Goal: Task Accomplishment & Management: Use online tool/utility

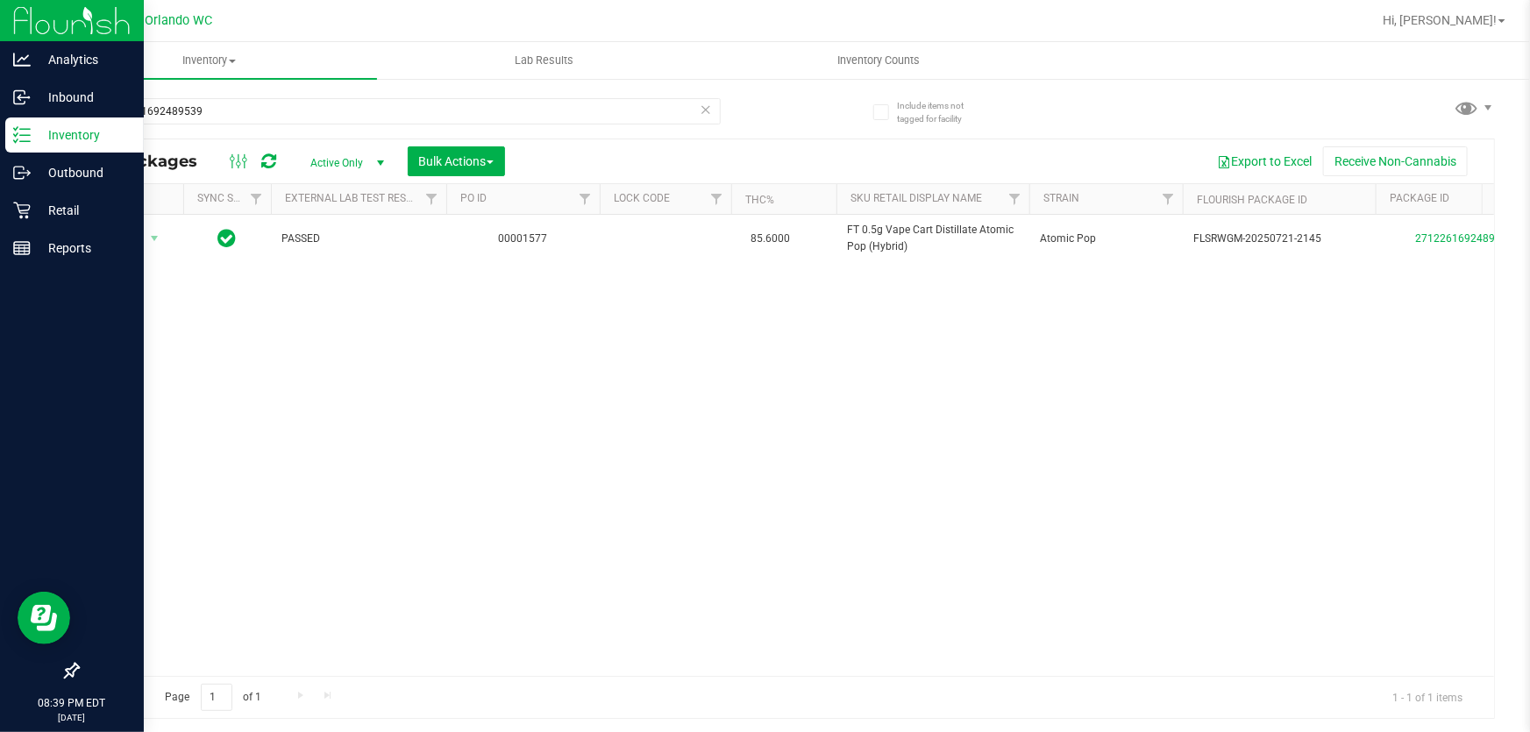
click at [29, 131] on icon at bounding box center [22, 135] width 18 height 18
click at [31, 131] on p "Inventory" at bounding box center [83, 134] width 105 height 21
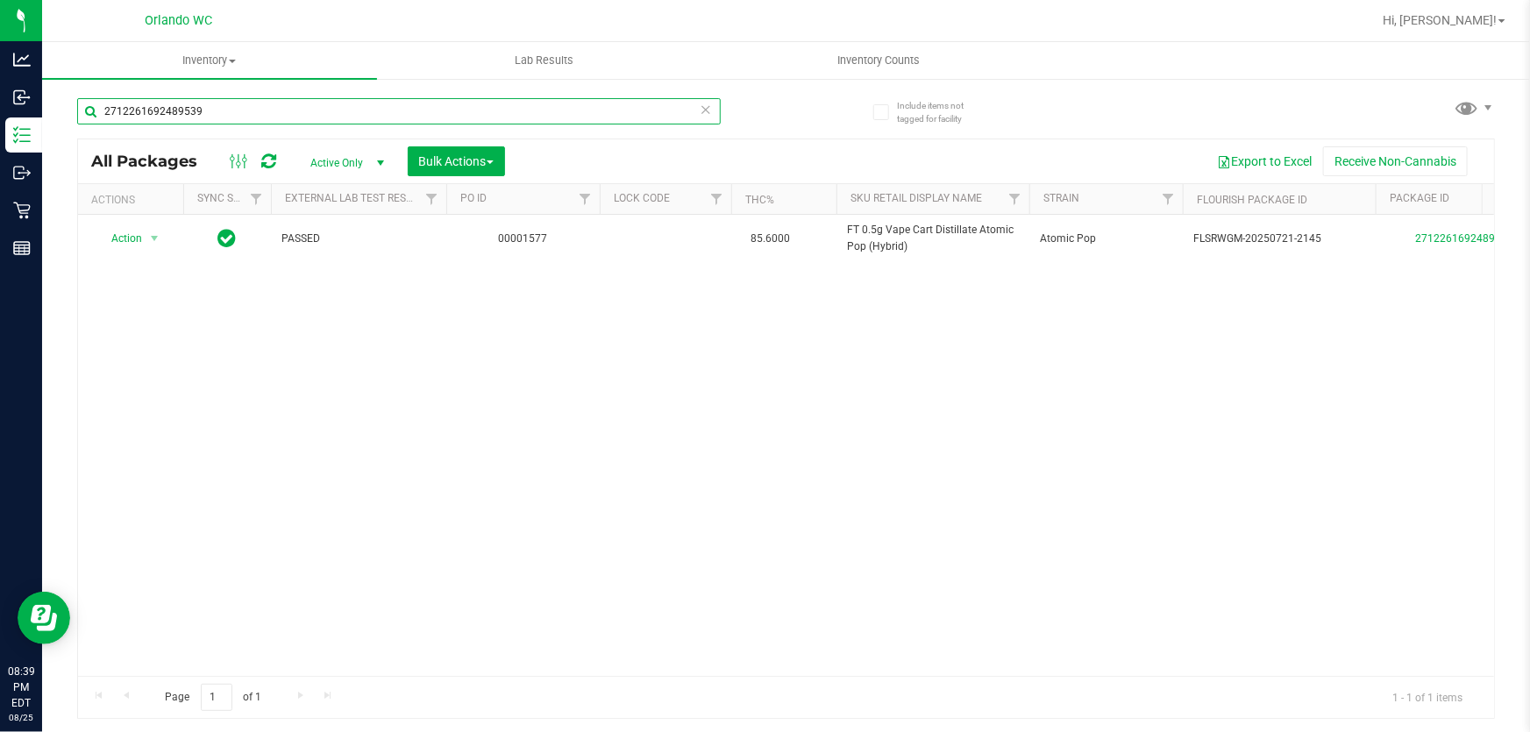
drag, startPoint x: 252, startPoint y: 114, endPoint x: 60, endPoint y: 107, distance: 192.1
click at [50, 108] on div "Include items not tagged for facility 2712261692489539 All Packages Active Only…" at bounding box center [786, 344] width 1488 height 535
click at [525, 312] on div "Action Action Adjust qty Create package Edit attributes Global inventory Locate…" at bounding box center [786, 445] width 1416 height 461
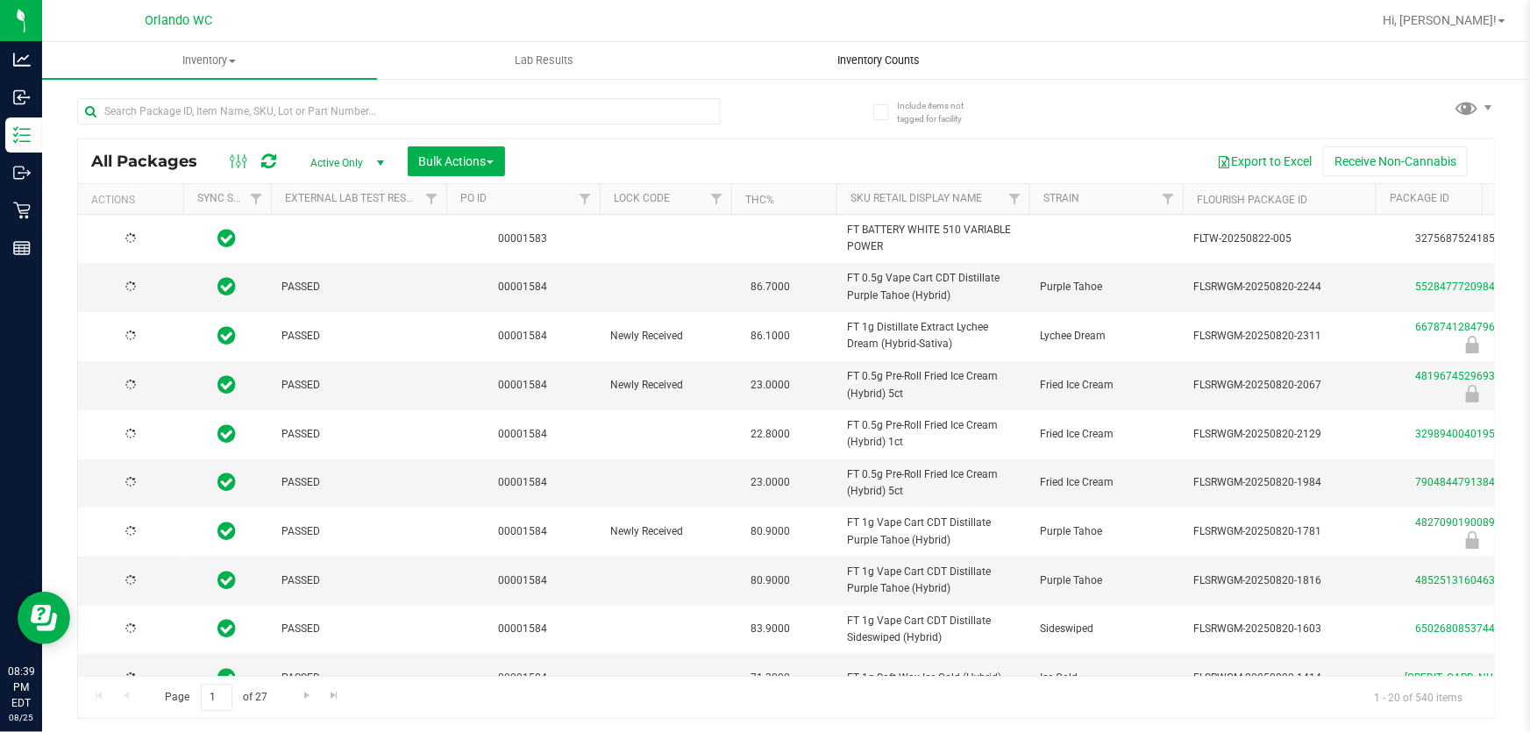
type input "[DATE]"
click at [896, 59] on span "Inventory Counts" at bounding box center [879, 61] width 130 height 16
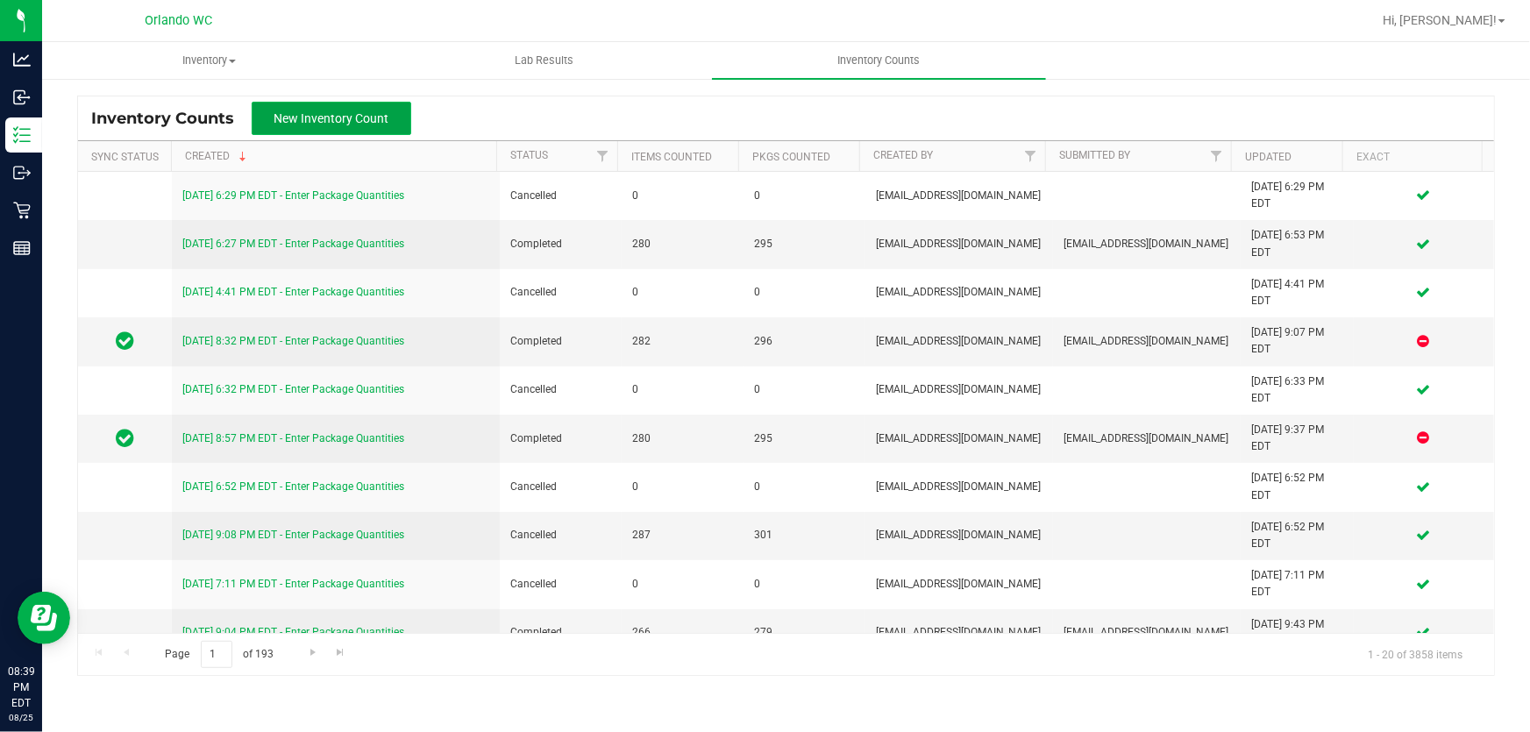
click at [345, 123] on span "New Inventory Count" at bounding box center [331, 118] width 115 height 14
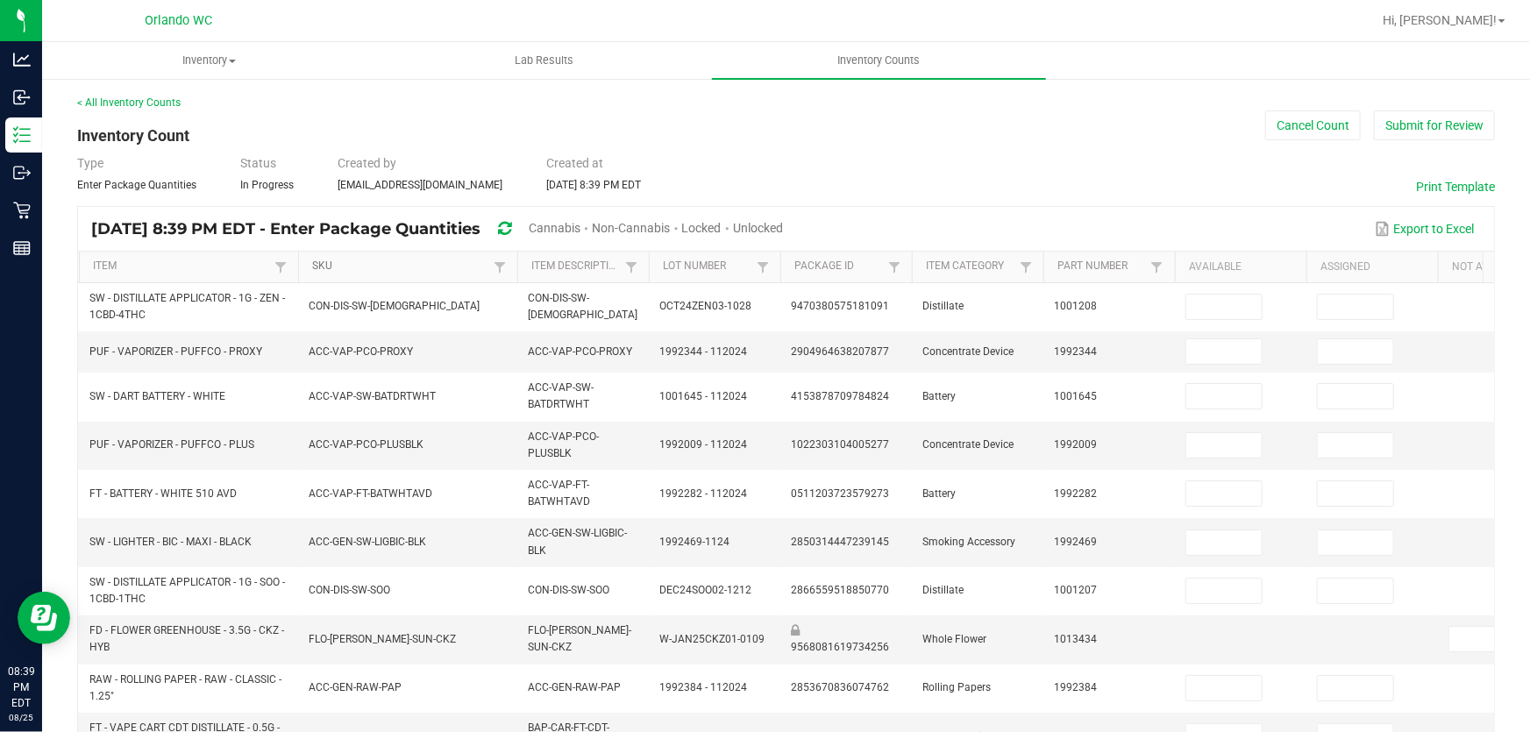
click at [332, 268] on link "SKU" at bounding box center [400, 266] width 176 height 14
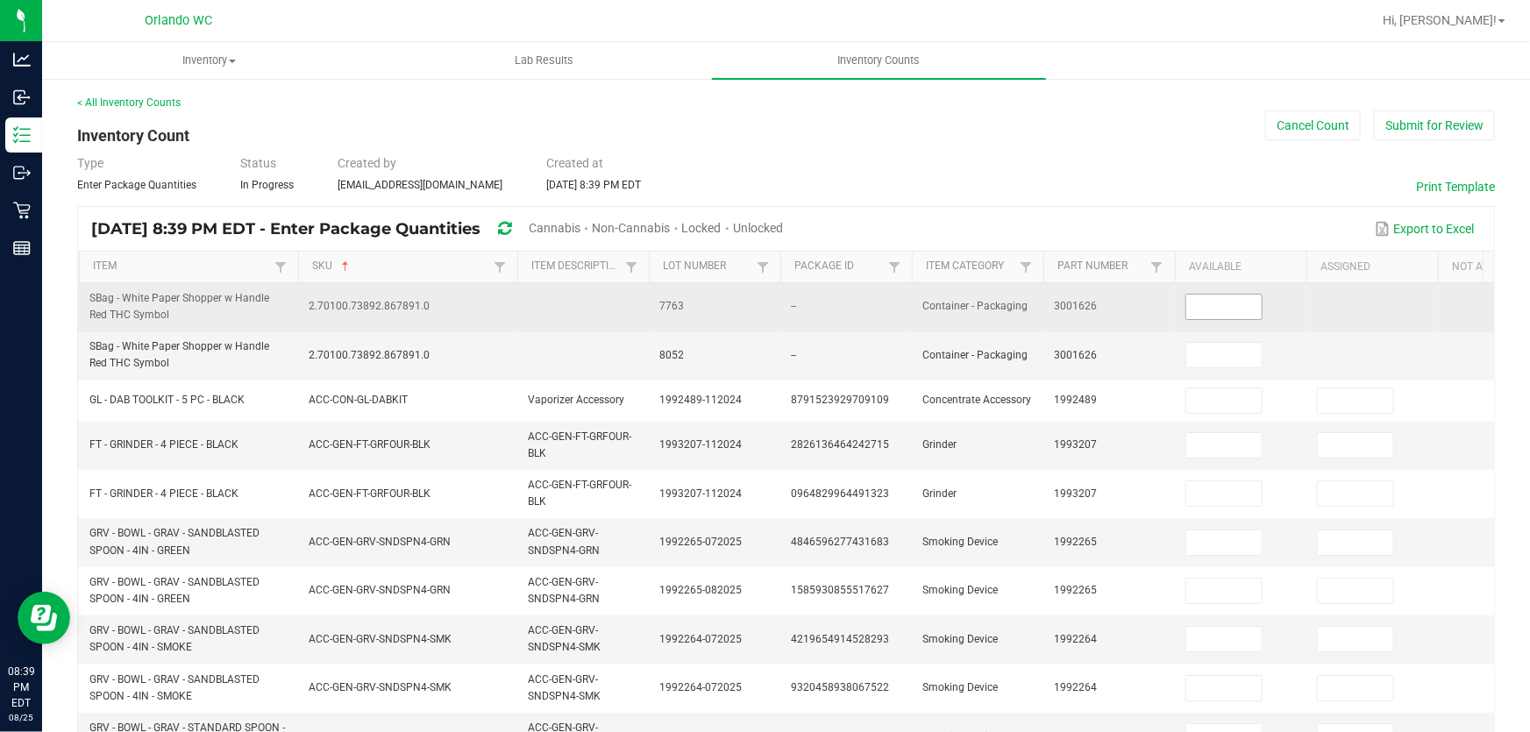
click at [1211, 303] on input at bounding box center [1223, 307] width 75 height 25
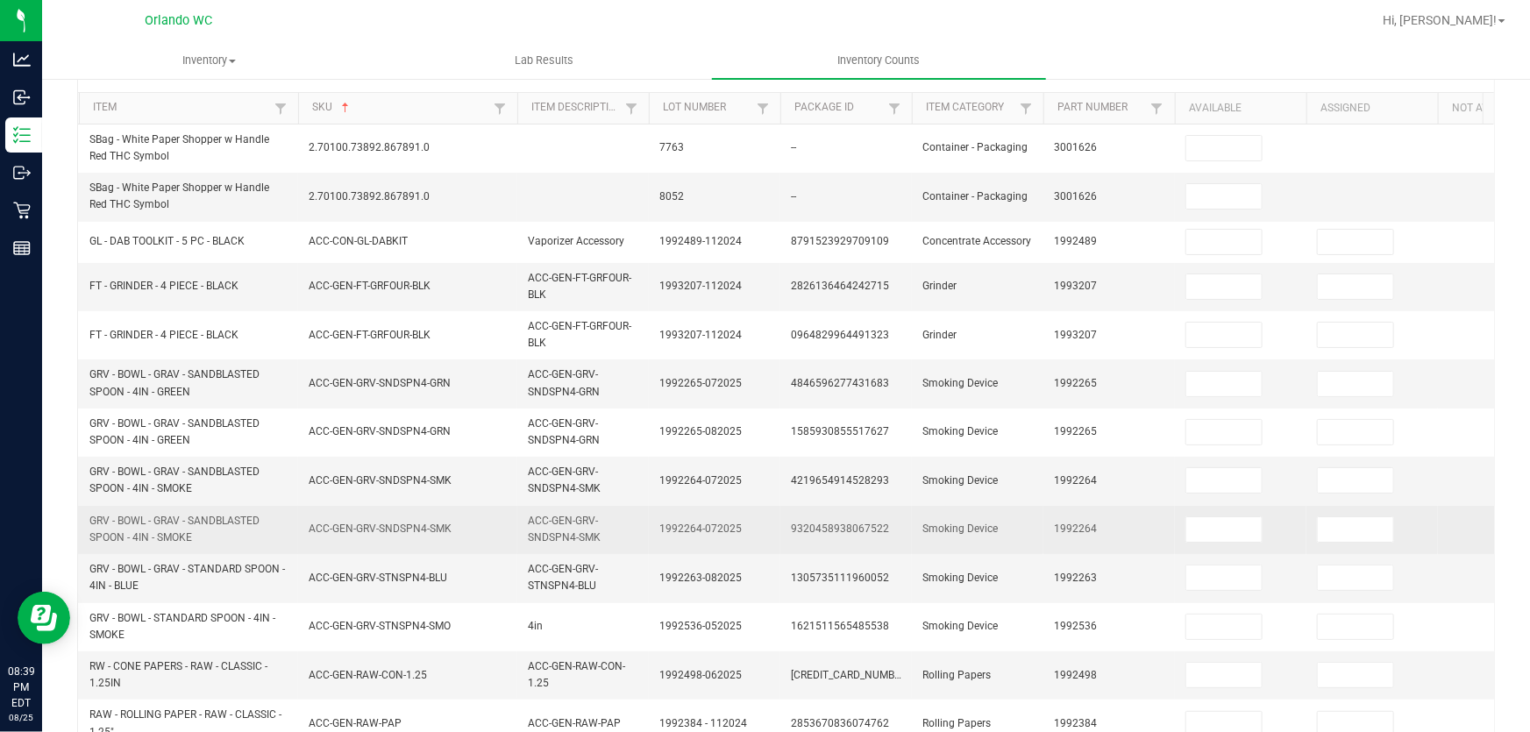
drag, startPoint x: 1529, startPoint y: 464, endPoint x: 1469, endPoint y: 503, distance: 71.5
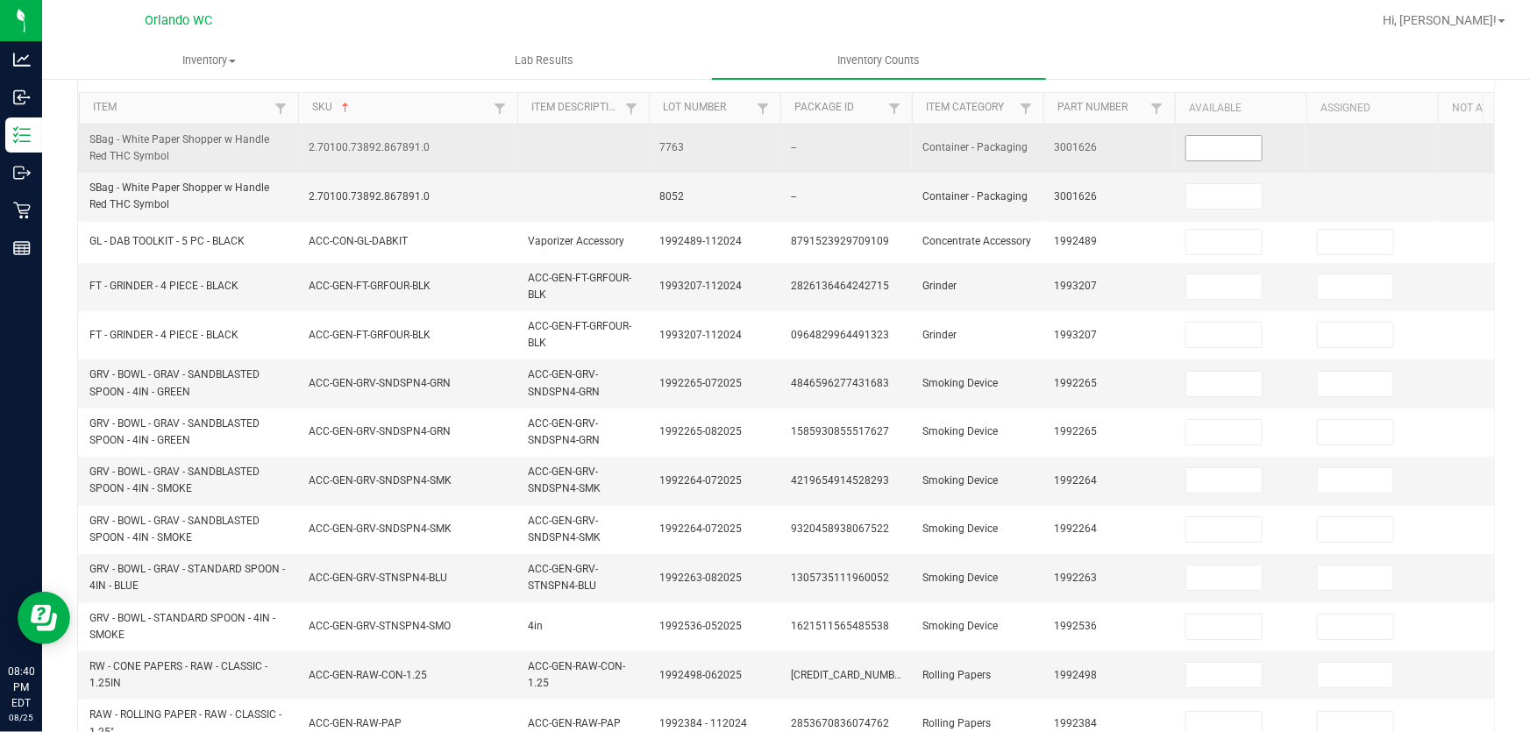
click at [1239, 146] on input at bounding box center [1223, 148] width 75 height 25
type input "0"
type input "5"
type input "0"
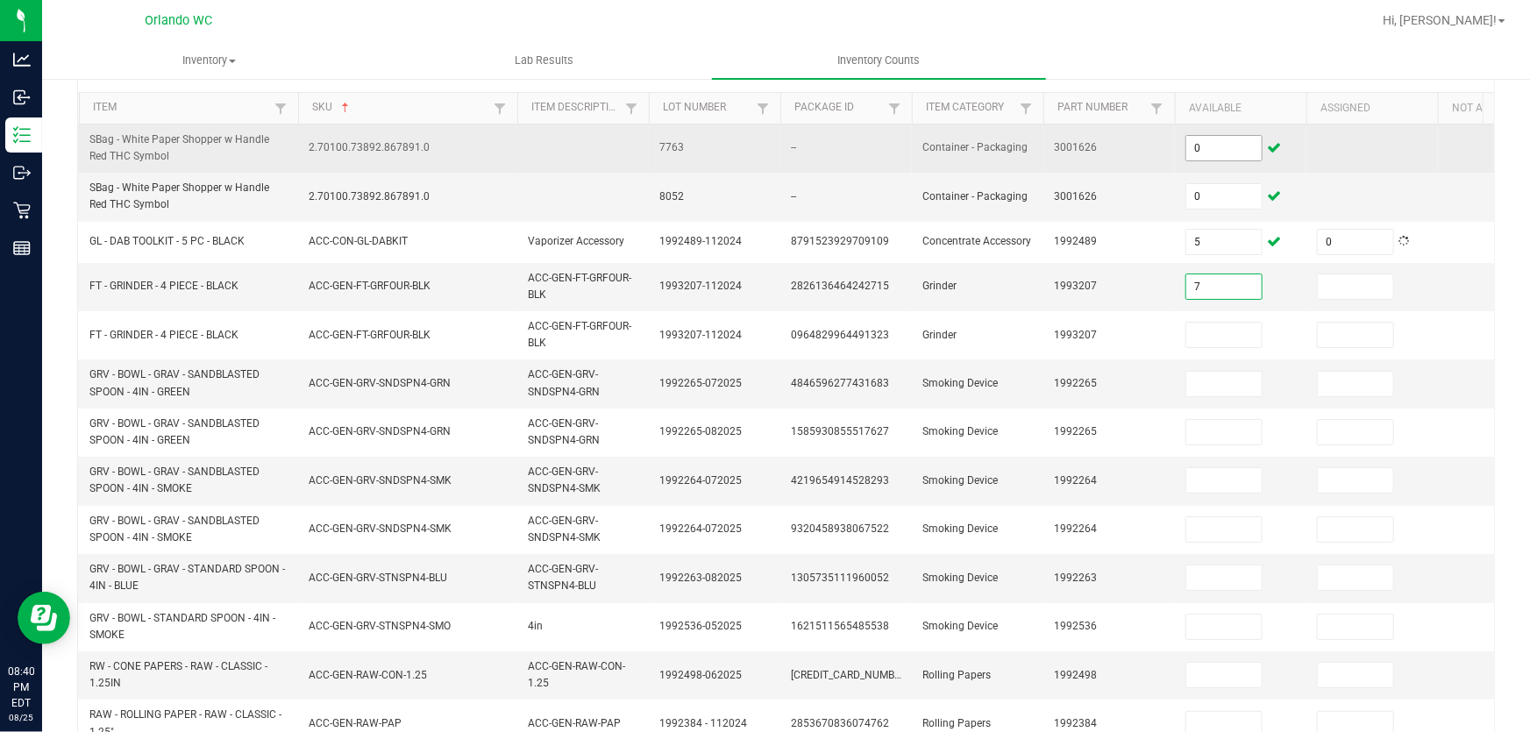
type input "7"
type input "0"
type input "15"
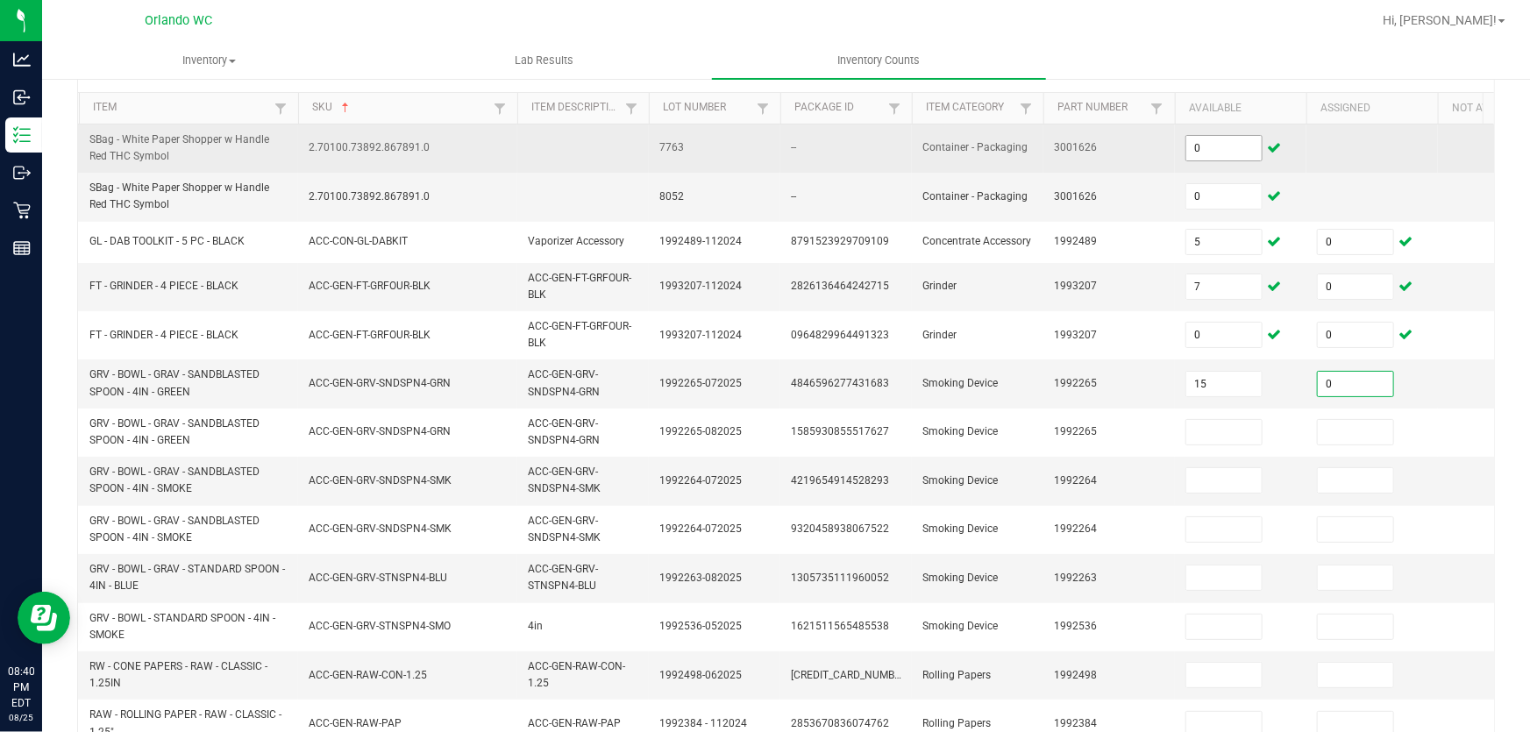
type input "0"
type input "20"
type input "0"
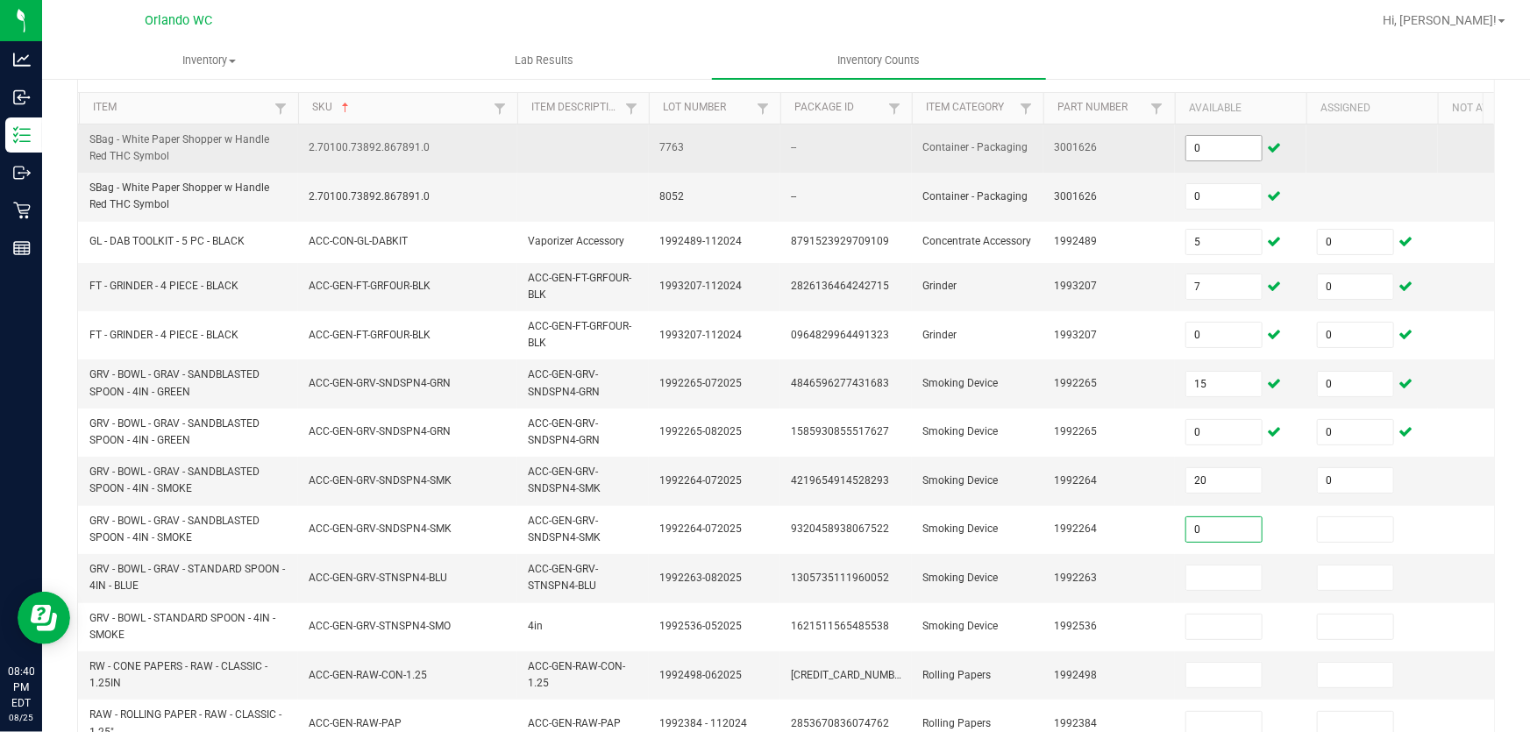
type input "0"
type input "3"
type input "0"
type input "9"
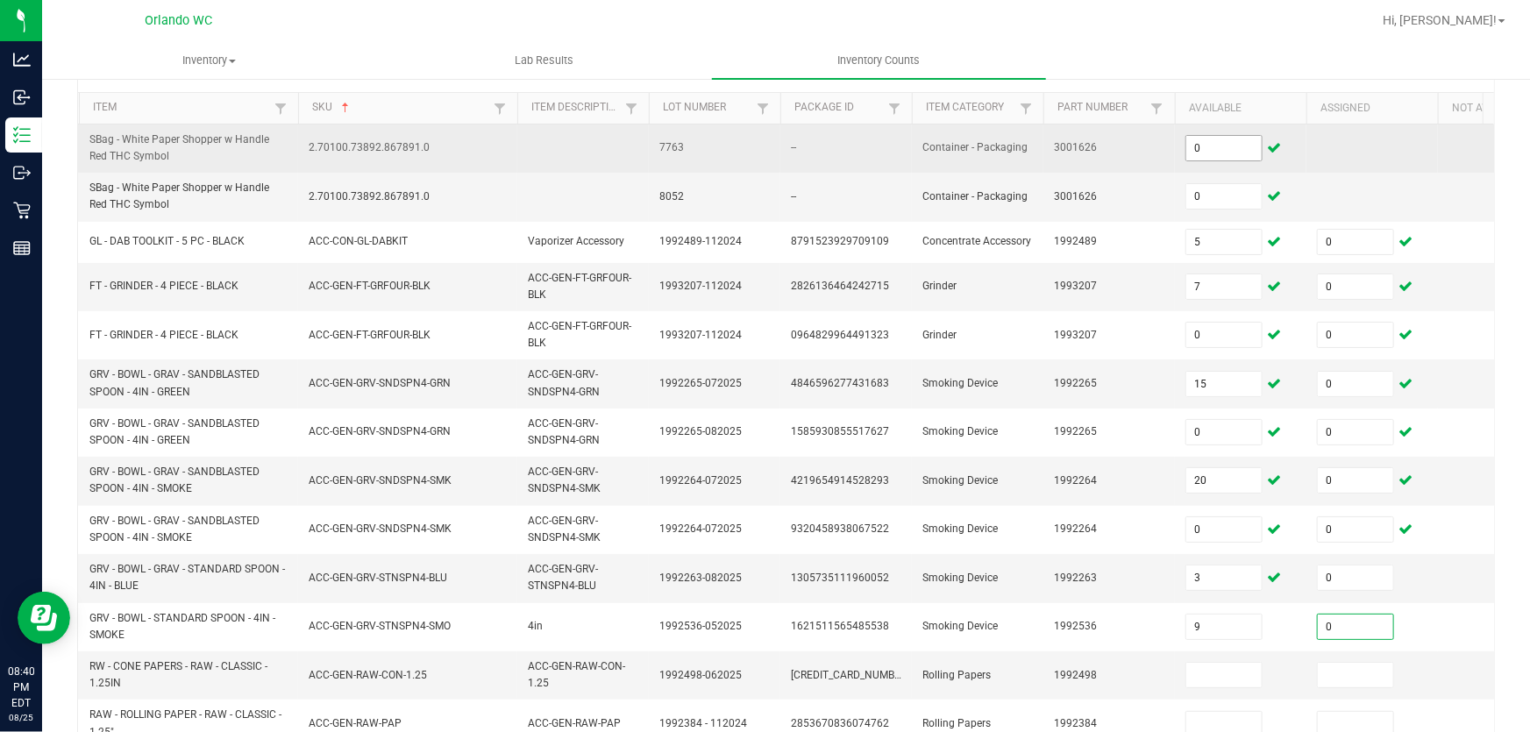
type input "0"
type input "96"
type input "0"
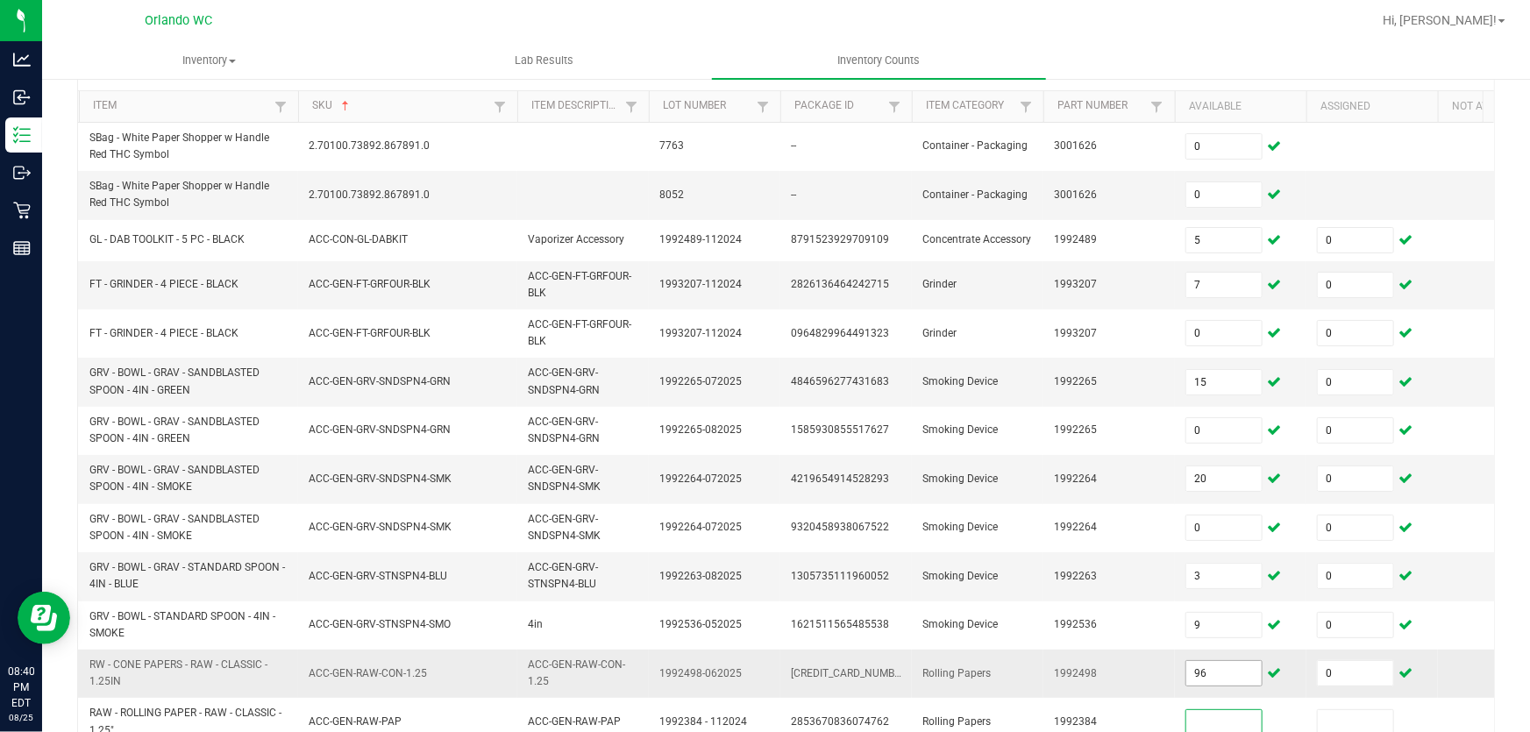
click at [1211, 675] on input "96" at bounding box center [1223, 673] width 75 height 25
type input "9"
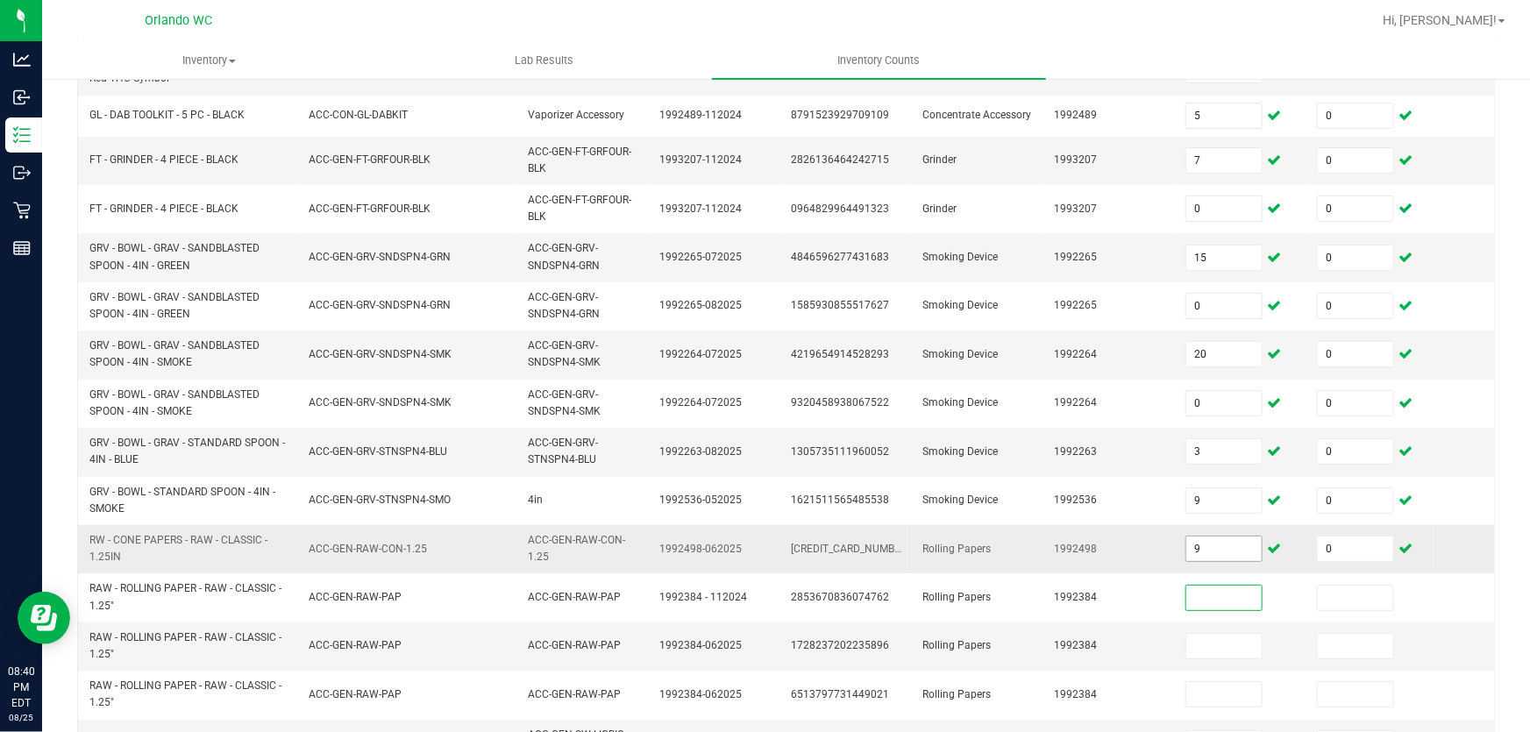
scroll to position [330, 0]
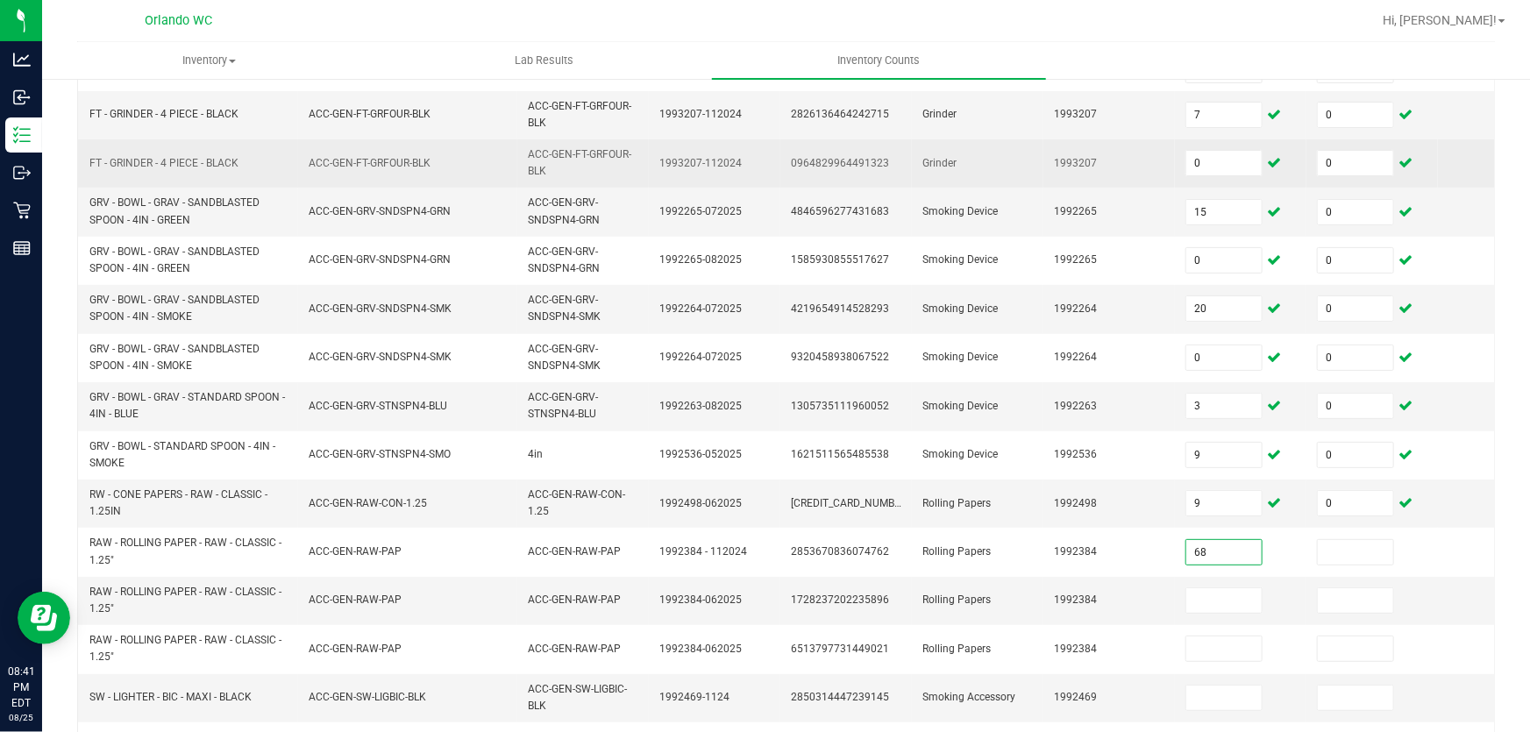
type input "68"
type input "0"
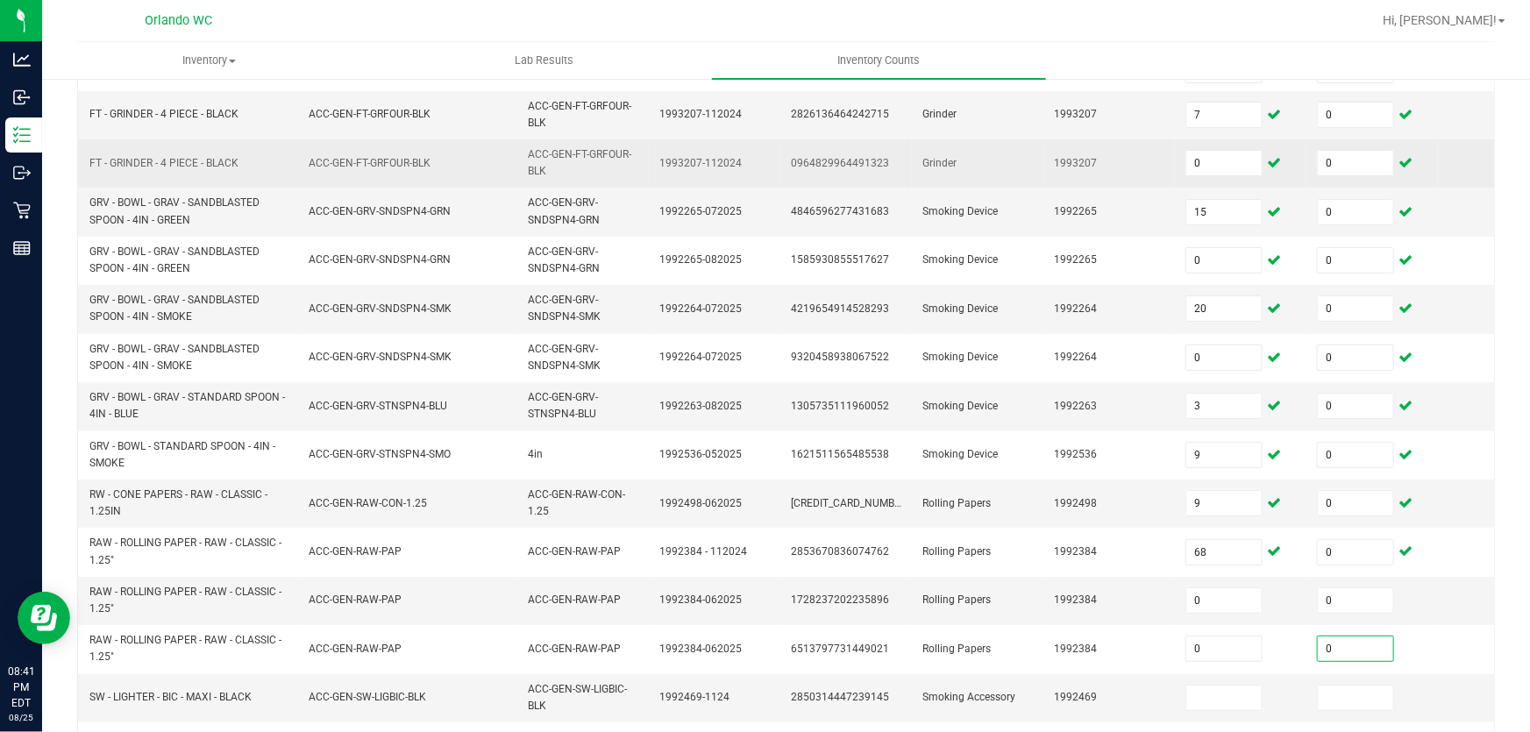
type input "0"
type input "77"
type input "0"
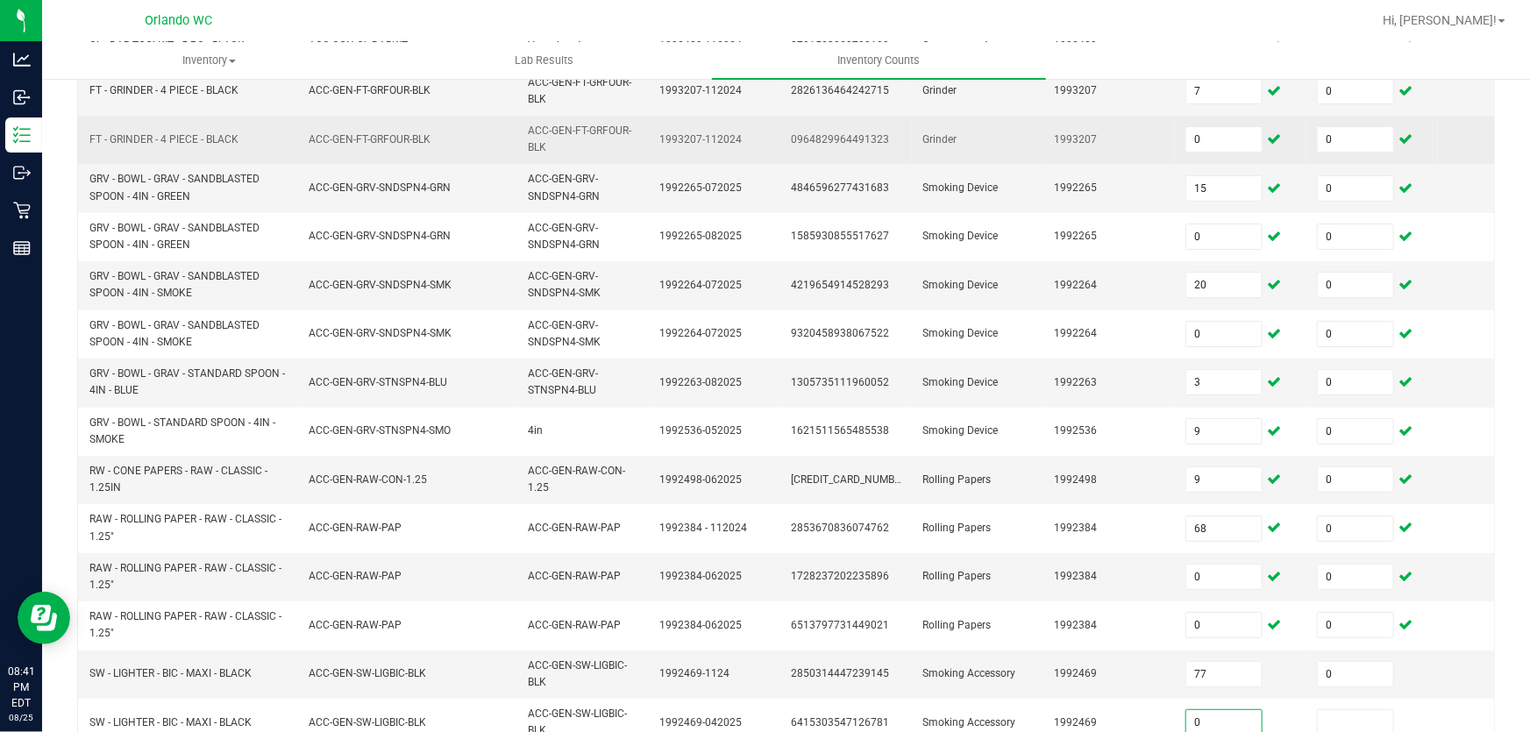
type input "0"
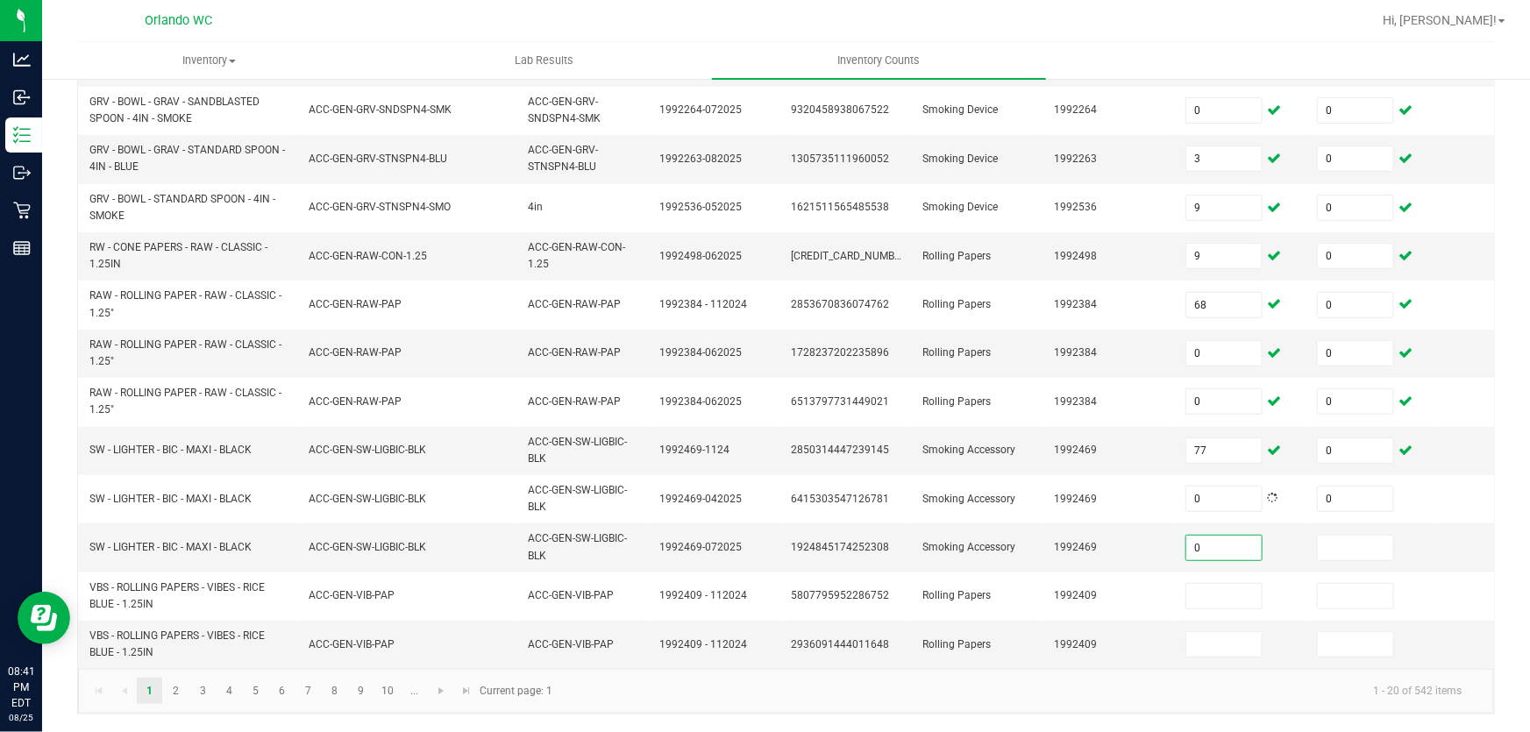
type input "0"
type input "122"
type input "0"
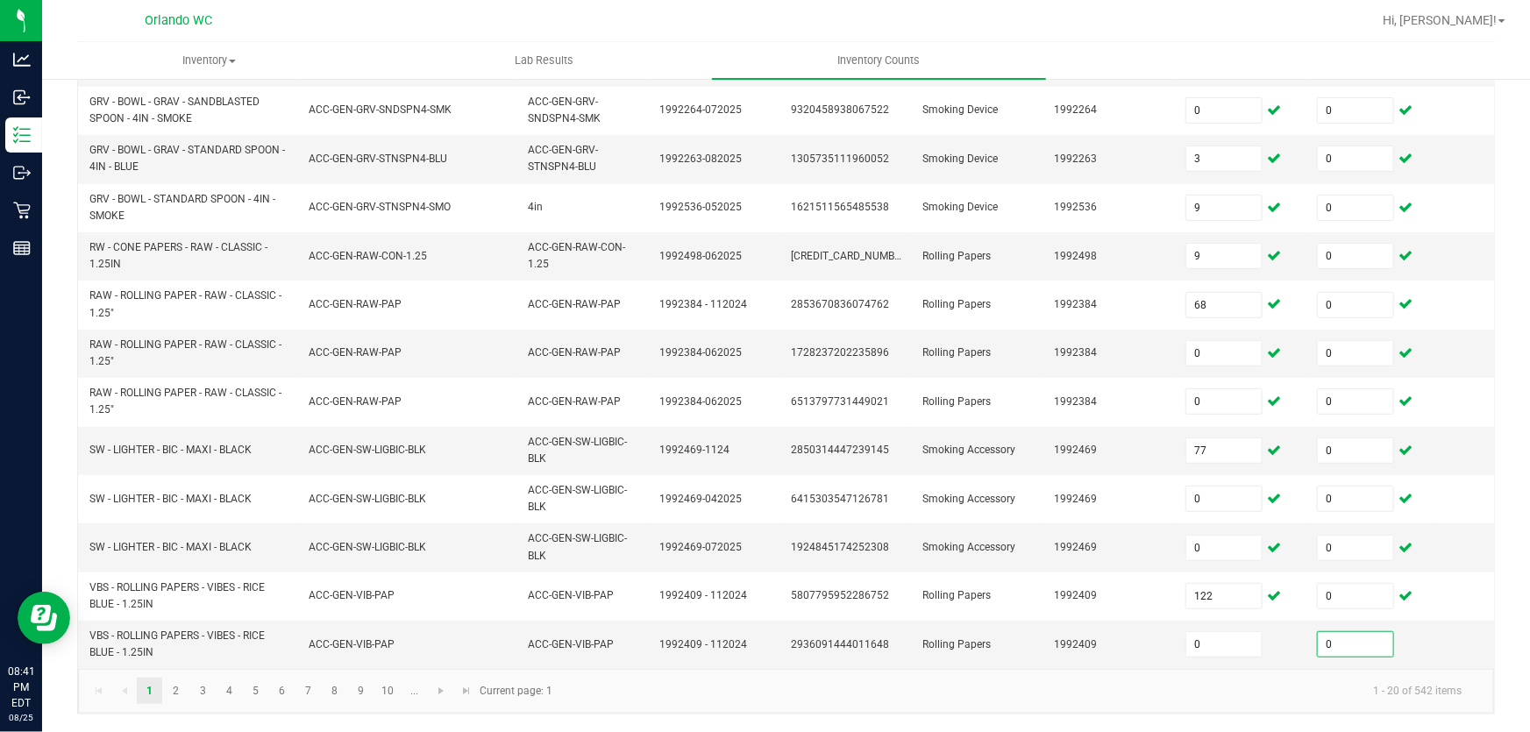
type input "0"
click at [175, 691] on link "2" at bounding box center [175, 691] width 25 height 26
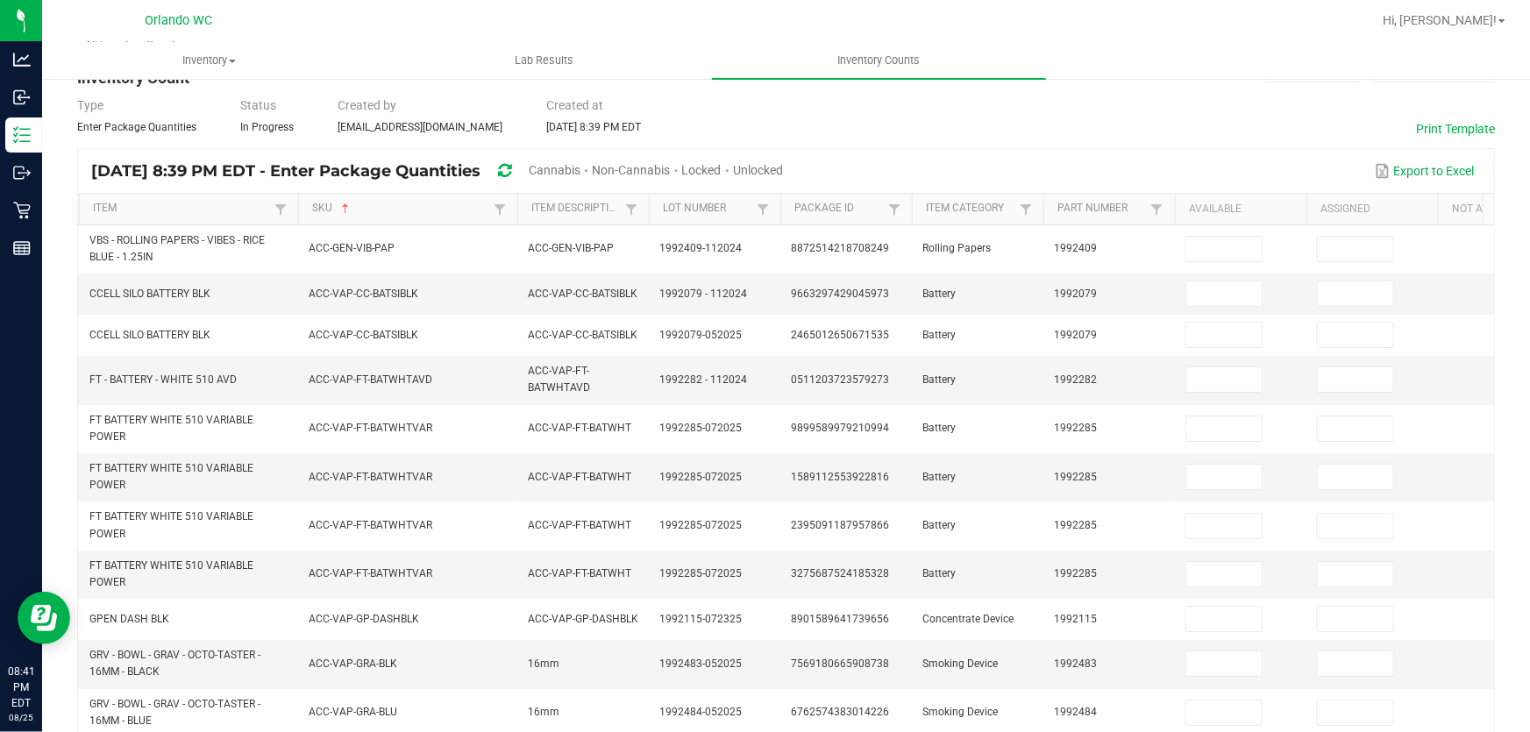
scroll to position [0, 0]
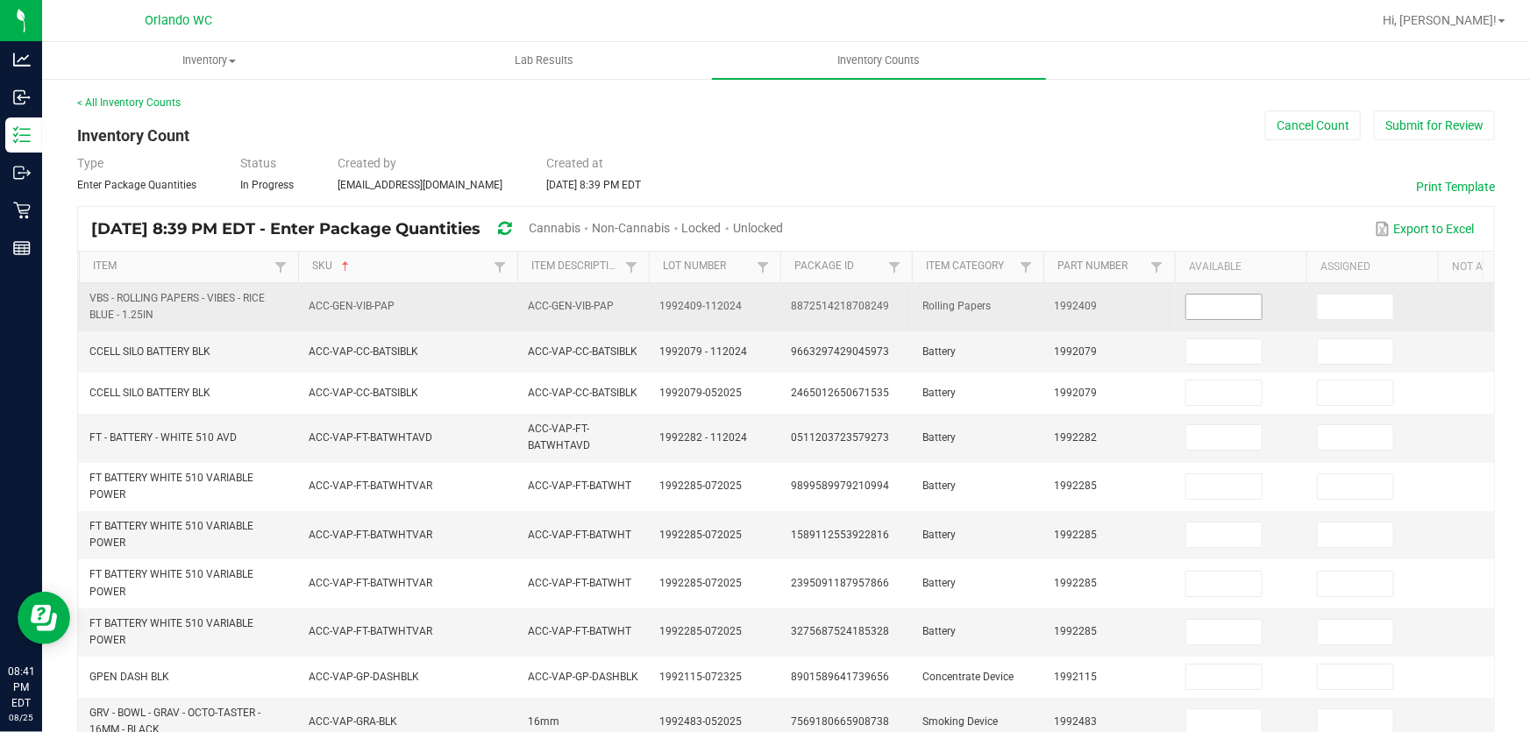
click at [1230, 311] on input at bounding box center [1223, 307] width 75 height 25
type input "0"
type input "13"
type input "0"
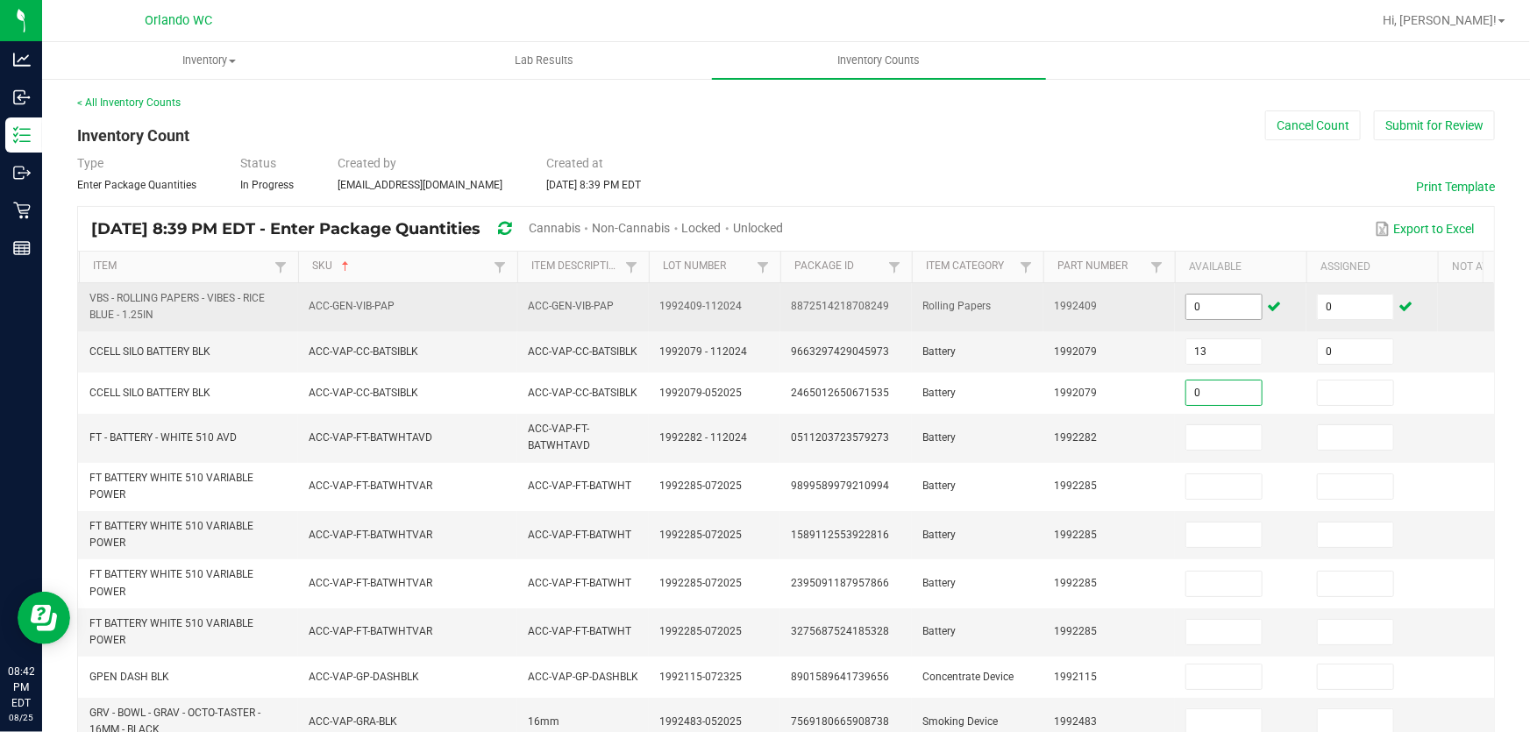
type input "0"
type input "8"
type input "0"
type input "105"
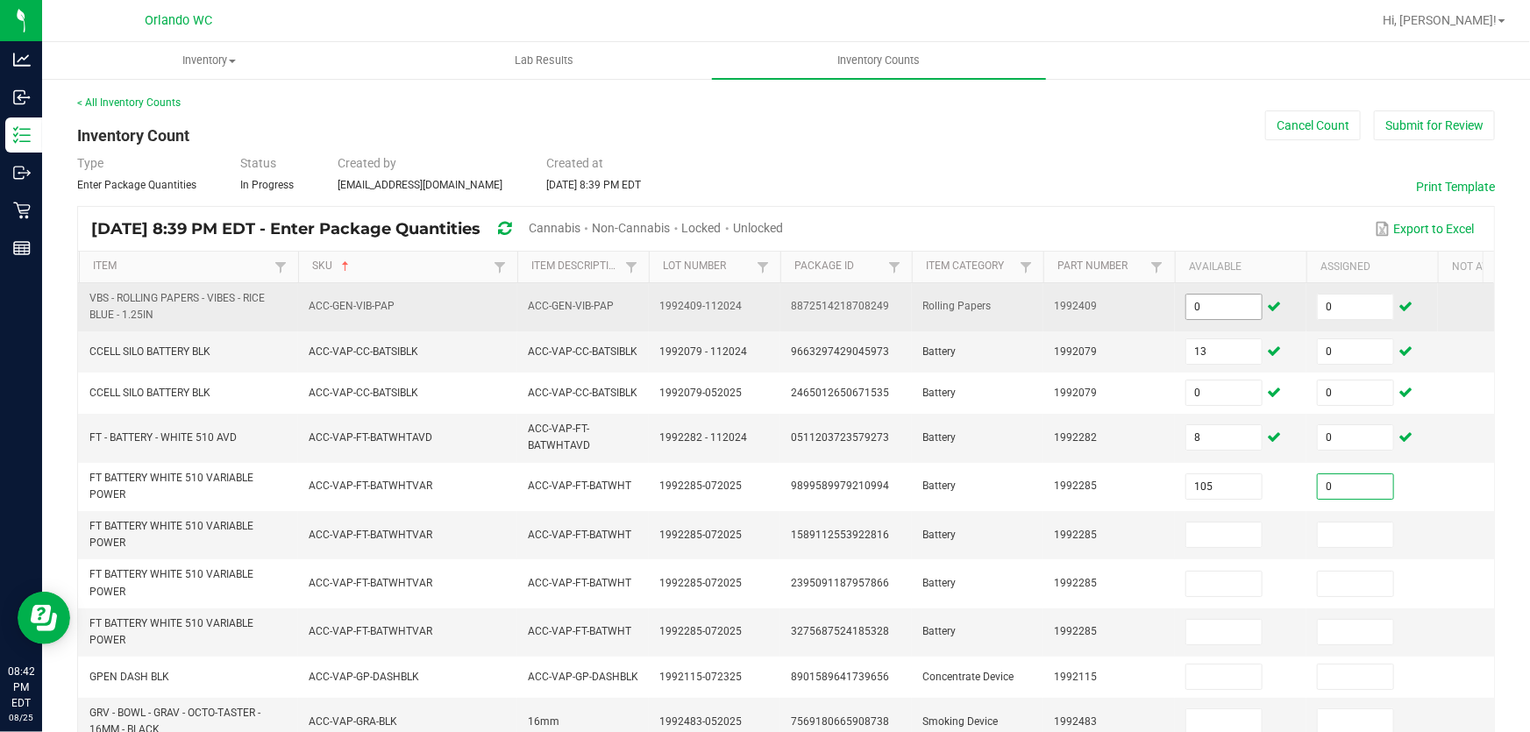
type input "0"
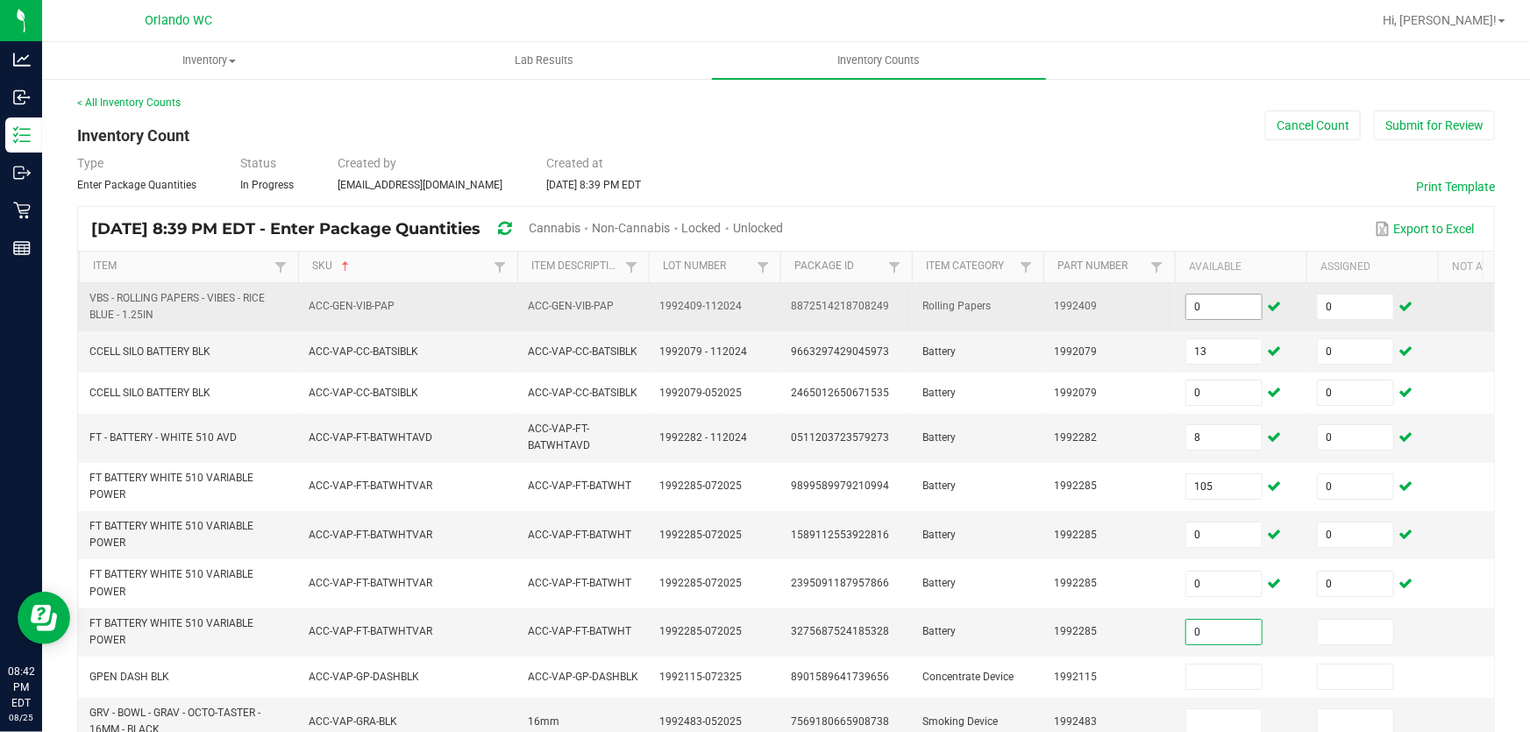
type input "0"
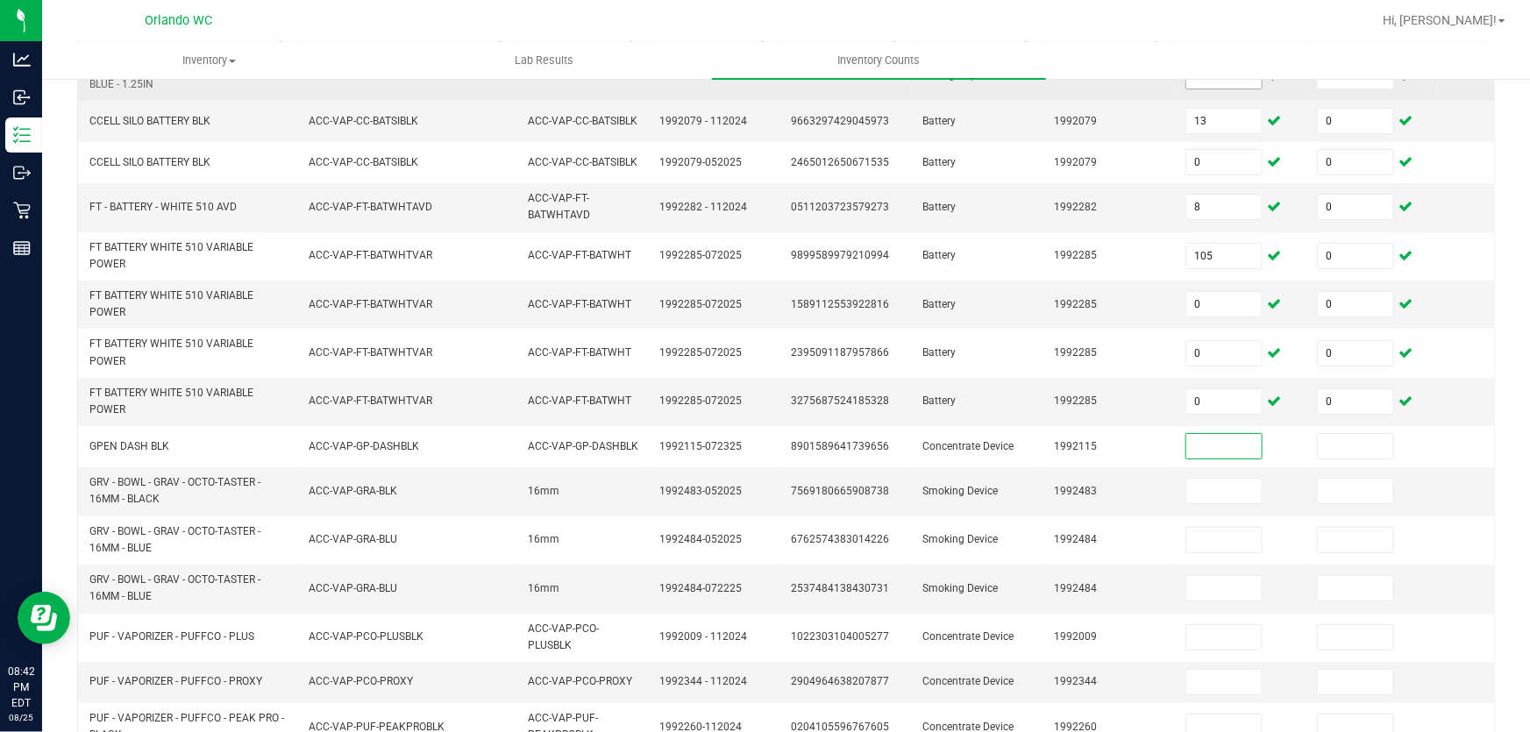
scroll to position [238, 0]
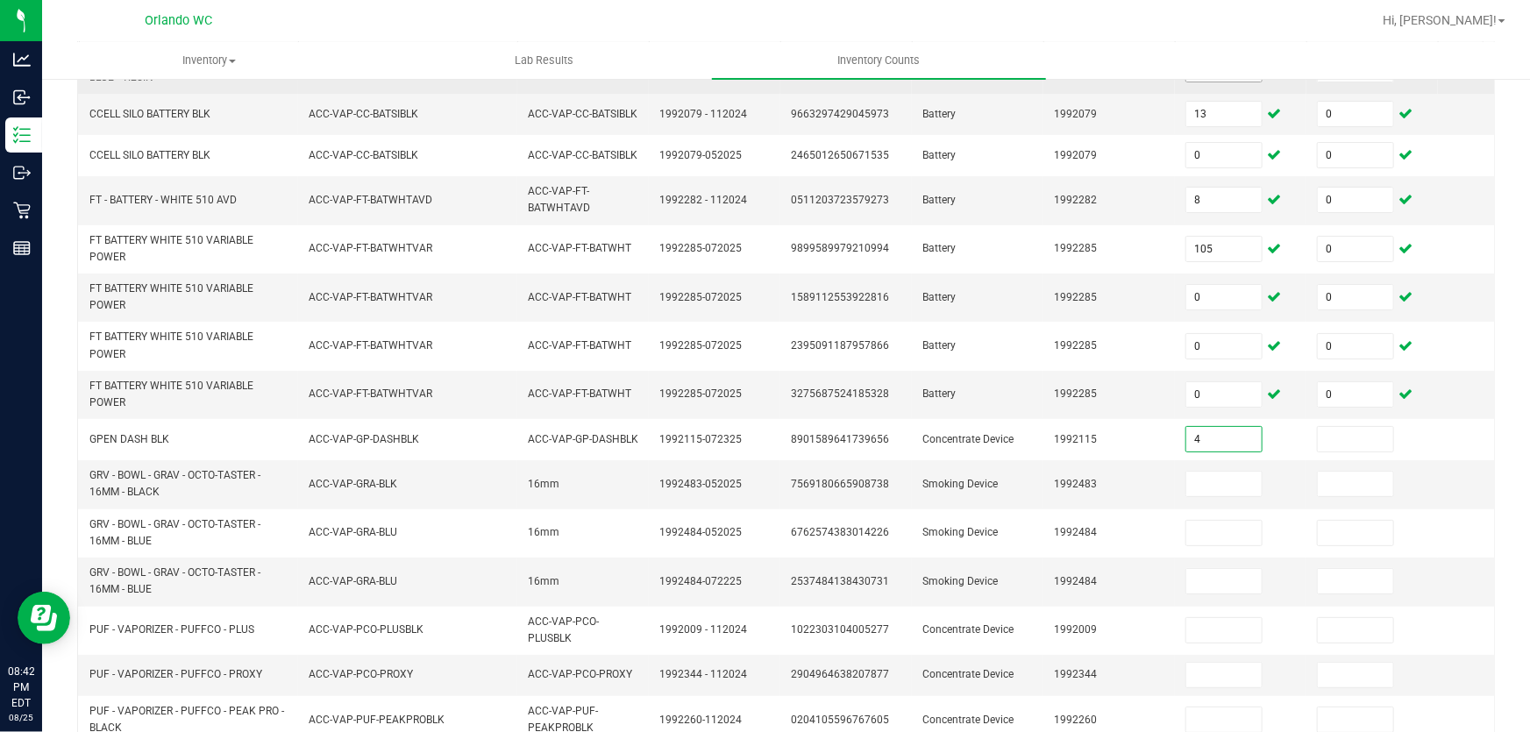
type input "4"
type input "0"
type input "14"
type input "0"
type input "5"
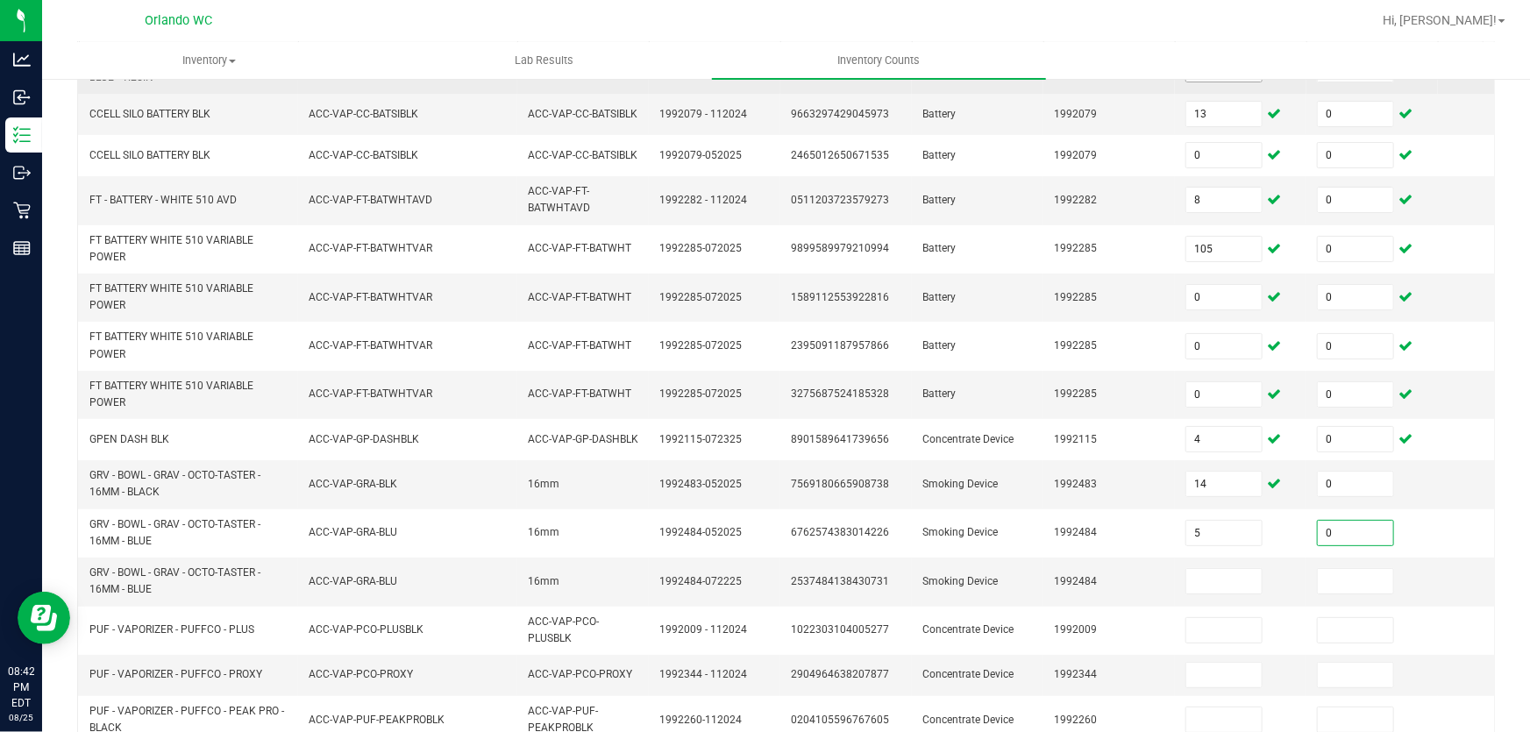
type input "0"
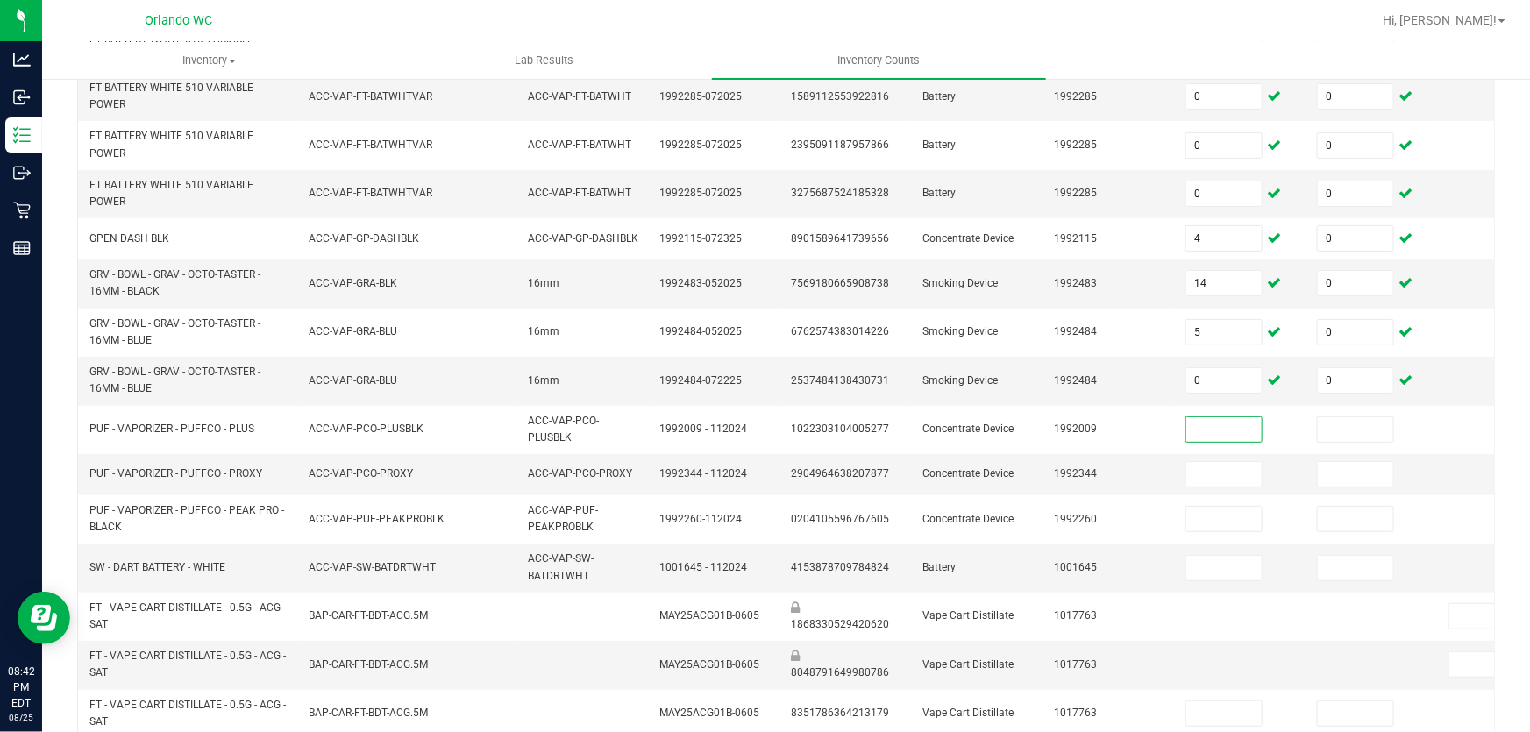
scroll to position [443, 0]
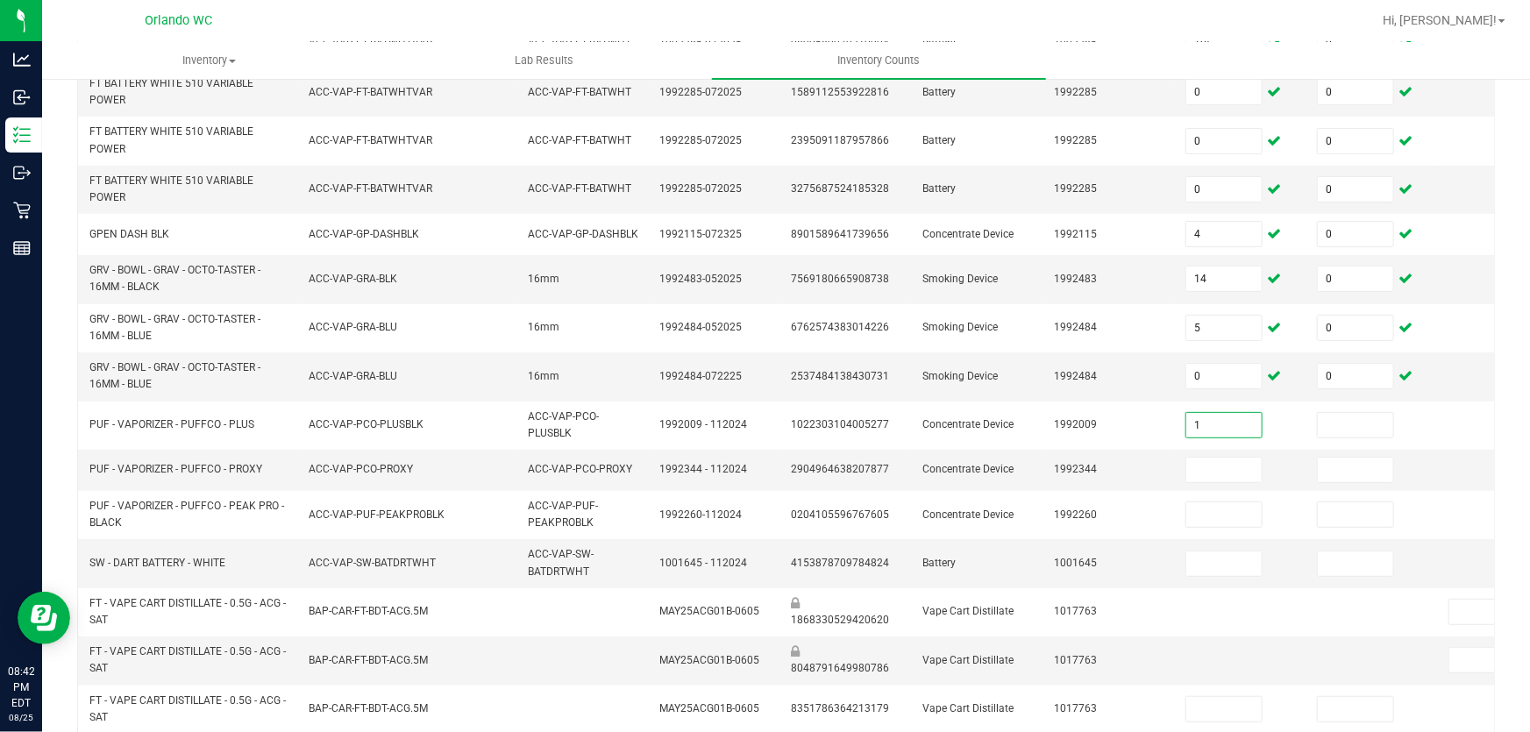
type input "1"
type input "0"
type input "3"
type input "0"
type input "1"
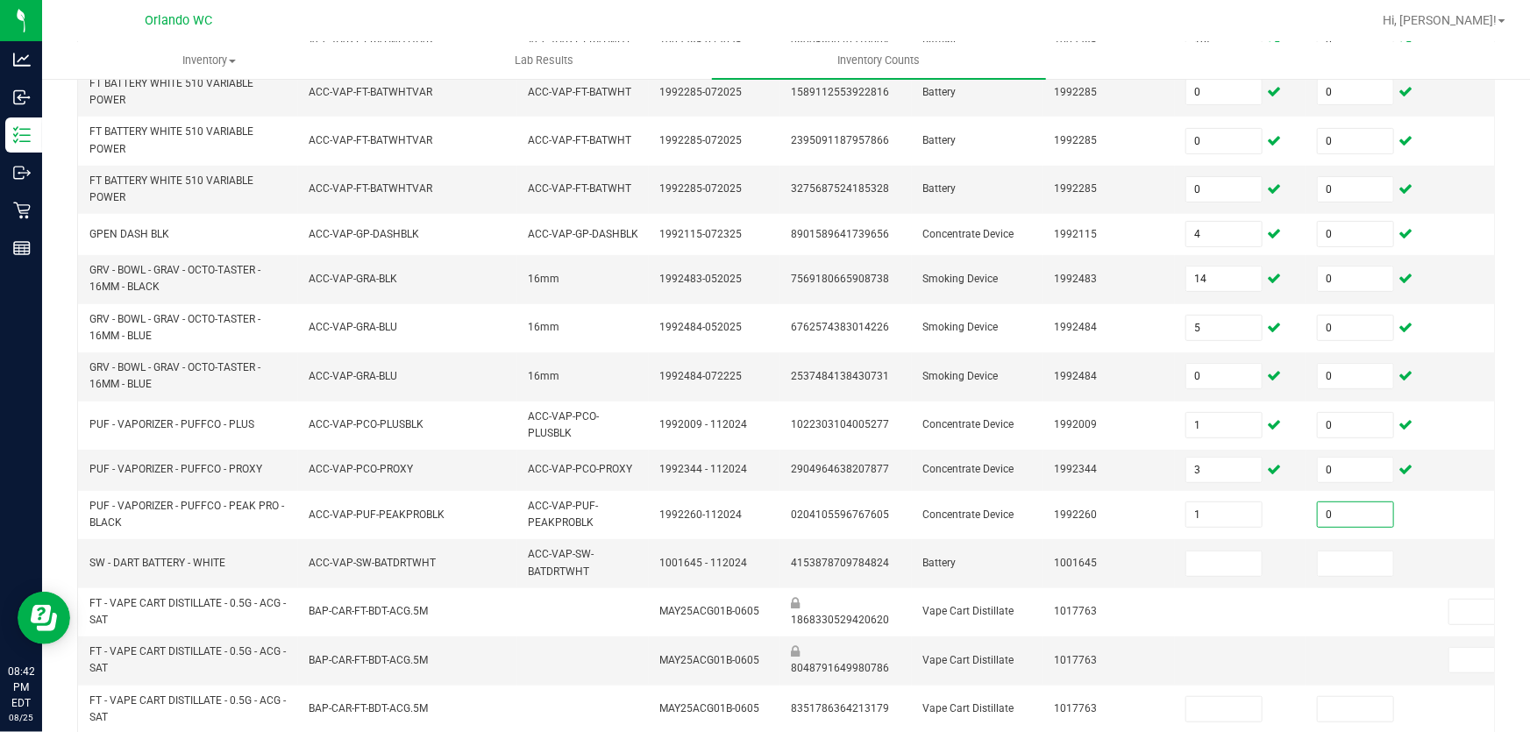
type input "0"
type input "1"
type input "0"
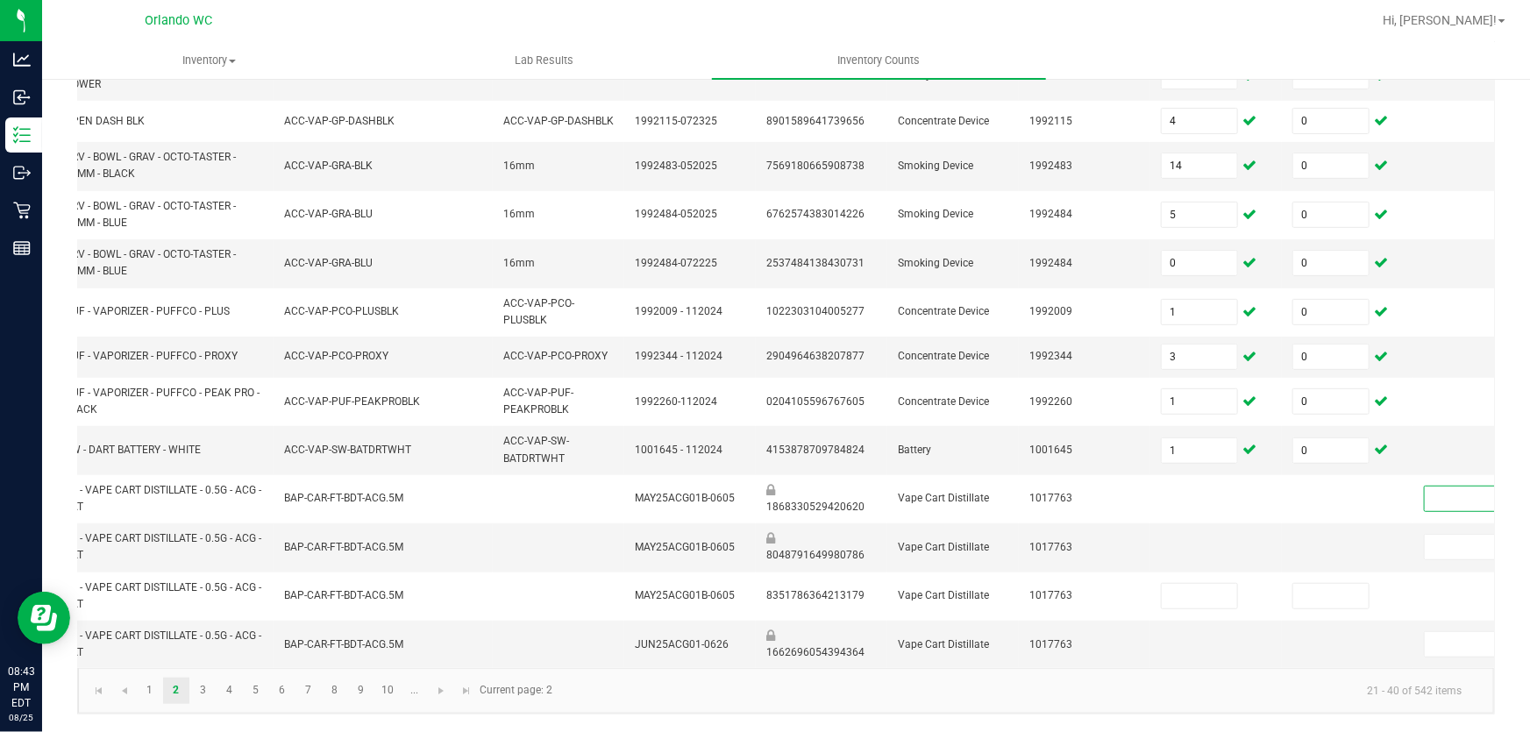
scroll to position [0, 0]
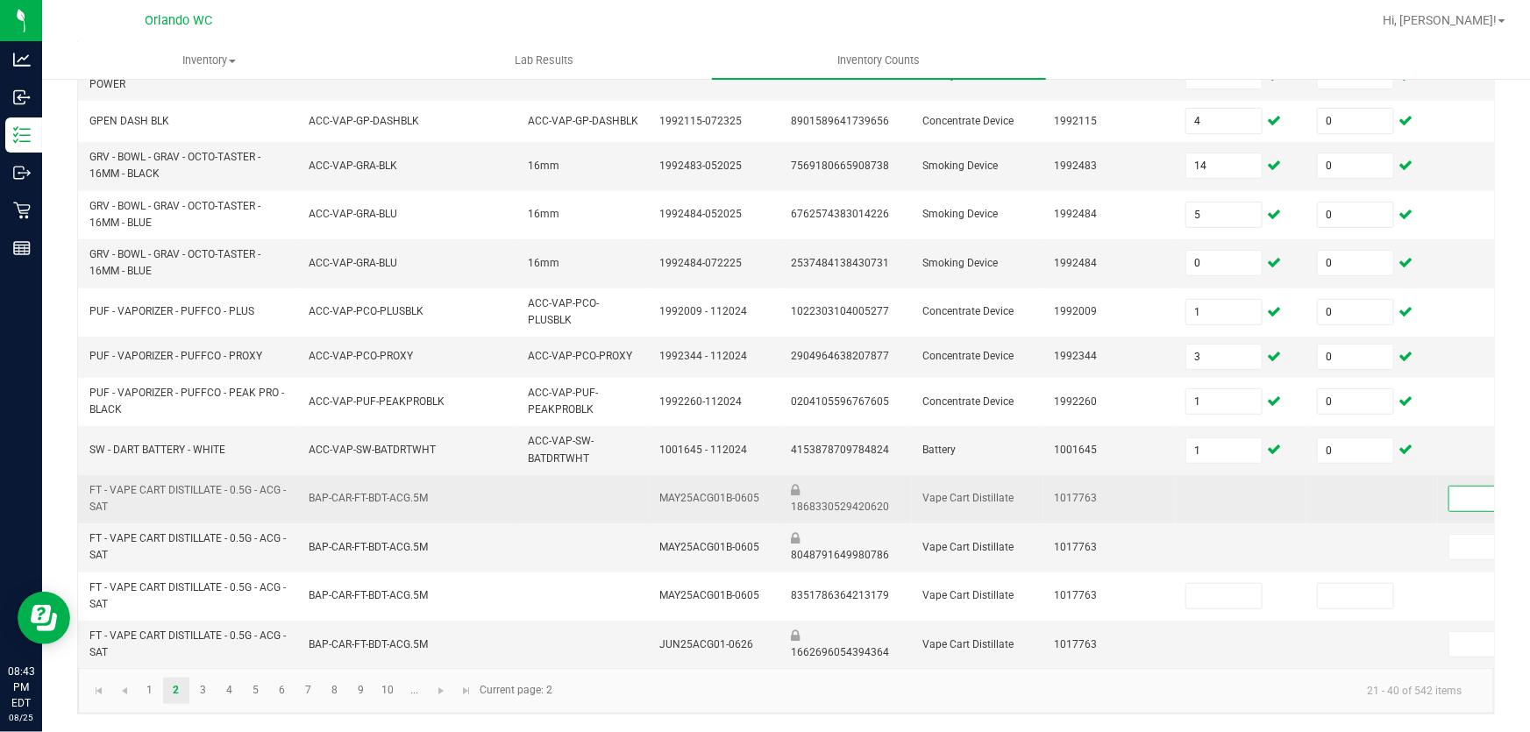
click at [1254, 489] on td at bounding box center [1240, 499] width 131 height 48
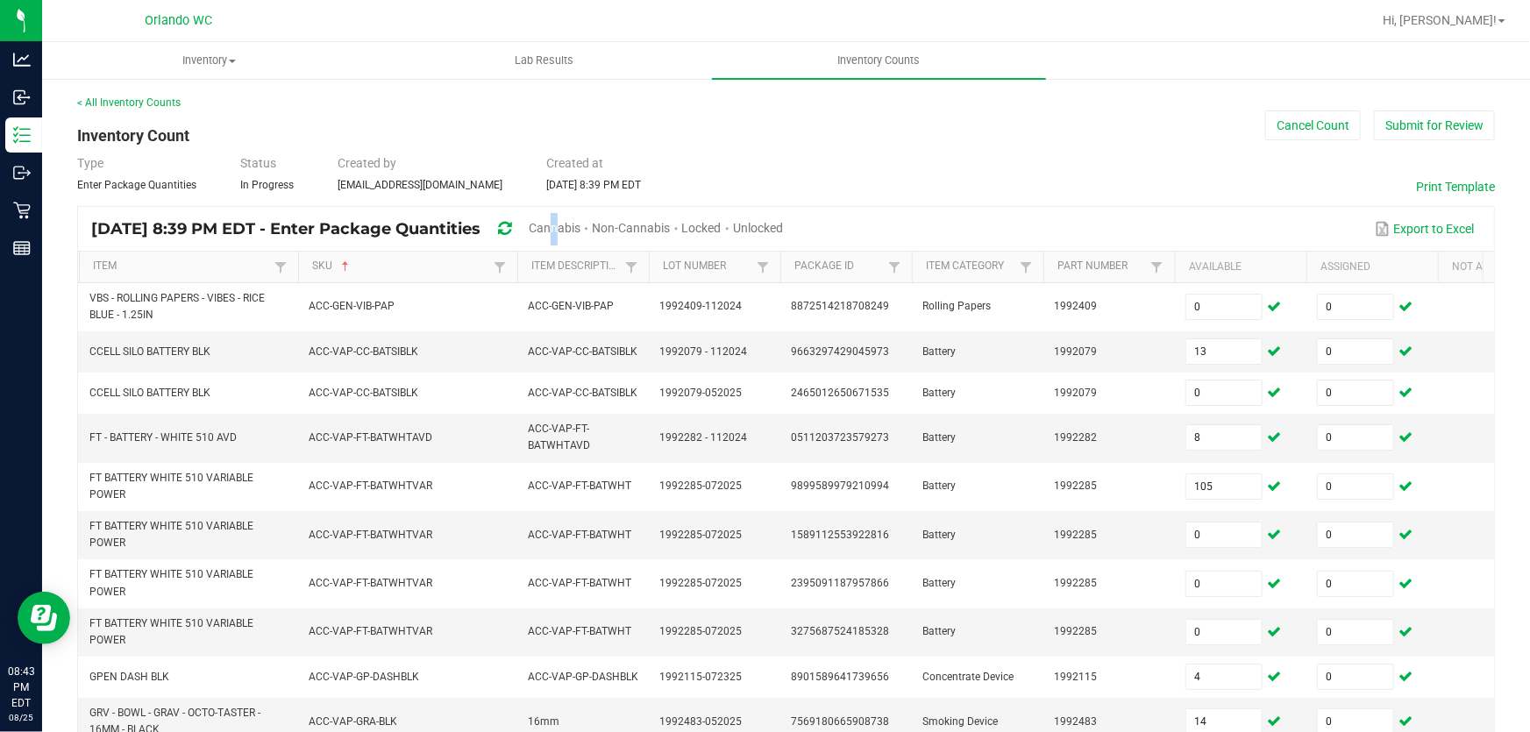
click at [580, 225] on span "Cannabis" at bounding box center [555, 228] width 52 height 14
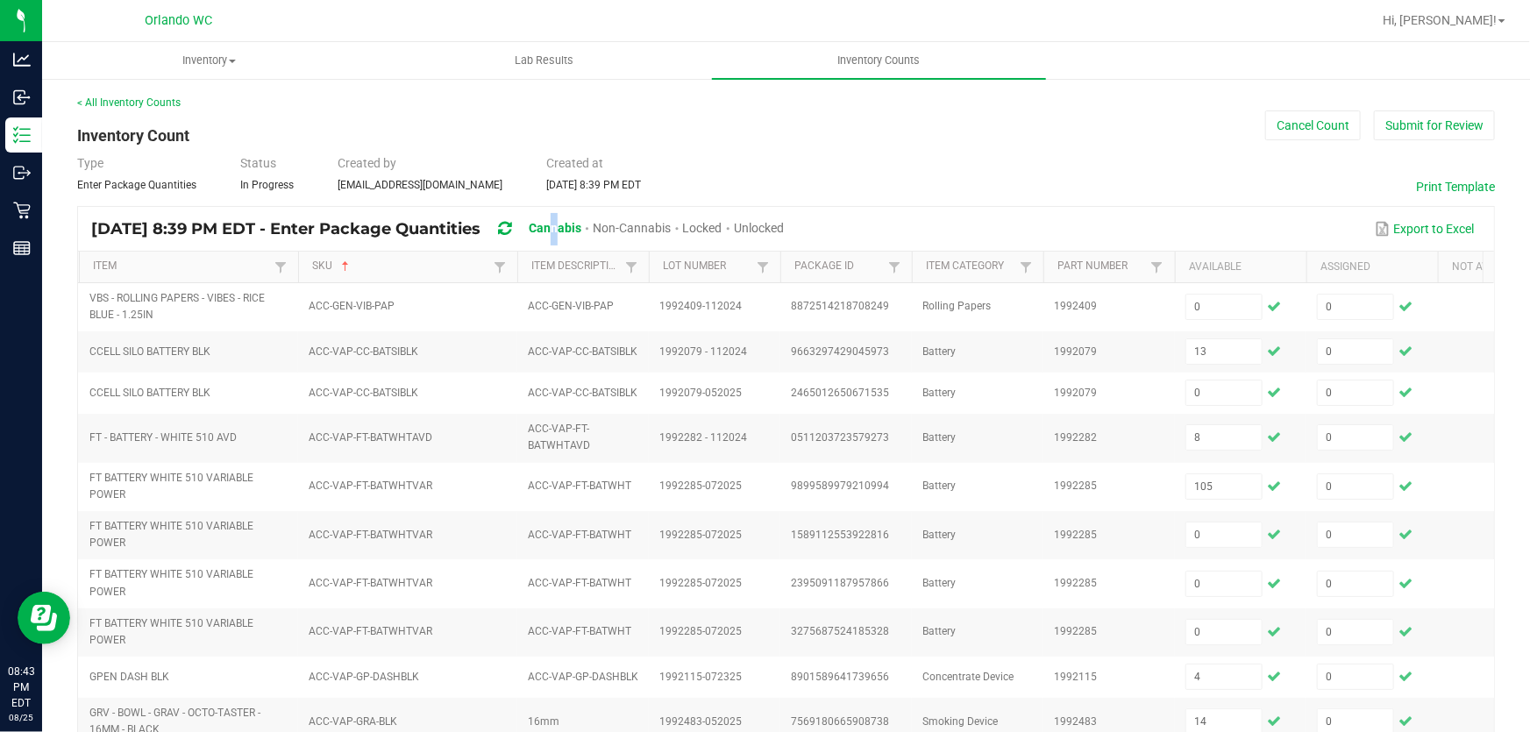
type input "5"
type input "7"
type input "15"
type input "0"
type input "20"
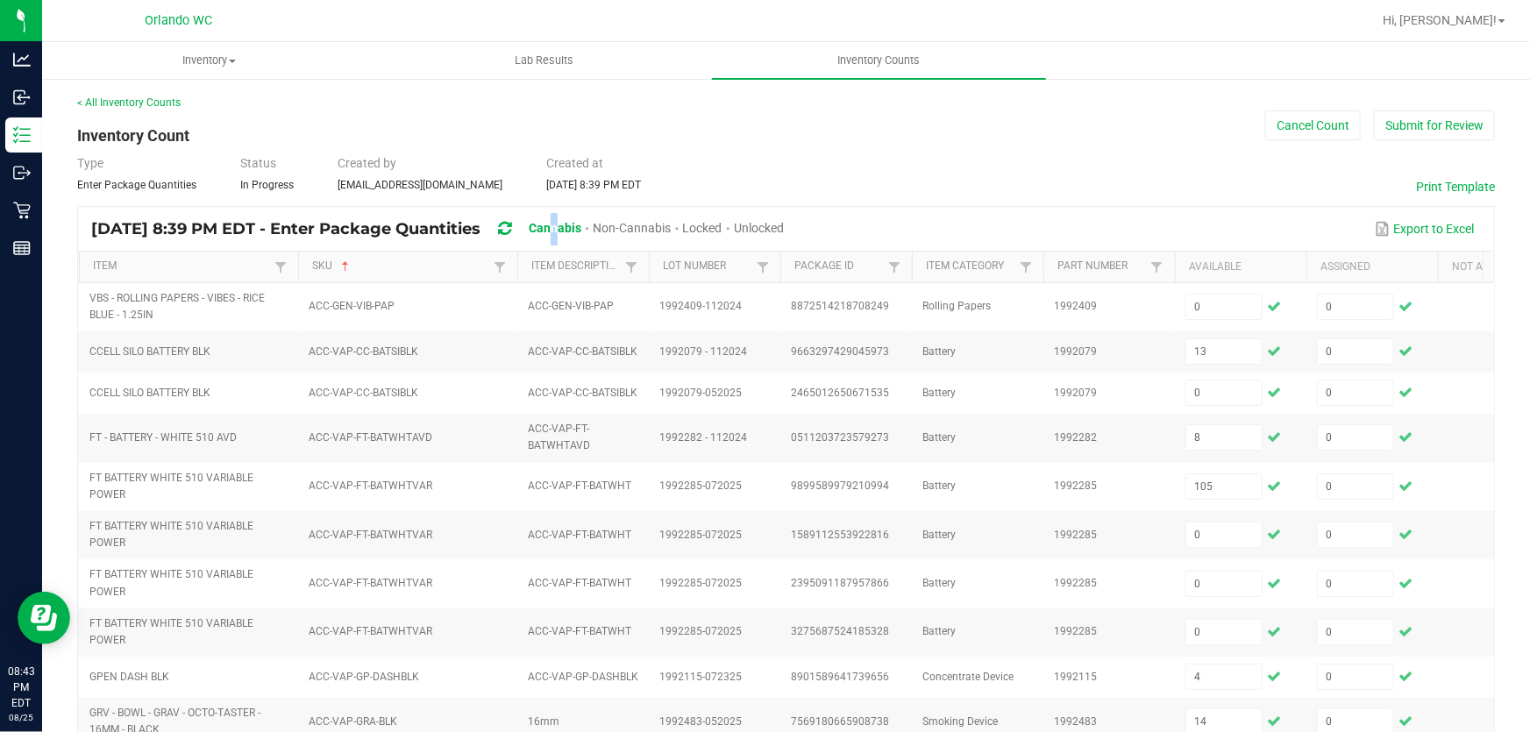
type input "9"
type input "68"
type input "0"
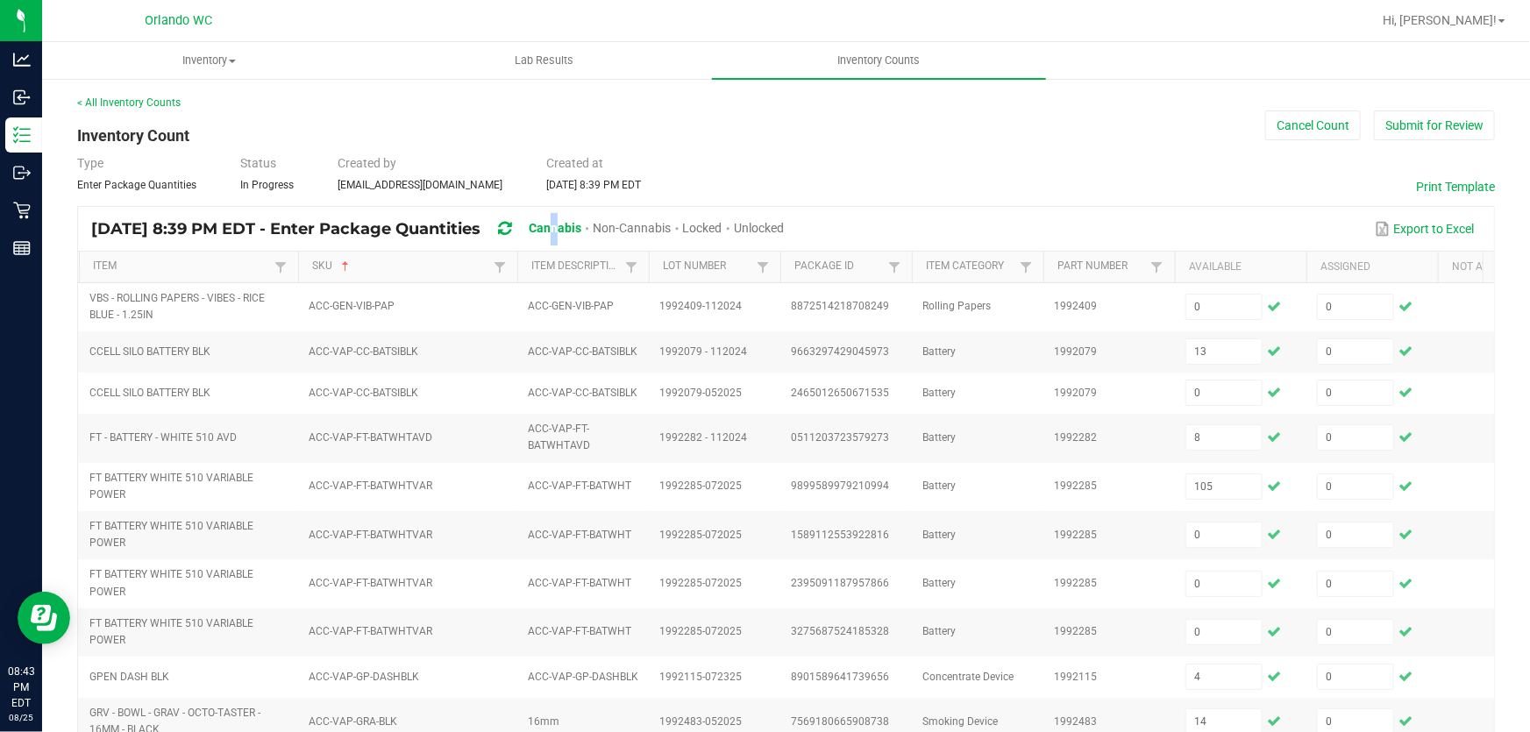
type input "0"
type input "3"
type input "77"
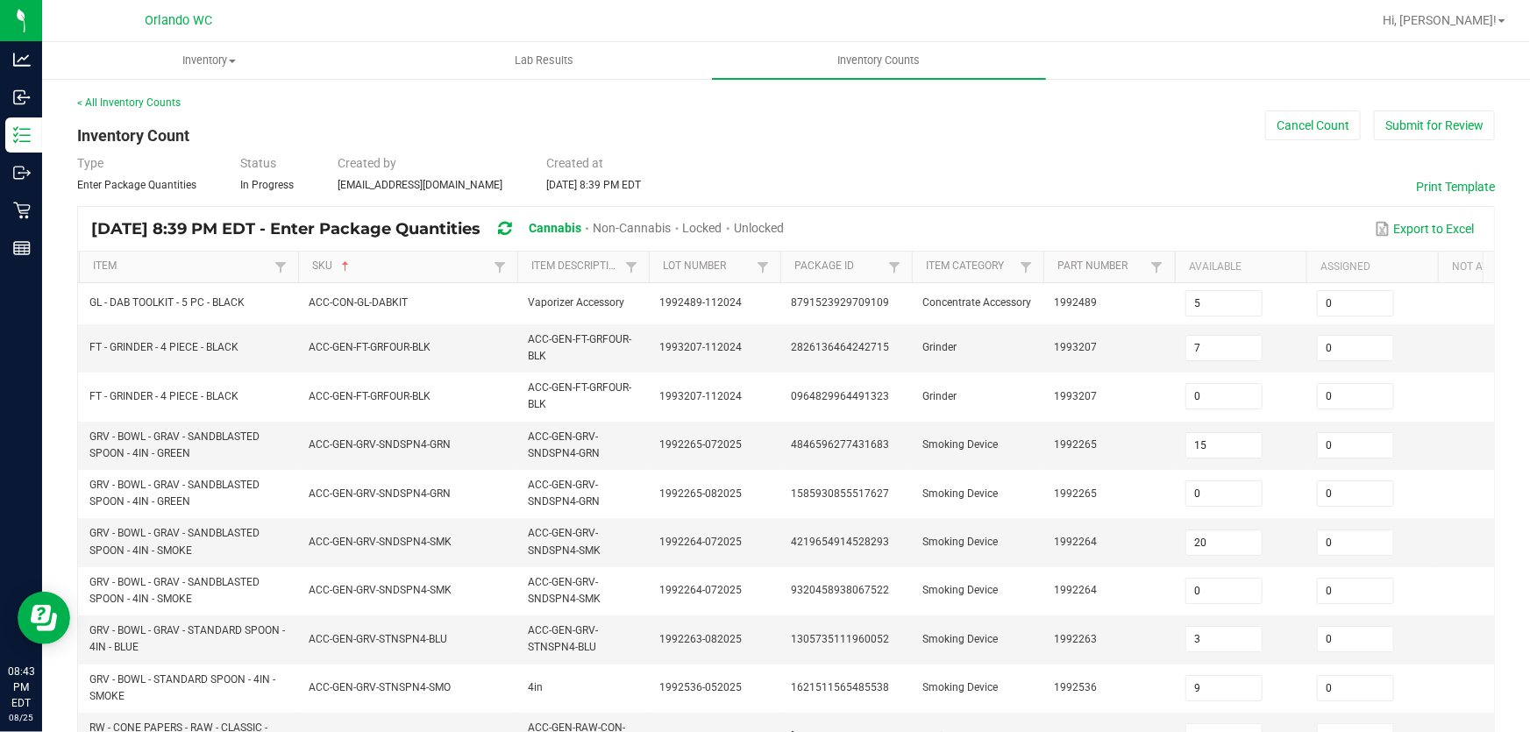
click at [784, 230] on span "Unlocked" at bounding box center [759, 228] width 50 height 14
drag, startPoint x: 1161, startPoint y: 198, endPoint x: 1183, endPoint y: 191, distance: 23.0
click at [1161, 197] on div "< All Inventory Counts Inventory Count Cancel Count Submit for Review Type Ente…" at bounding box center [785, 690] width 1417 height 1190
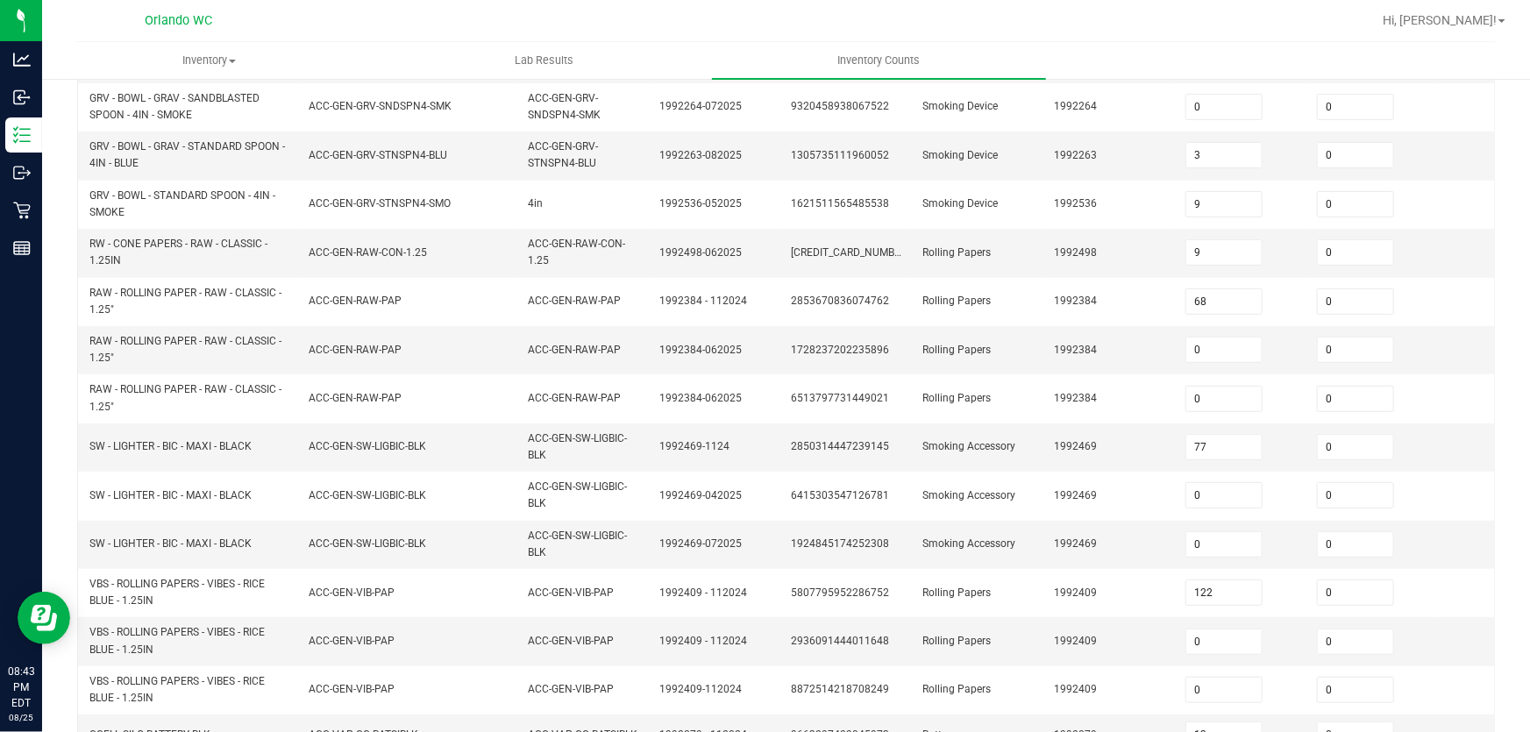
scroll to position [579, 0]
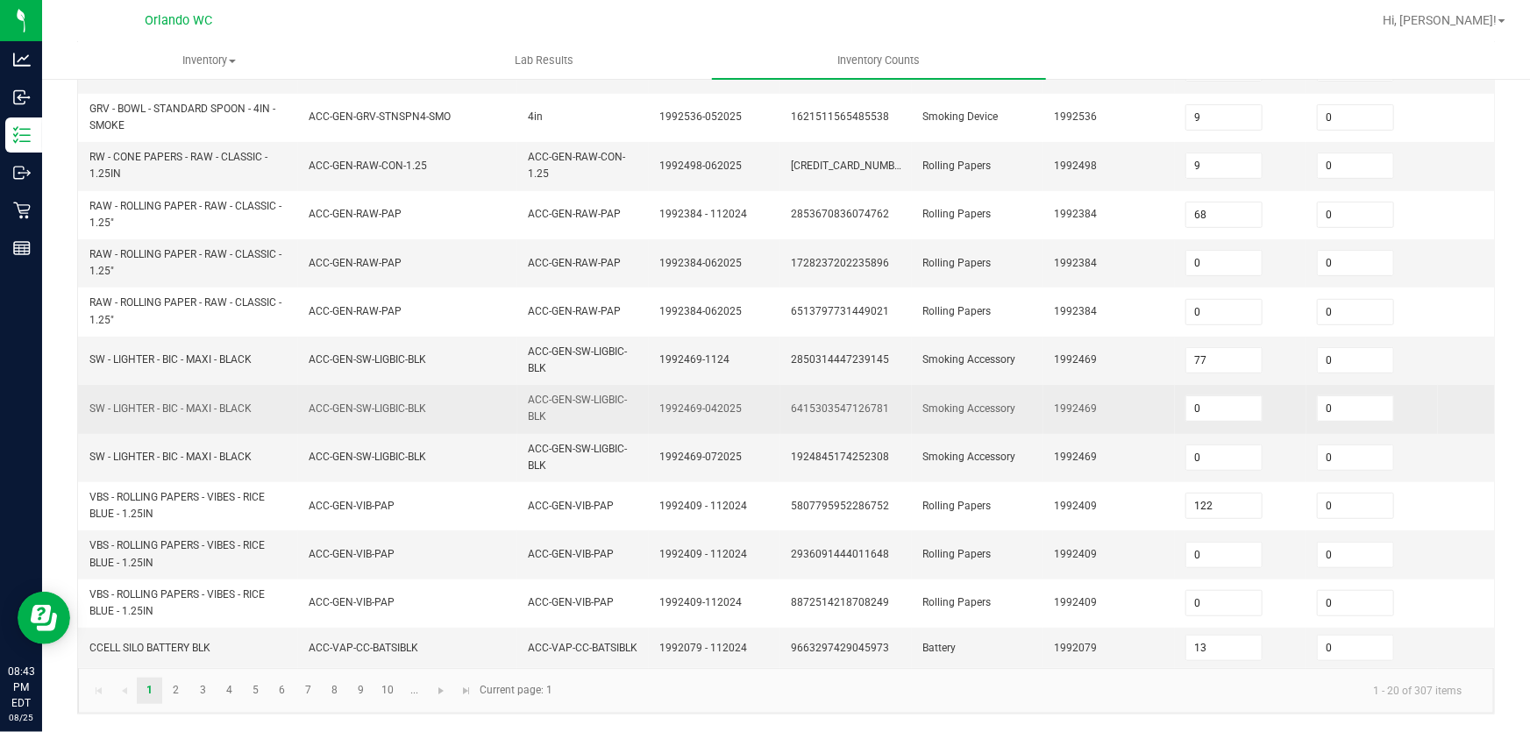
click at [175, 691] on link "2" at bounding box center [175, 691] width 25 height 26
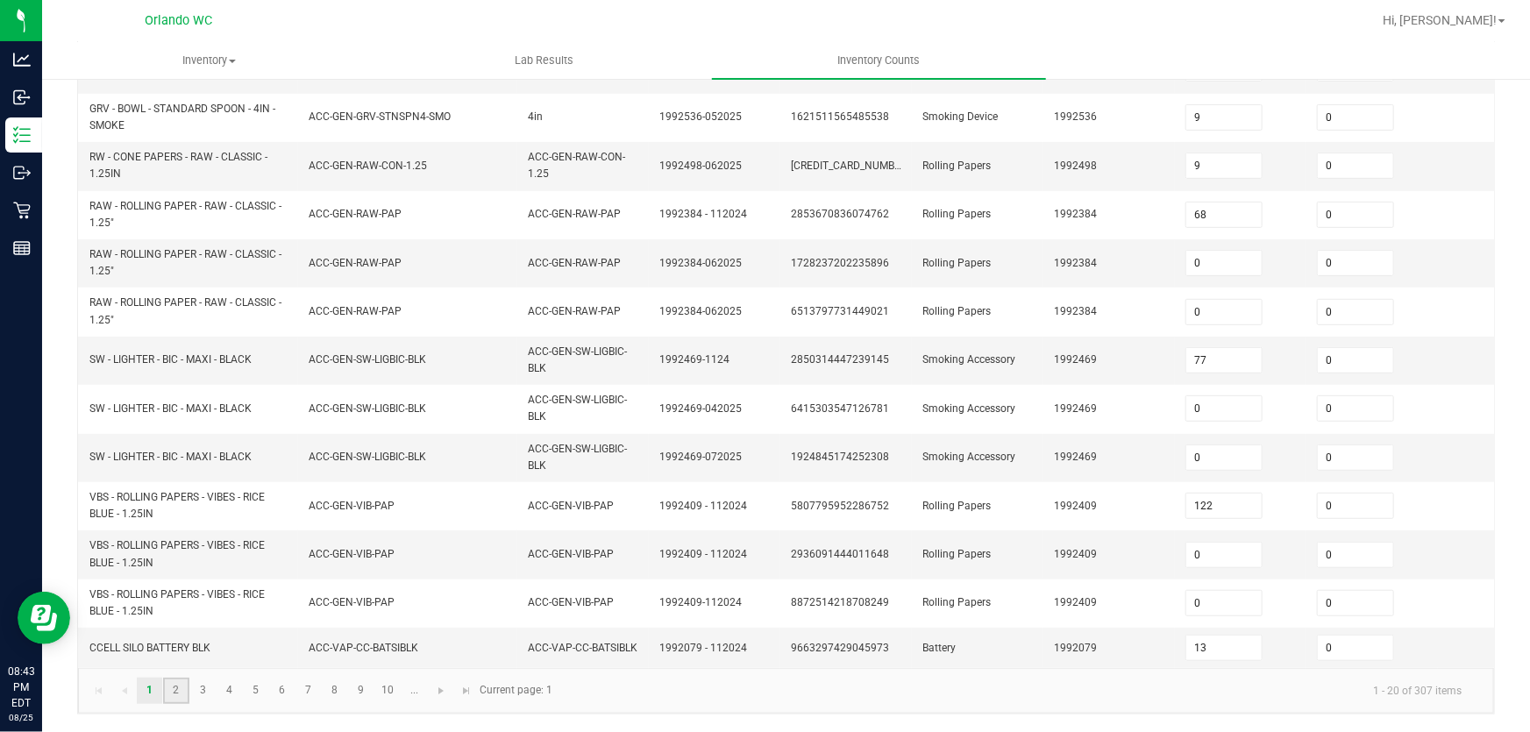
type input "0"
type input "8"
type input "105"
type input "0"
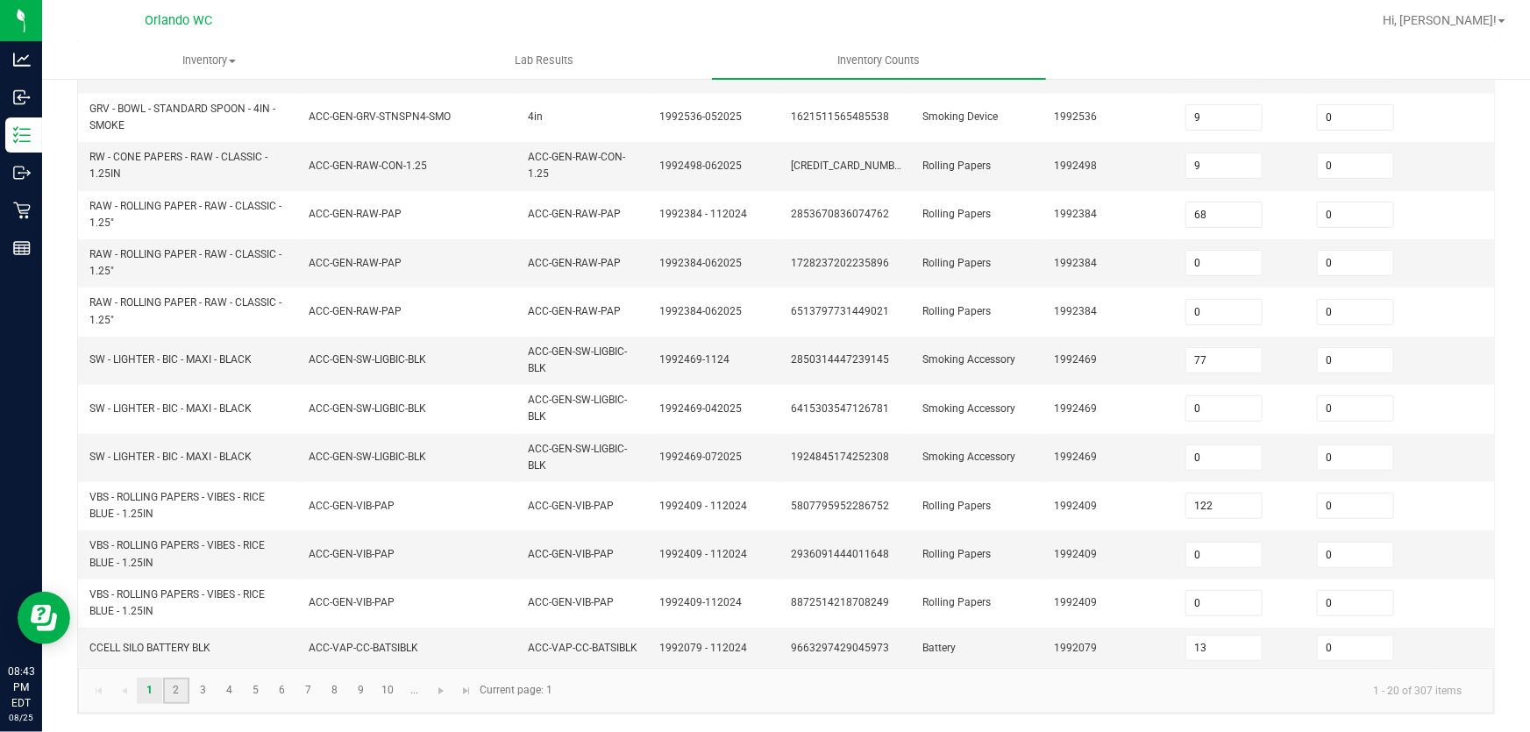
type input "4"
type input "5"
type input "0"
type input "1"
type input "3"
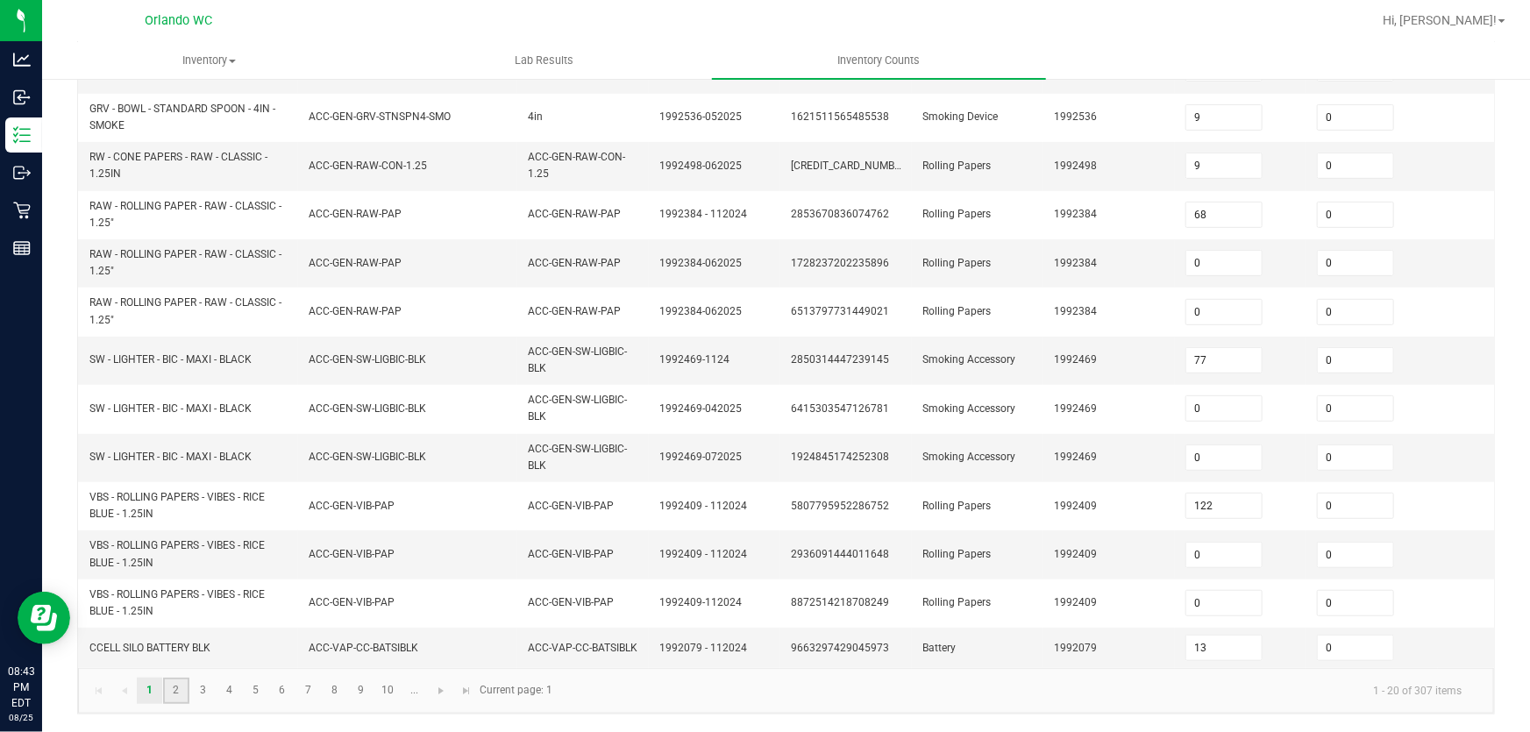
type input "1"
type input "14"
type input "1"
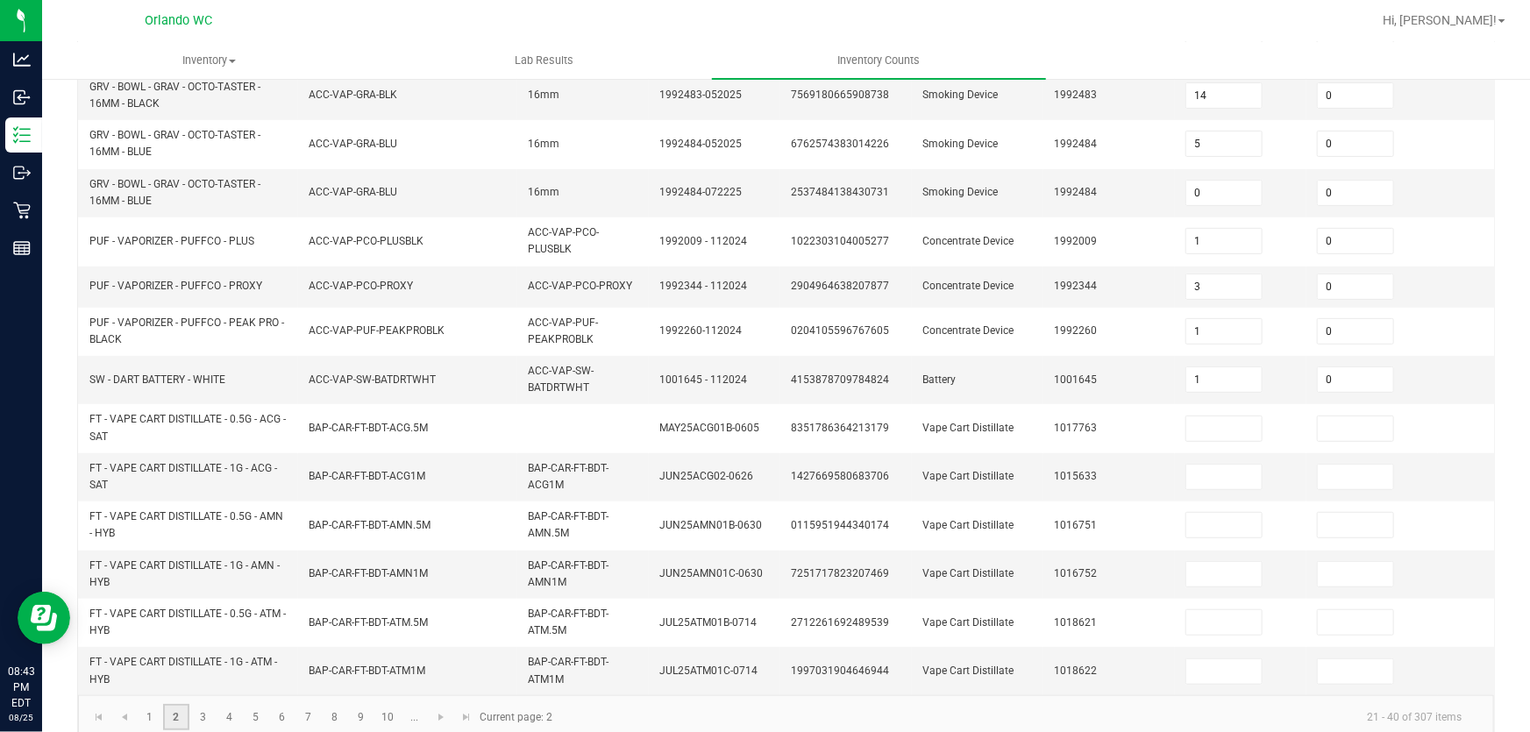
scroll to position [558, 0]
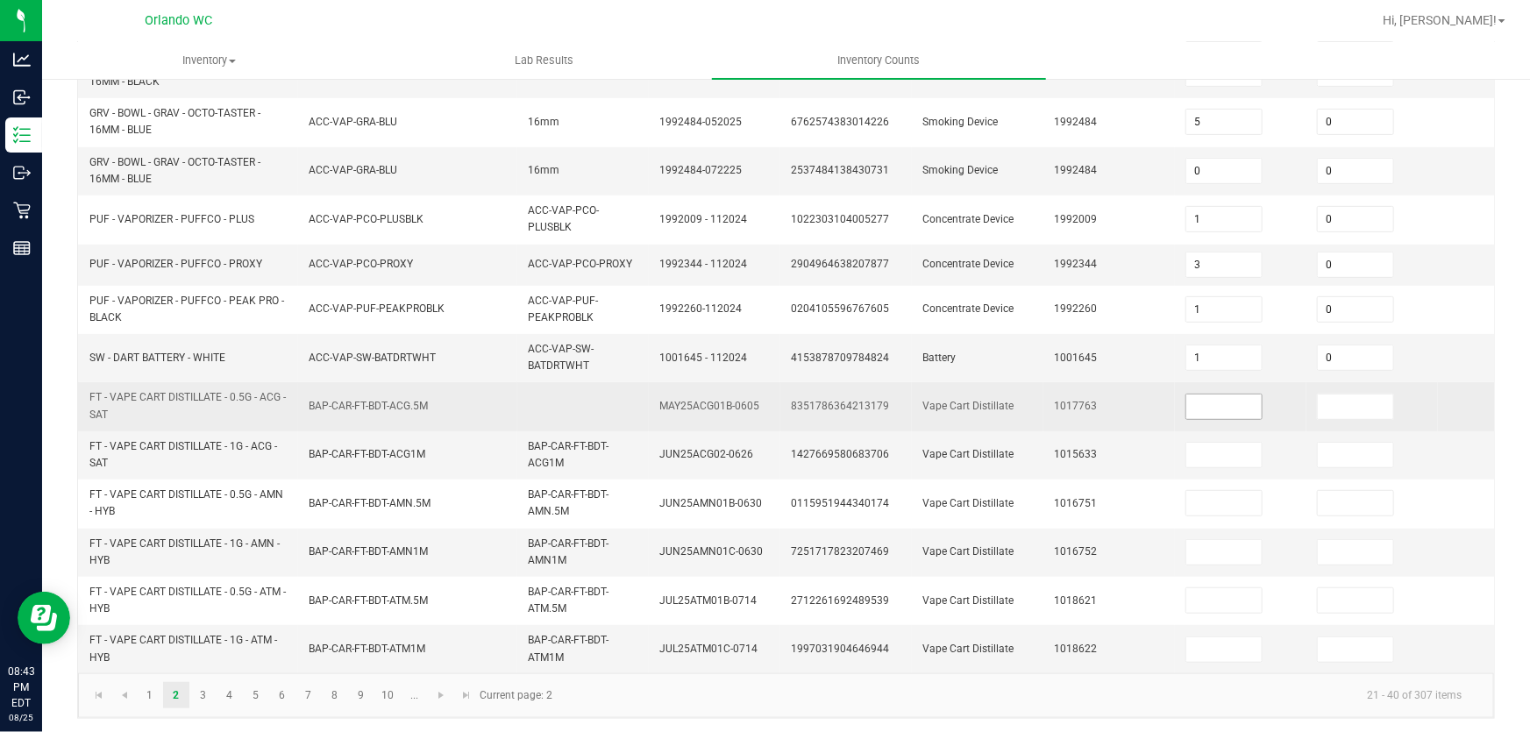
click at [1224, 401] on input at bounding box center [1223, 406] width 75 height 25
type input "1"
type input "0"
type input "1"
type input "0"
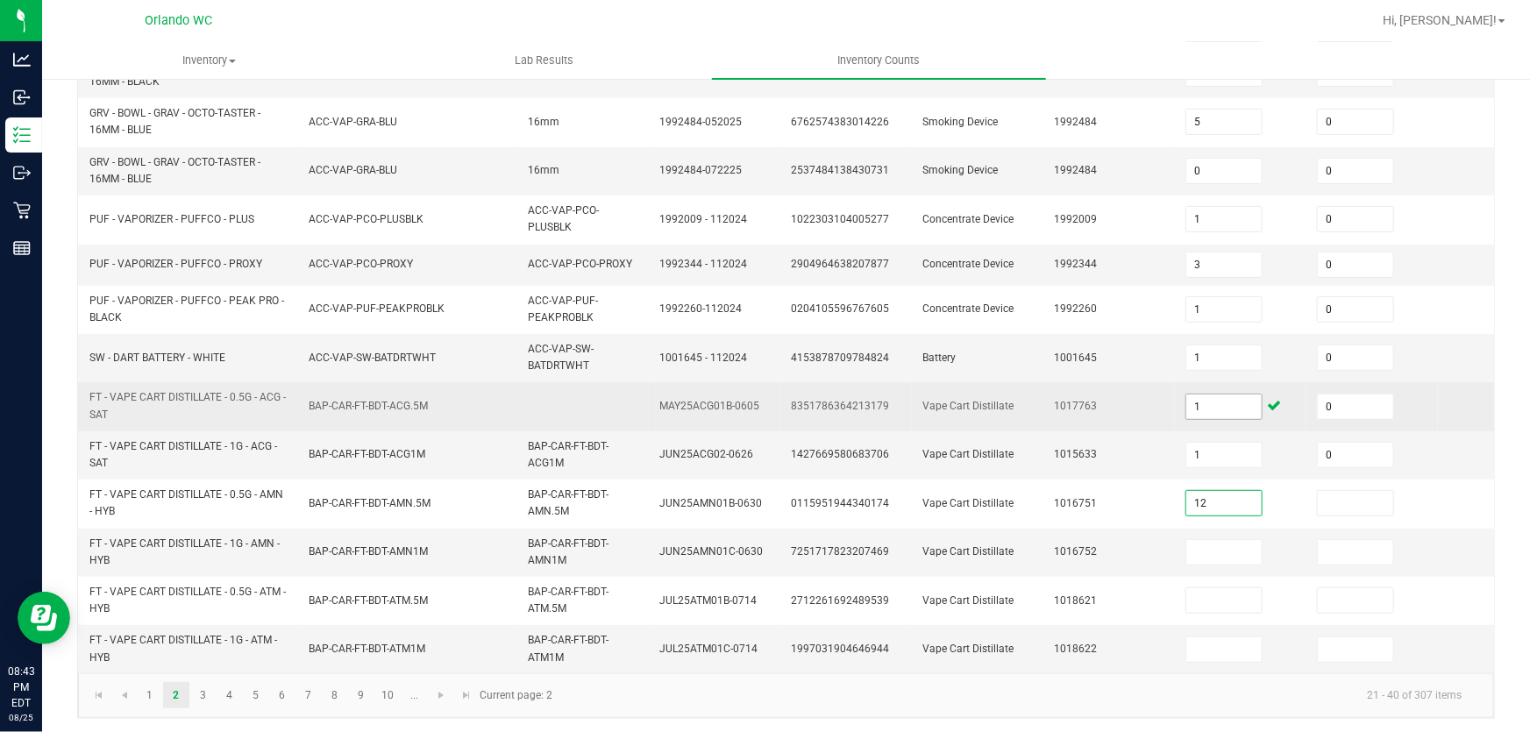
type input "12"
type input "0"
type input "8"
type input "0"
type input "11"
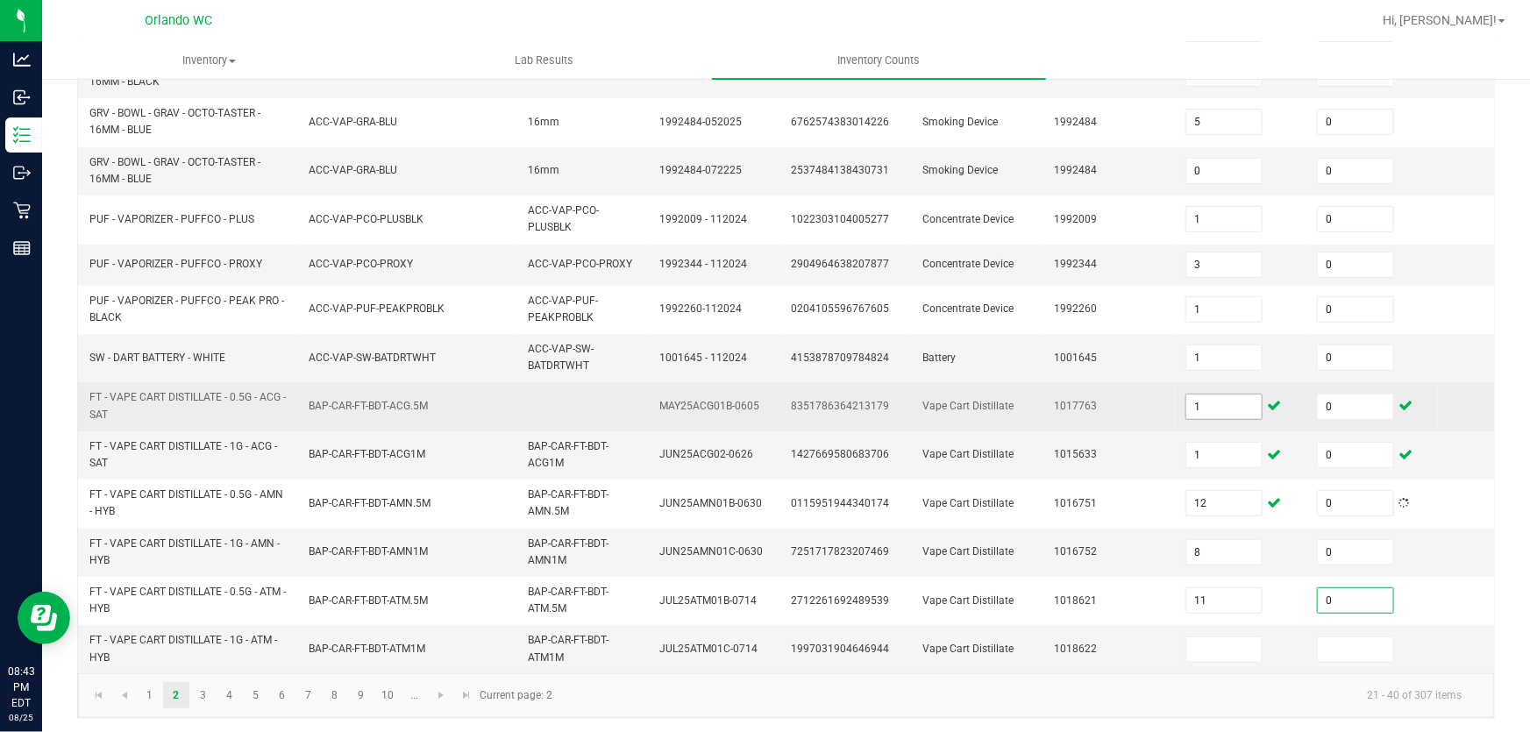
type input "0"
type input "4"
type input "0"
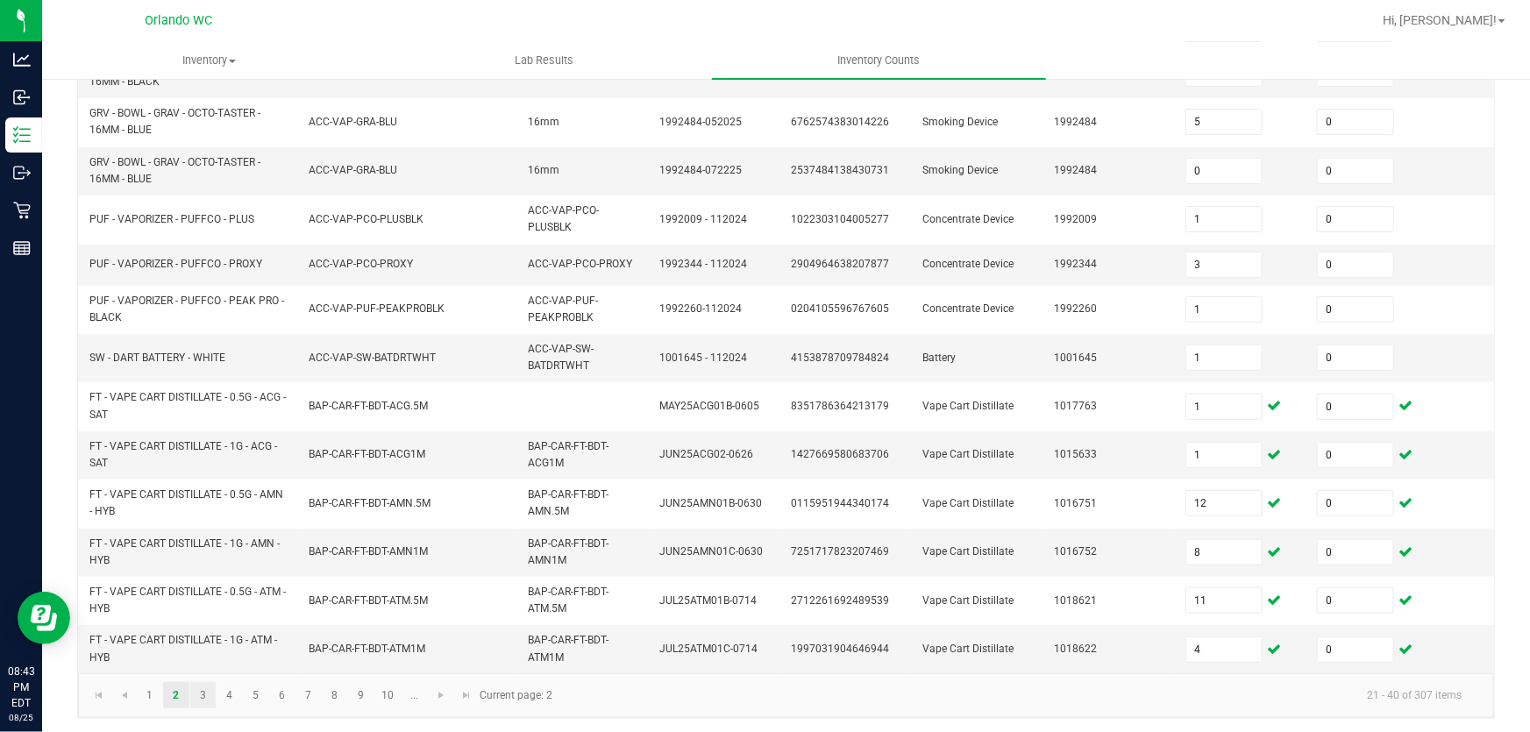
click at [204, 708] on link "3" at bounding box center [202, 695] width 25 height 26
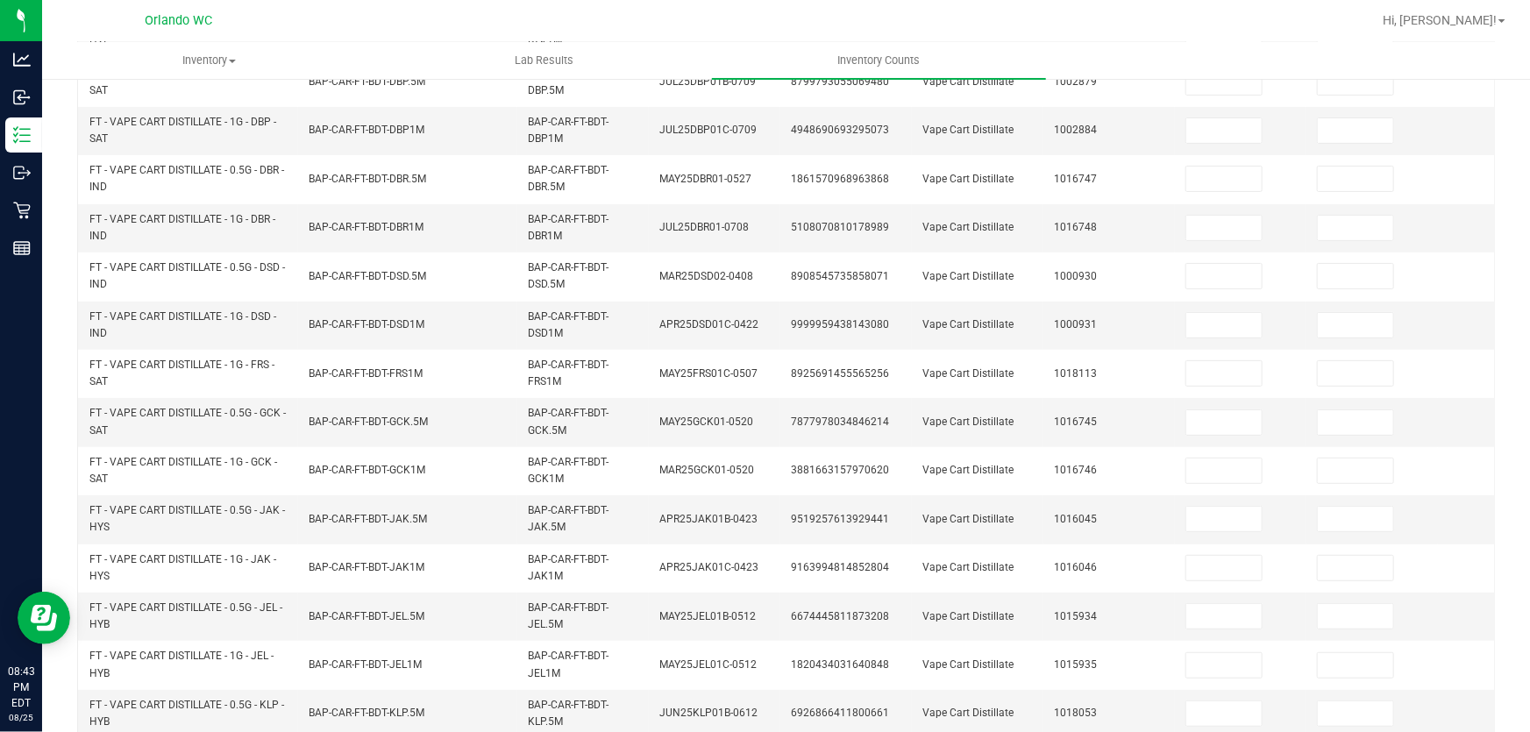
scroll to position [0, 0]
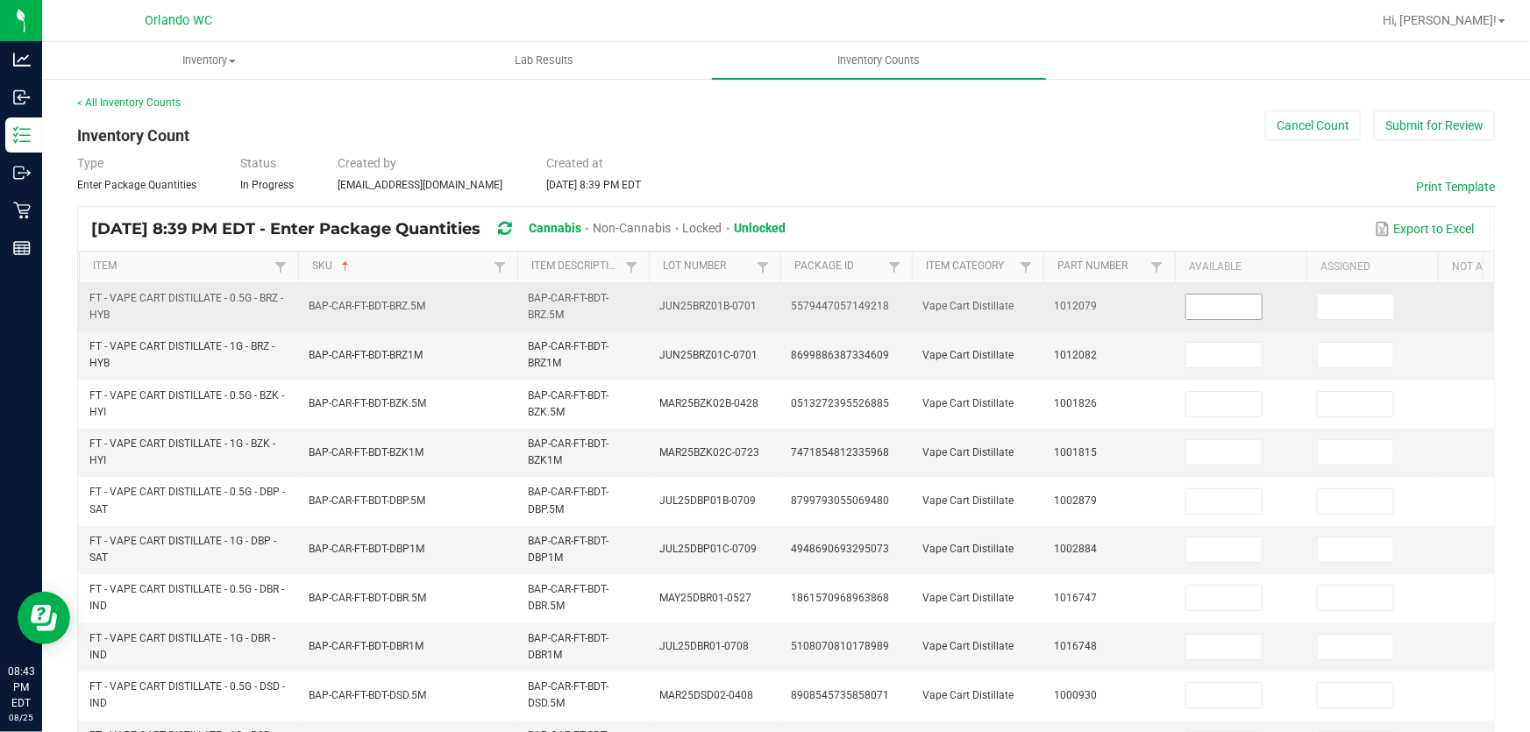
click at [1221, 307] on input at bounding box center [1223, 307] width 75 height 25
type input "7"
type input "0"
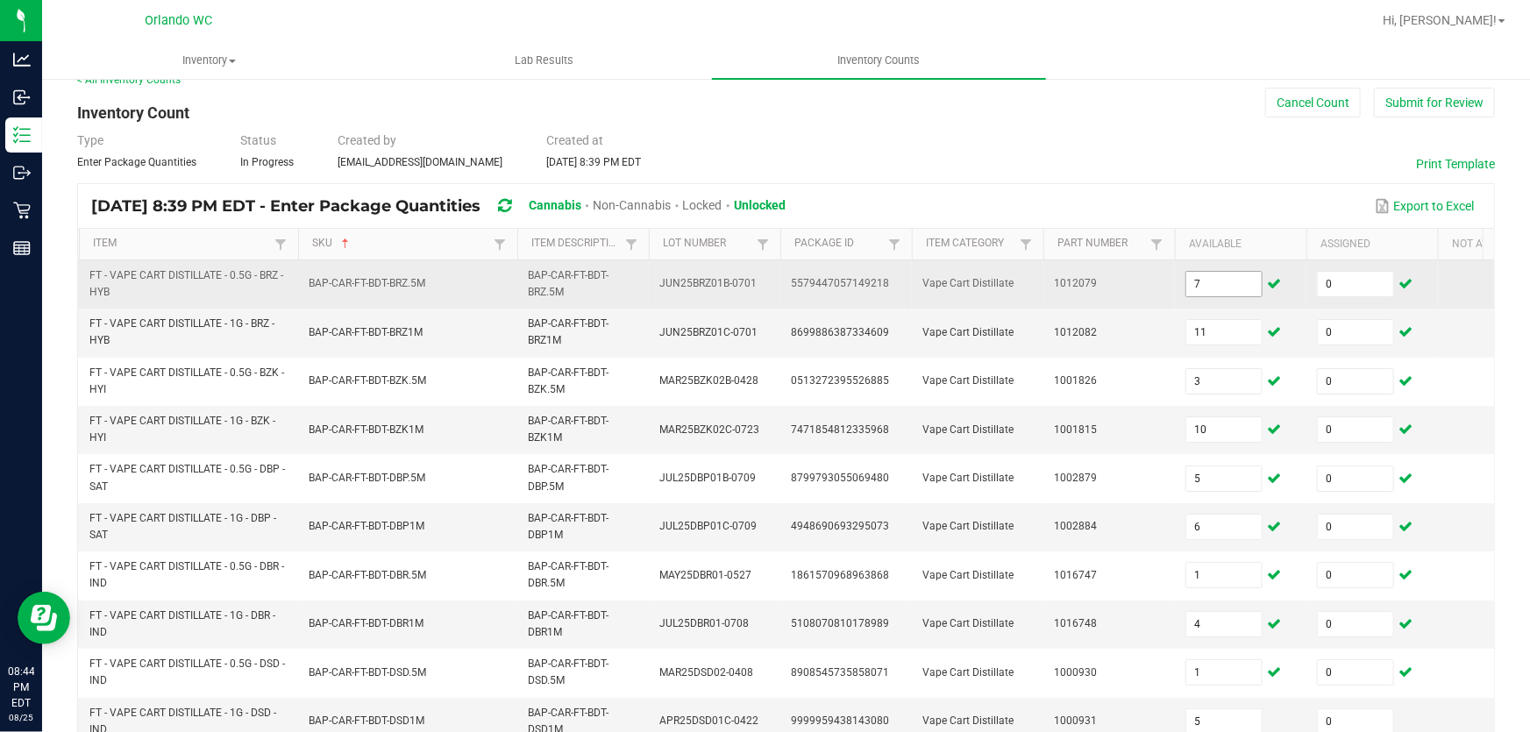
scroll to position [403, 0]
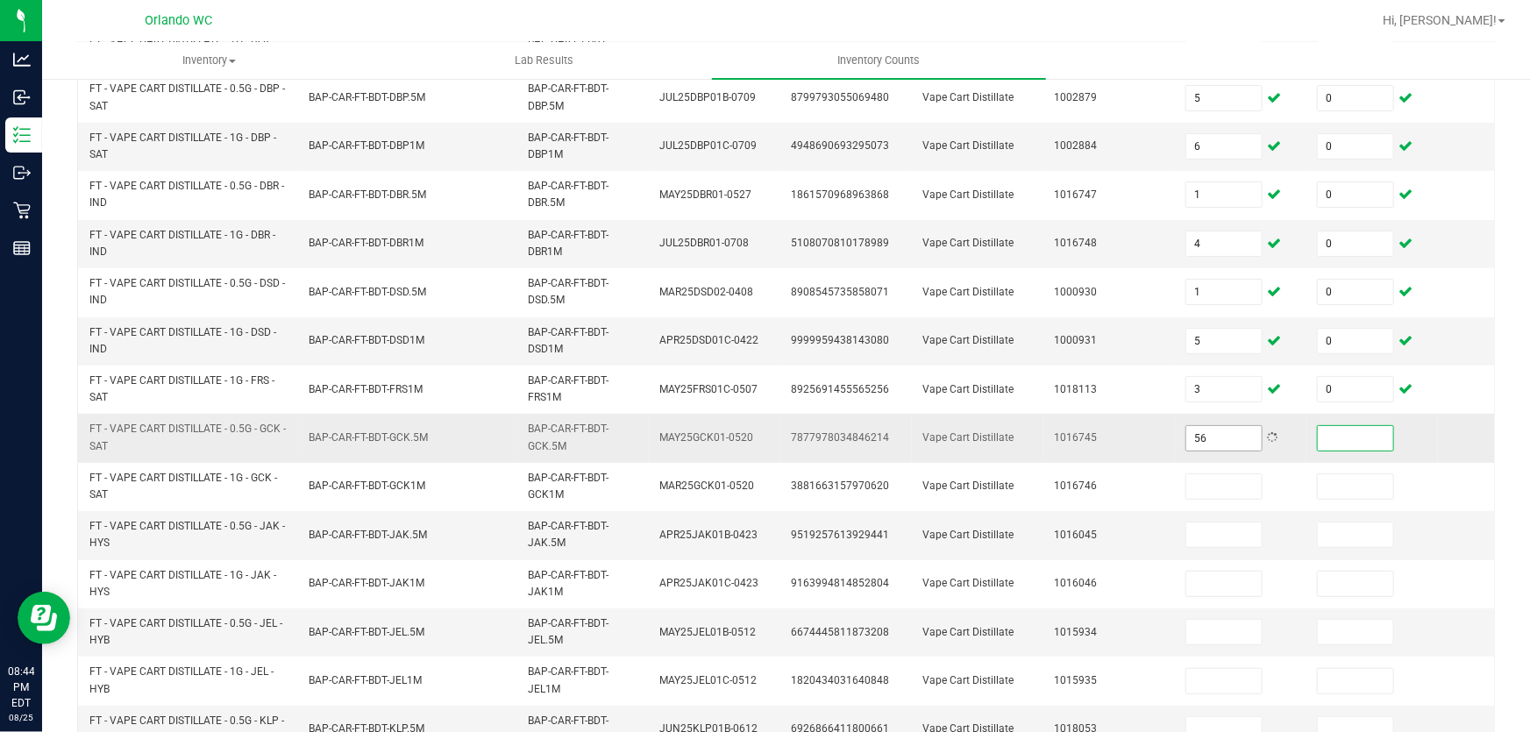
click at [1224, 437] on input "56" at bounding box center [1223, 438] width 75 height 25
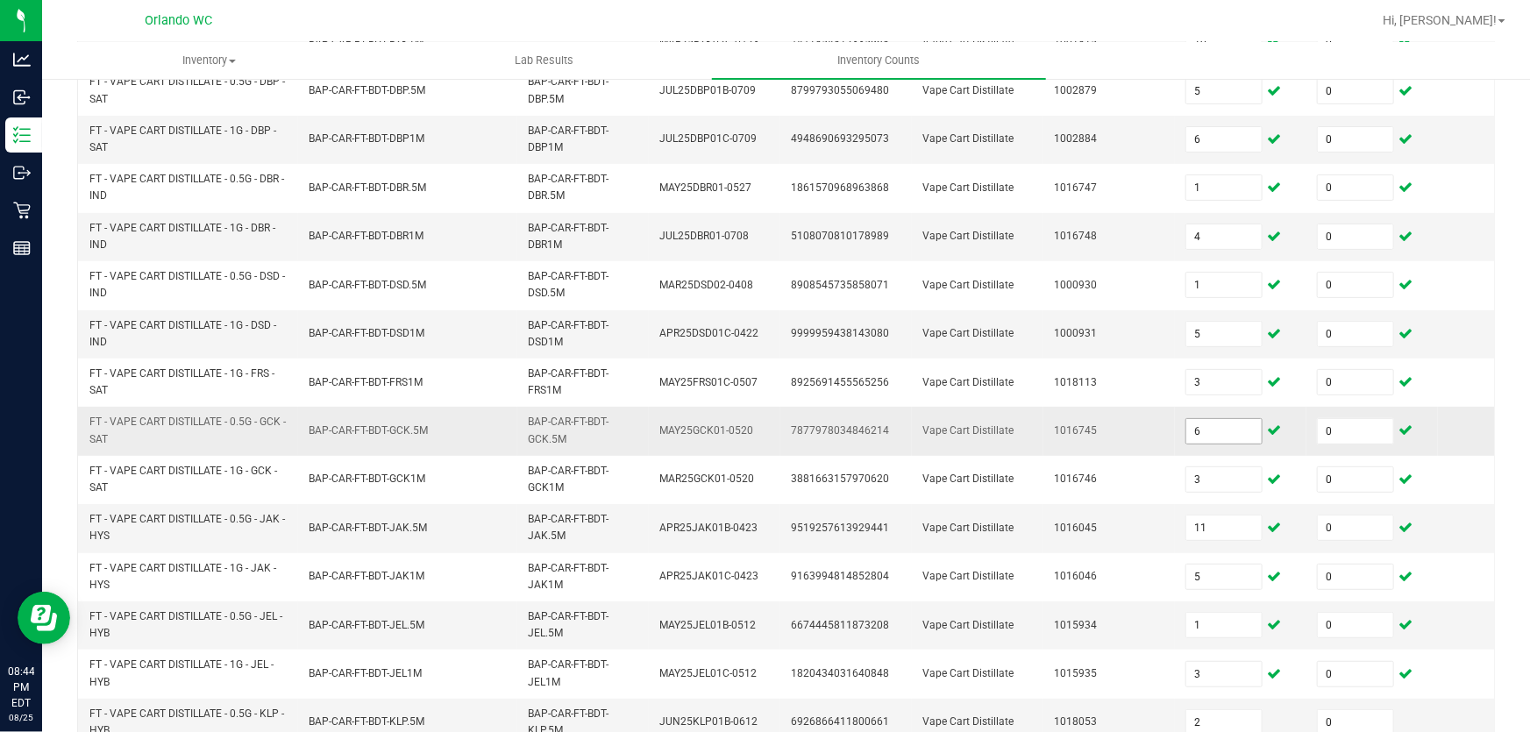
scroll to position [594, 0]
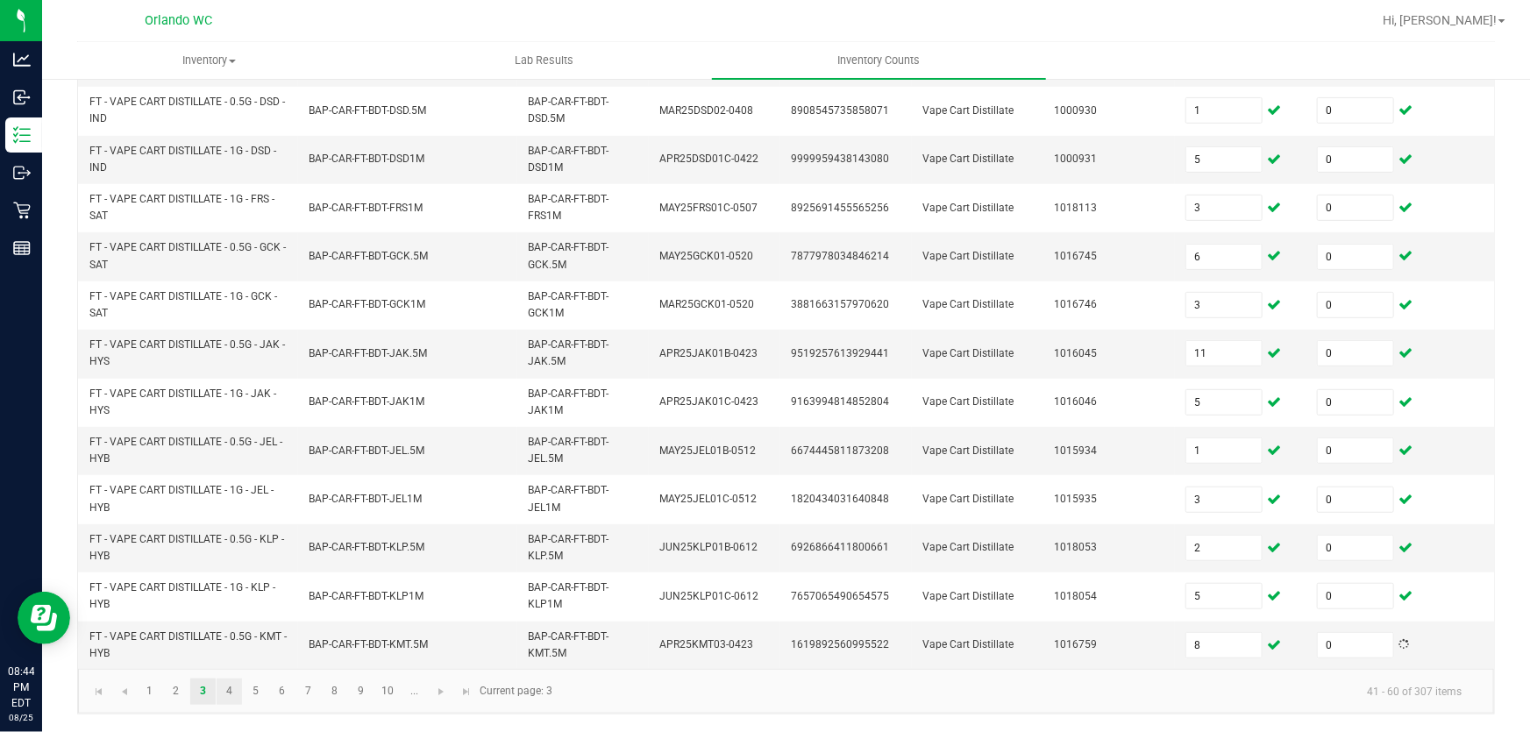
click at [227, 690] on link "4" at bounding box center [229, 691] width 25 height 26
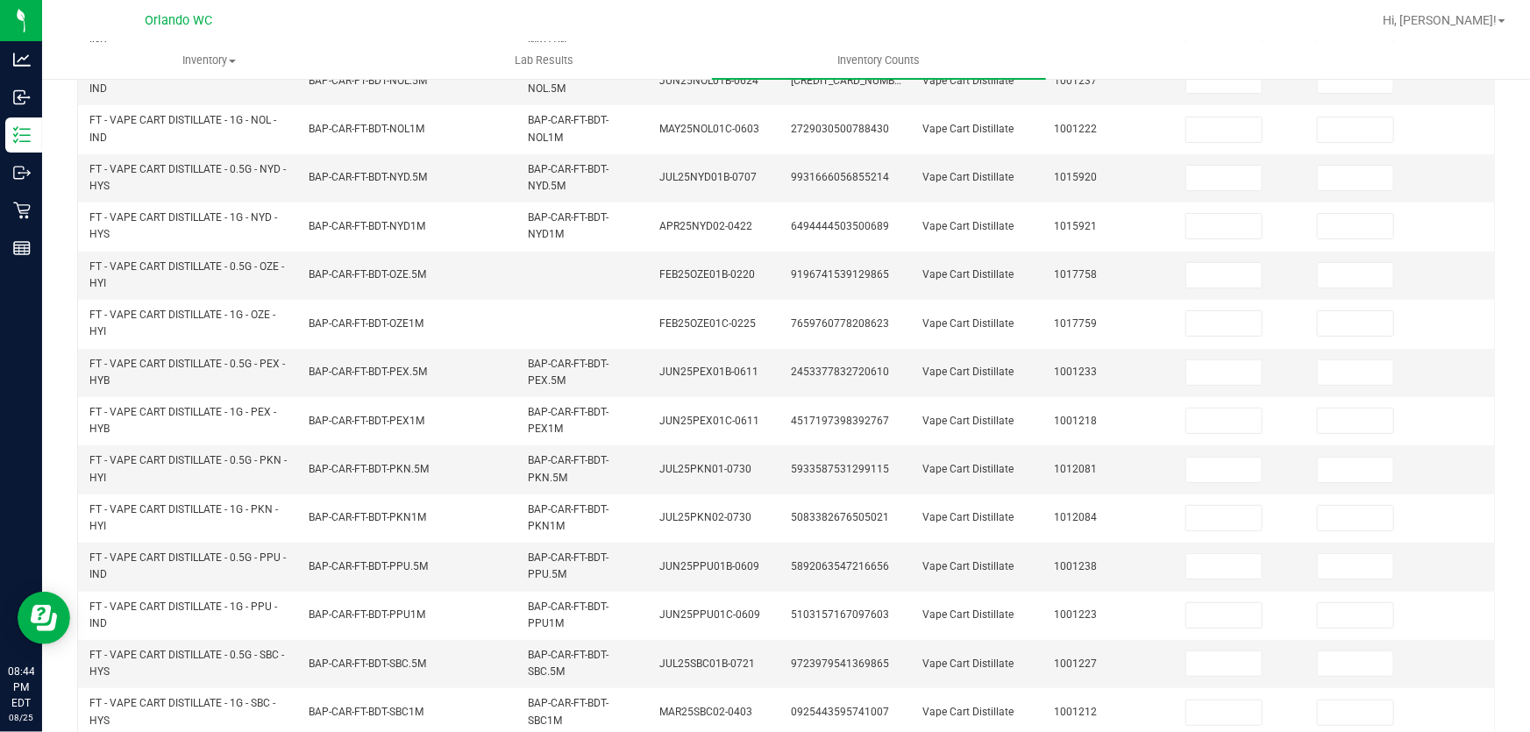
scroll to position [0, 0]
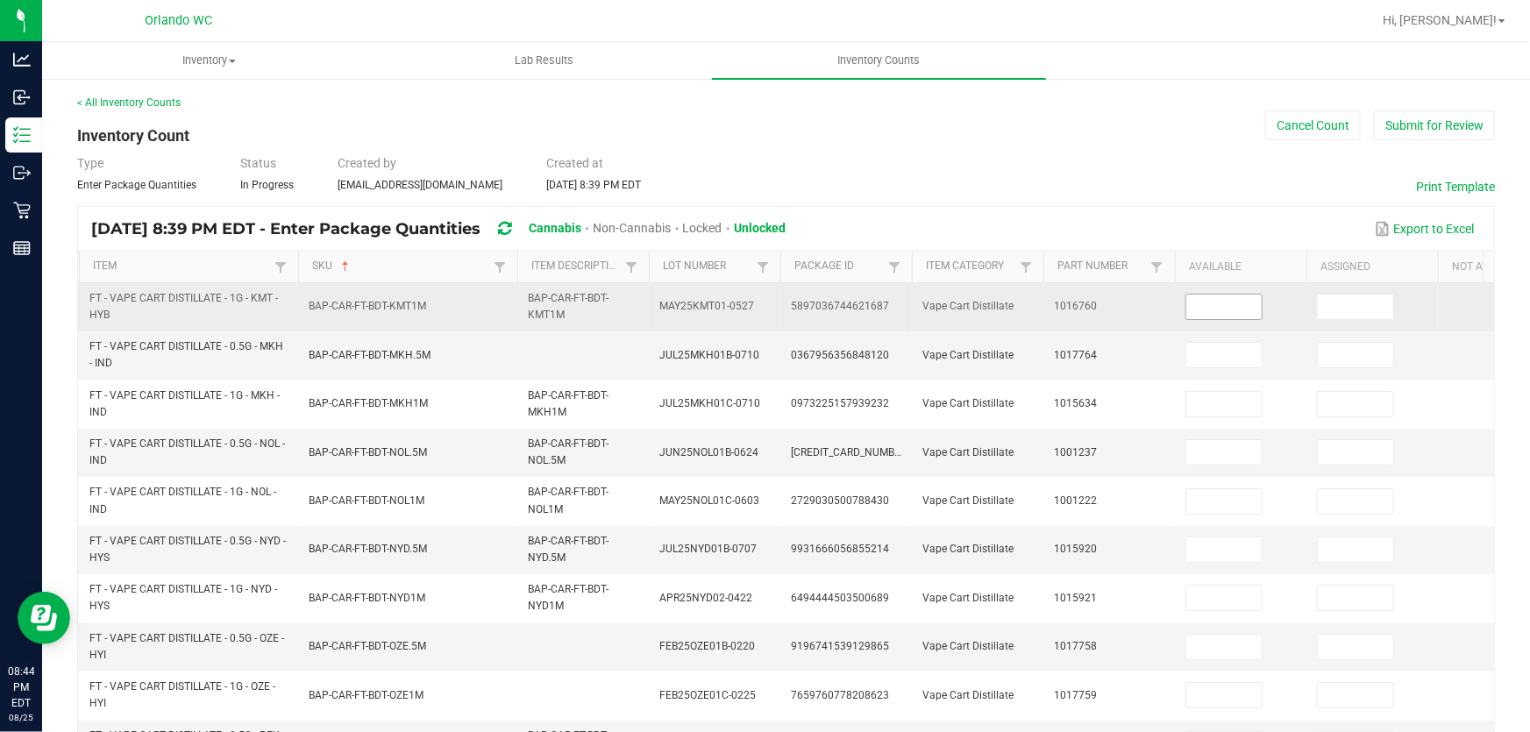
click at [1222, 307] on input at bounding box center [1223, 307] width 75 height 25
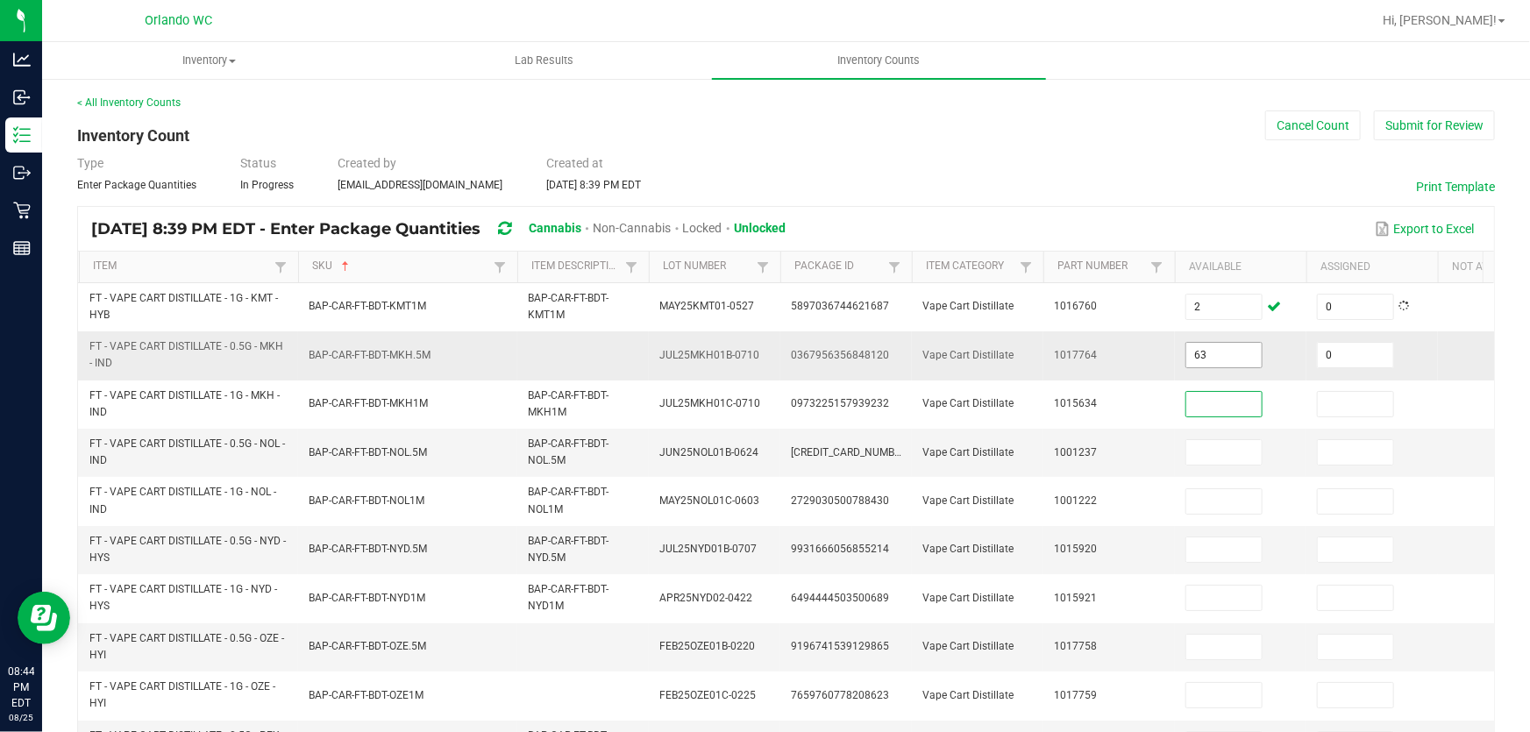
click at [1221, 358] on input "63" at bounding box center [1223, 355] width 75 height 25
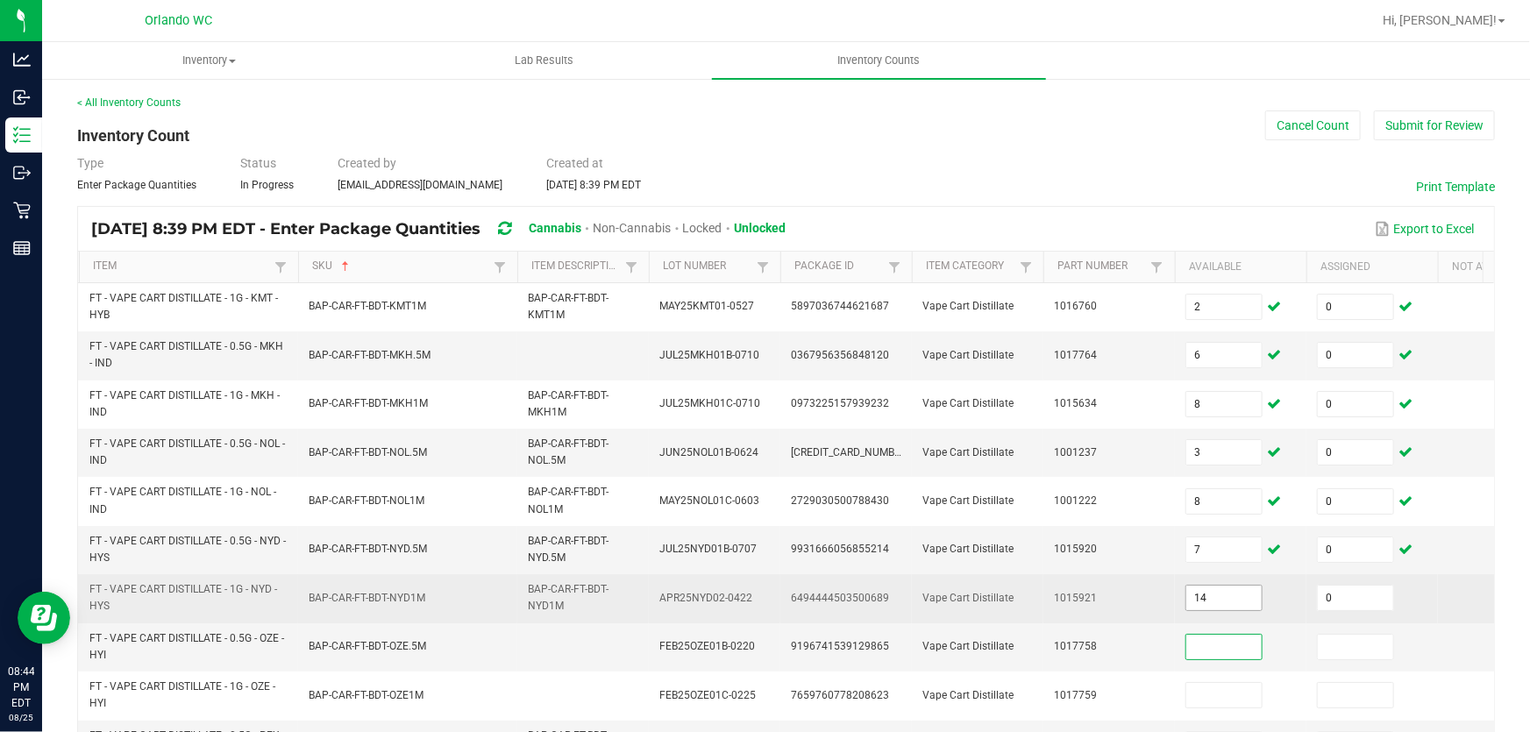
click at [1221, 600] on input "14" at bounding box center [1223, 598] width 75 height 25
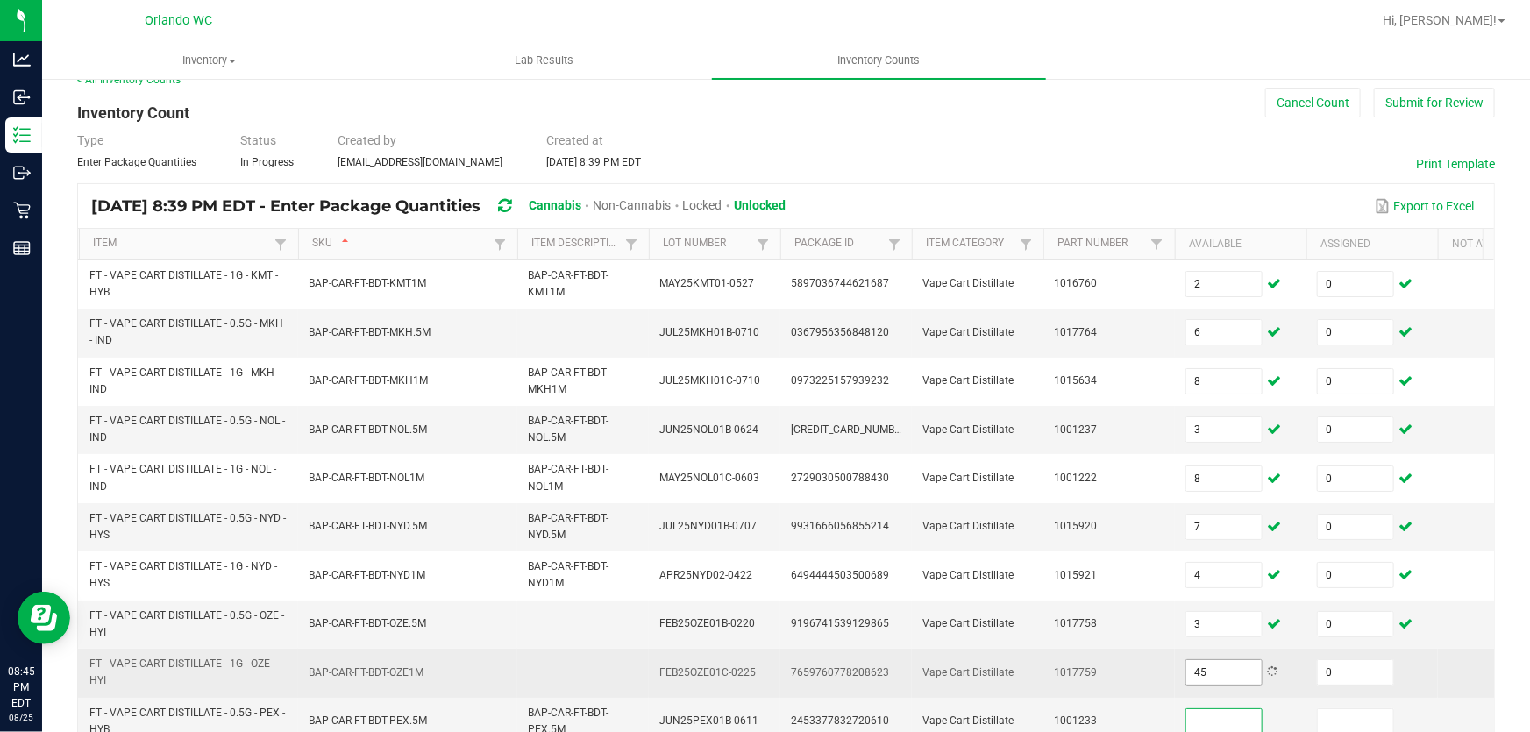
click at [1204, 675] on input "45" at bounding box center [1223, 672] width 75 height 25
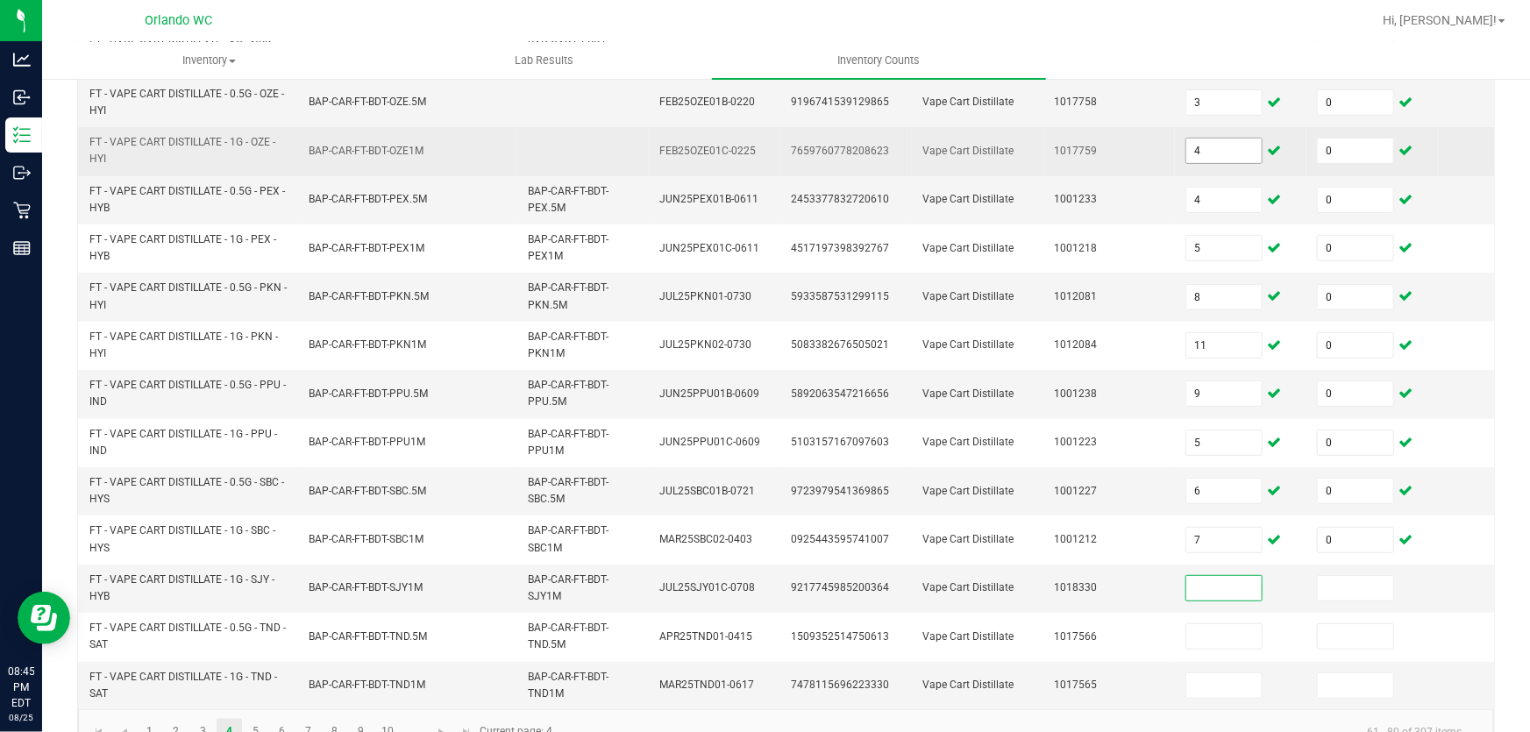
scroll to position [594, 0]
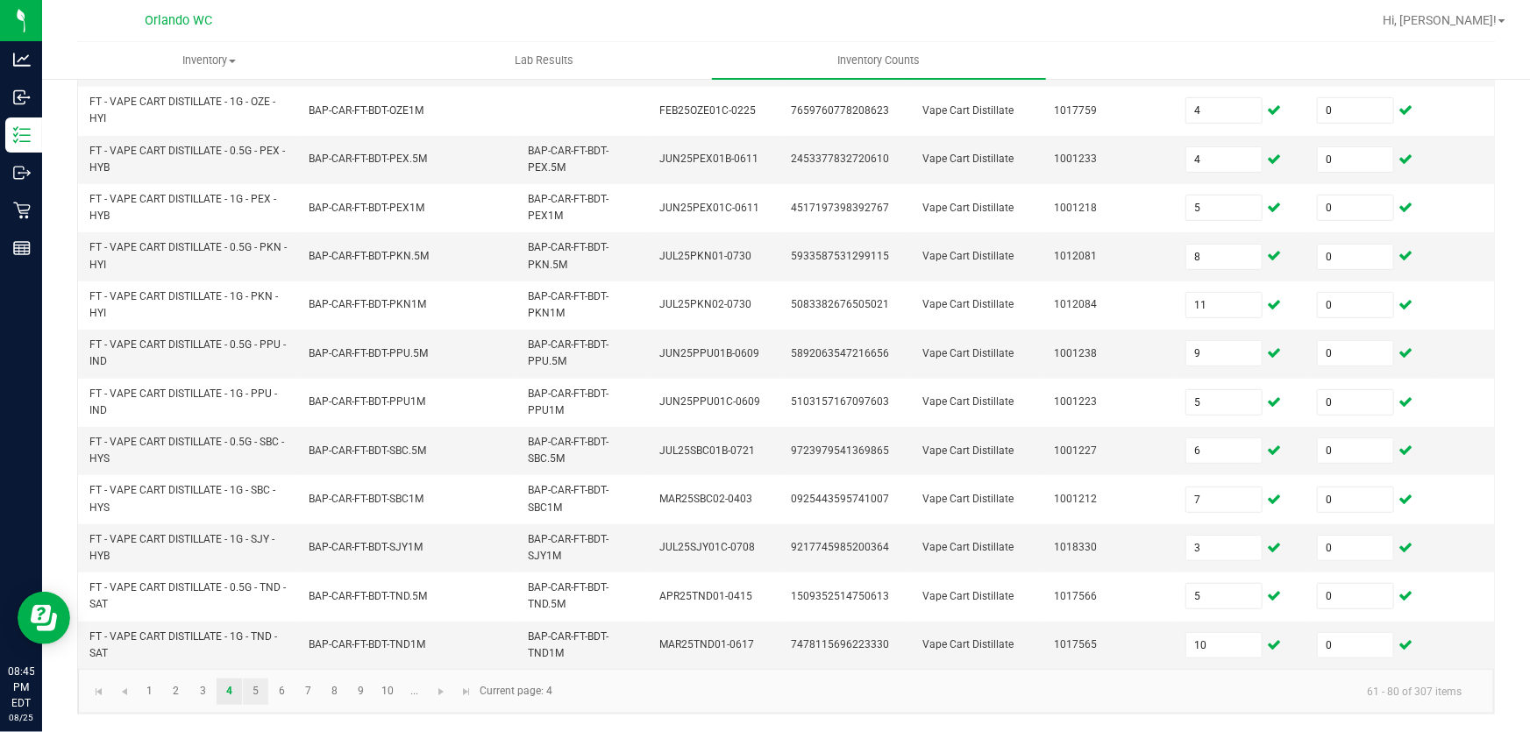
click at [255, 693] on link "5" at bounding box center [255, 691] width 25 height 26
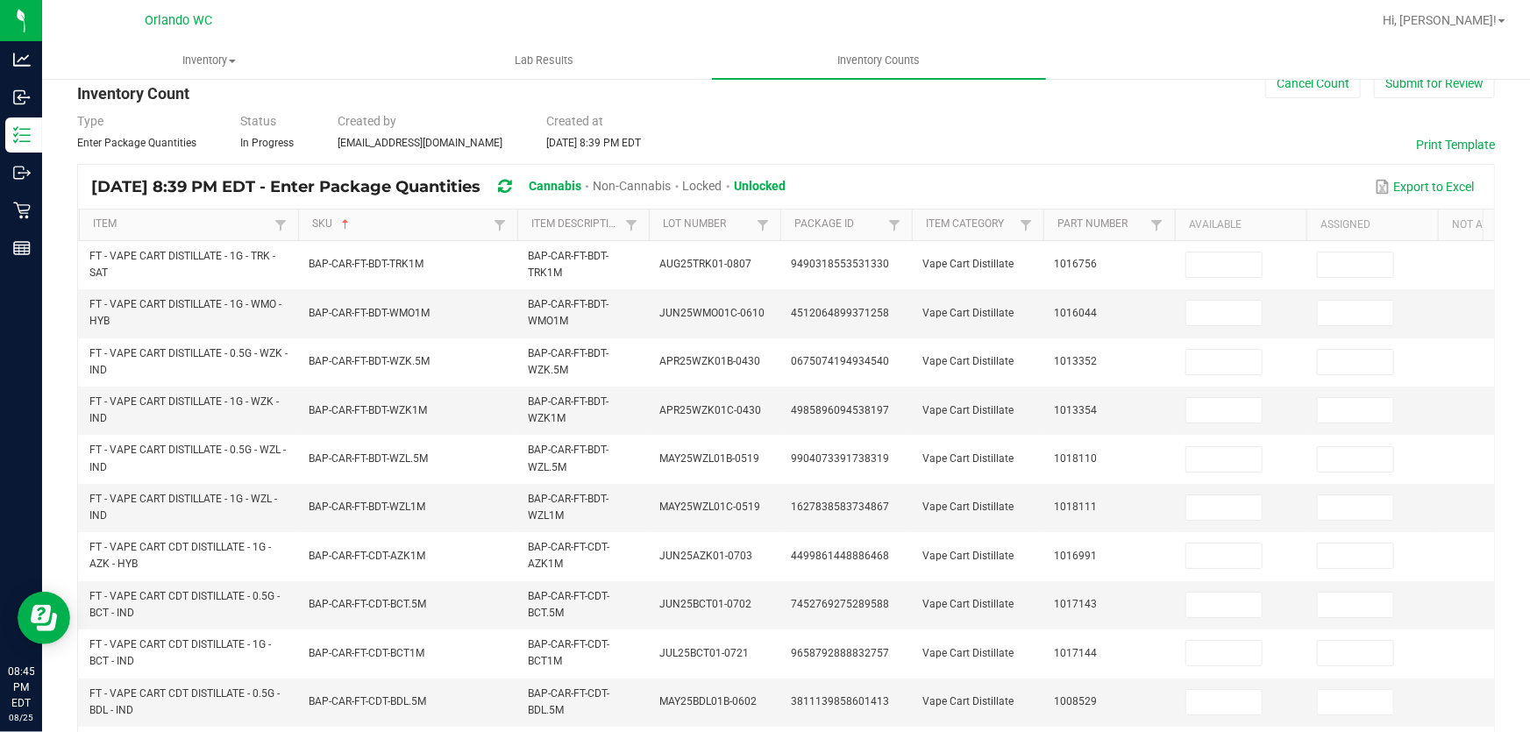
scroll to position [37, 0]
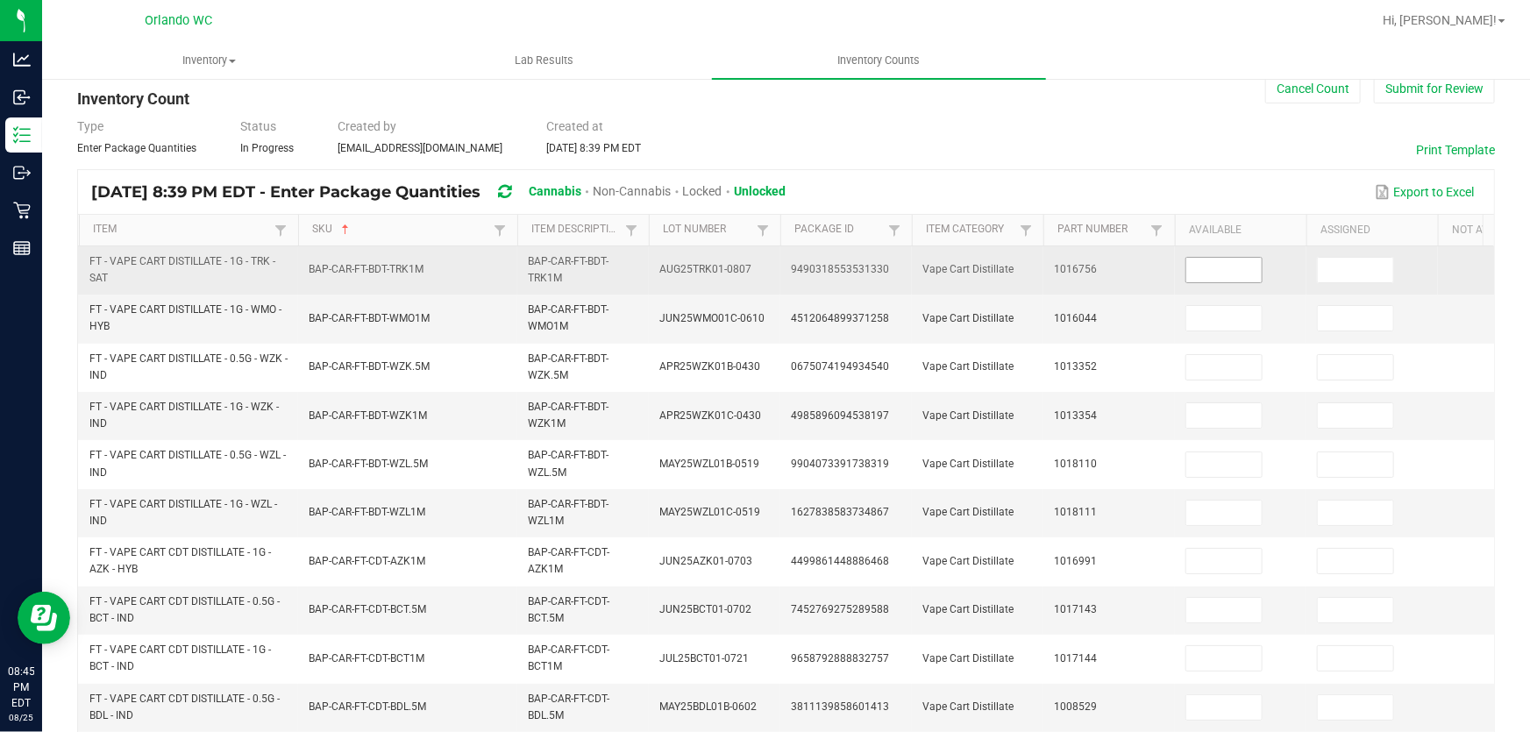
click at [1221, 263] on input at bounding box center [1223, 270] width 75 height 25
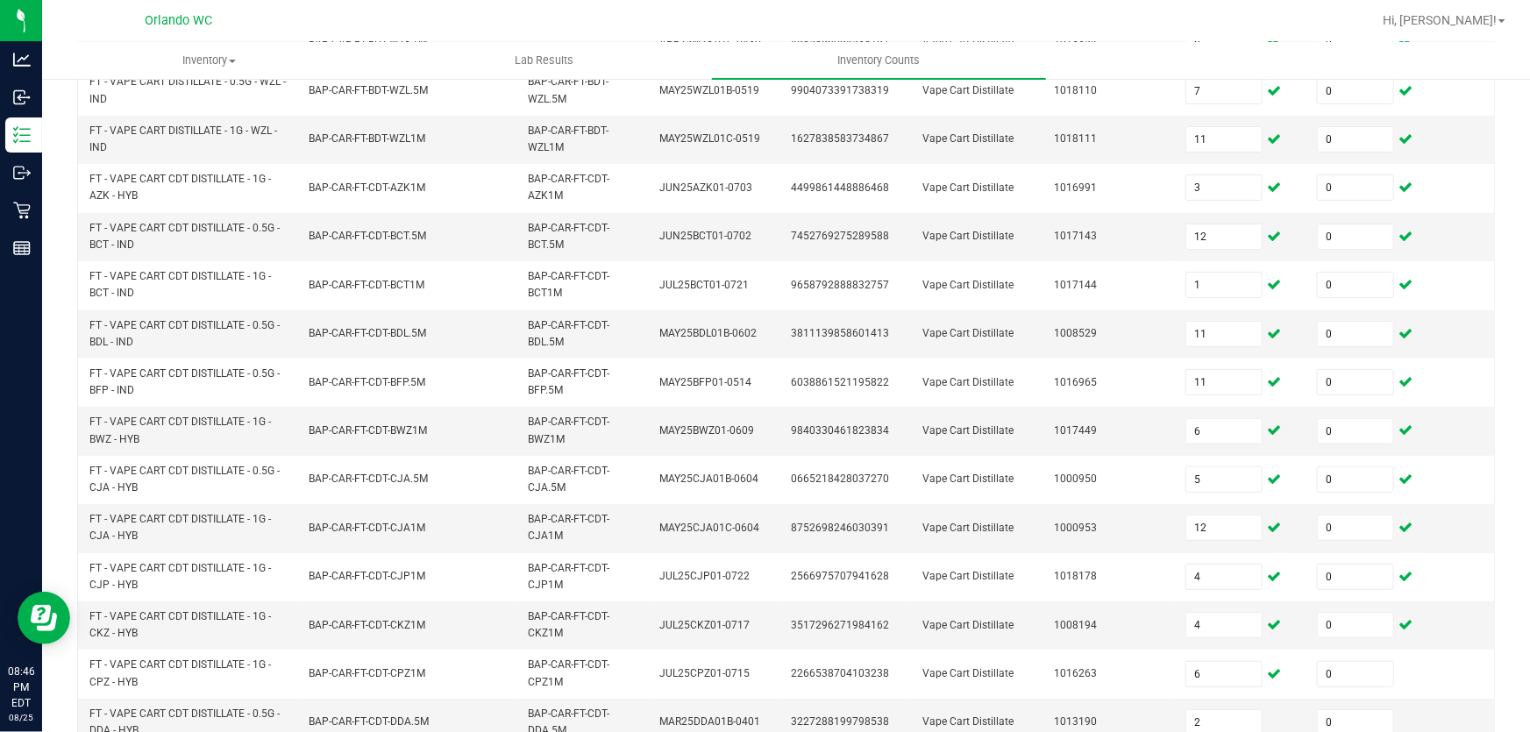
scroll to position [594, 0]
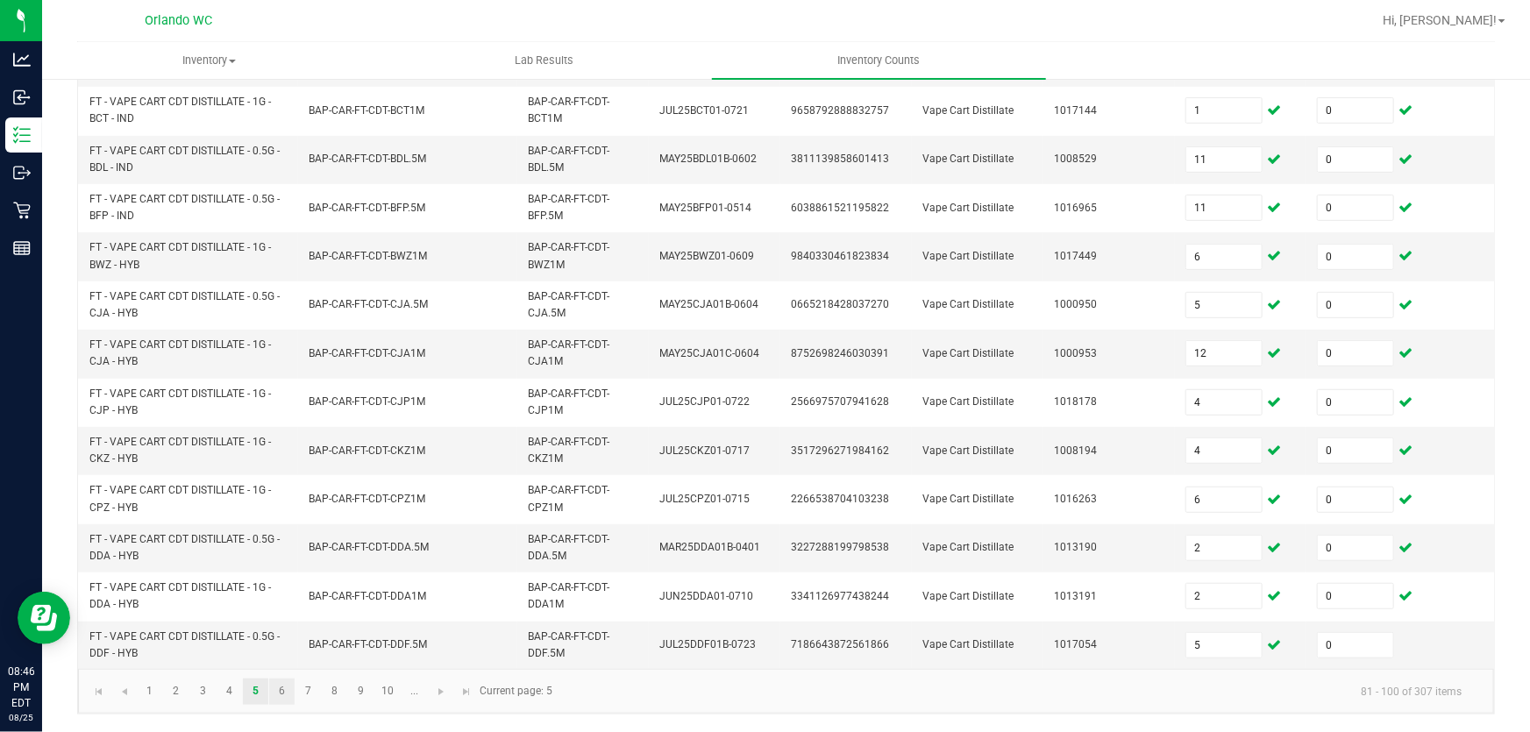
click at [281, 691] on link "6" at bounding box center [281, 691] width 25 height 26
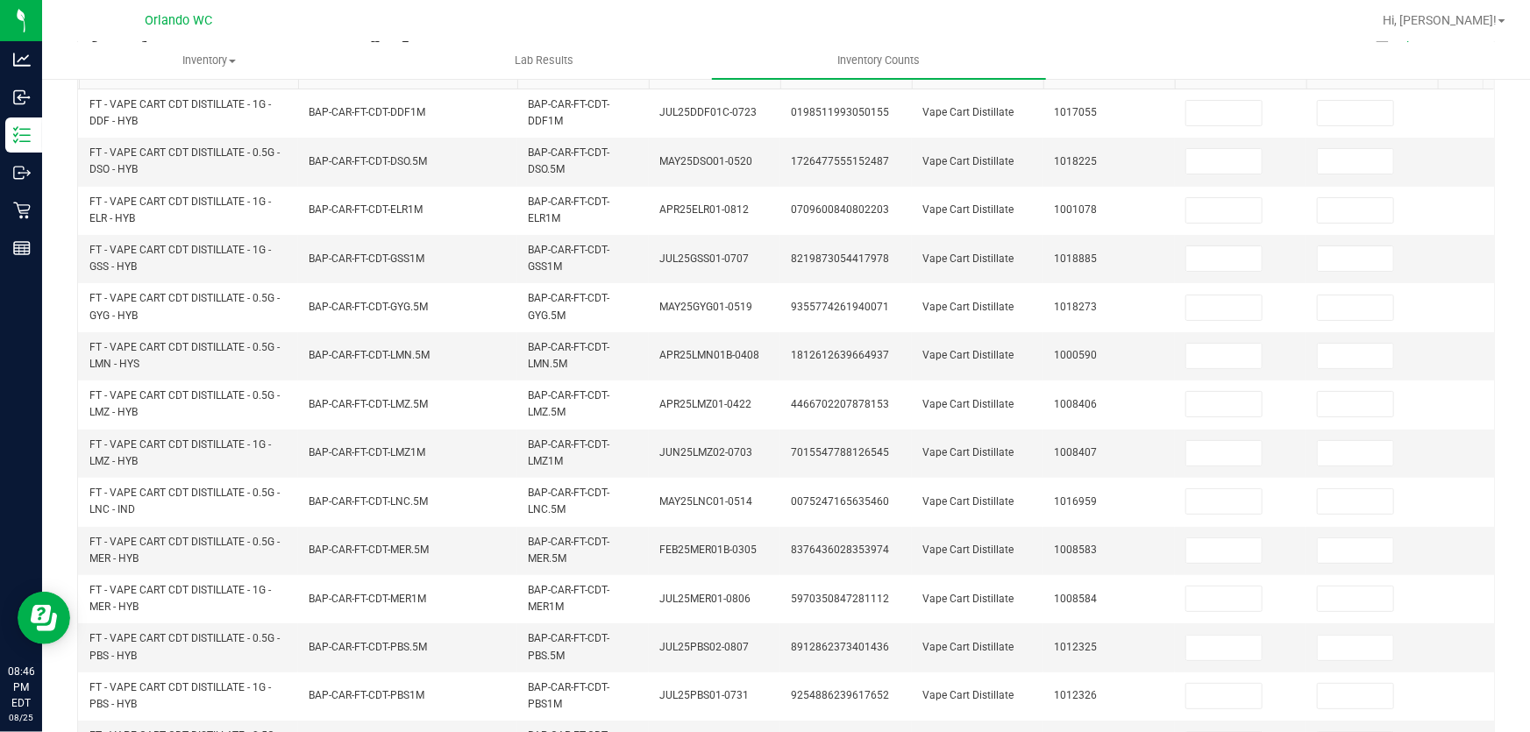
scroll to position [0, 0]
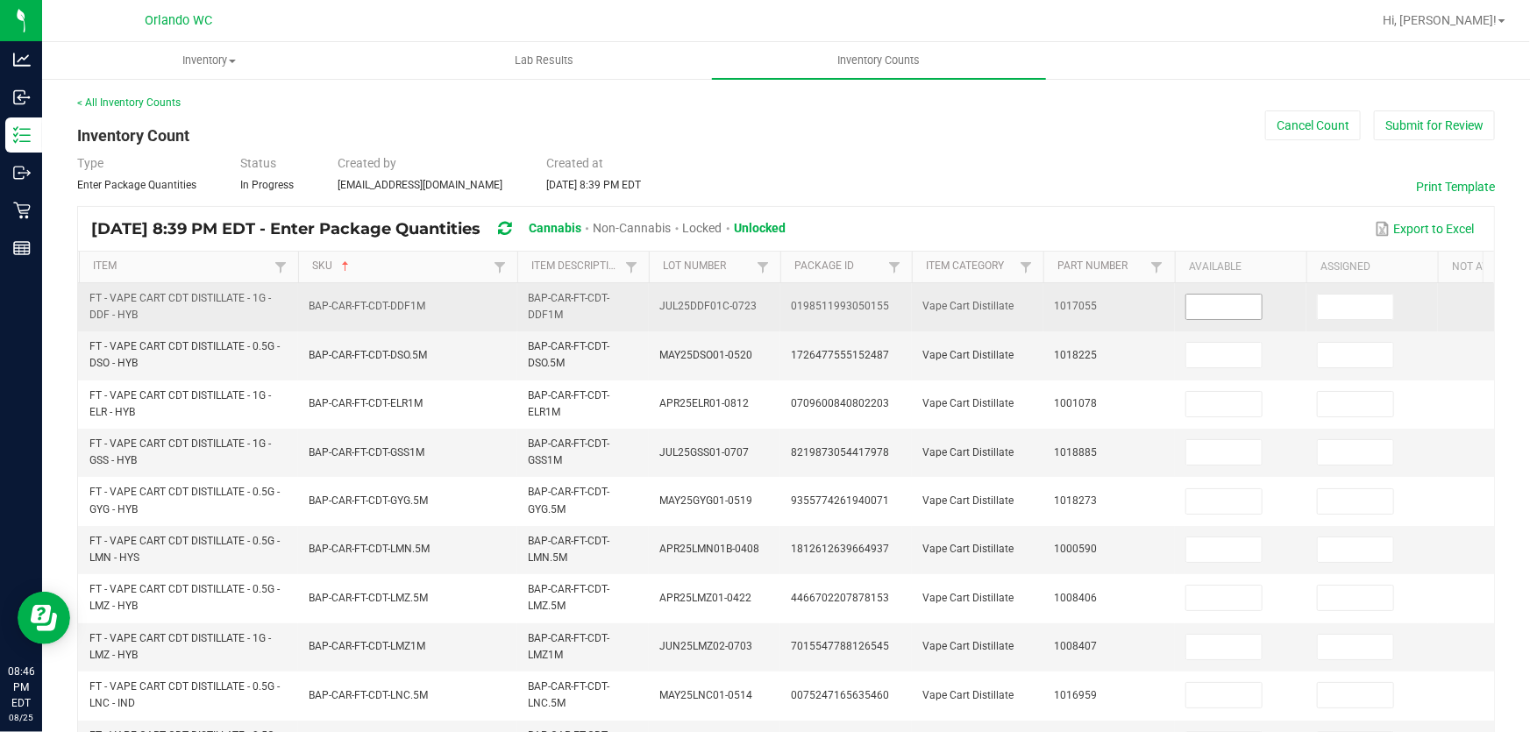
click at [1230, 305] on input at bounding box center [1223, 307] width 75 height 25
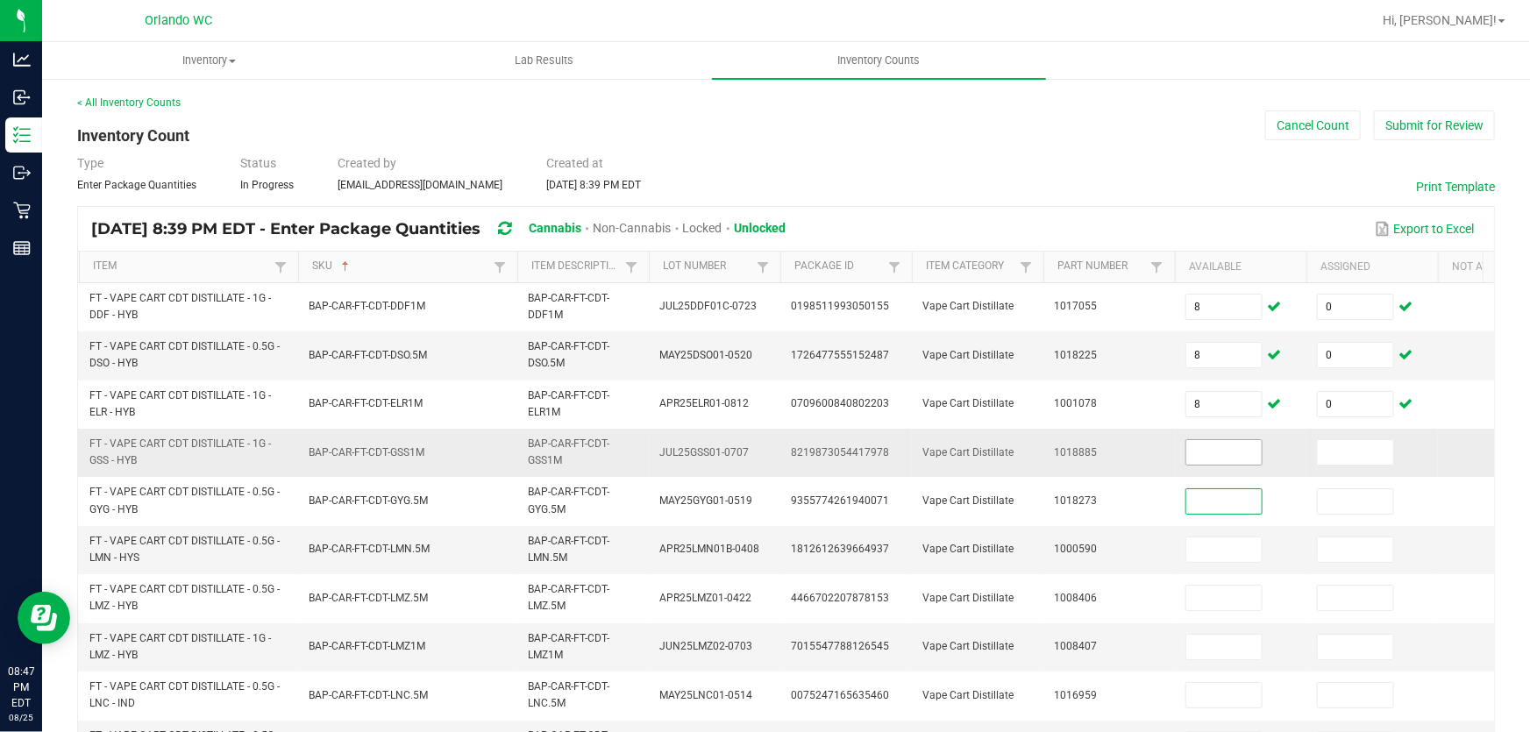
click at [1228, 457] on input at bounding box center [1223, 452] width 75 height 25
click at [1225, 452] on input at bounding box center [1223, 452] width 75 height 25
click at [1215, 458] on input at bounding box center [1223, 452] width 75 height 25
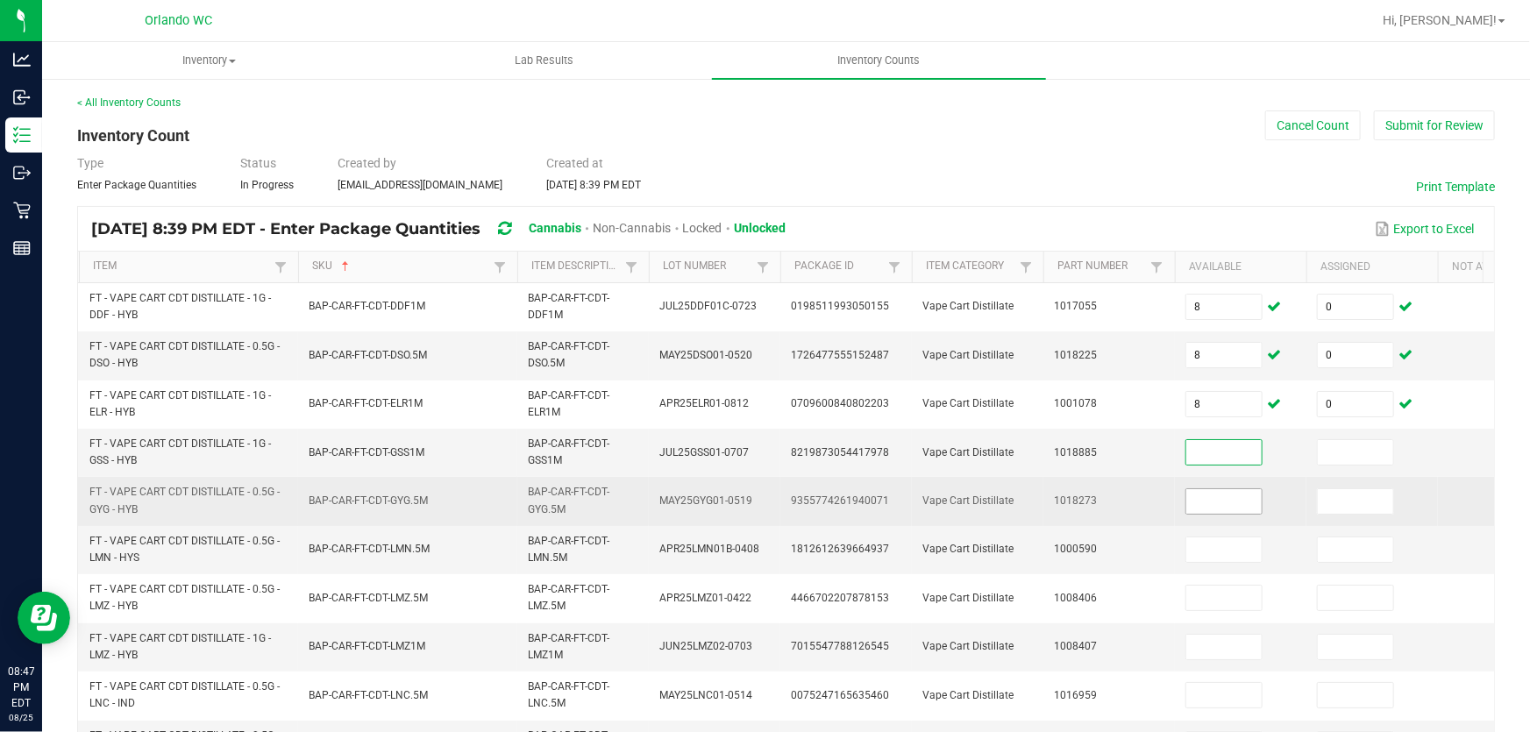
click at [1222, 501] on input at bounding box center [1223, 501] width 75 height 25
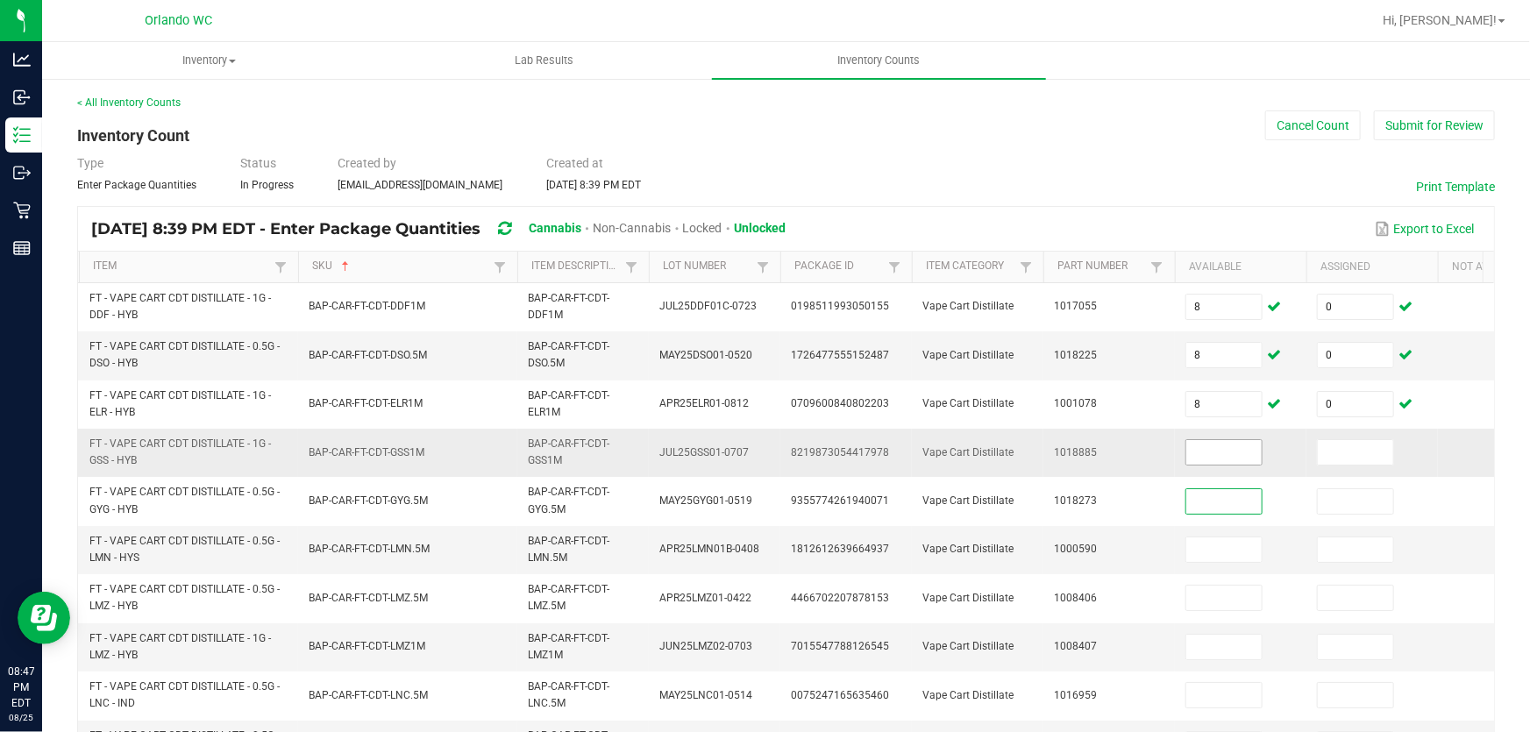
click at [1218, 450] on input at bounding box center [1223, 452] width 75 height 25
click at [1216, 554] on input "1" at bounding box center [1223, 549] width 75 height 25
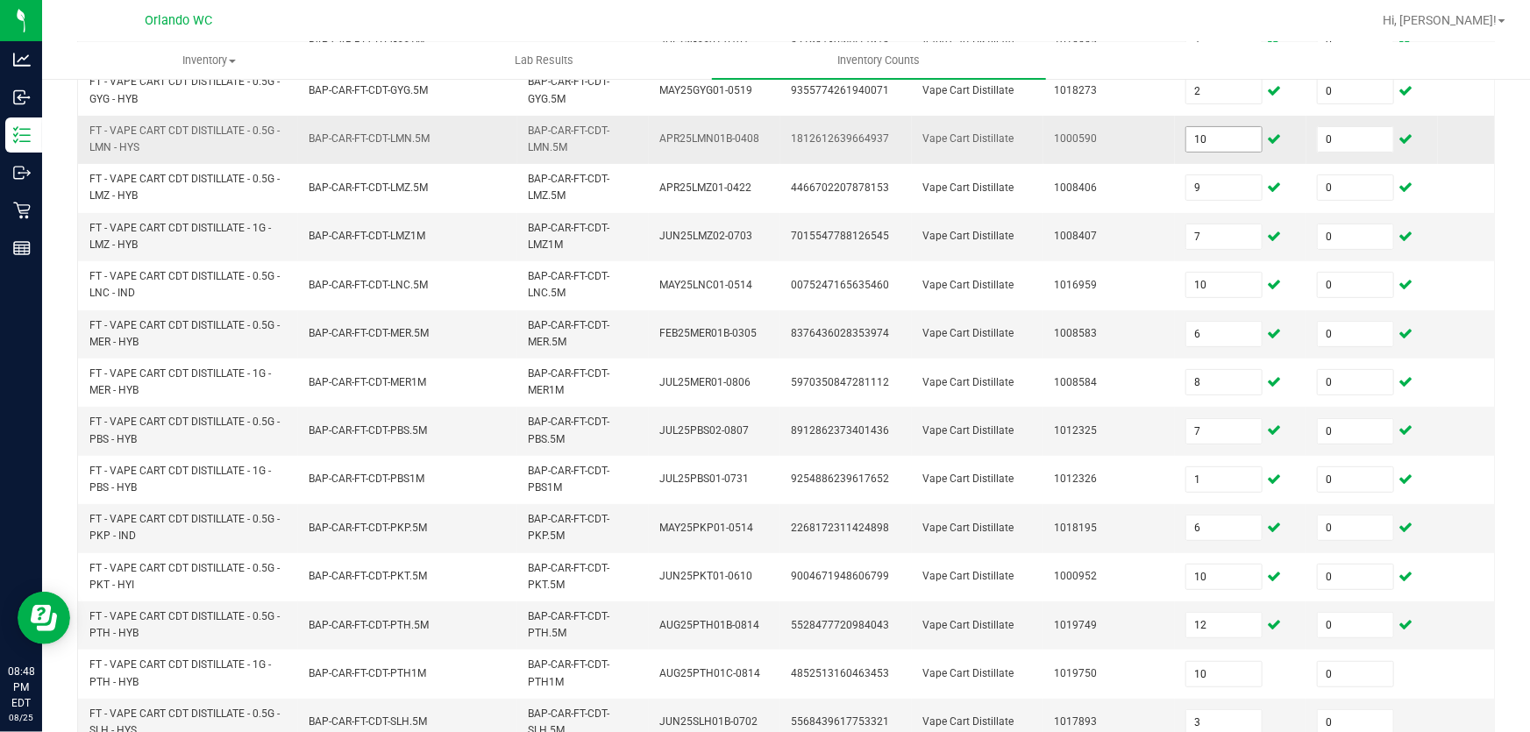
scroll to position [594, 0]
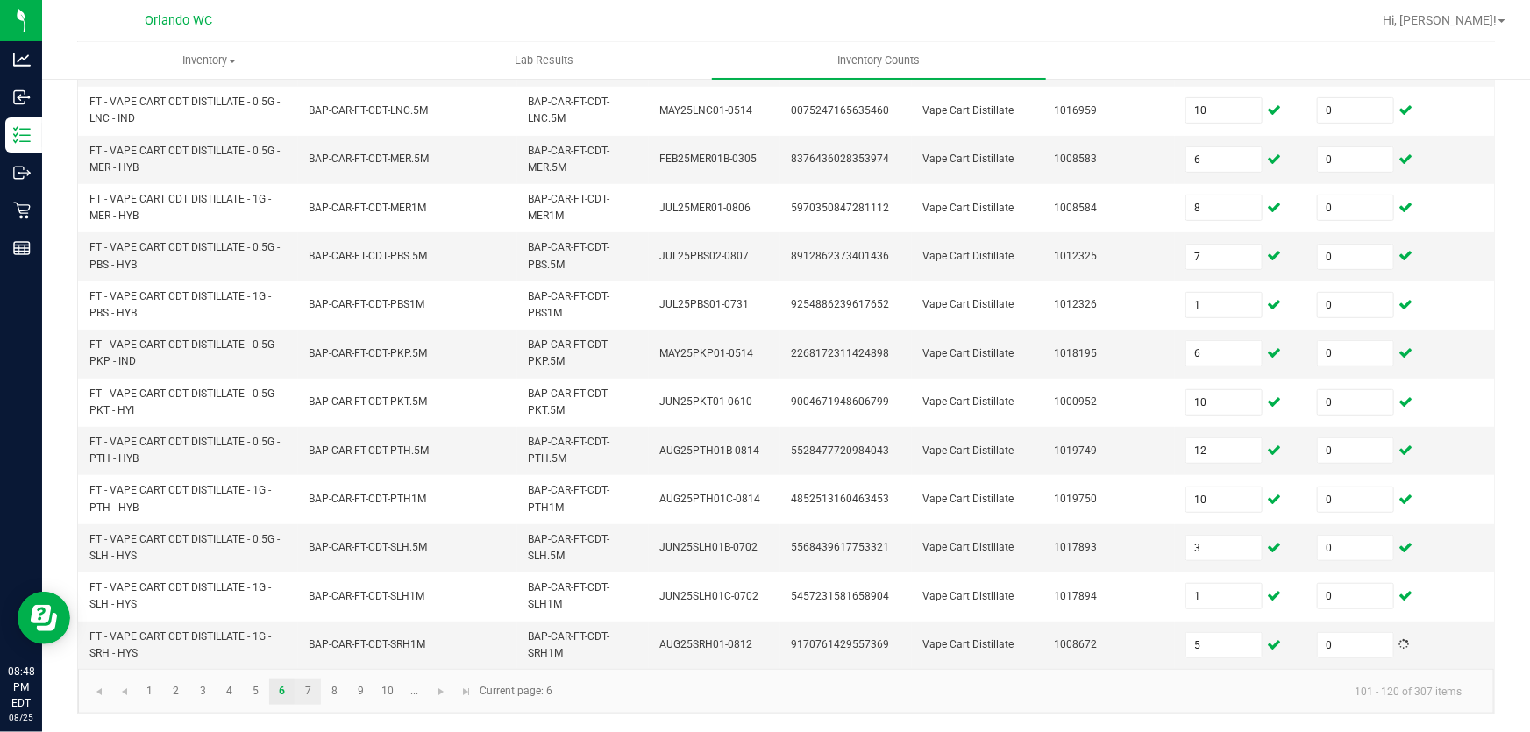
click at [307, 693] on link "7" at bounding box center [307, 691] width 25 height 26
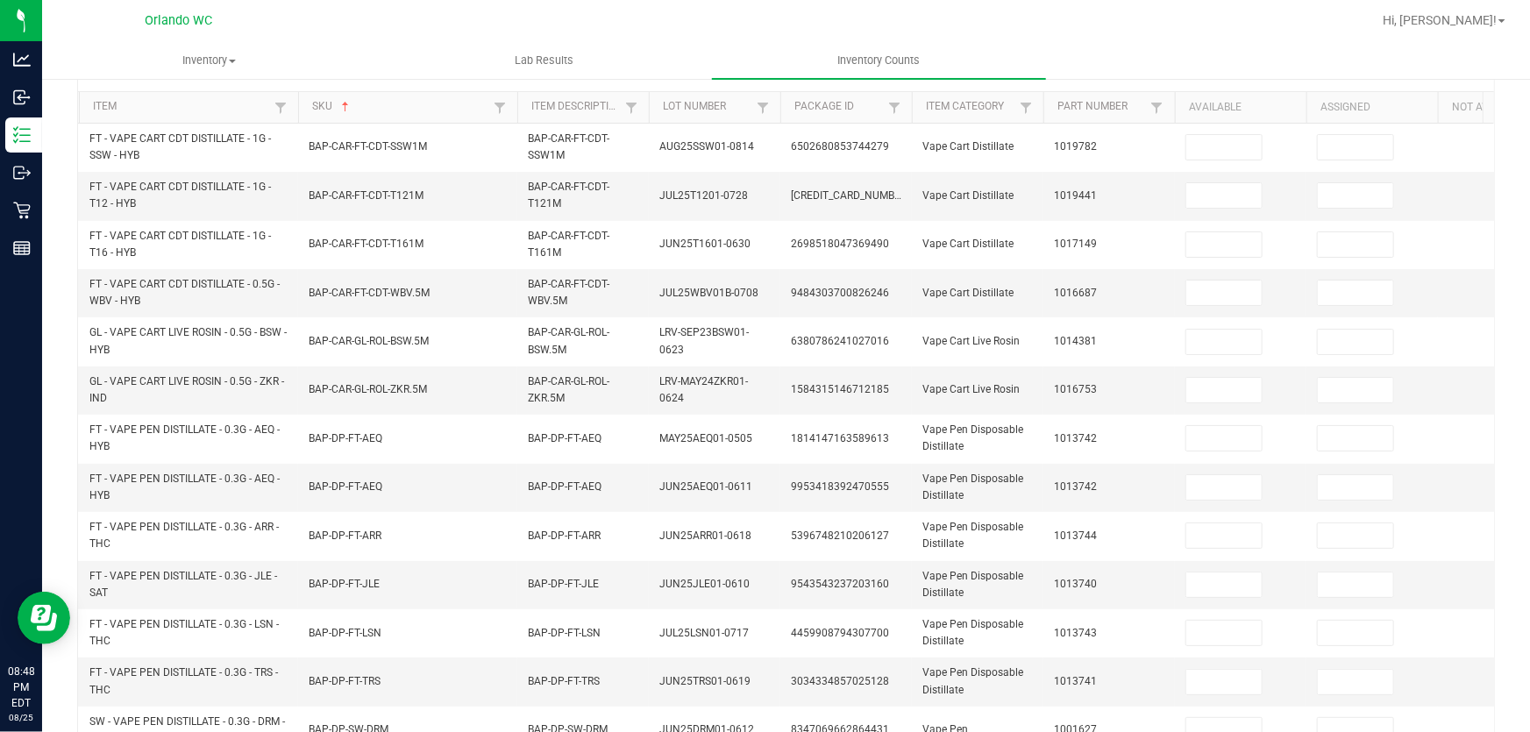
scroll to position [174, 0]
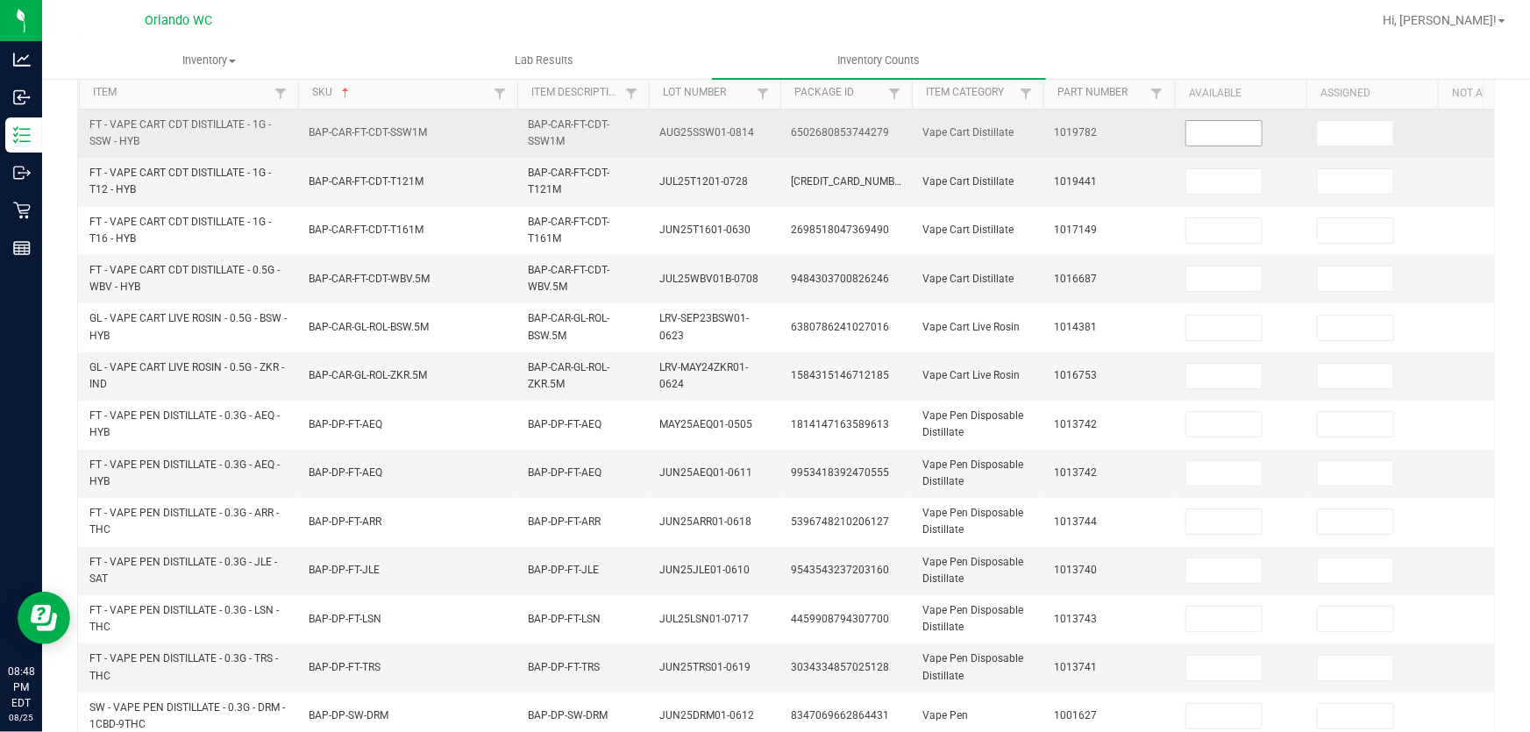
click at [1219, 131] on input at bounding box center [1223, 133] width 75 height 25
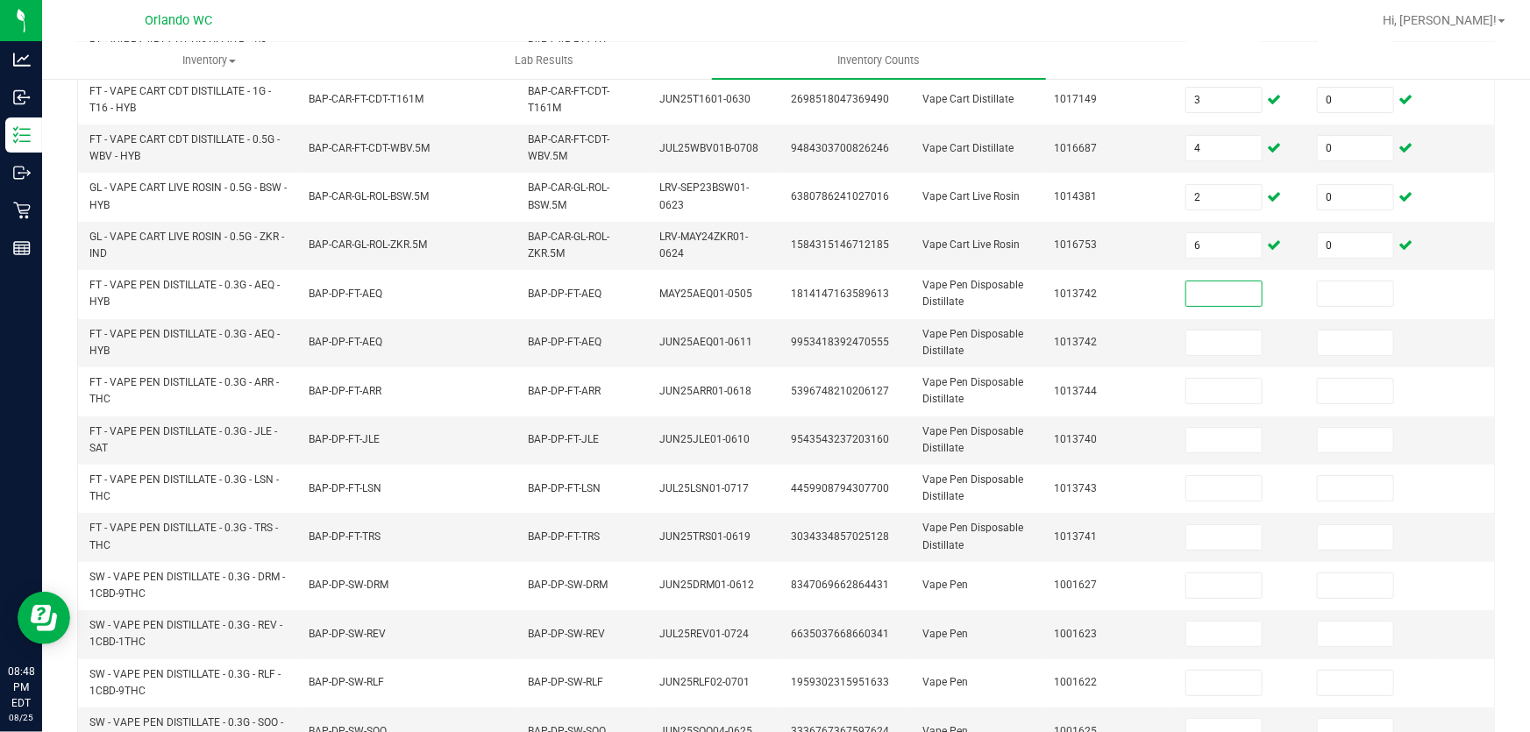
scroll to position [305, 0]
click at [1211, 436] on input "25" at bounding box center [1223, 439] width 75 height 25
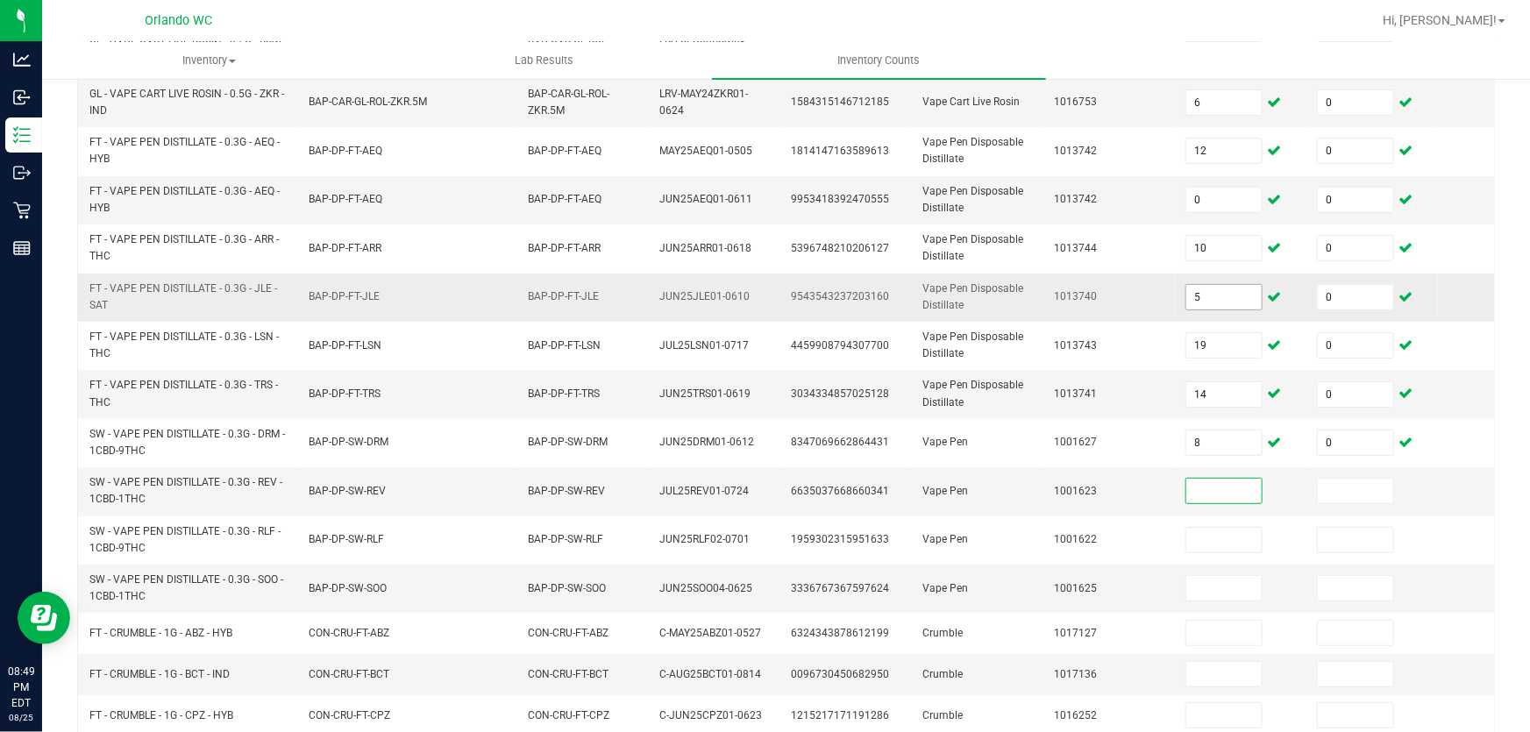
scroll to position [475, 0]
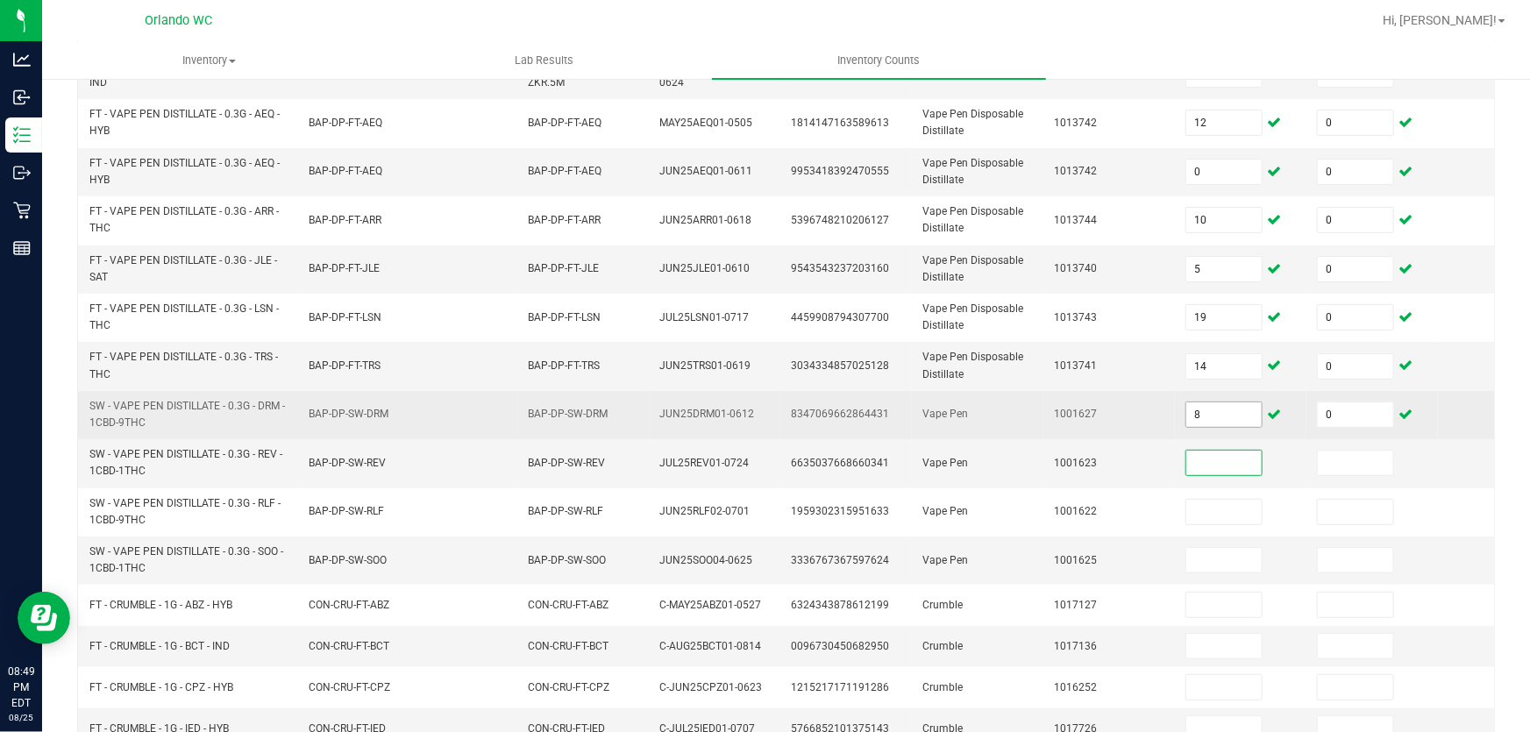
click at [1234, 409] on input "8" at bounding box center [1223, 414] width 75 height 25
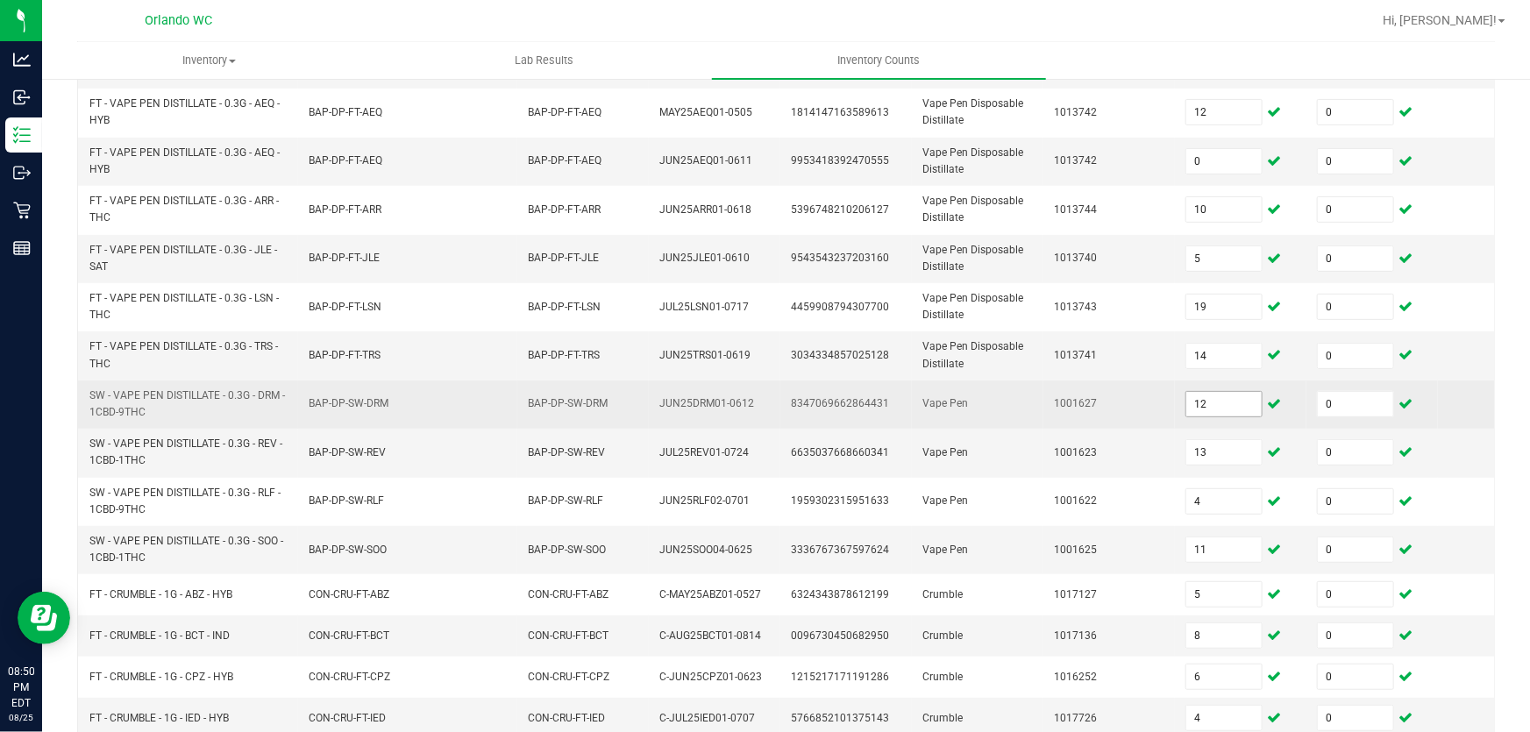
scroll to position [564, 0]
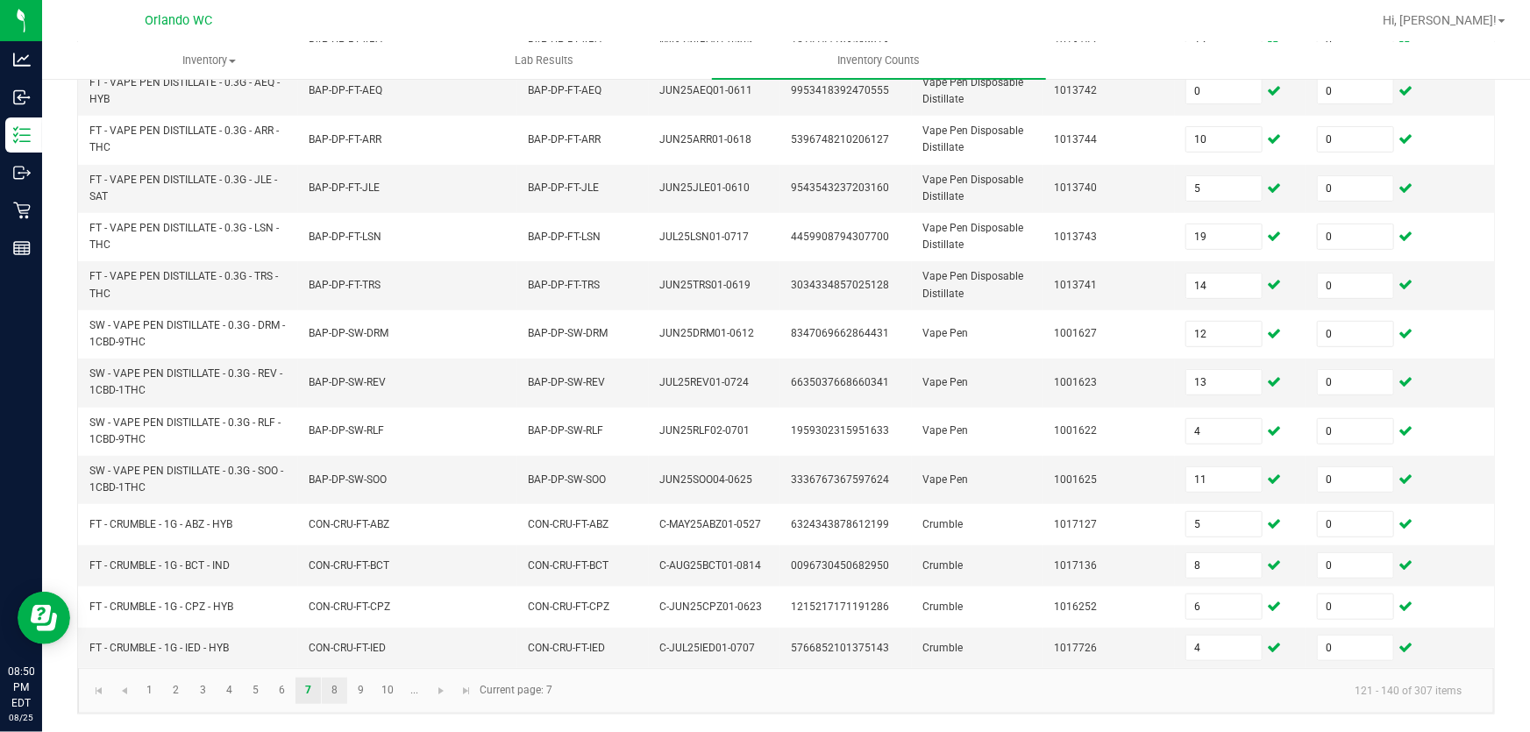
click at [334, 691] on link "8" at bounding box center [334, 691] width 25 height 26
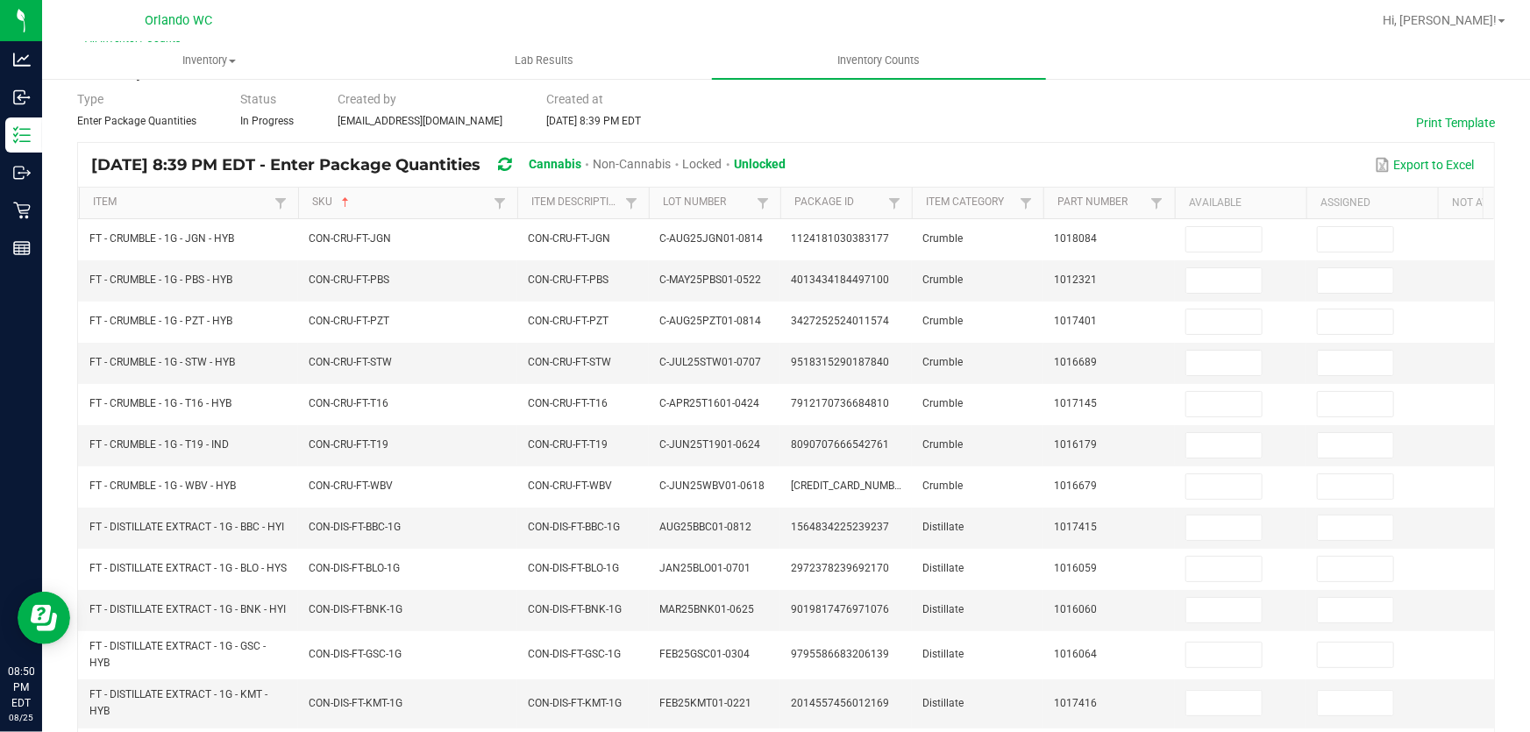
scroll to position [0, 0]
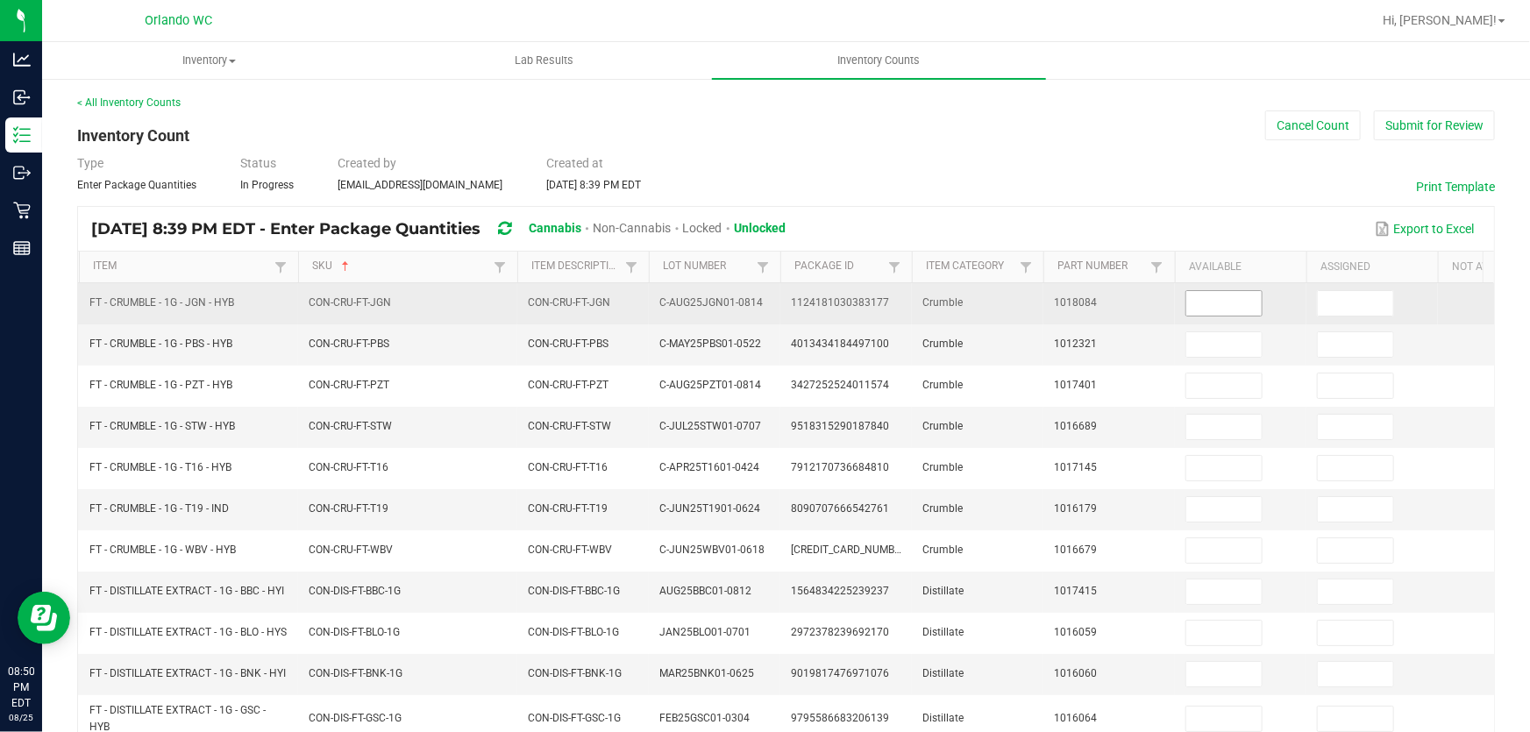
click at [1207, 304] on input at bounding box center [1223, 303] width 75 height 25
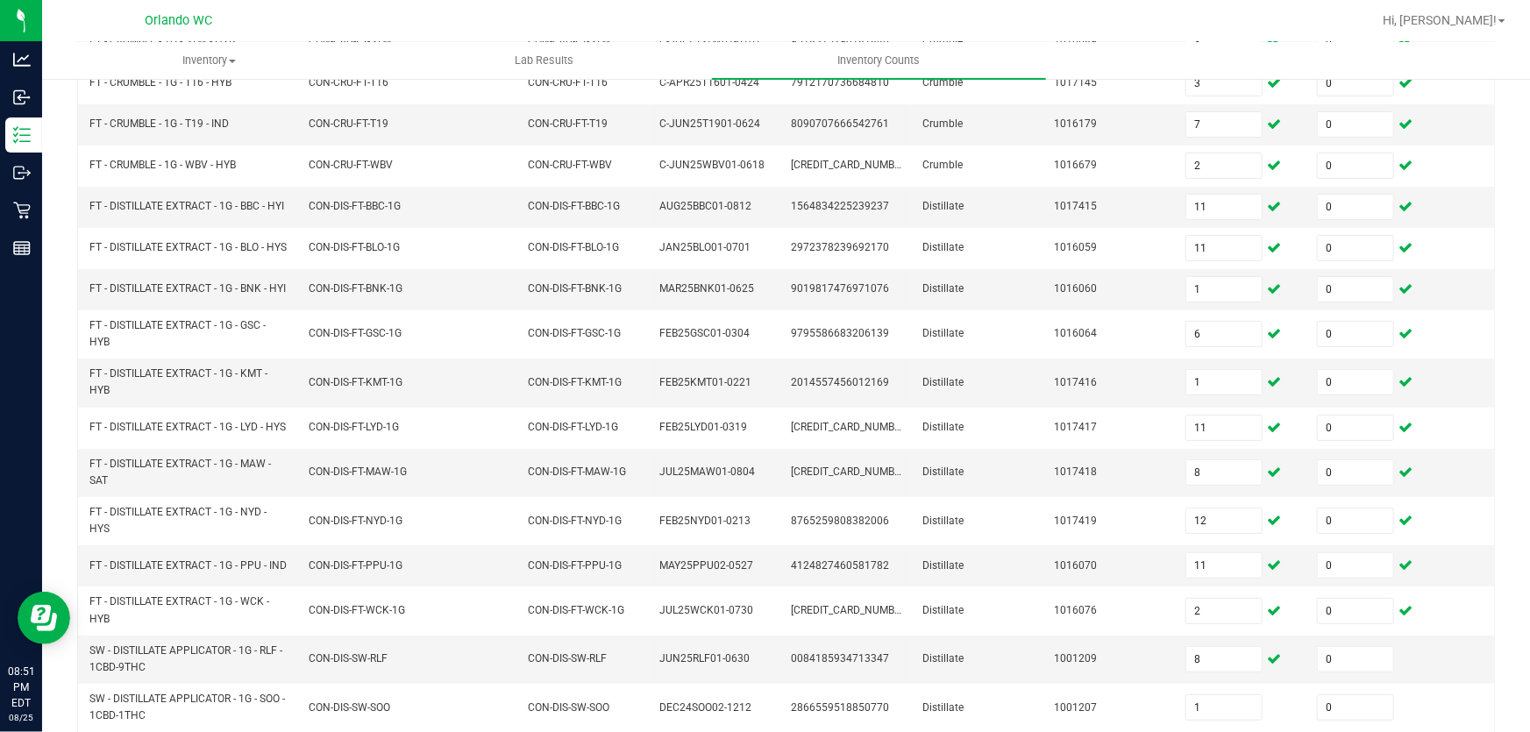
scroll to position [511, 0]
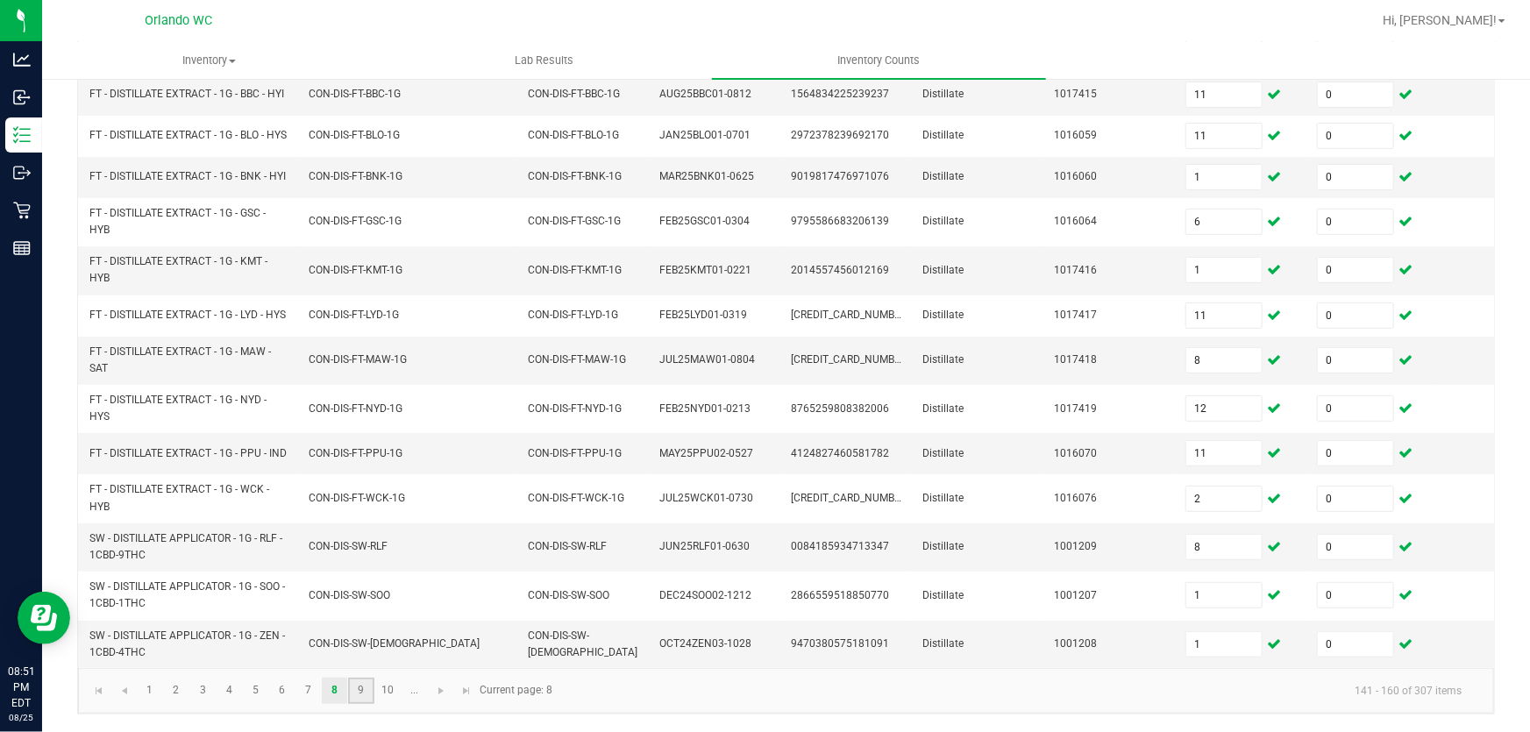
click at [360, 691] on link "9" at bounding box center [360, 691] width 25 height 26
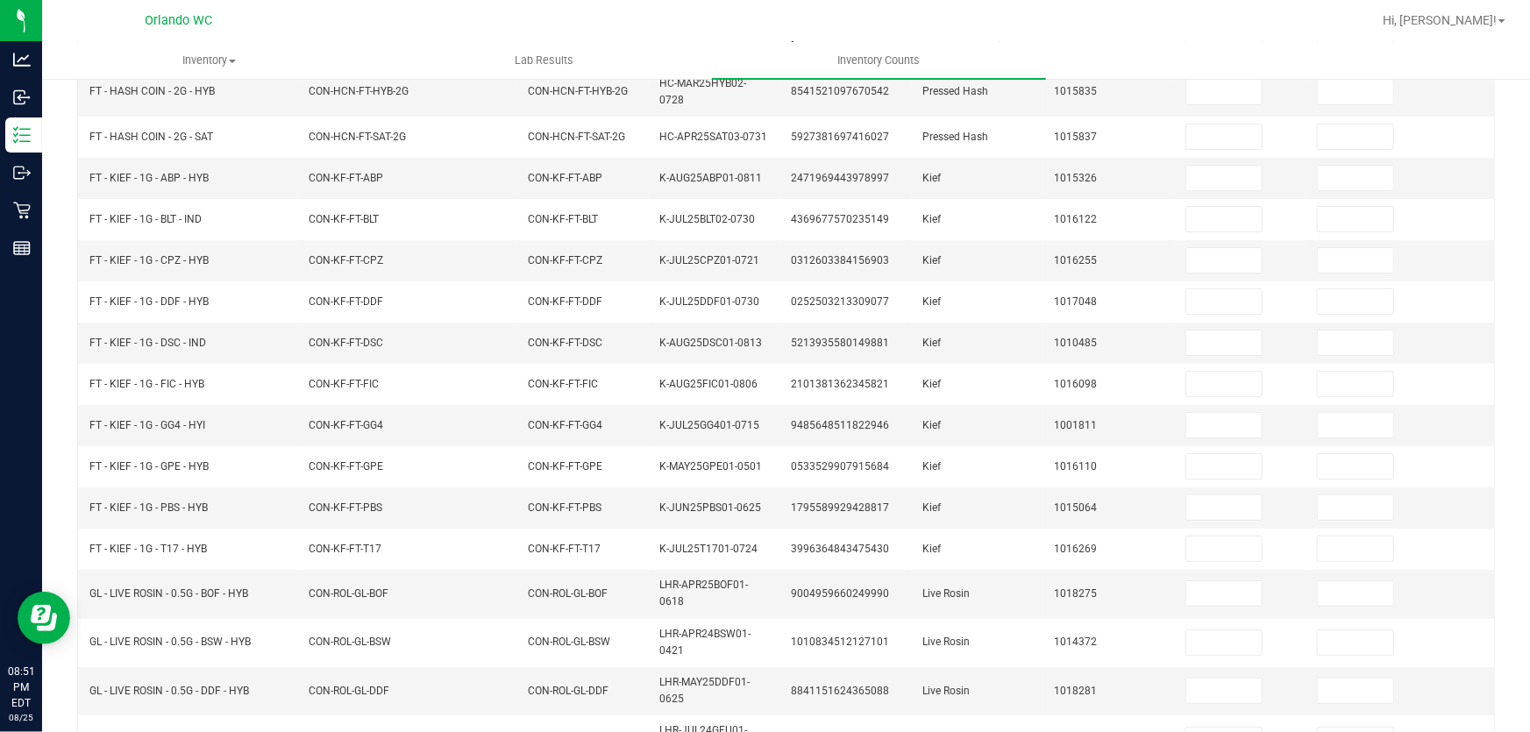
scroll to position [0, 0]
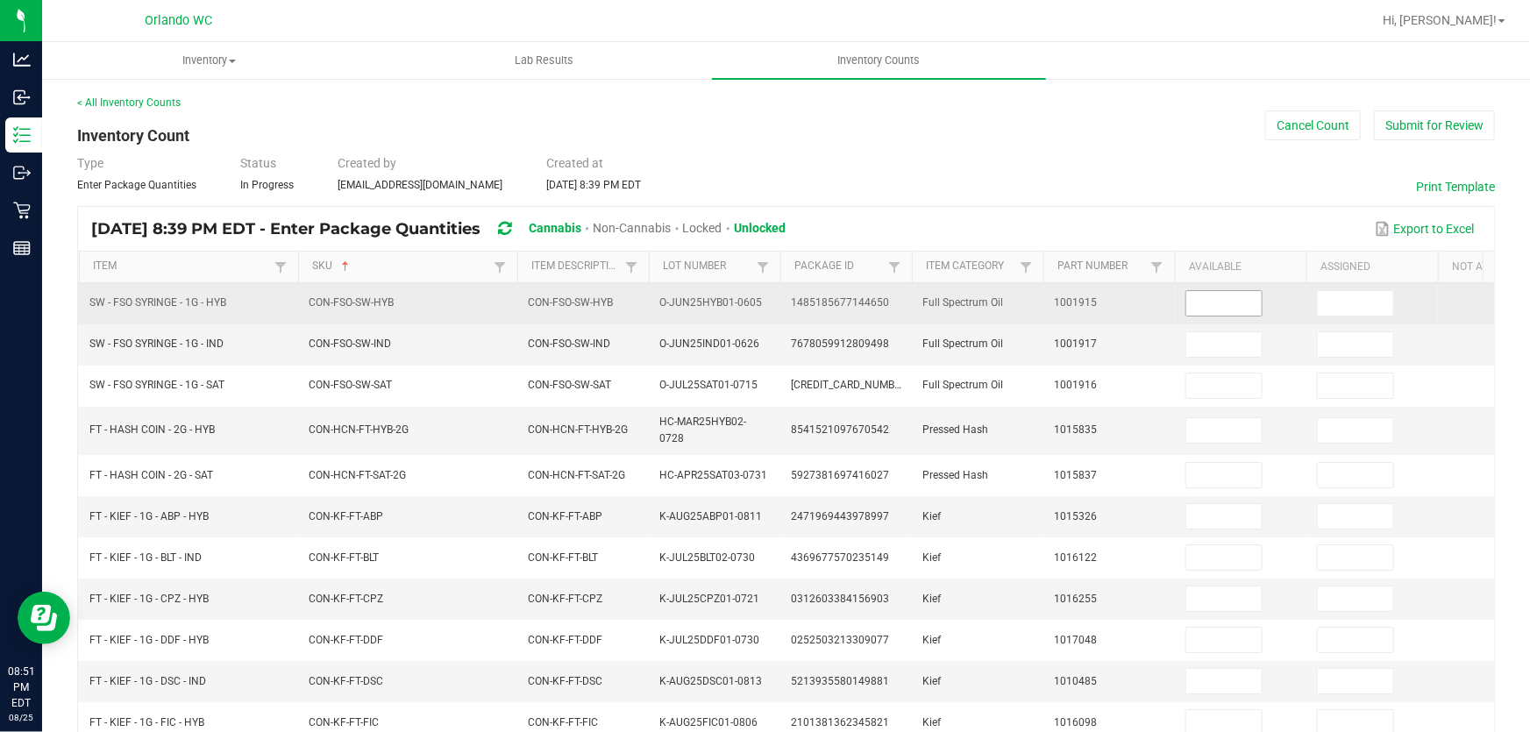
click at [1227, 307] on input at bounding box center [1223, 303] width 75 height 25
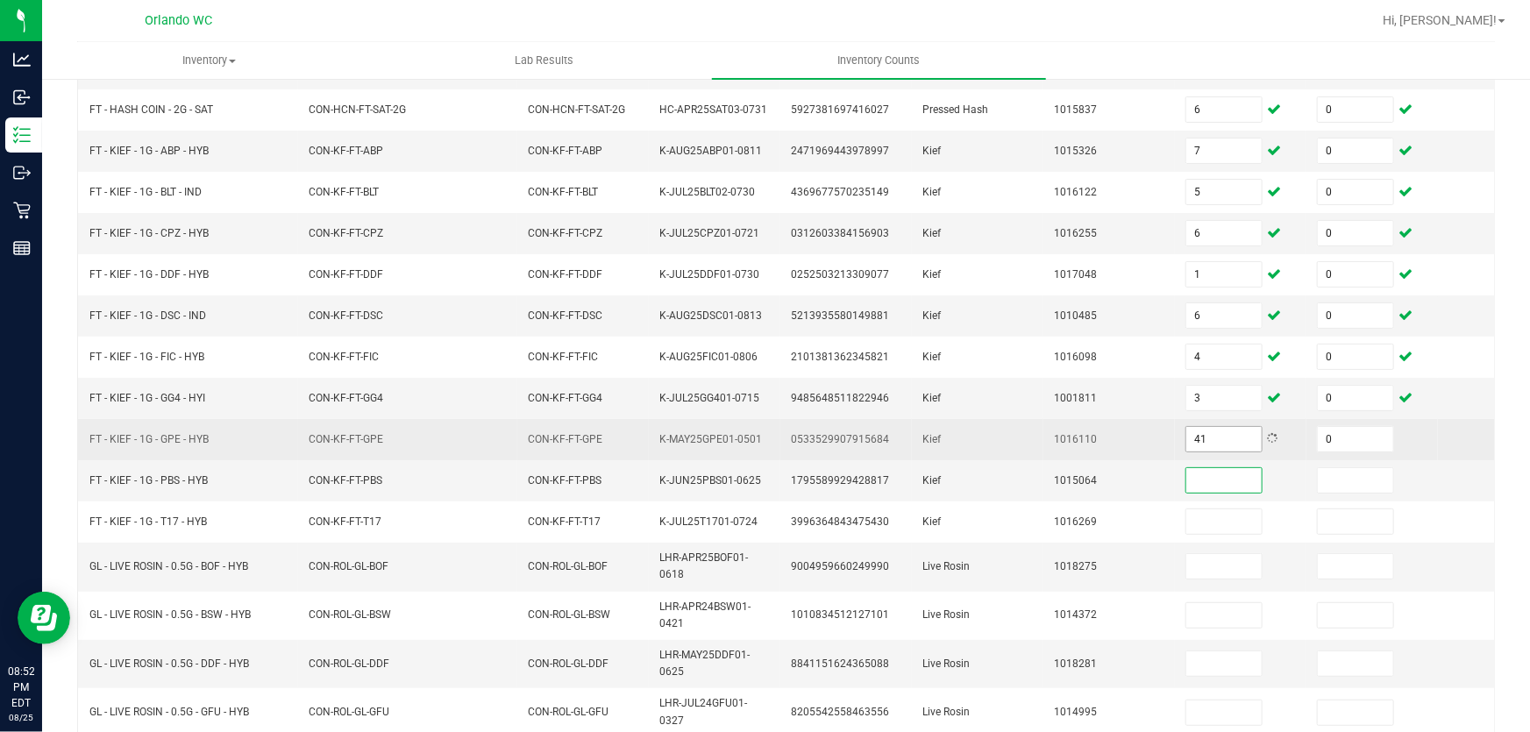
click at [1207, 430] on input "41" at bounding box center [1223, 439] width 75 height 25
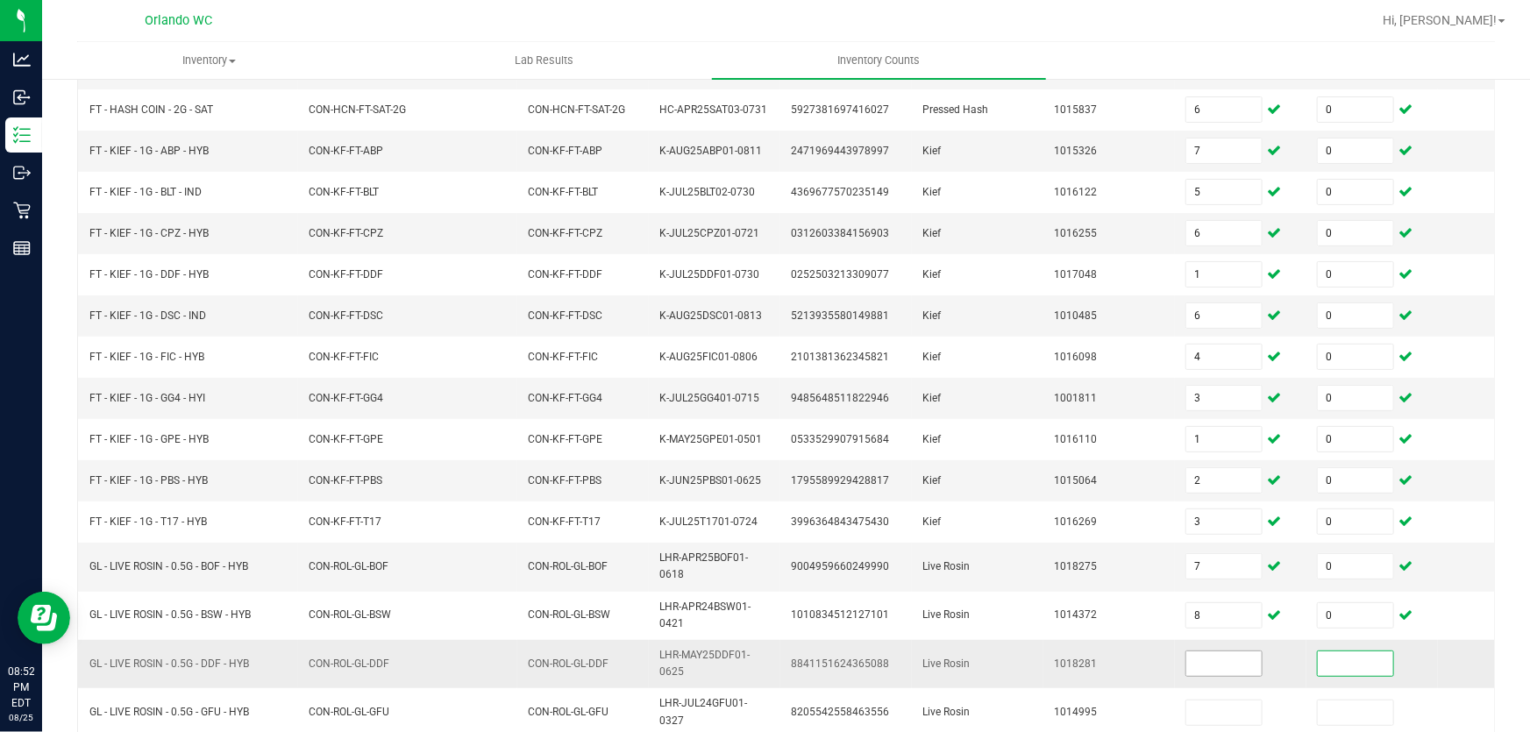
click at [1233, 651] on input at bounding box center [1223, 663] width 75 height 25
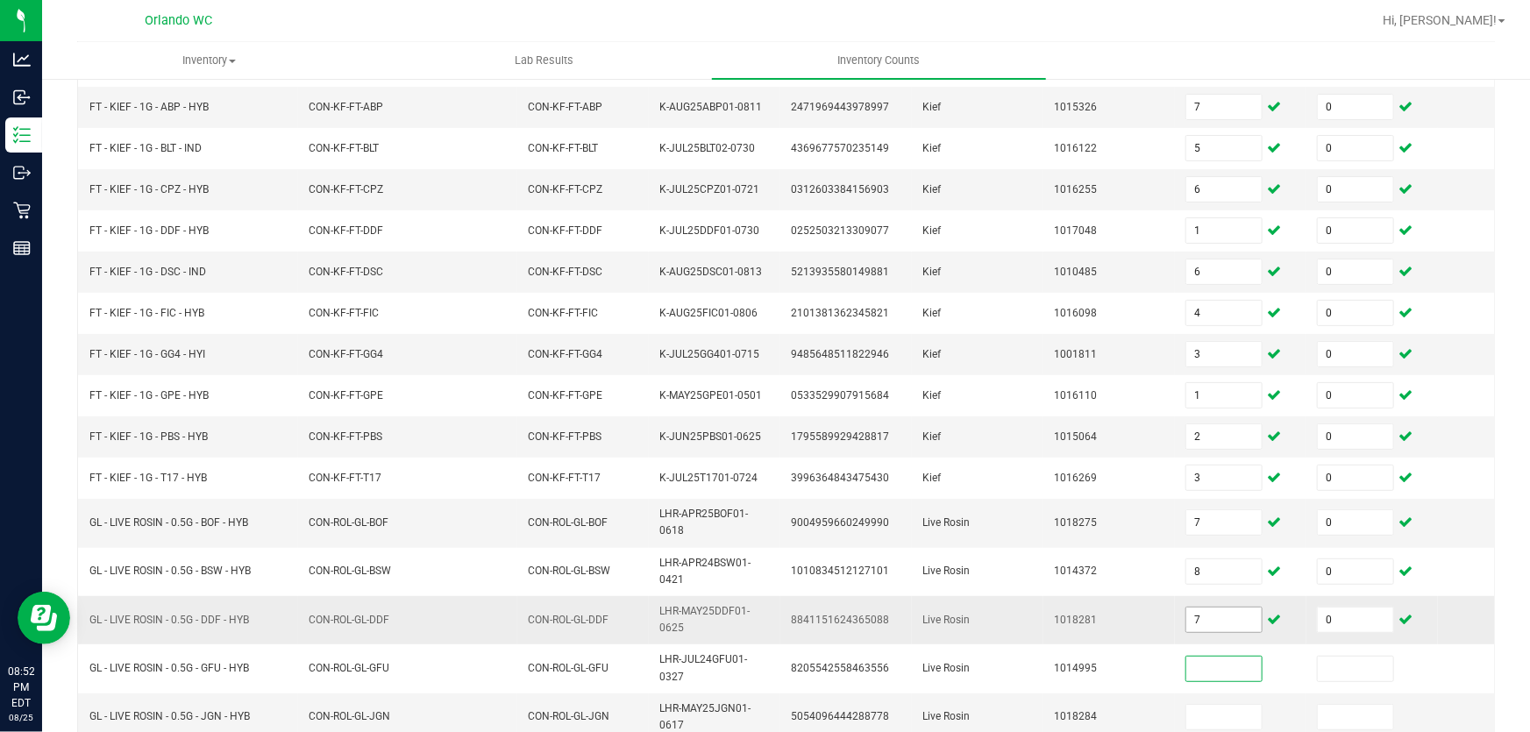
scroll to position [481, 0]
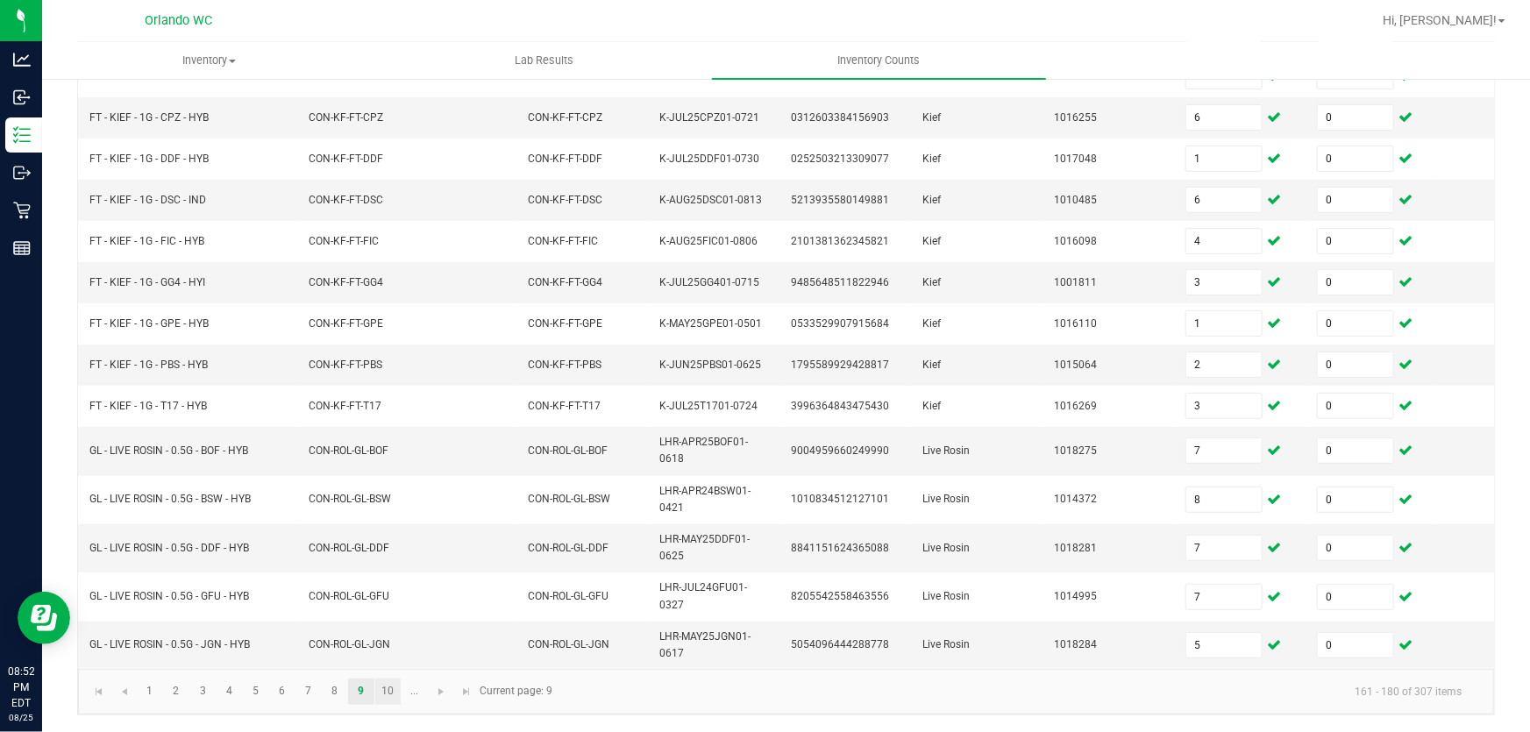
click at [390, 692] on link "10" at bounding box center [387, 691] width 25 height 26
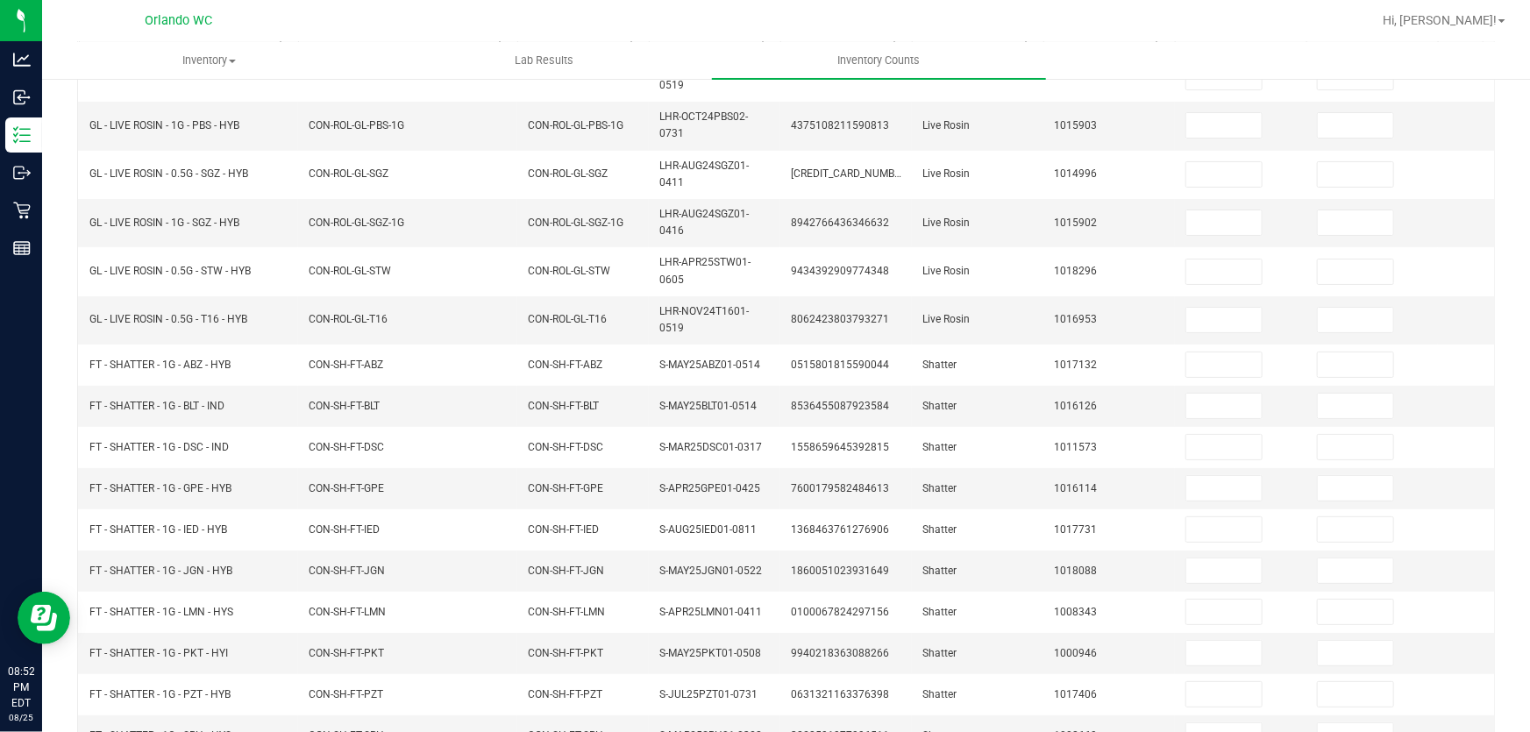
scroll to position [0, 0]
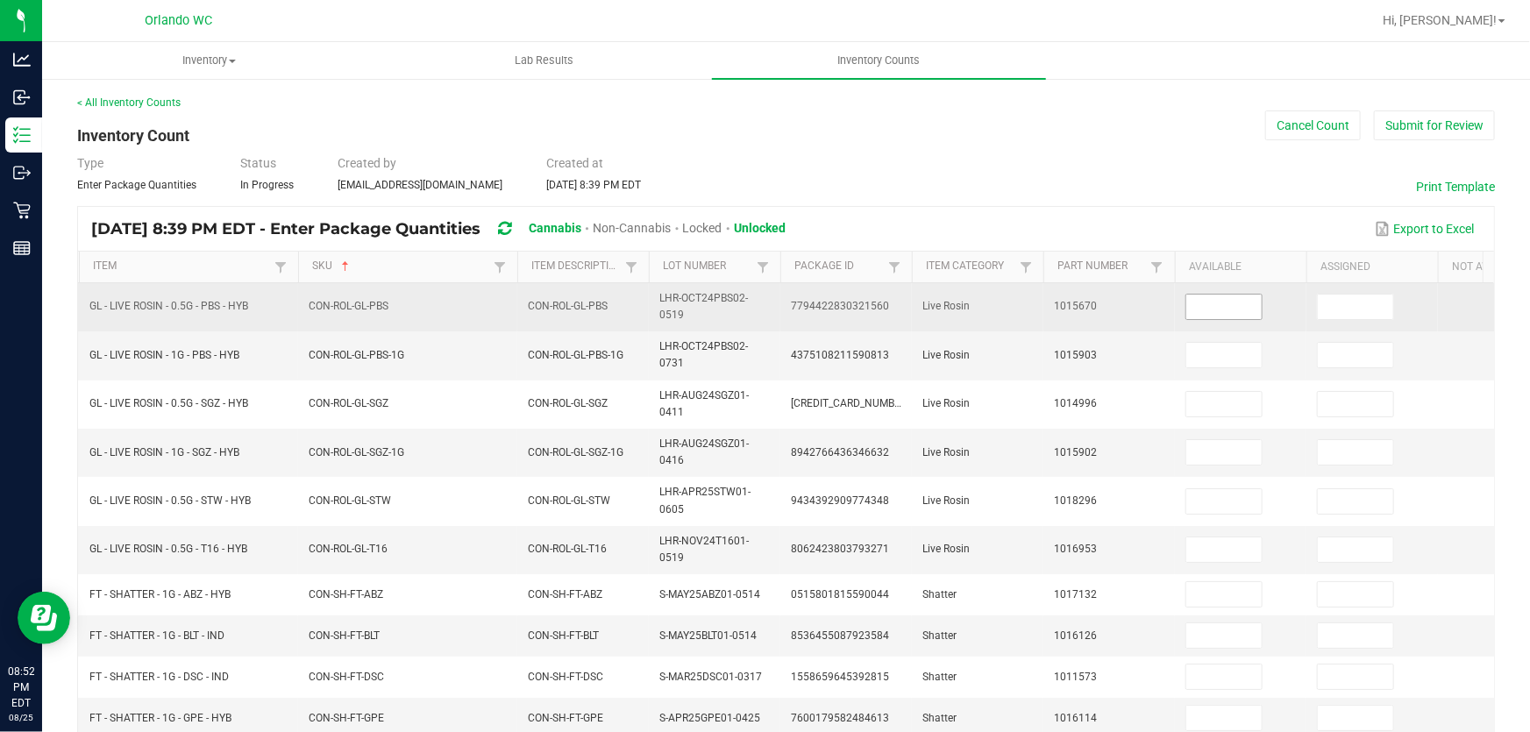
click at [1238, 308] on input at bounding box center [1223, 307] width 75 height 25
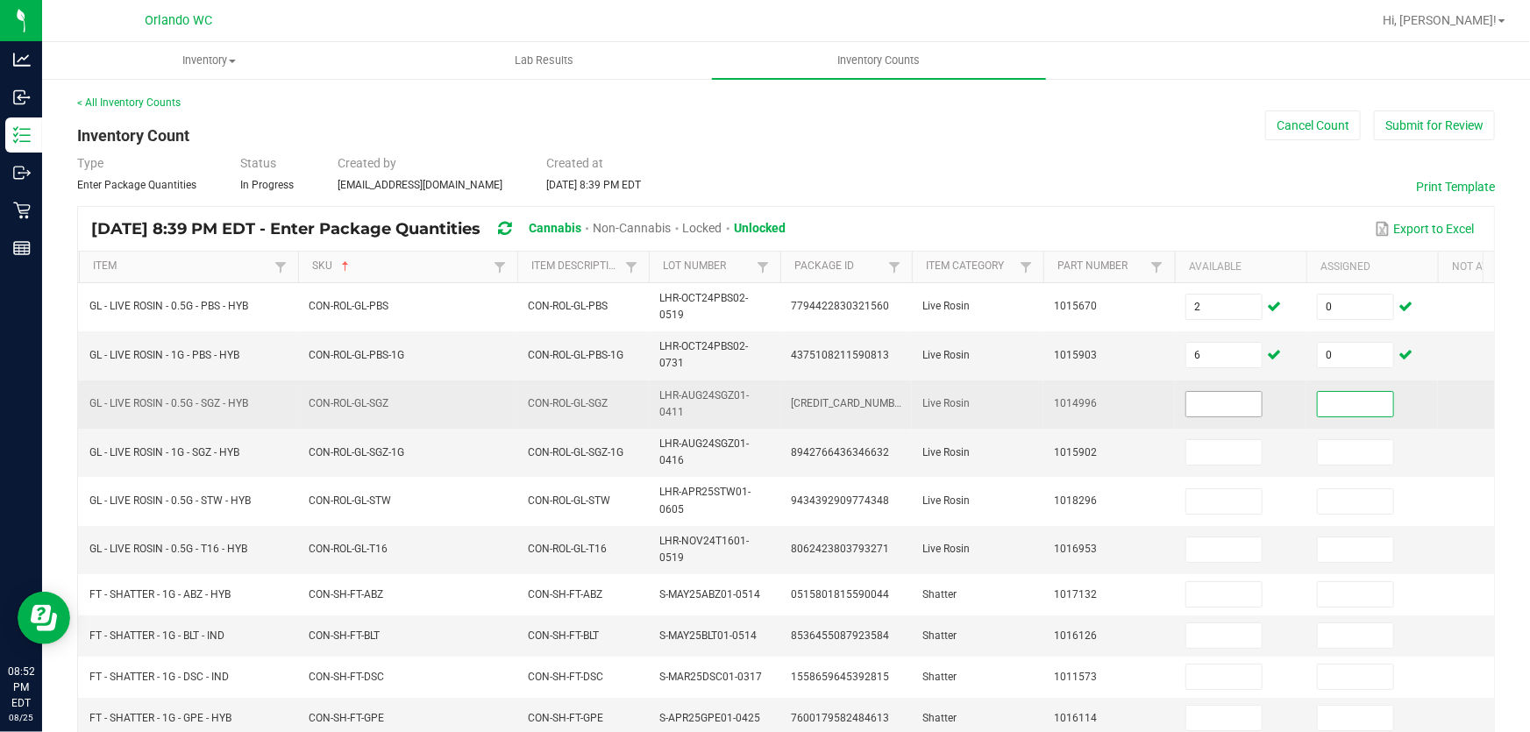
click at [1243, 402] on input at bounding box center [1223, 404] width 75 height 25
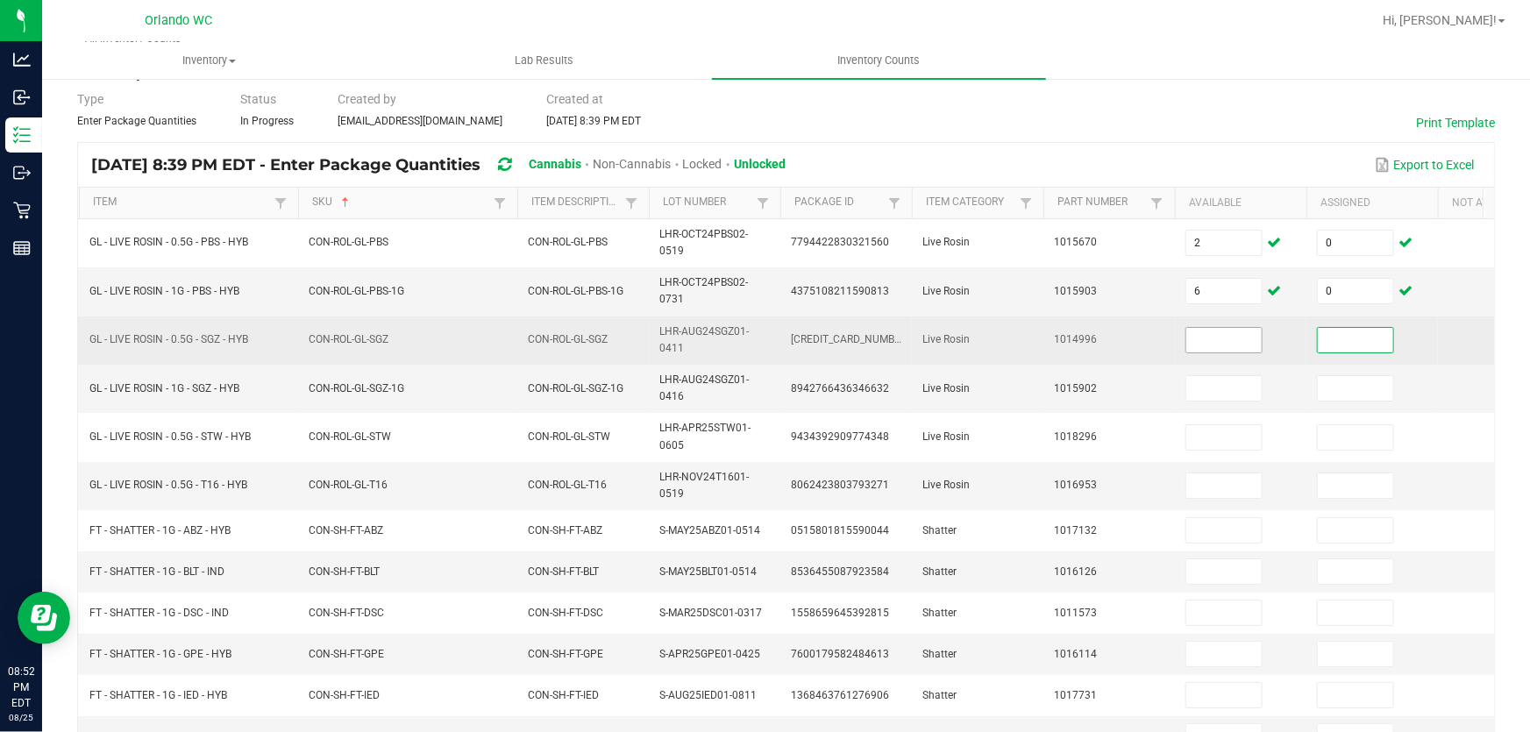
scroll to position [67, 0]
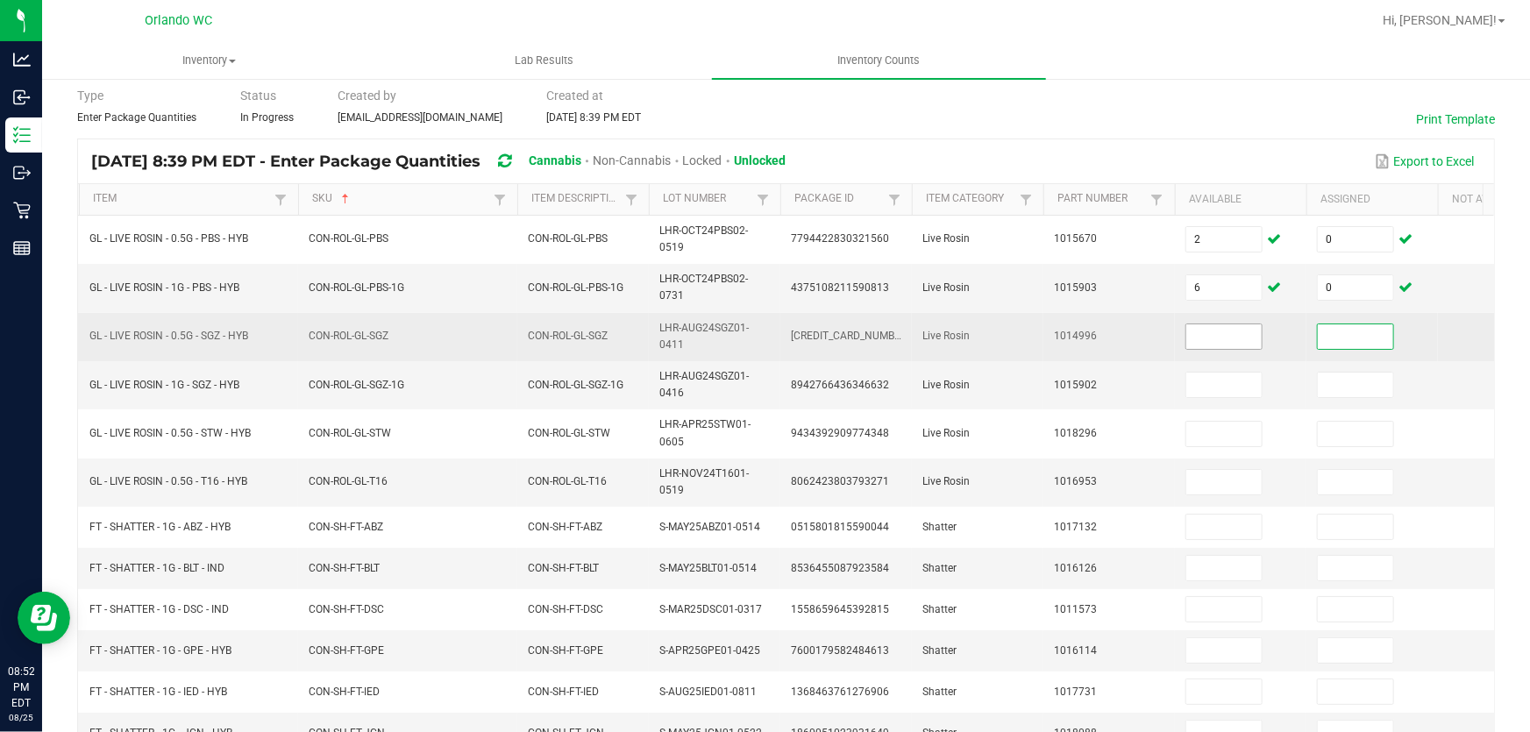
click at [1224, 336] on input at bounding box center [1223, 336] width 75 height 25
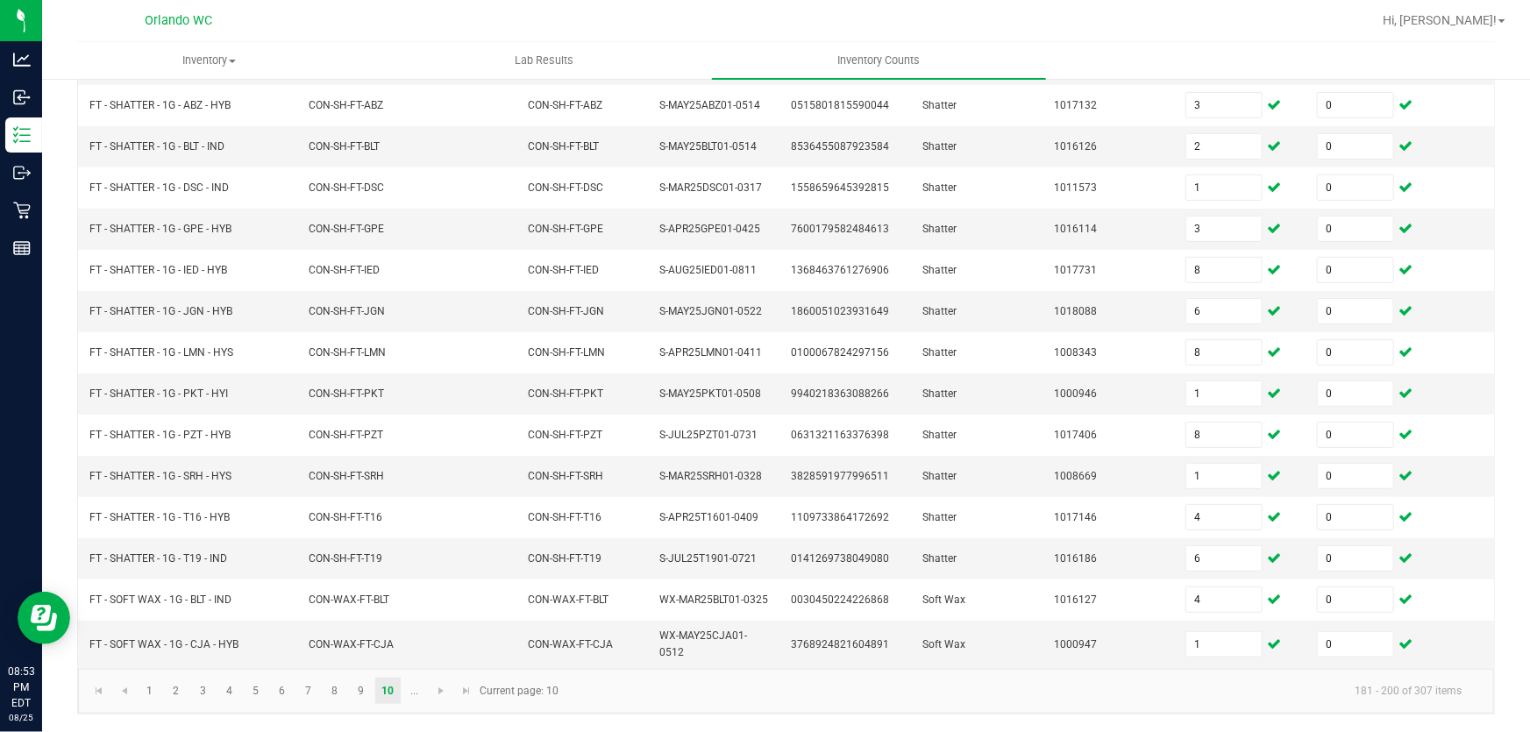
scroll to position [488, 0]
click at [437, 692] on span "Go to the next page" at bounding box center [441, 692] width 14 height 14
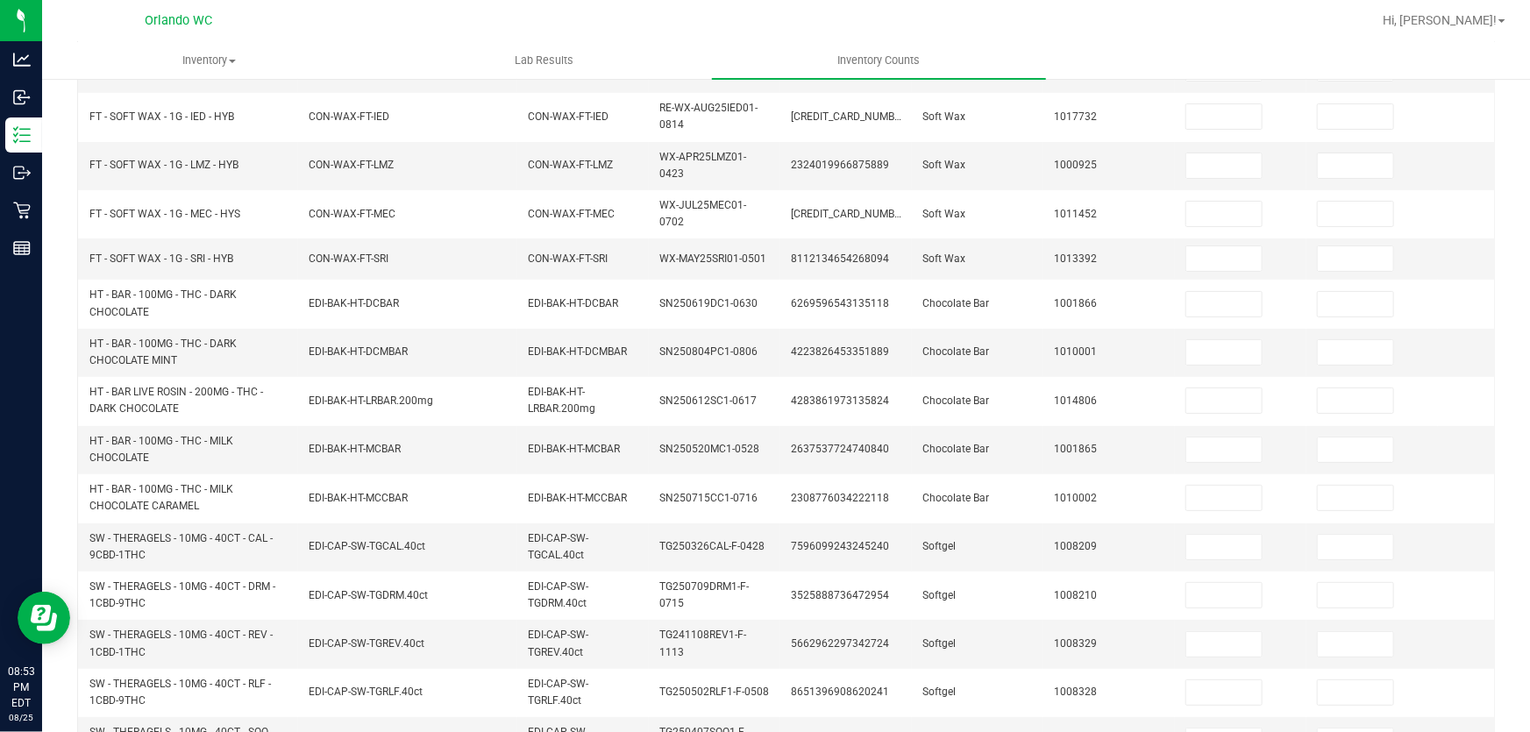
scroll to position [0, 0]
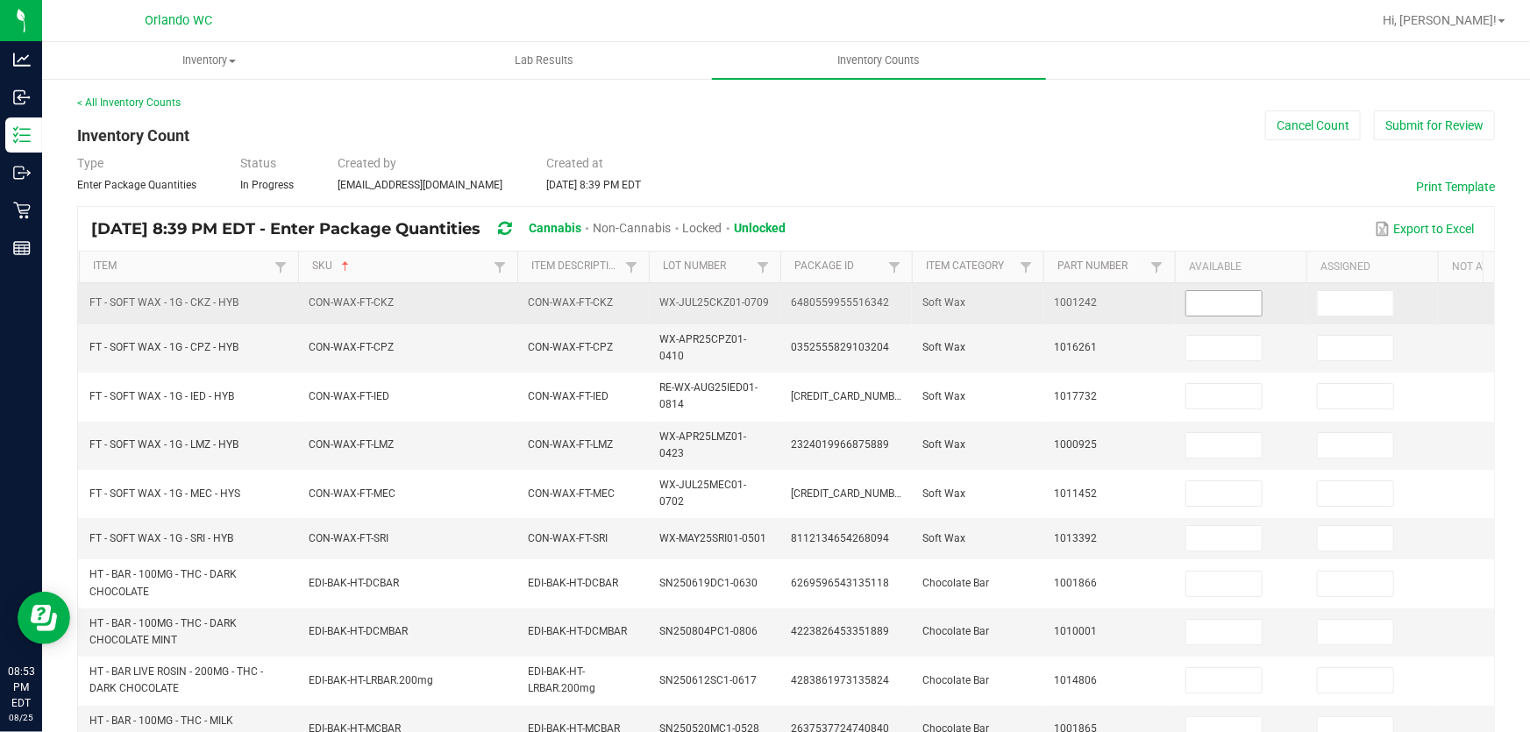
click at [1222, 303] on input at bounding box center [1223, 303] width 75 height 25
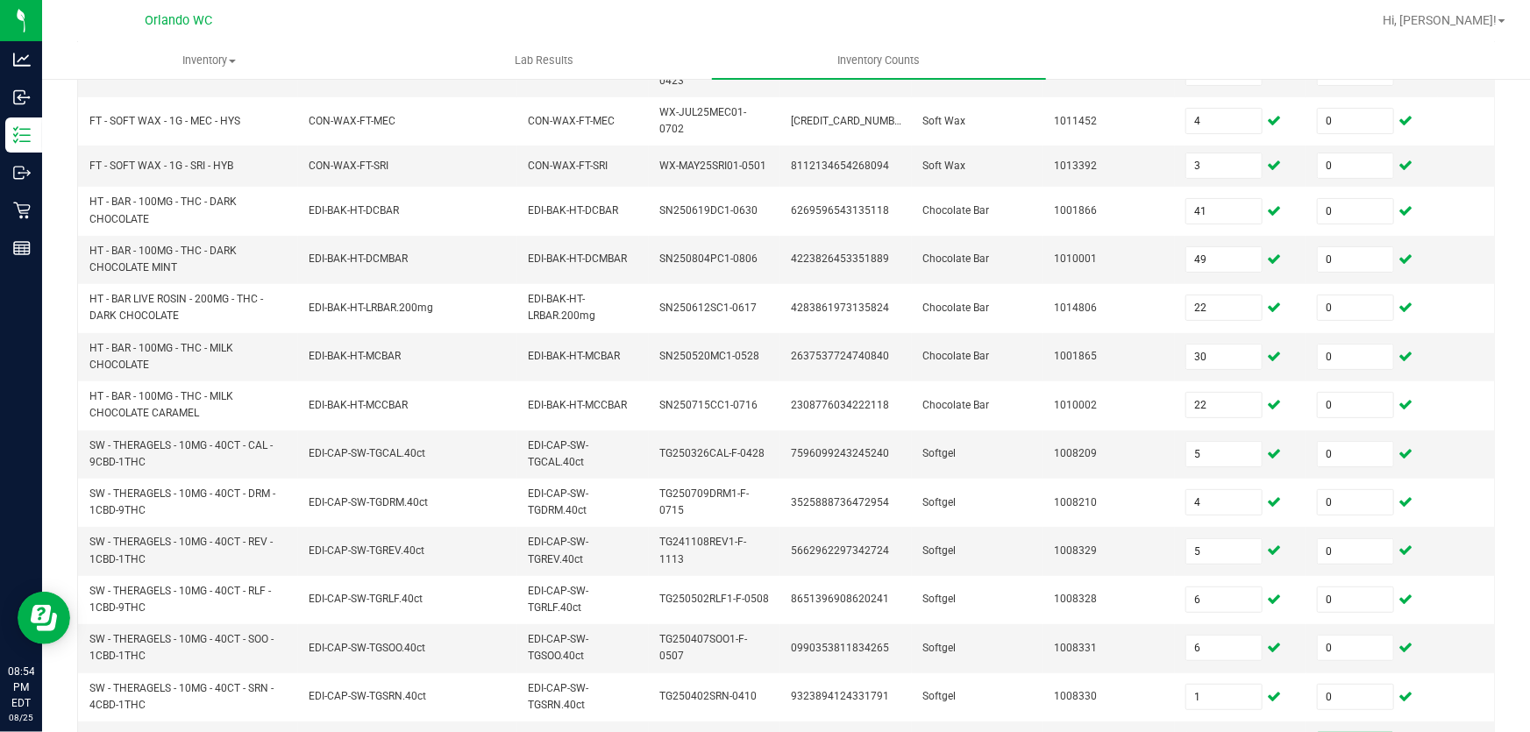
scroll to position [557, 0]
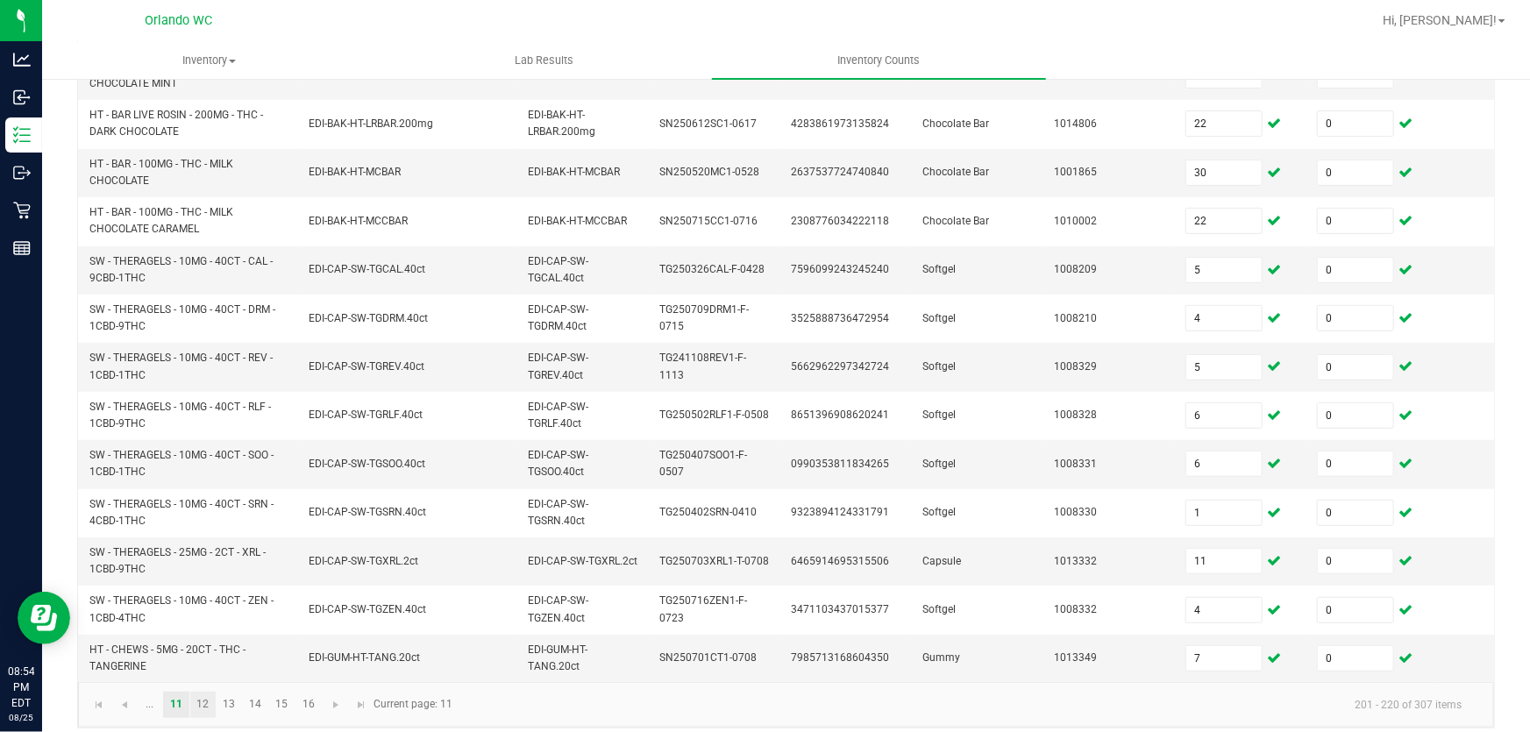
click at [204, 696] on link "12" at bounding box center [202, 705] width 25 height 26
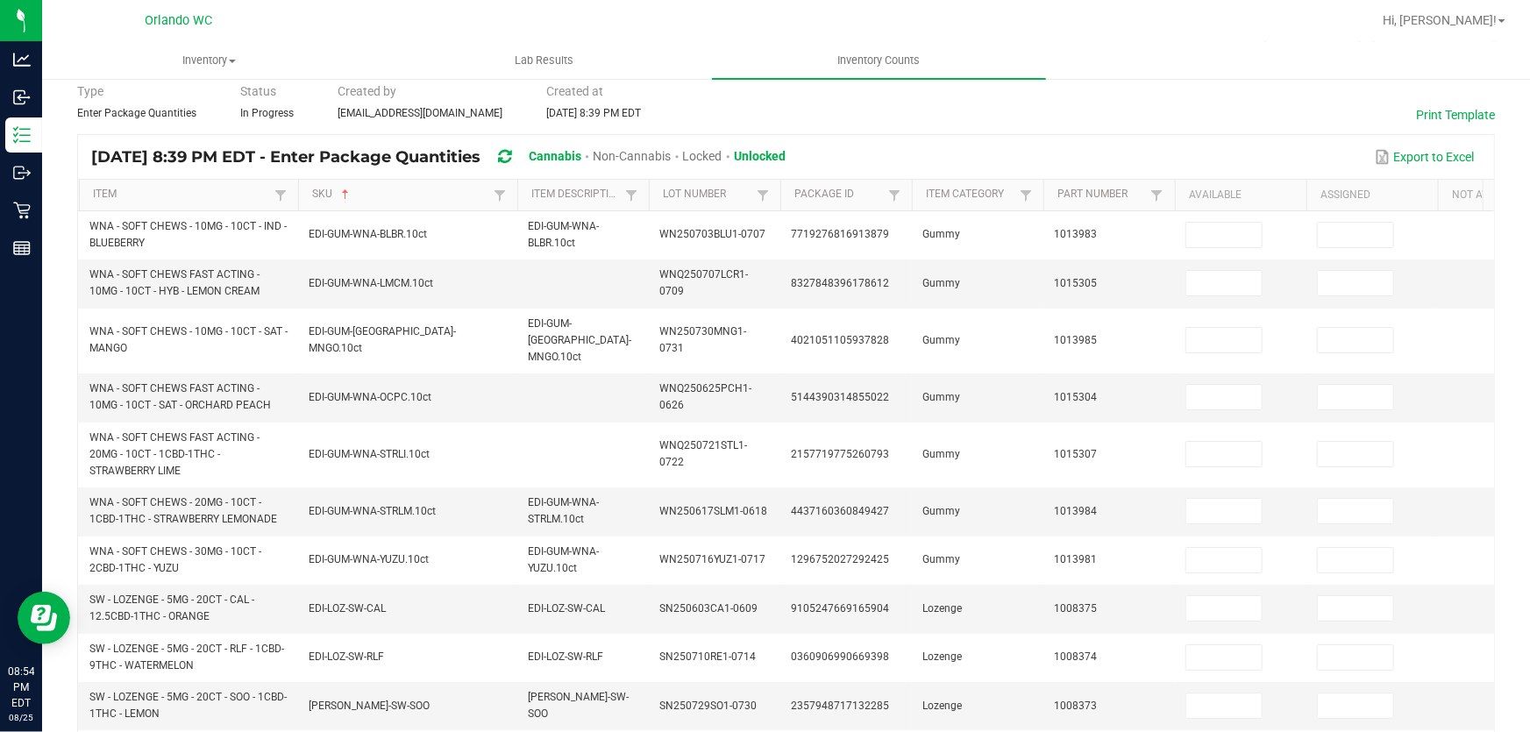
scroll to position [0, 0]
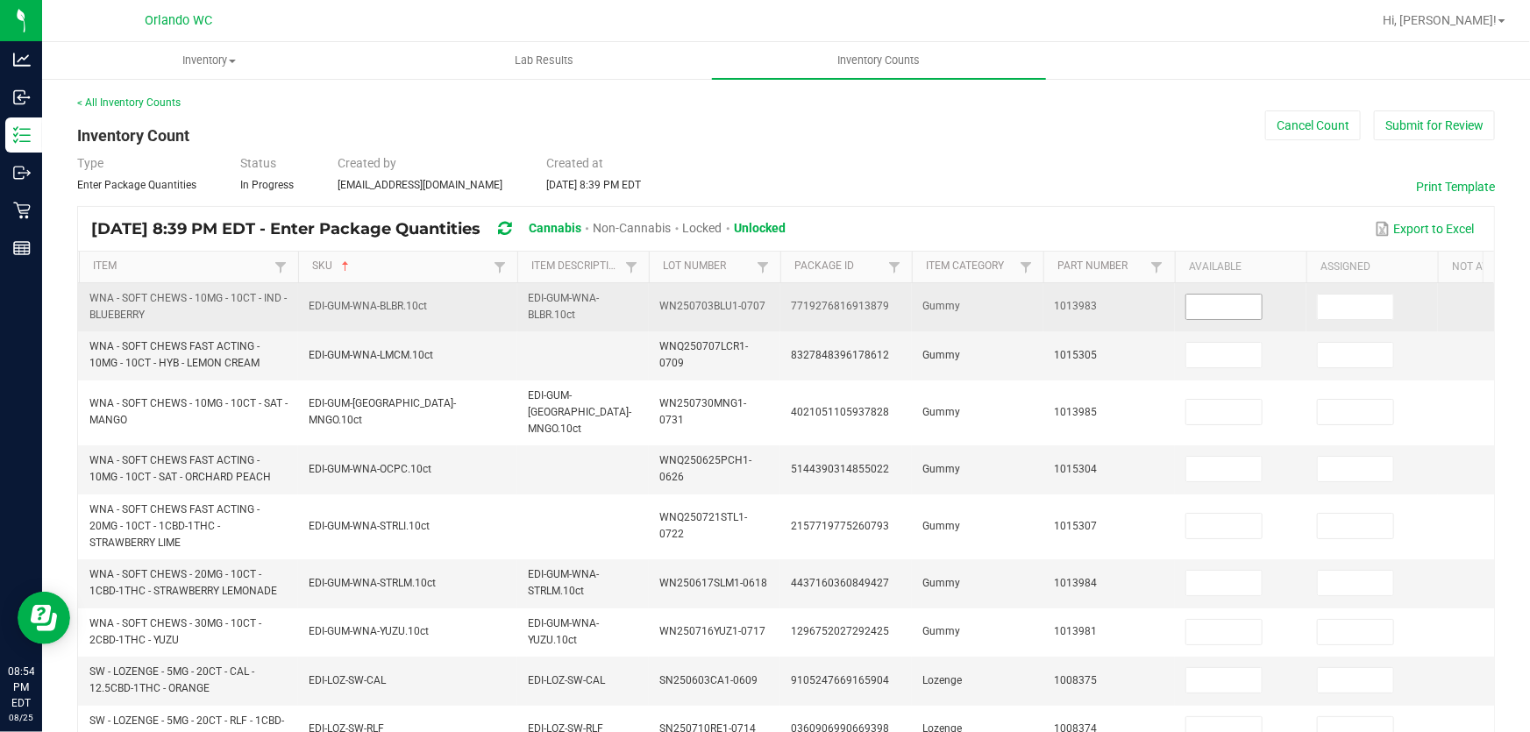
click at [1231, 312] on input at bounding box center [1223, 307] width 75 height 25
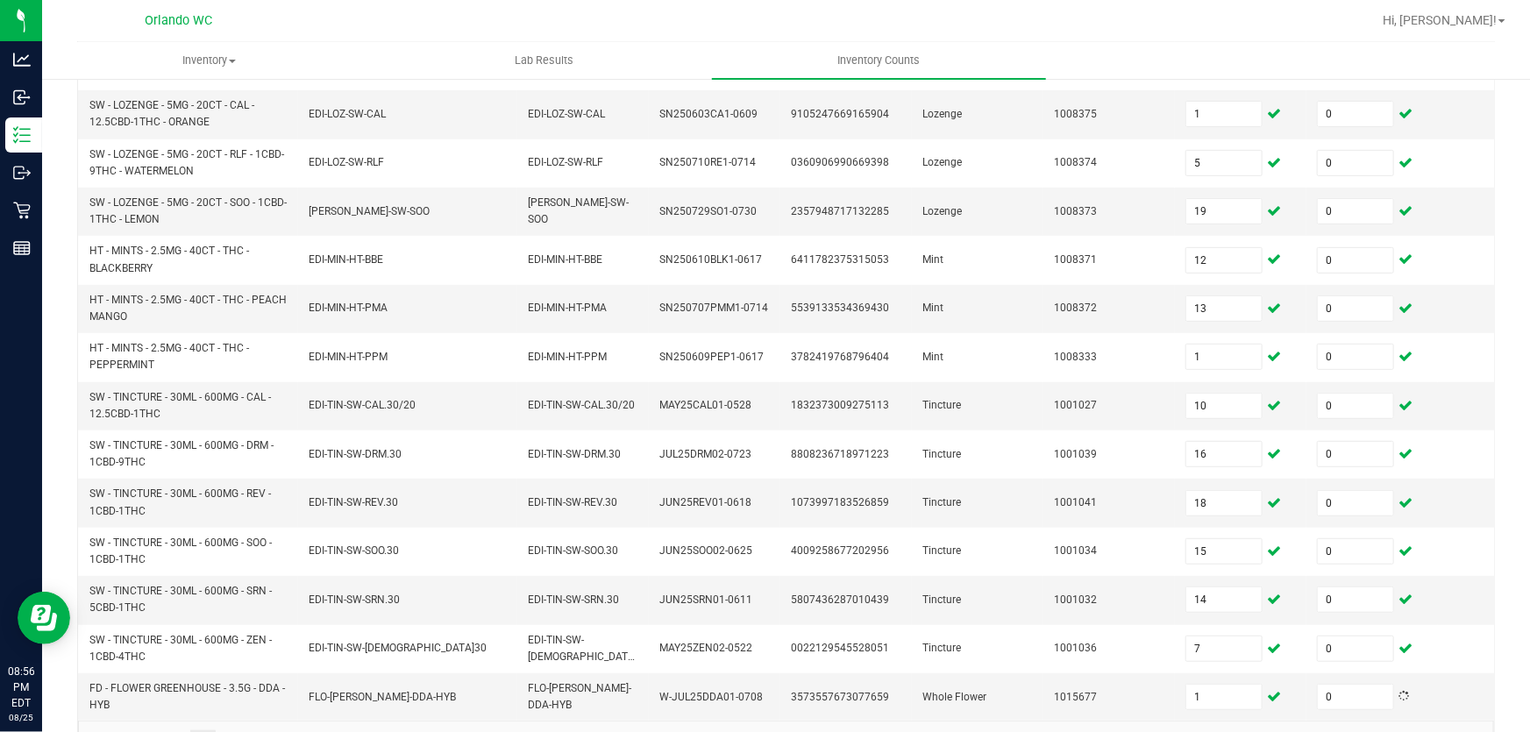
scroll to position [611, 0]
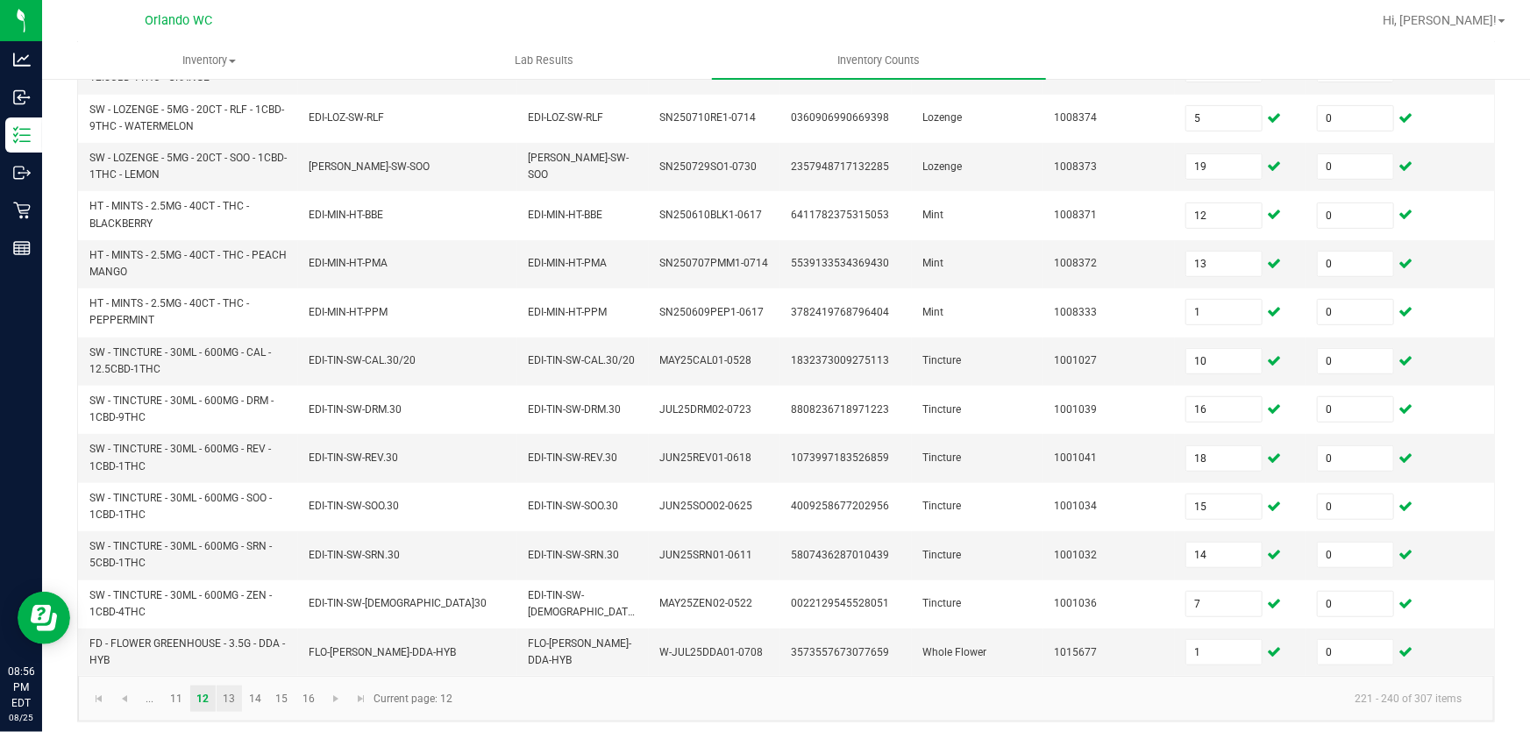
click at [231, 686] on link "13" at bounding box center [229, 699] width 25 height 26
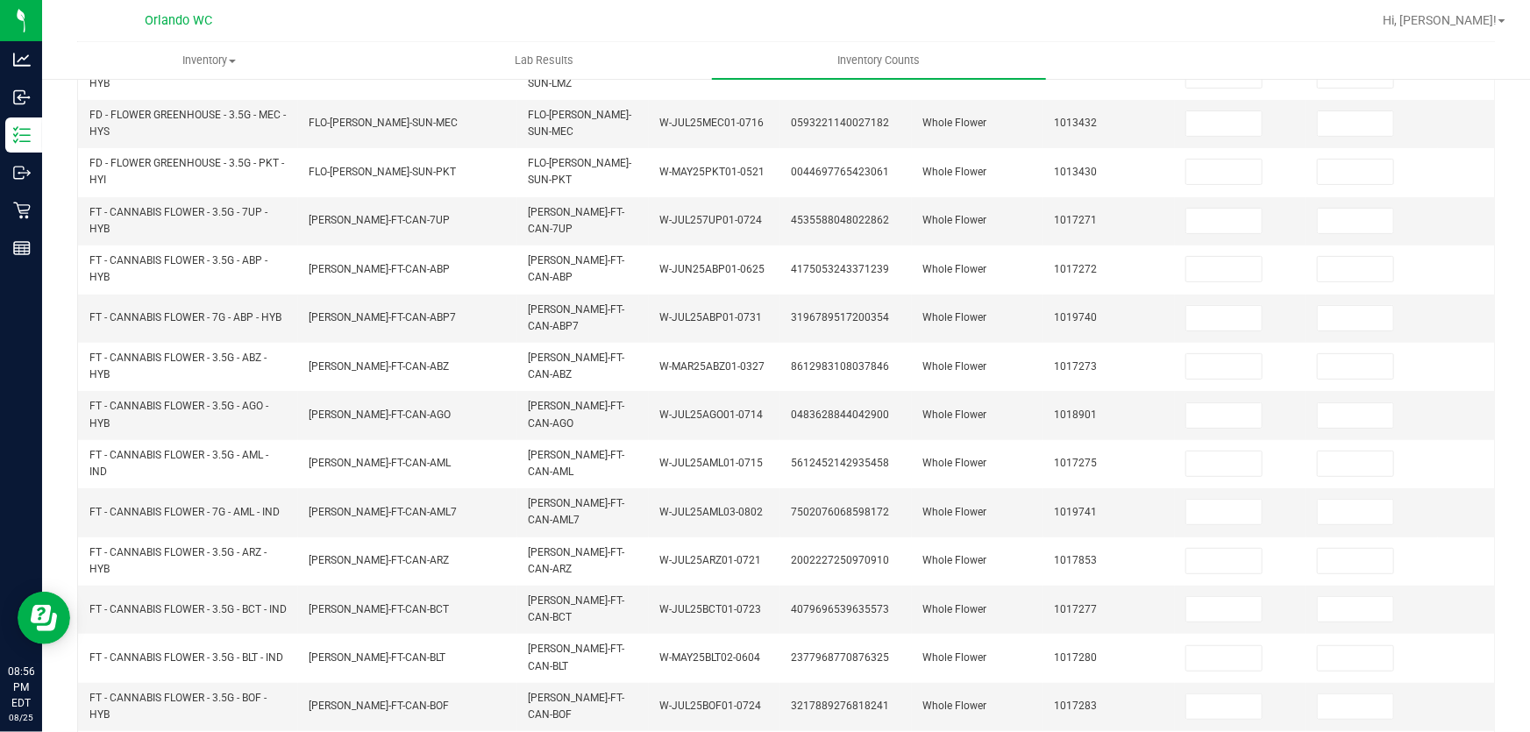
scroll to position [0, 0]
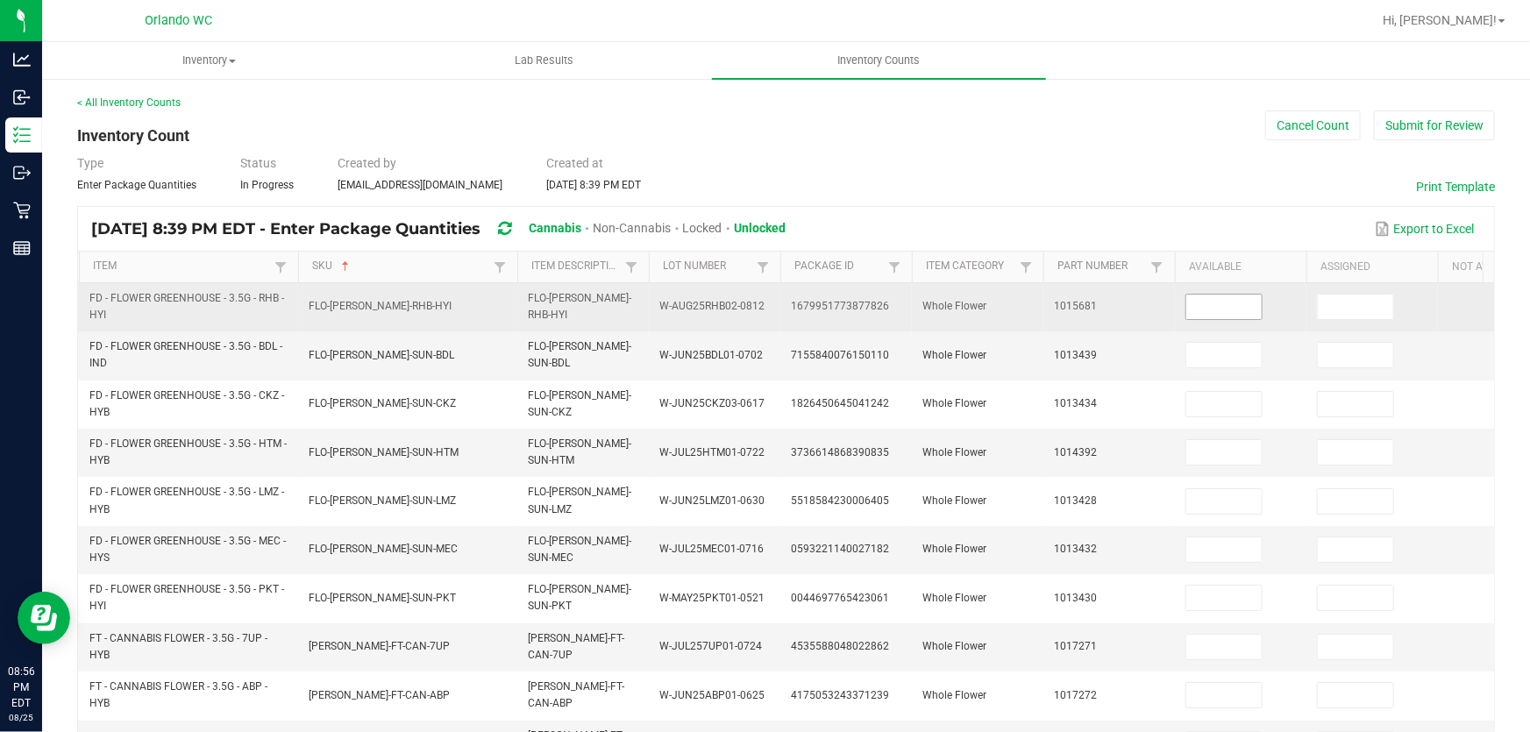
click at [1217, 306] on input at bounding box center [1223, 307] width 75 height 25
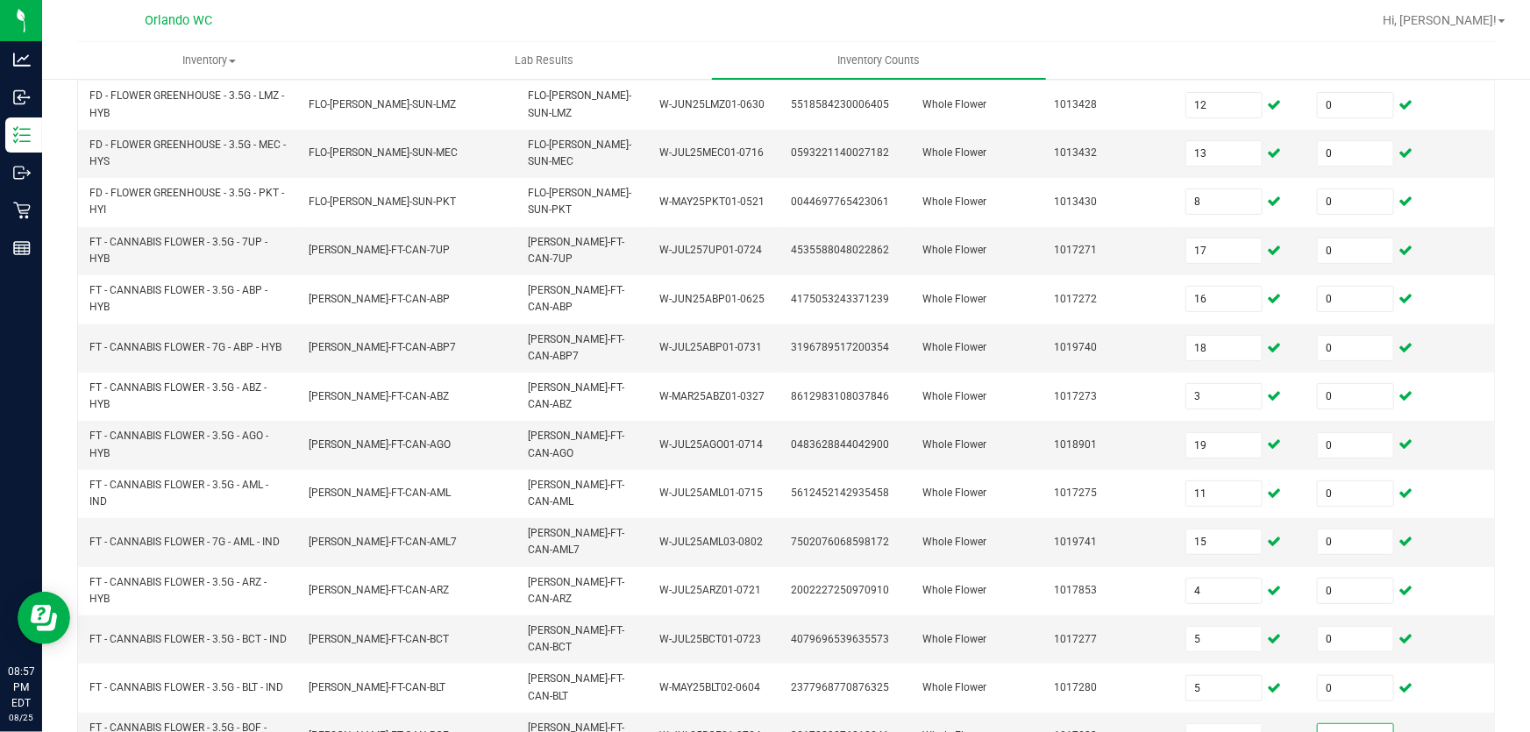
scroll to position [557, 0]
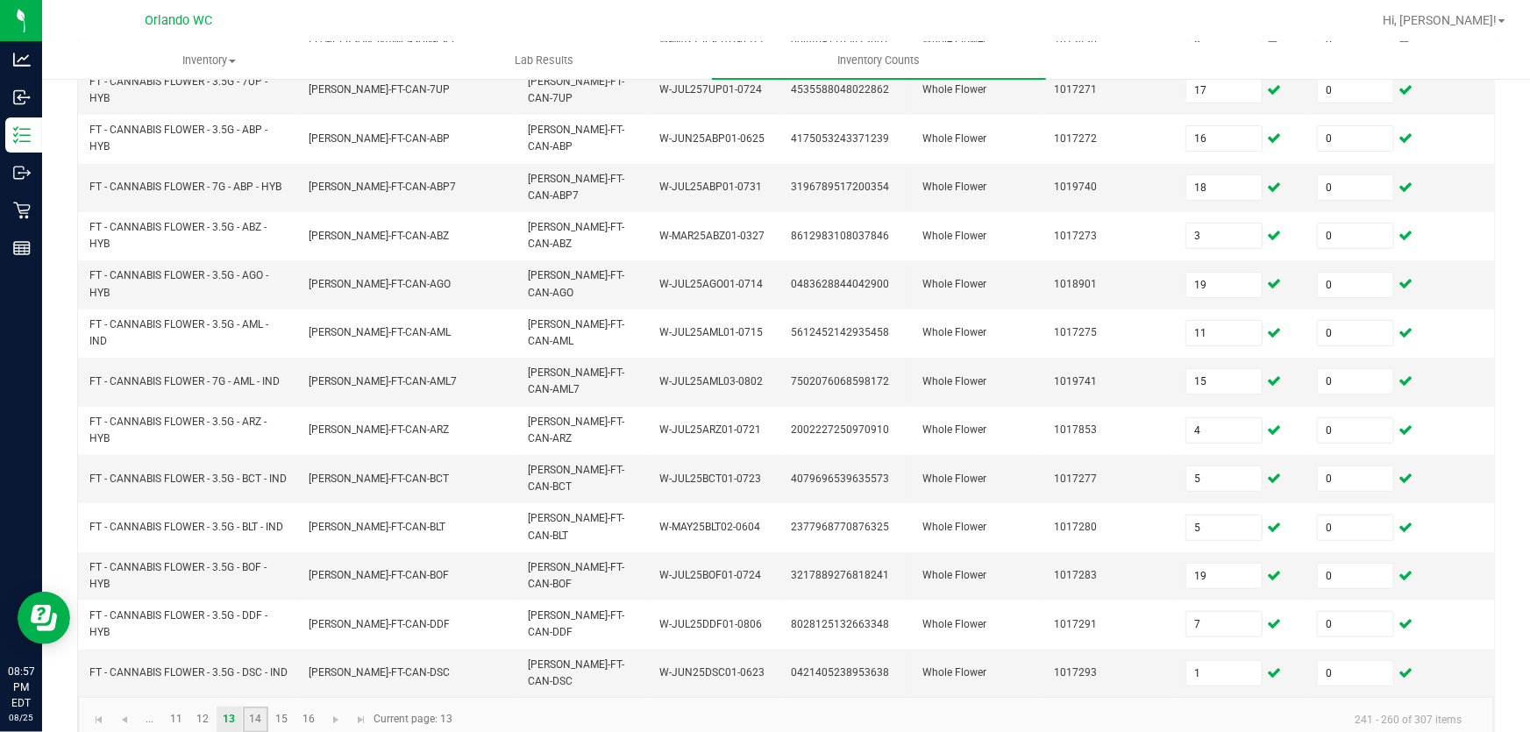
click at [255, 707] on link "14" at bounding box center [255, 720] width 25 height 26
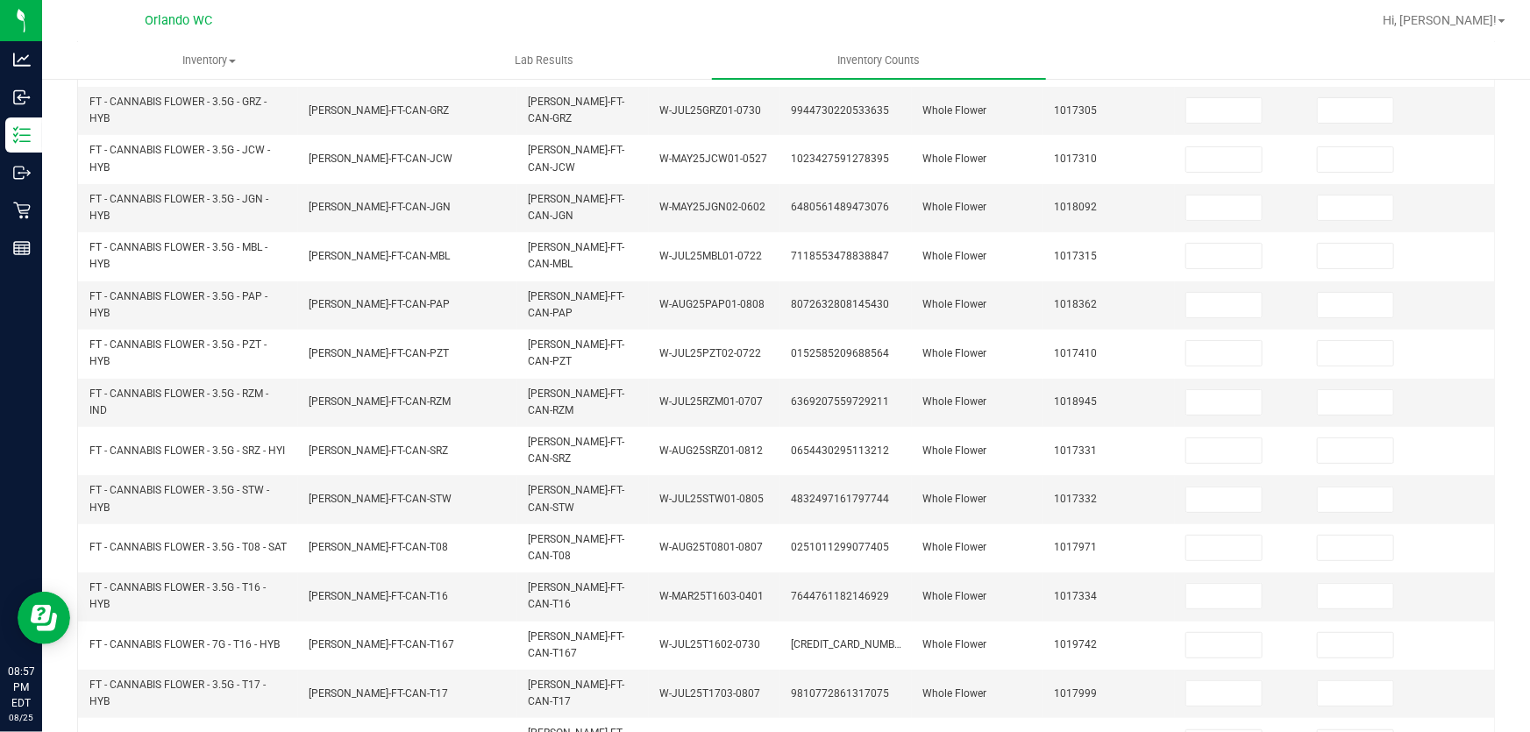
scroll to position [0, 0]
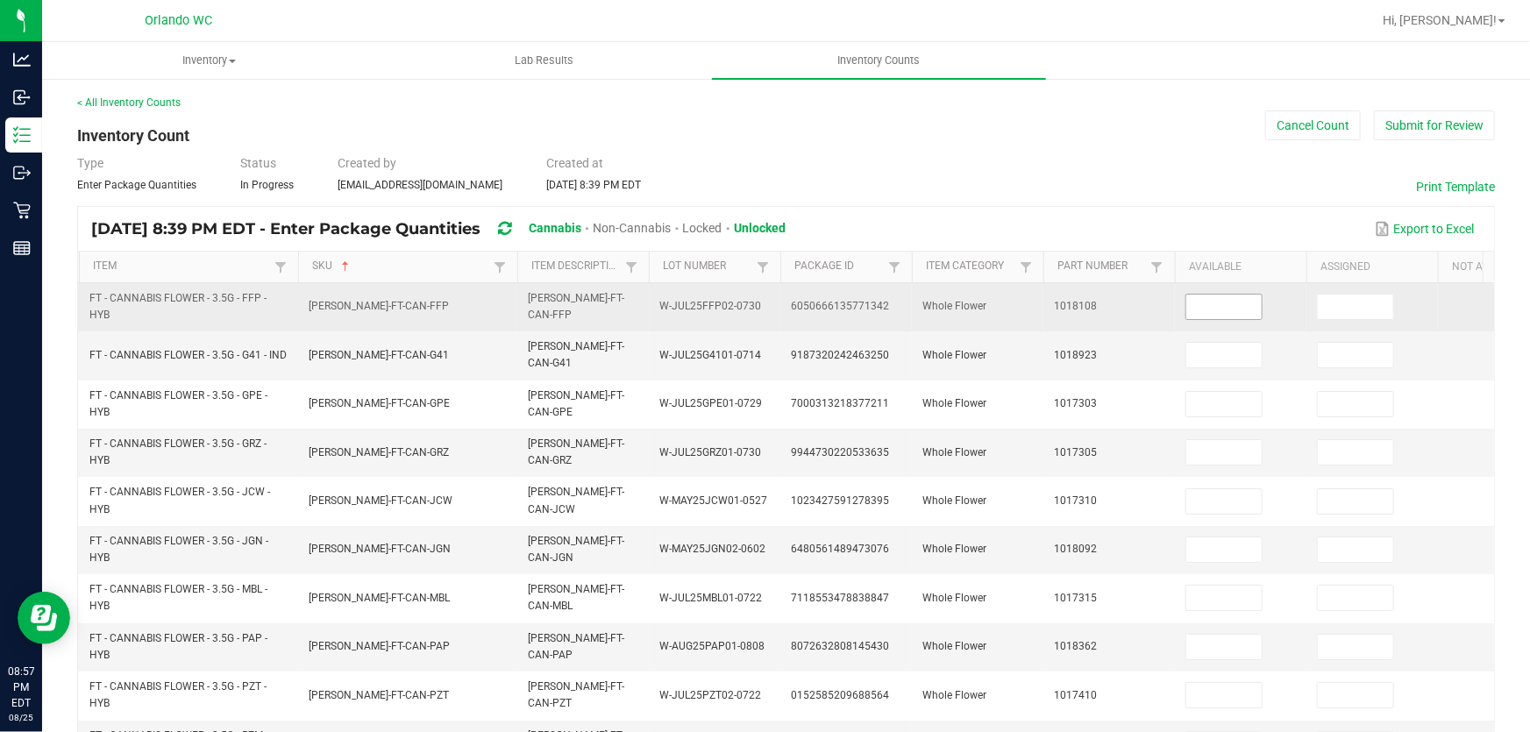
click at [1237, 301] on input at bounding box center [1223, 307] width 75 height 25
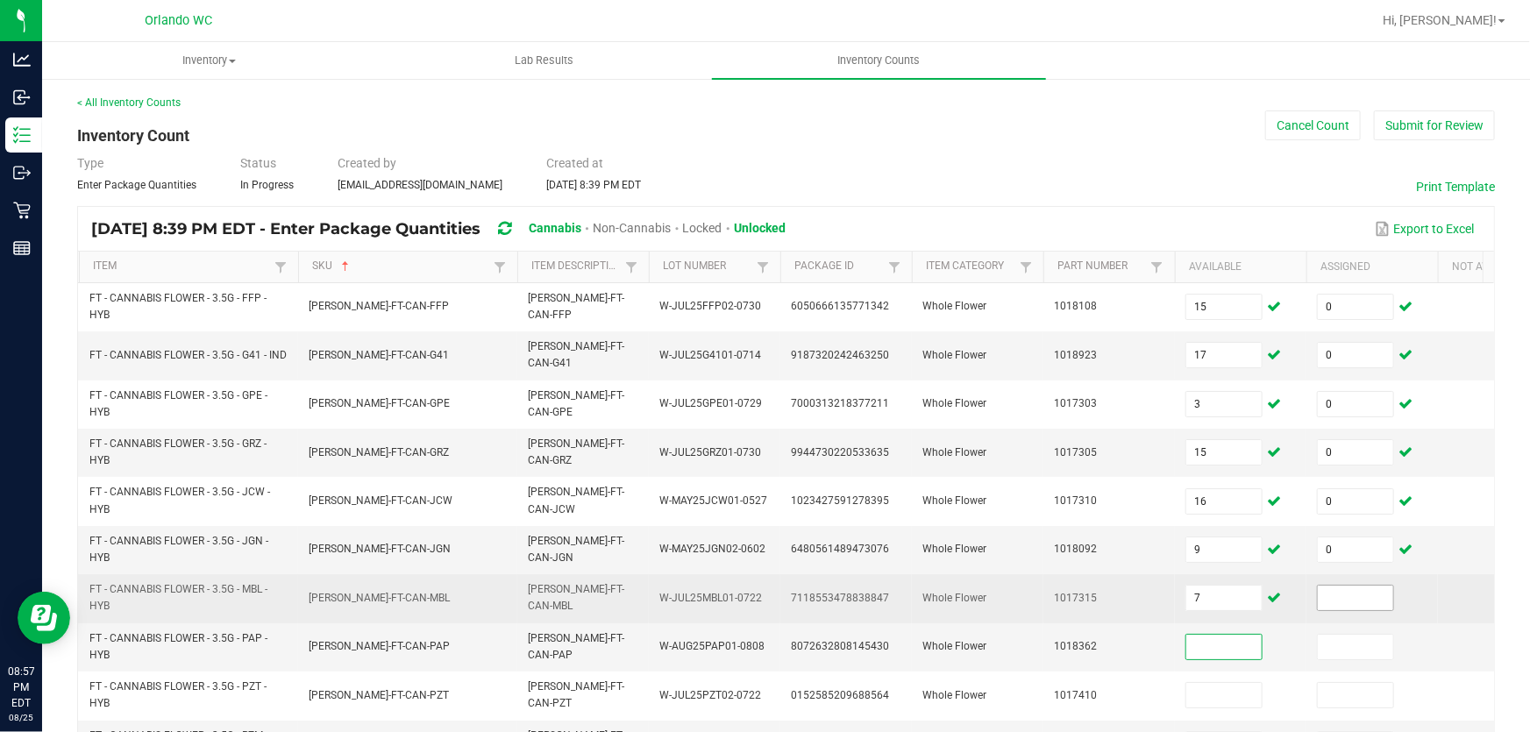
click at [1365, 590] on input at bounding box center [1355, 598] width 75 height 25
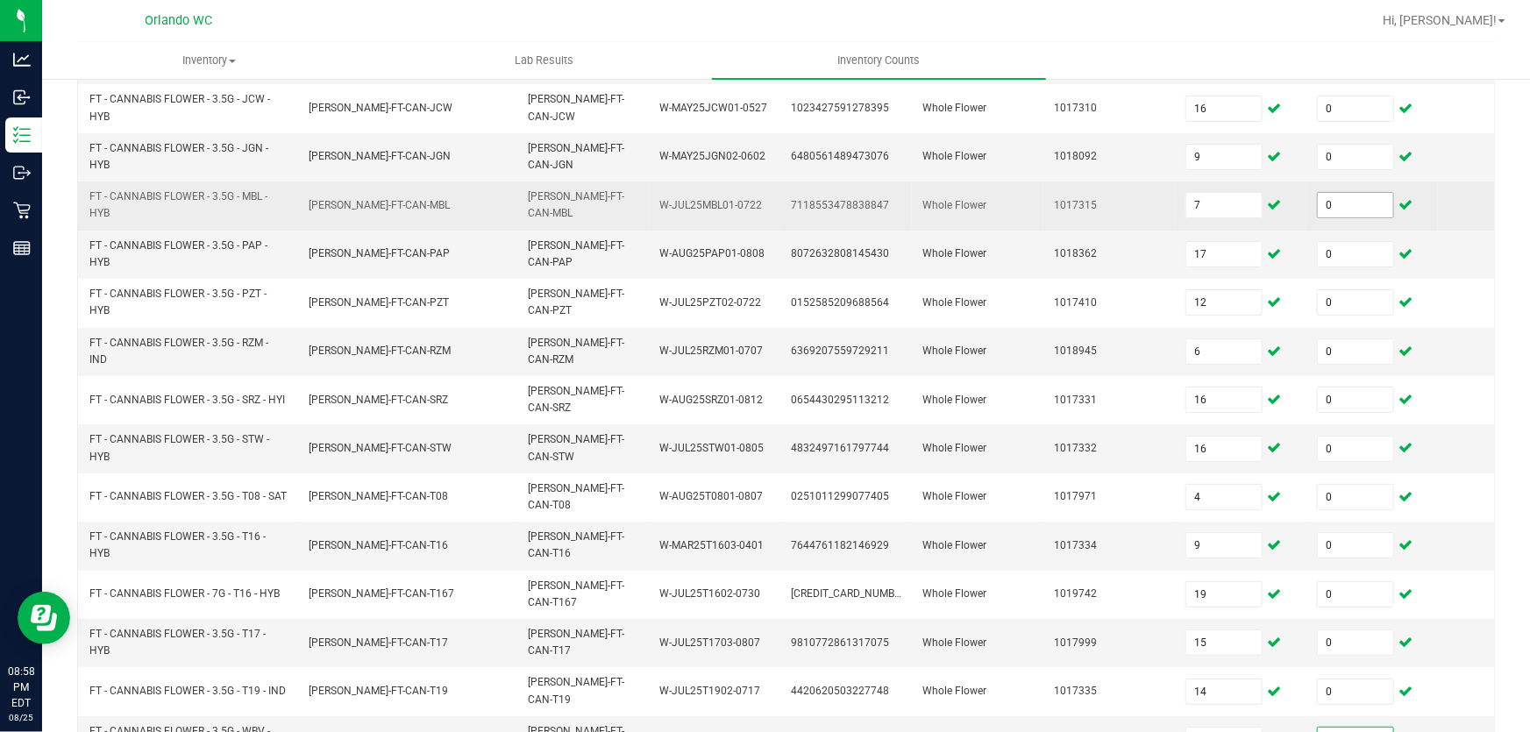
scroll to position [542, 0]
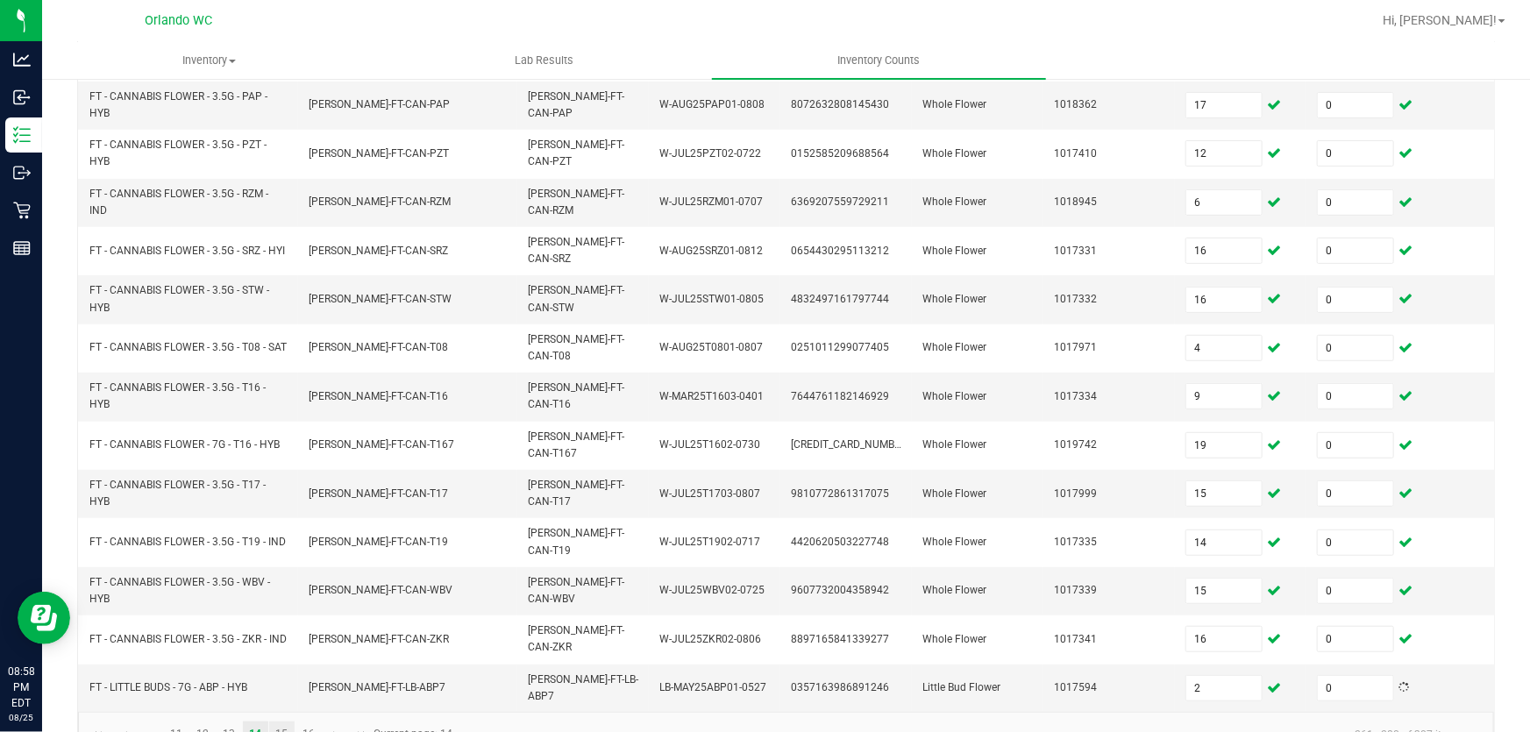
click at [282, 721] on link "15" at bounding box center [281, 734] width 25 height 26
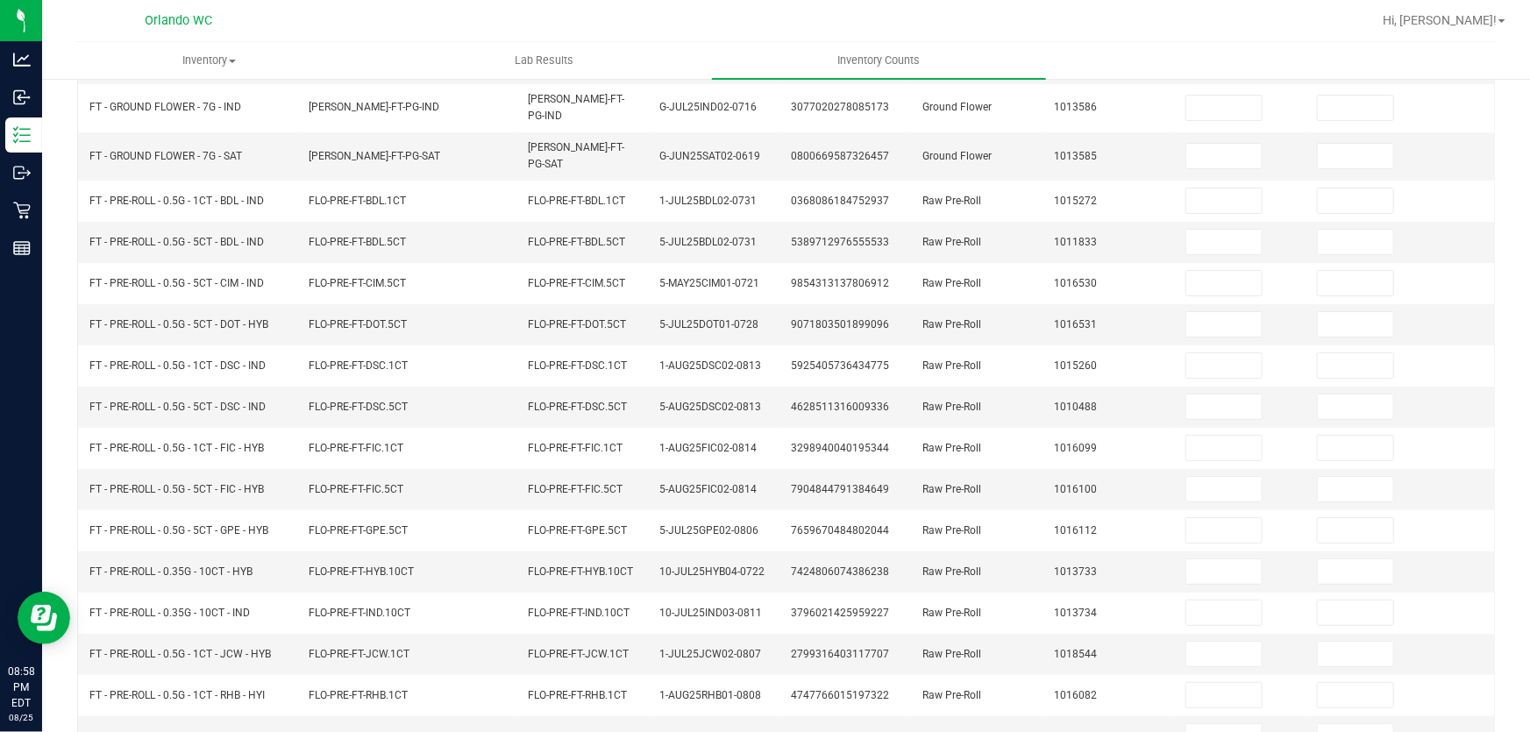
scroll to position [0, 0]
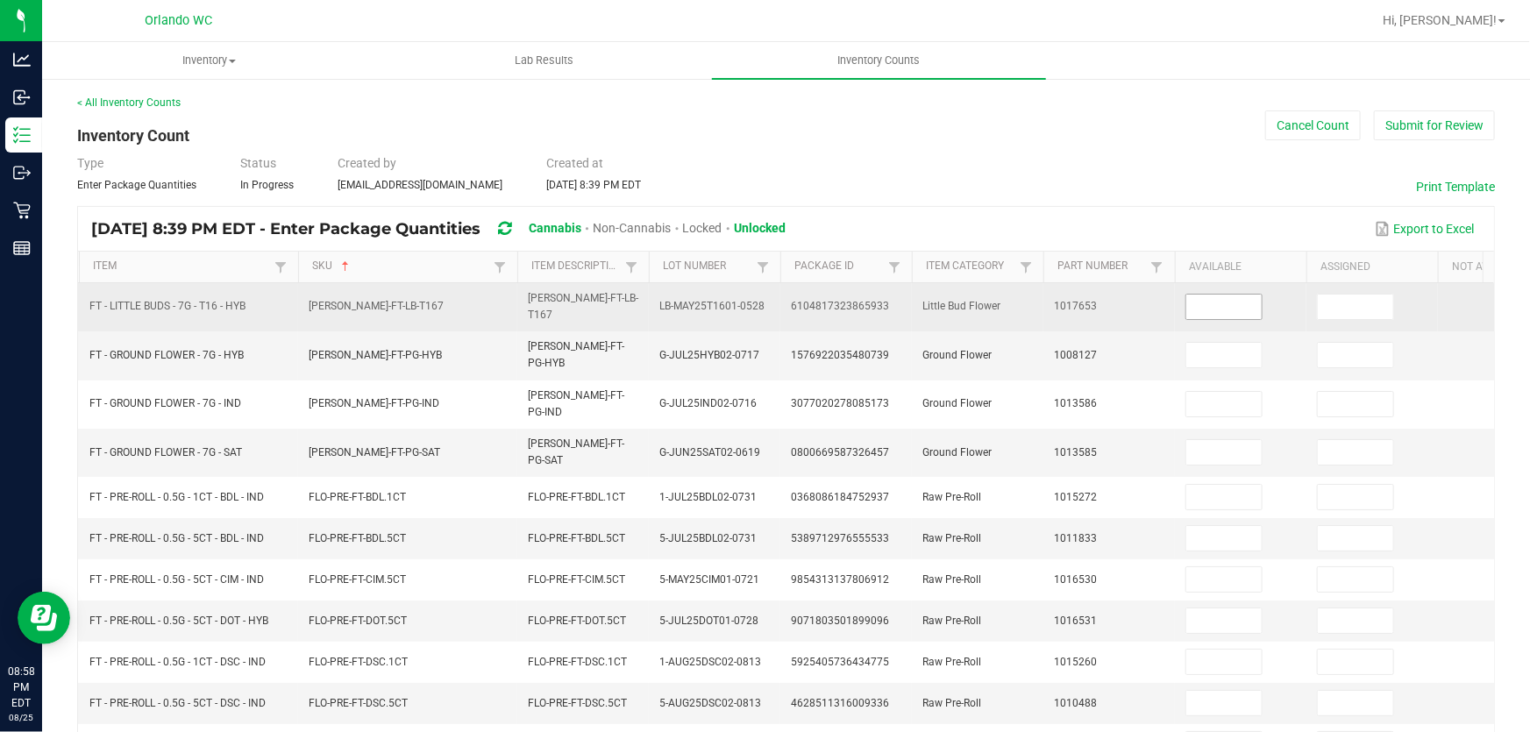
click at [1223, 306] on input at bounding box center [1223, 307] width 75 height 25
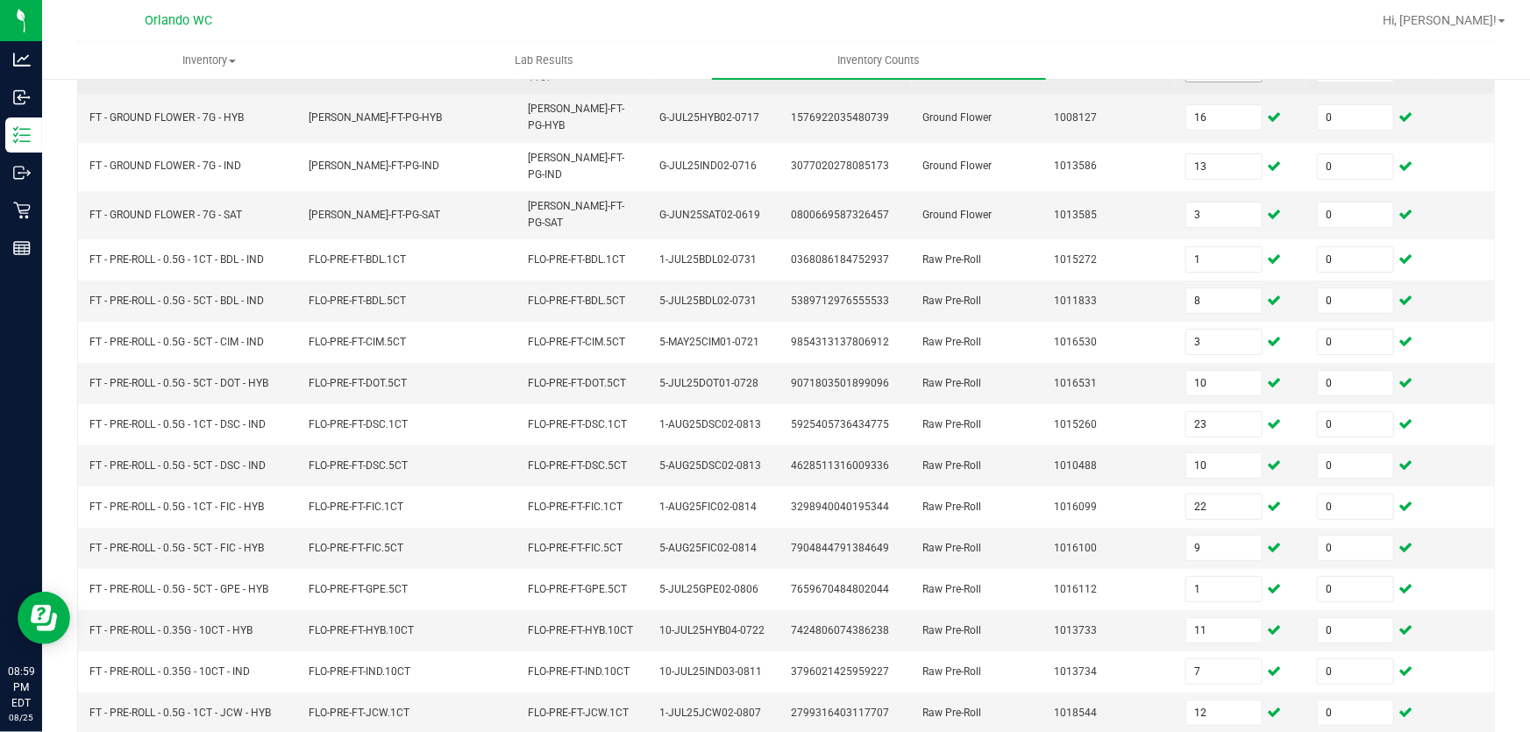
scroll to position [444, 0]
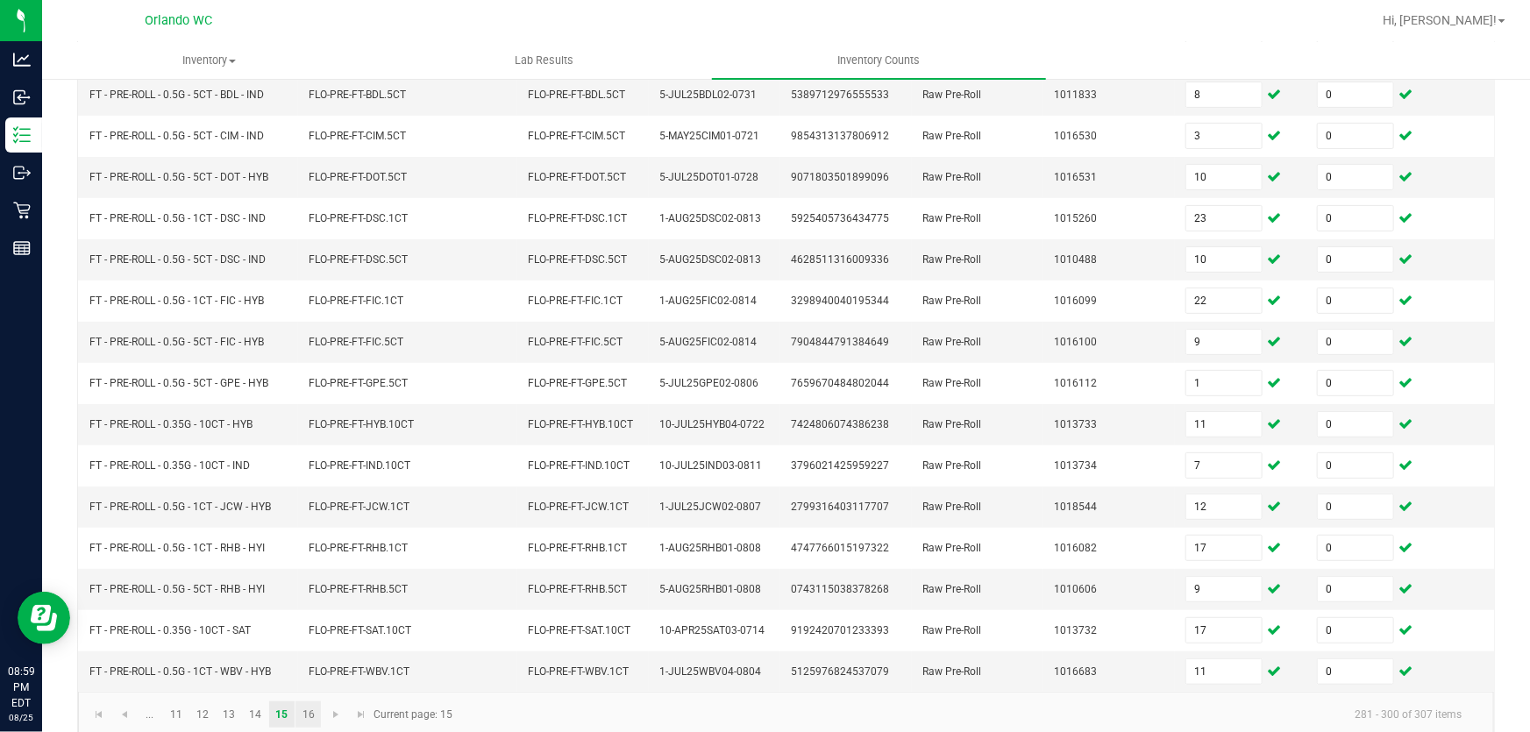
click at [306, 701] on link "16" at bounding box center [307, 714] width 25 height 26
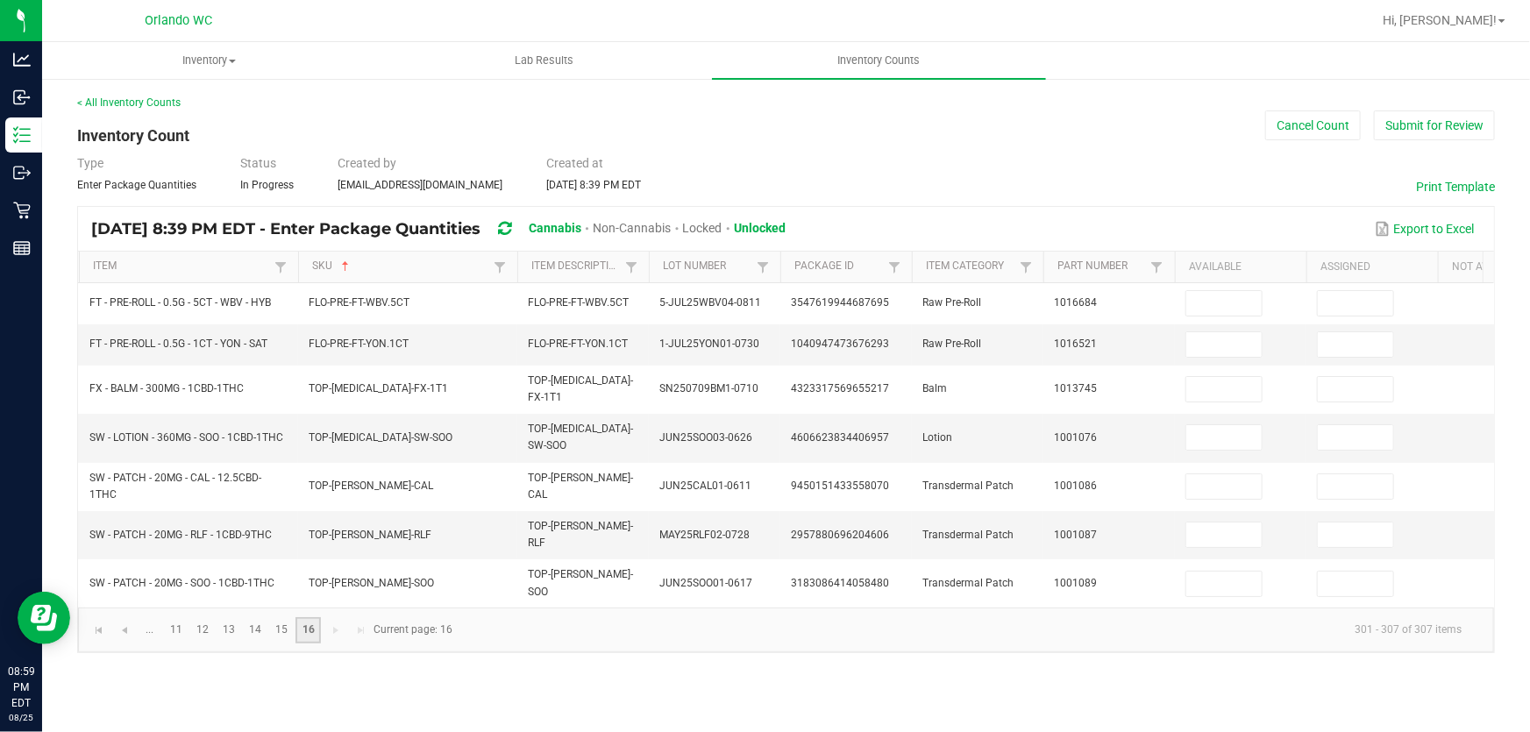
scroll to position [0, 0]
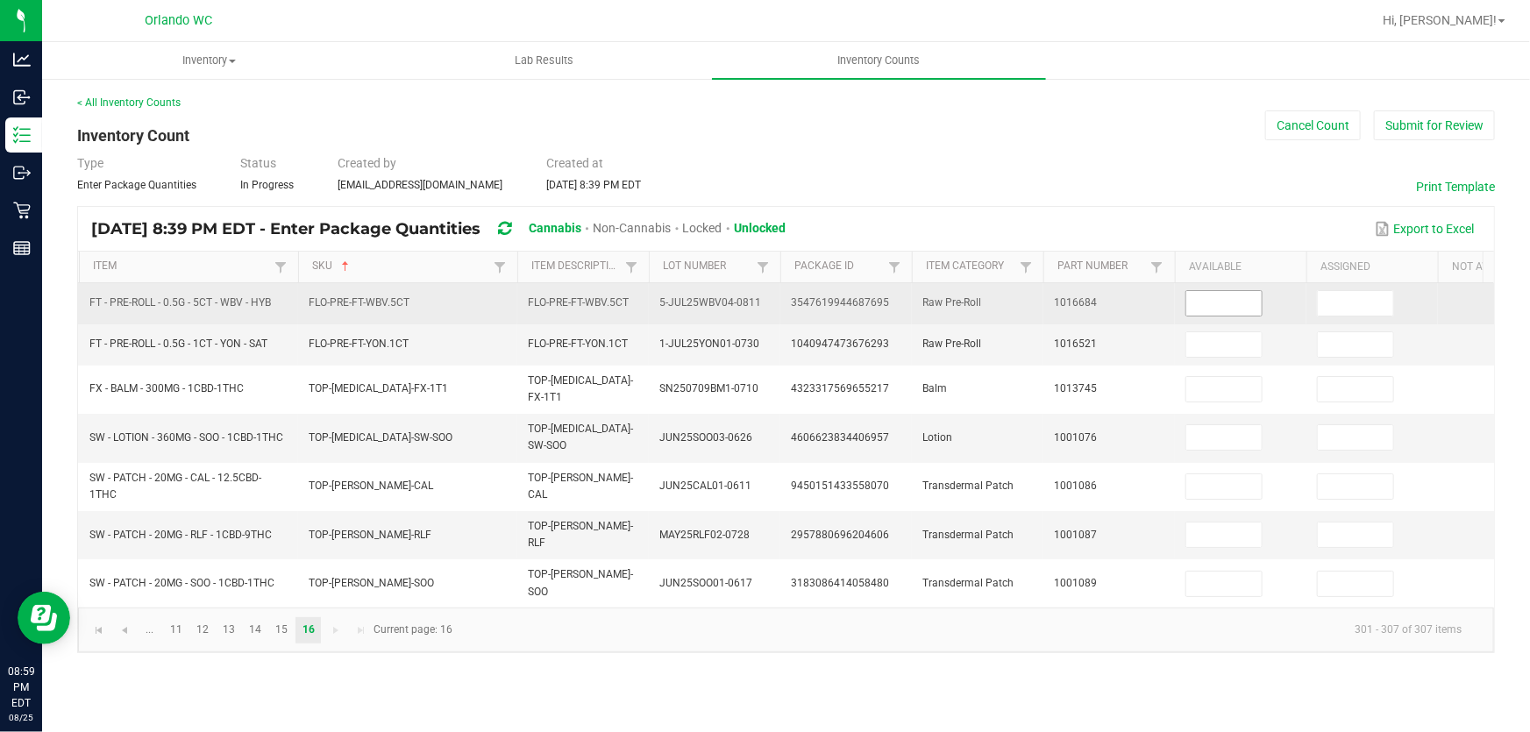
click at [1238, 299] on input at bounding box center [1223, 303] width 75 height 25
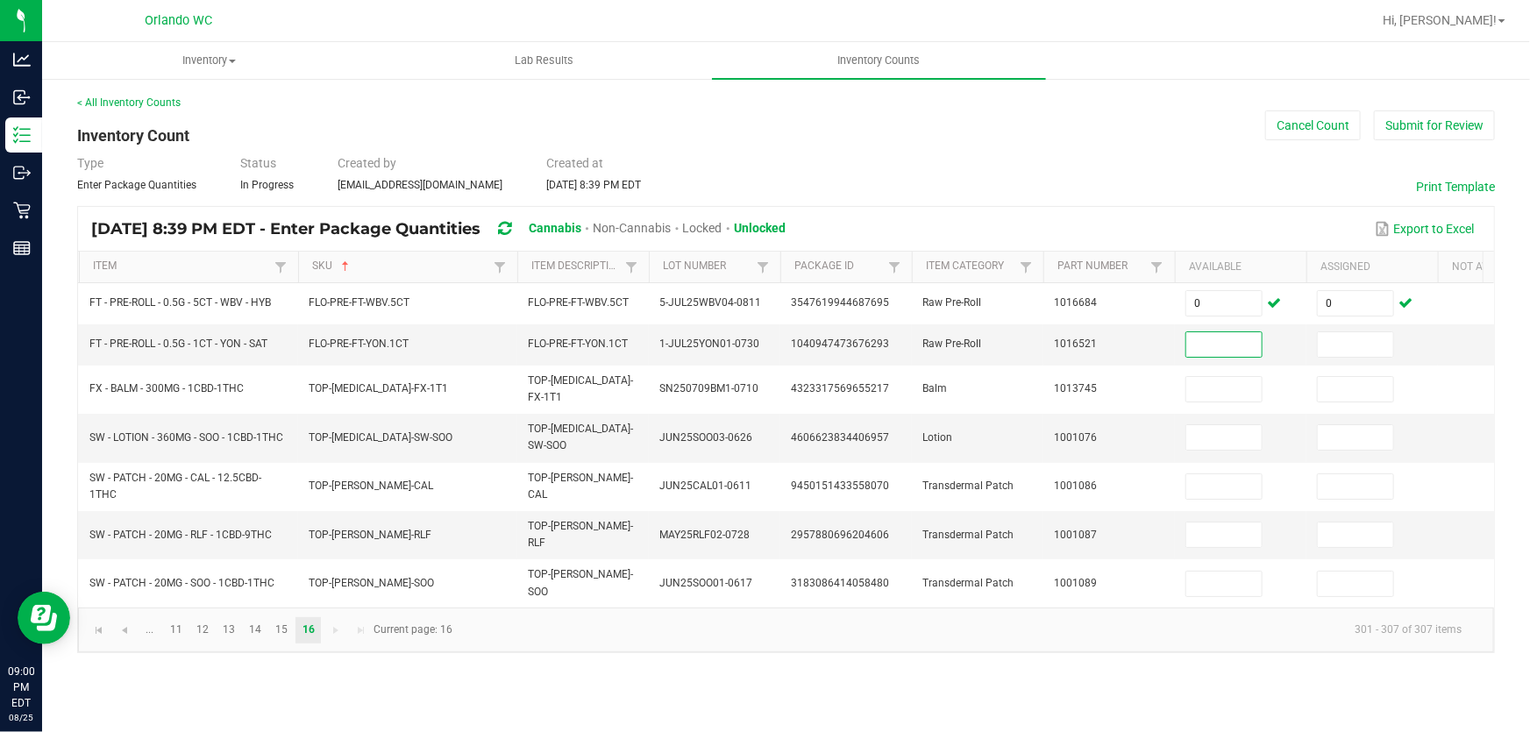
click at [1187, 348] on input at bounding box center [1223, 344] width 75 height 25
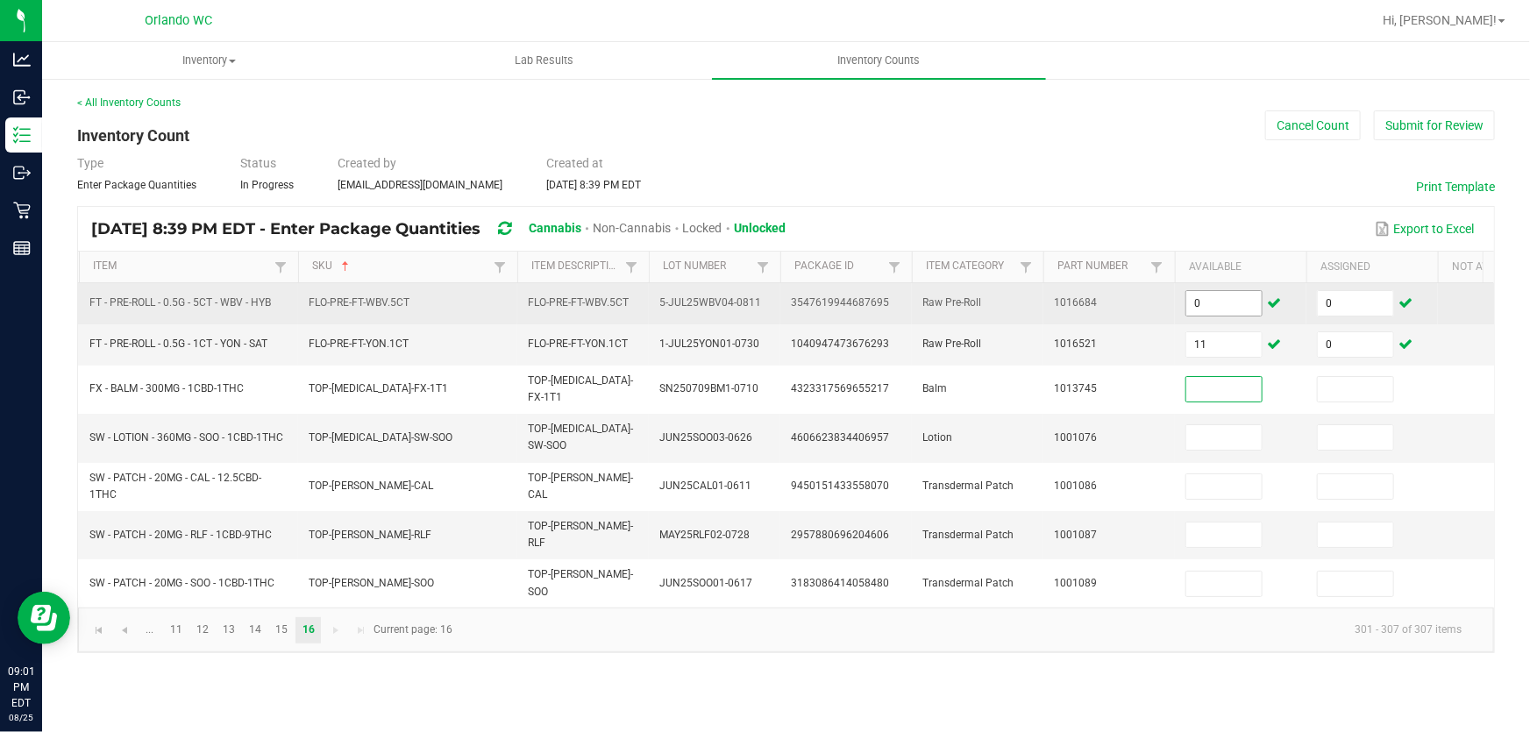
click at [1236, 307] on input "0" at bounding box center [1223, 303] width 75 height 25
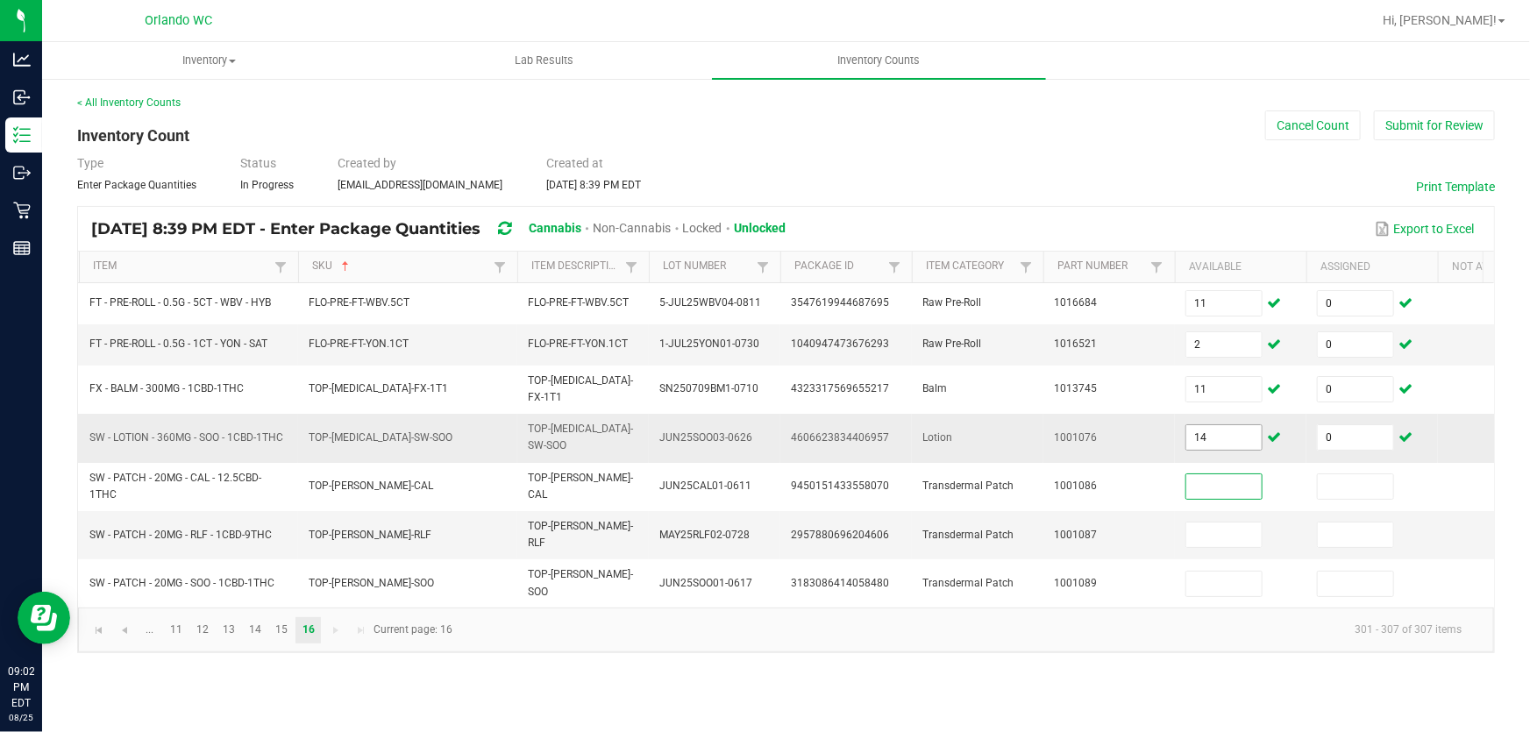
click at [1225, 430] on input "14" at bounding box center [1223, 437] width 75 height 25
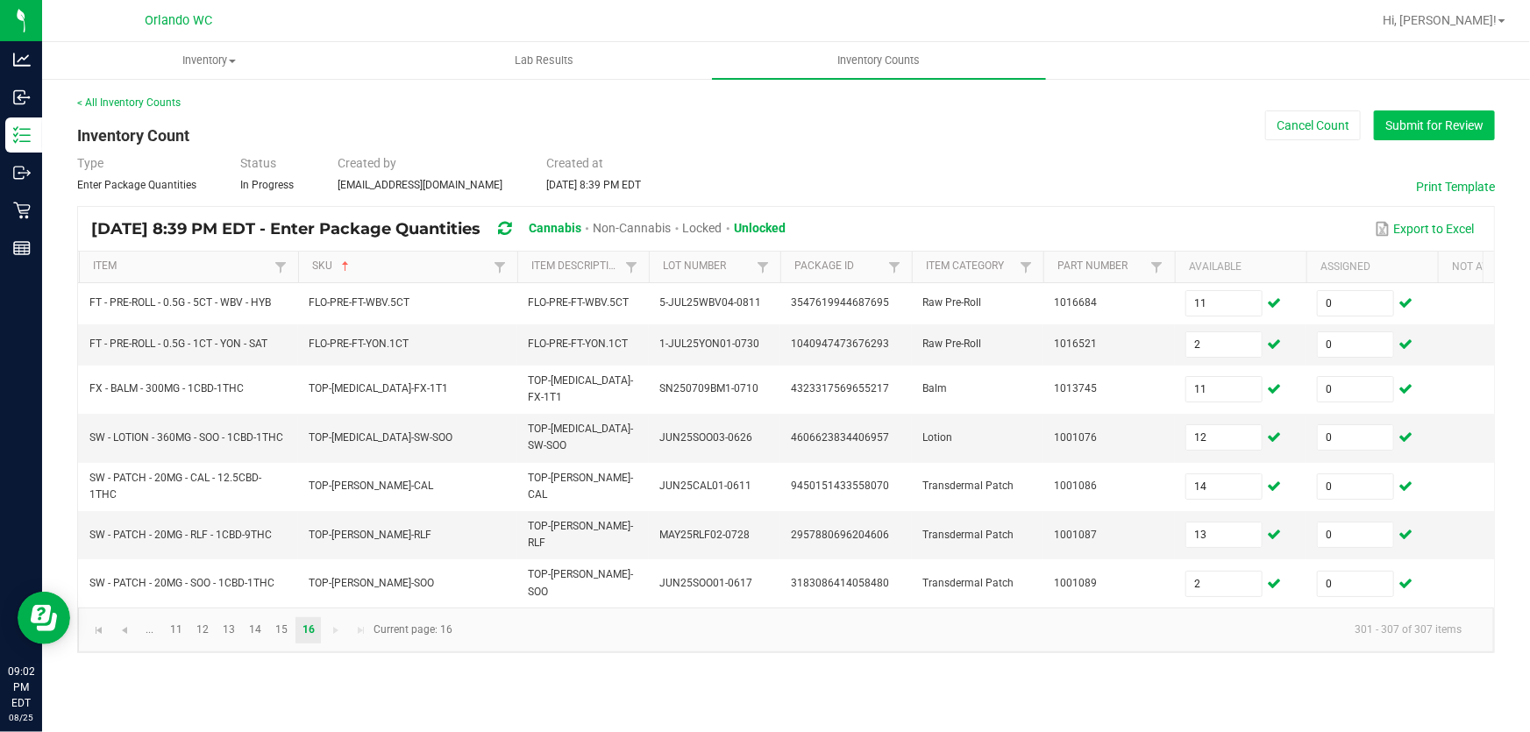
click at [1428, 117] on button "Submit for Review" at bounding box center [1434, 125] width 121 height 30
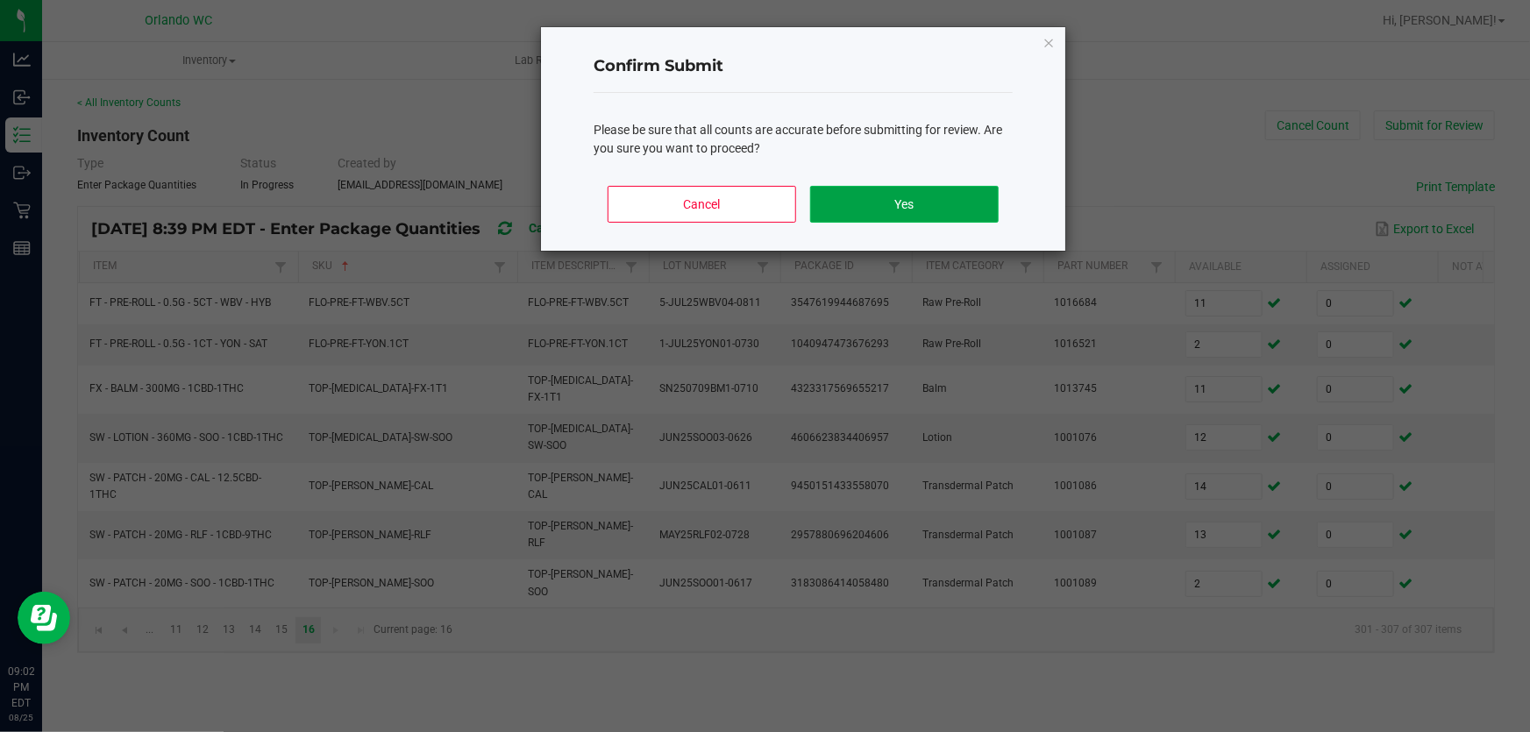
click at [959, 203] on button "Yes" at bounding box center [904, 204] width 188 height 37
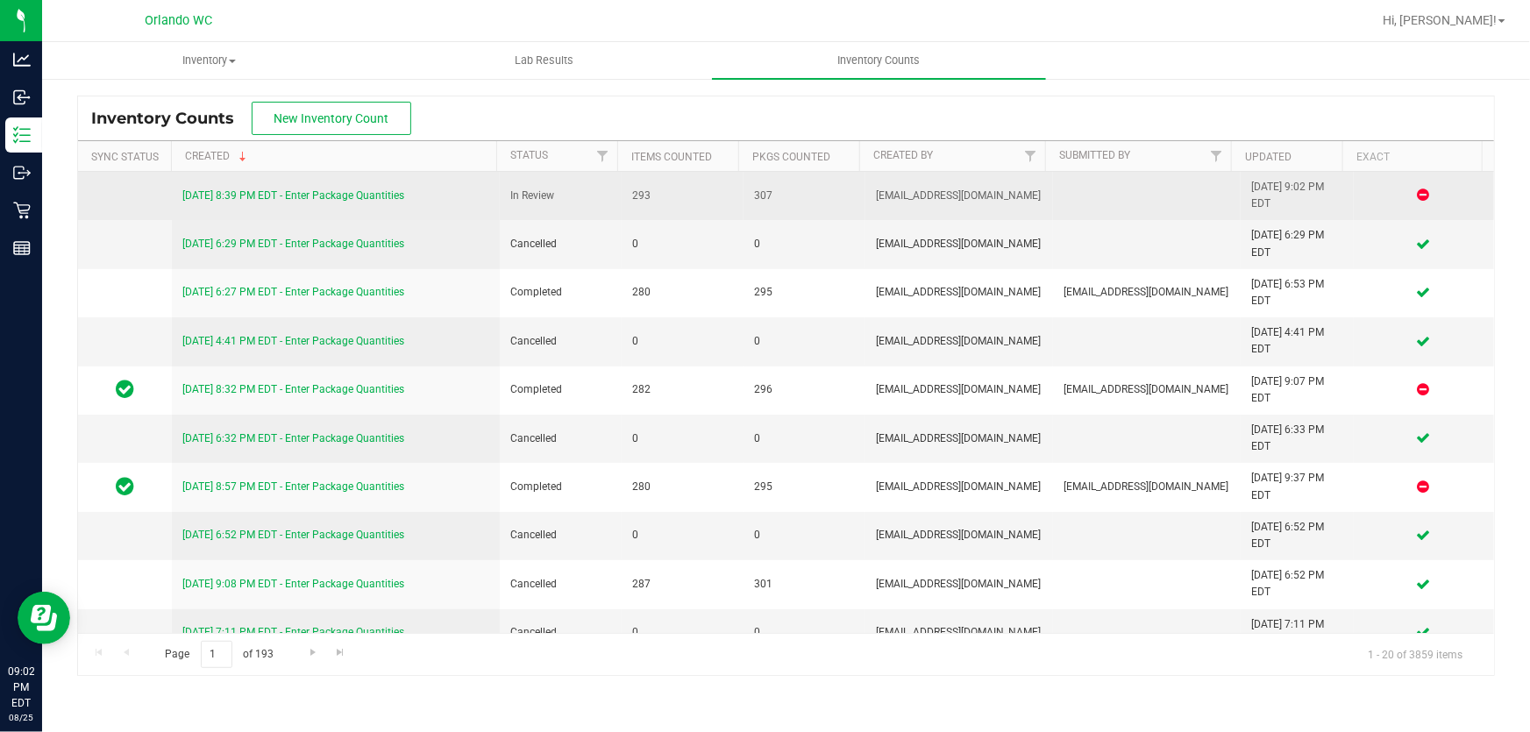
click at [283, 195] on link "[DATE] 8:39 PM EDT - Enter Package Quantities" at bounding box center [293, 195] width 222 height 12
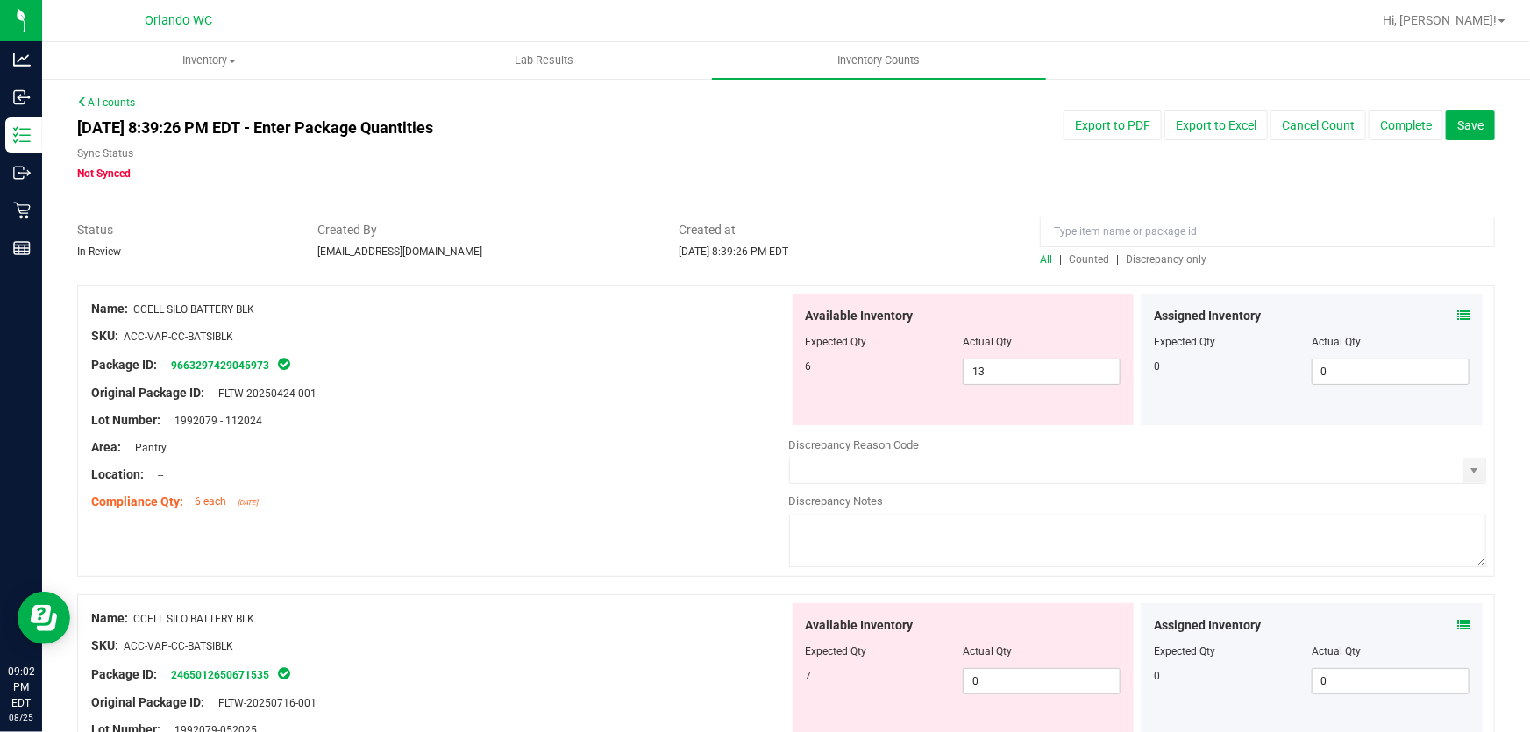
click at [1148, 256] on span "Discrepancy only" at bounding box center [1166, 259] width 81 height 12
click at [876, 174] on div "Sync Status Not Synced" at bounding box center [485, 164] width 816 height 36
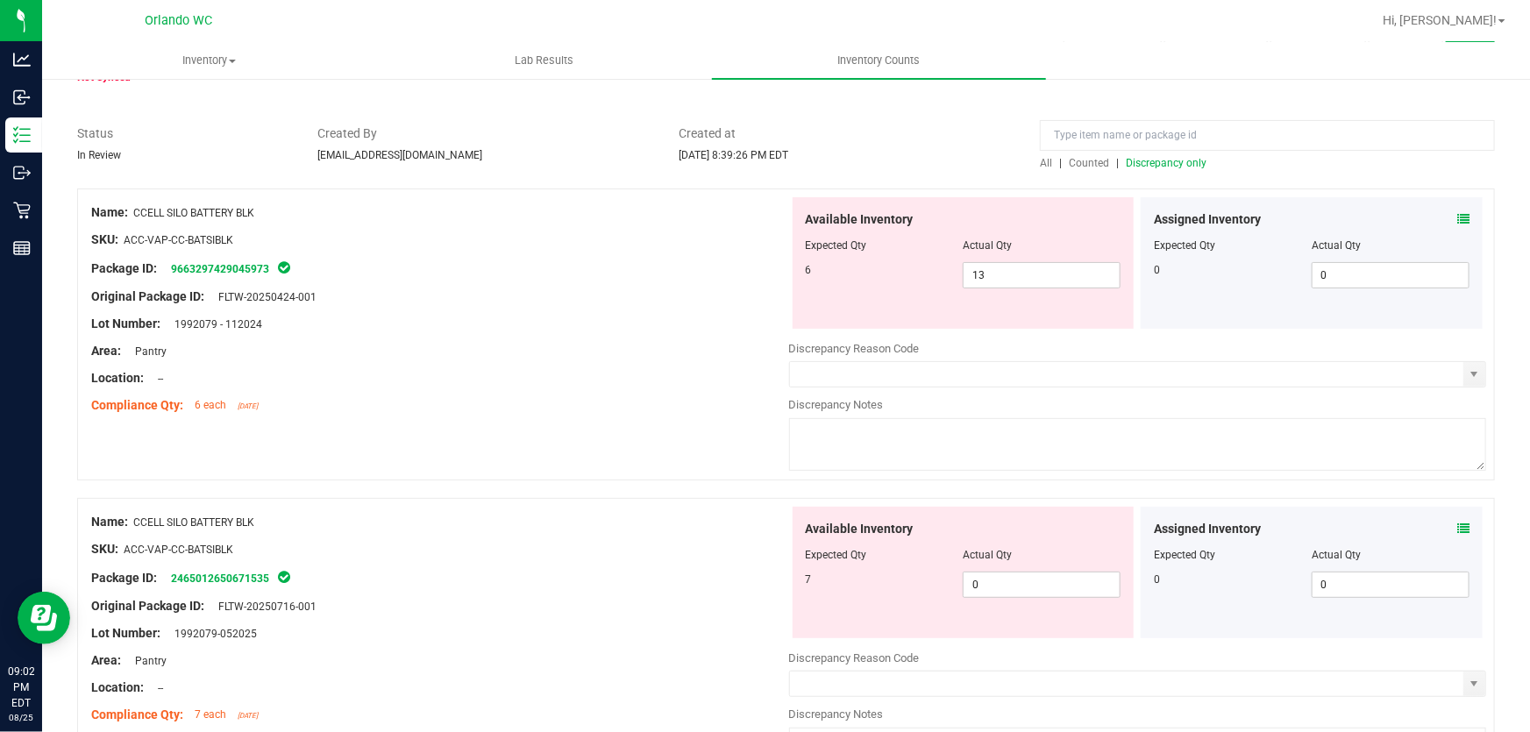
scroll to position [113, 0]
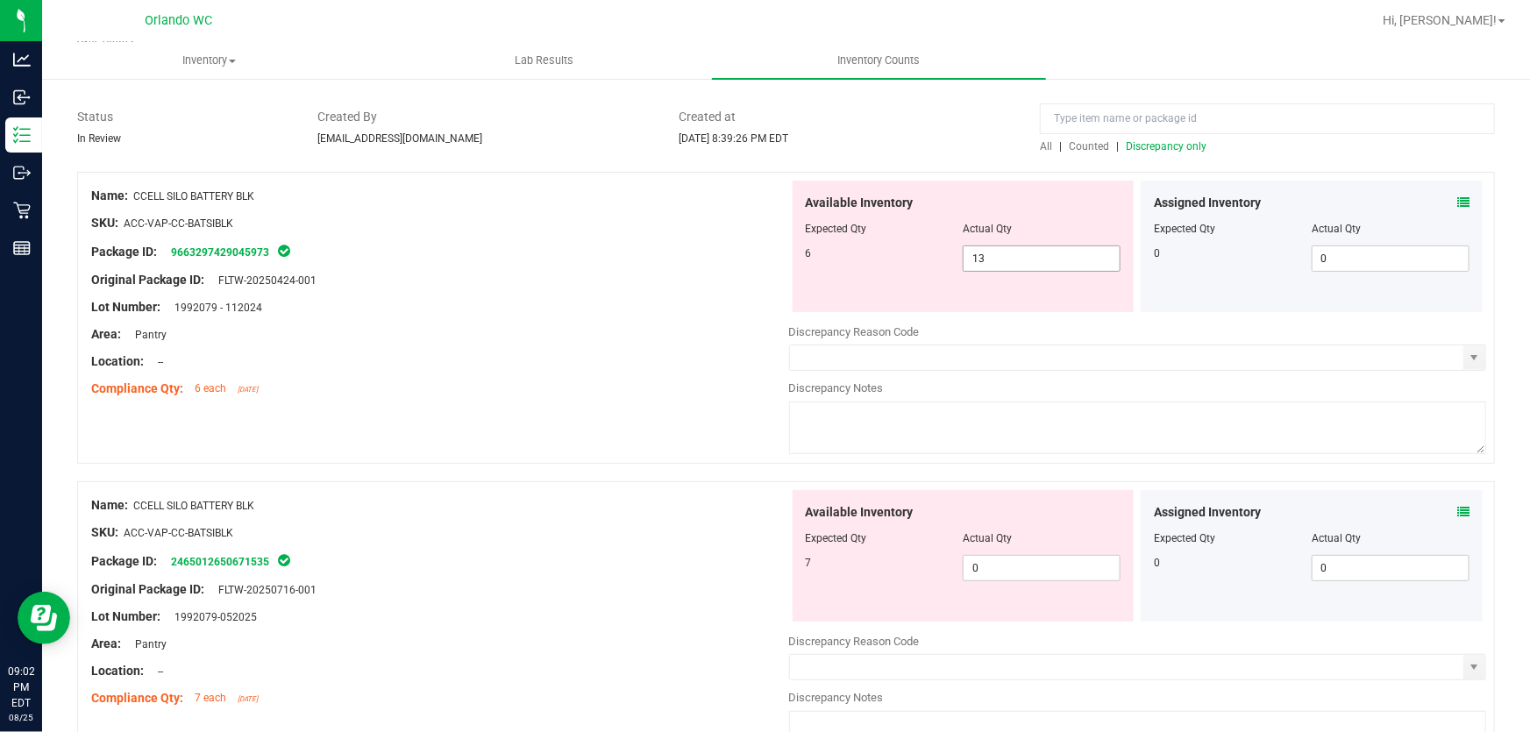
click at [1028, 256] on input "13" at bounding box center [1041, 258] width 156 height 25
click at [1025, 579] on div "Available Inventory Expected Qty Actual Qty 7 0 0" at bounding box center [1138, 629] width 698 height 278
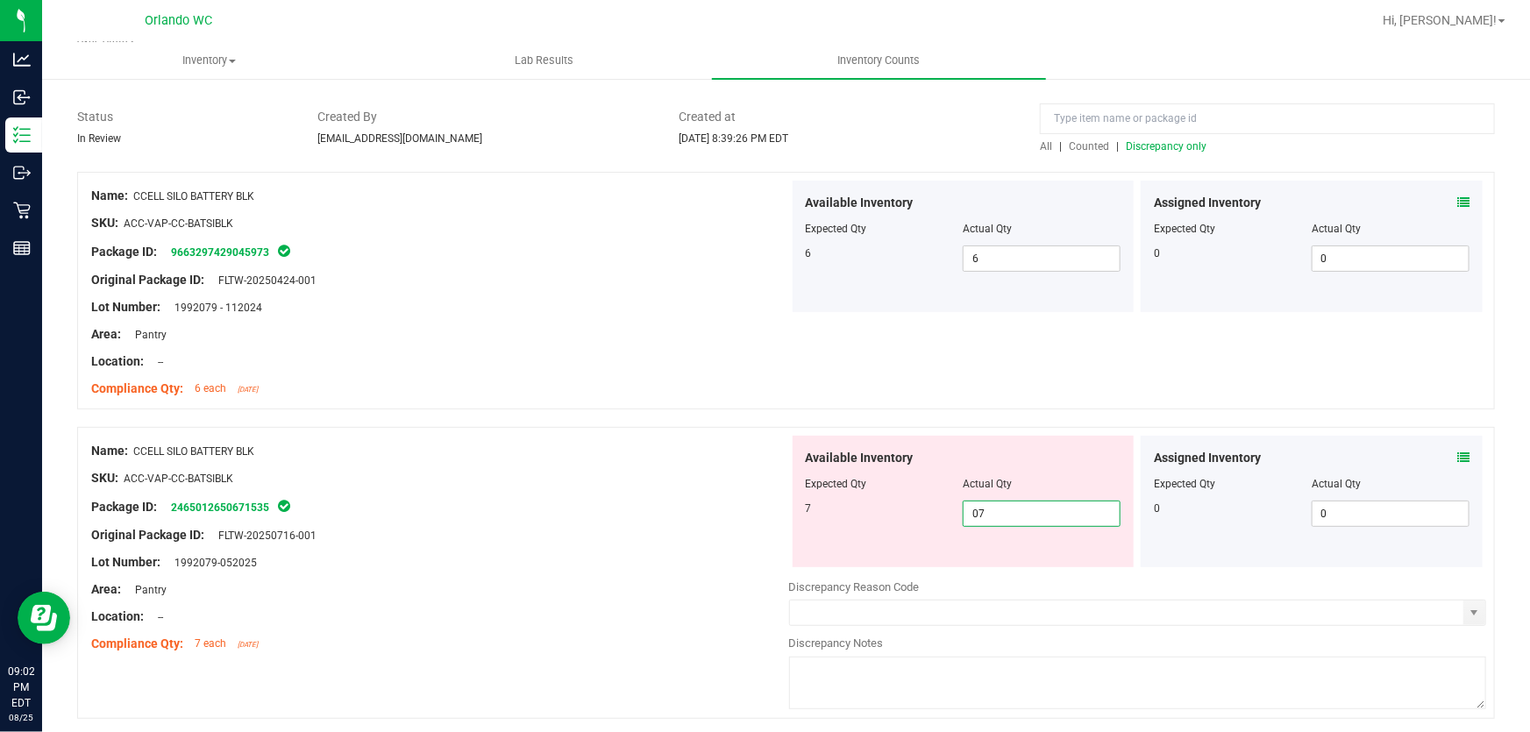
click at [620, 437] on div "Name: CCELL SILO BATTERY BLK SKU: ACC-VAP-CC-BATSIBLK Package ID: 2465012650671…" at bounding box center [440, 548] width 698 height 224
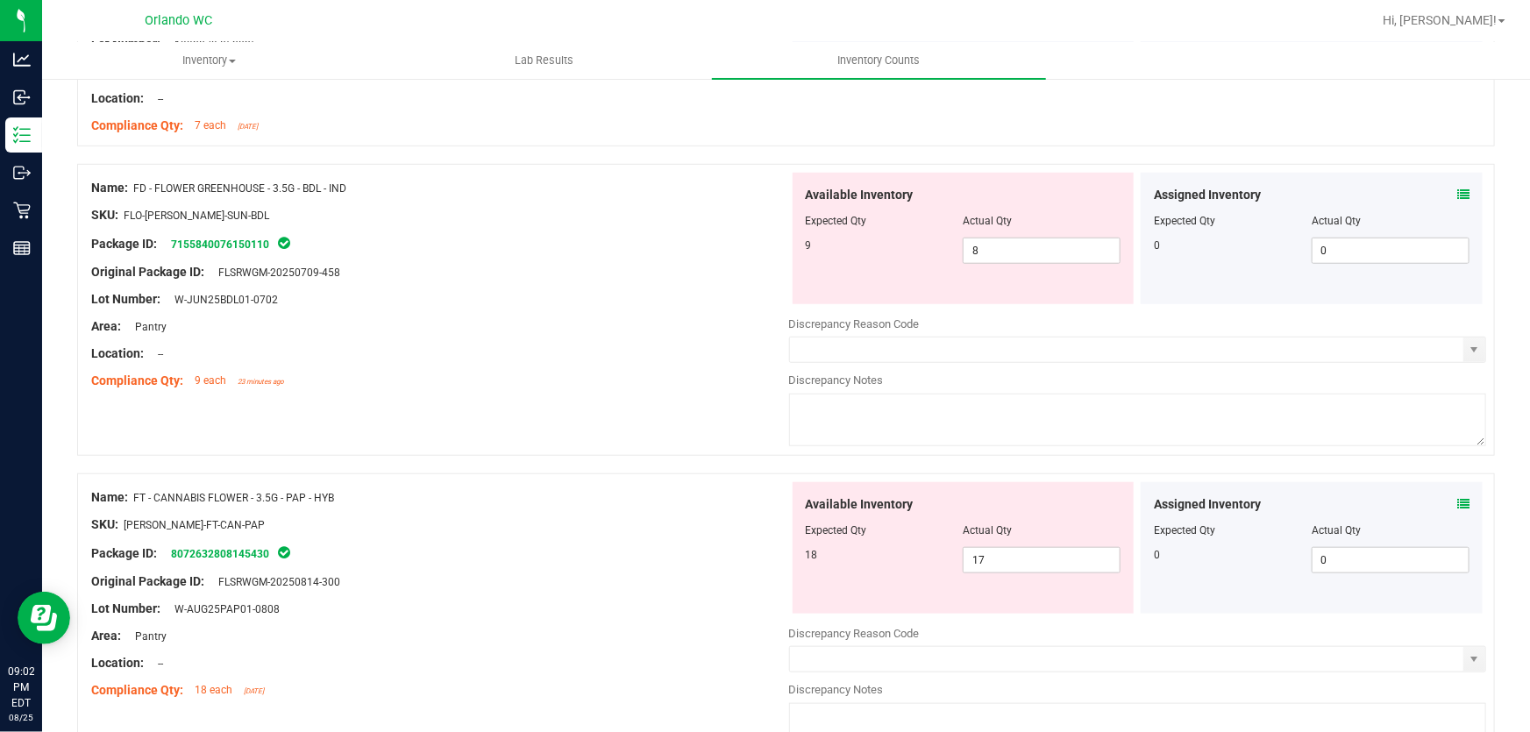
scroll to position [643, 0]
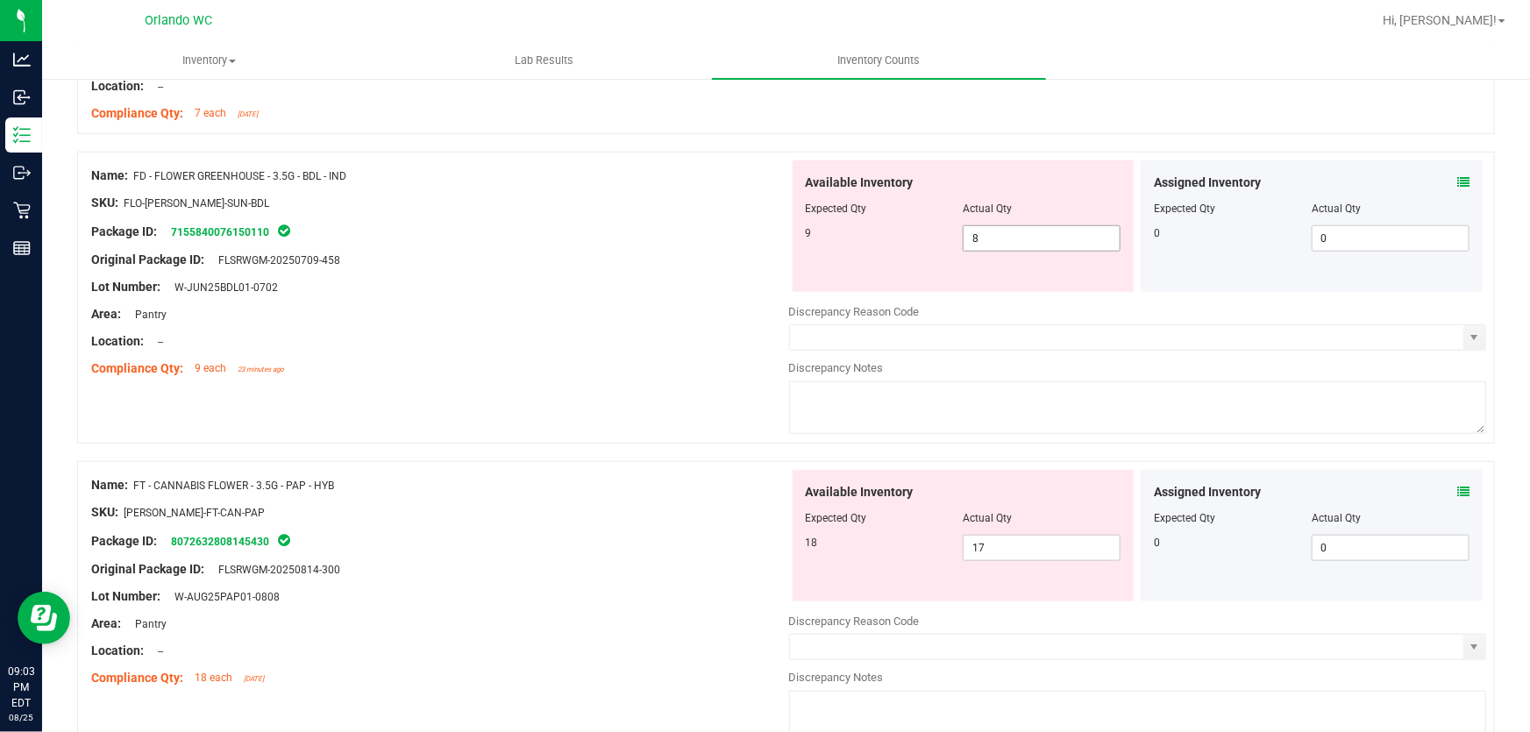
click at [994, 231] on input "8" at bounding box center [1041, 238] width 156 height 25
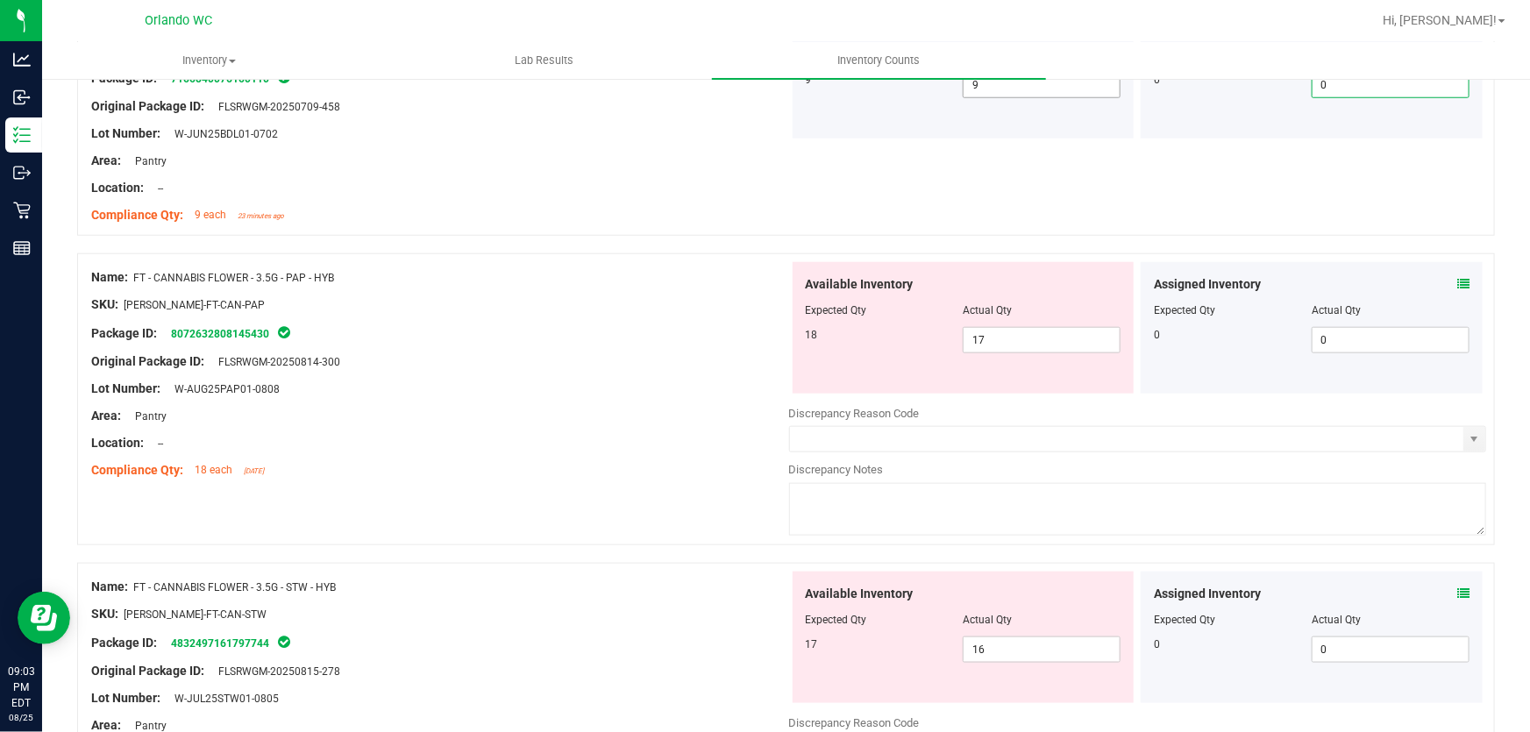
scroll to position [800, 0]
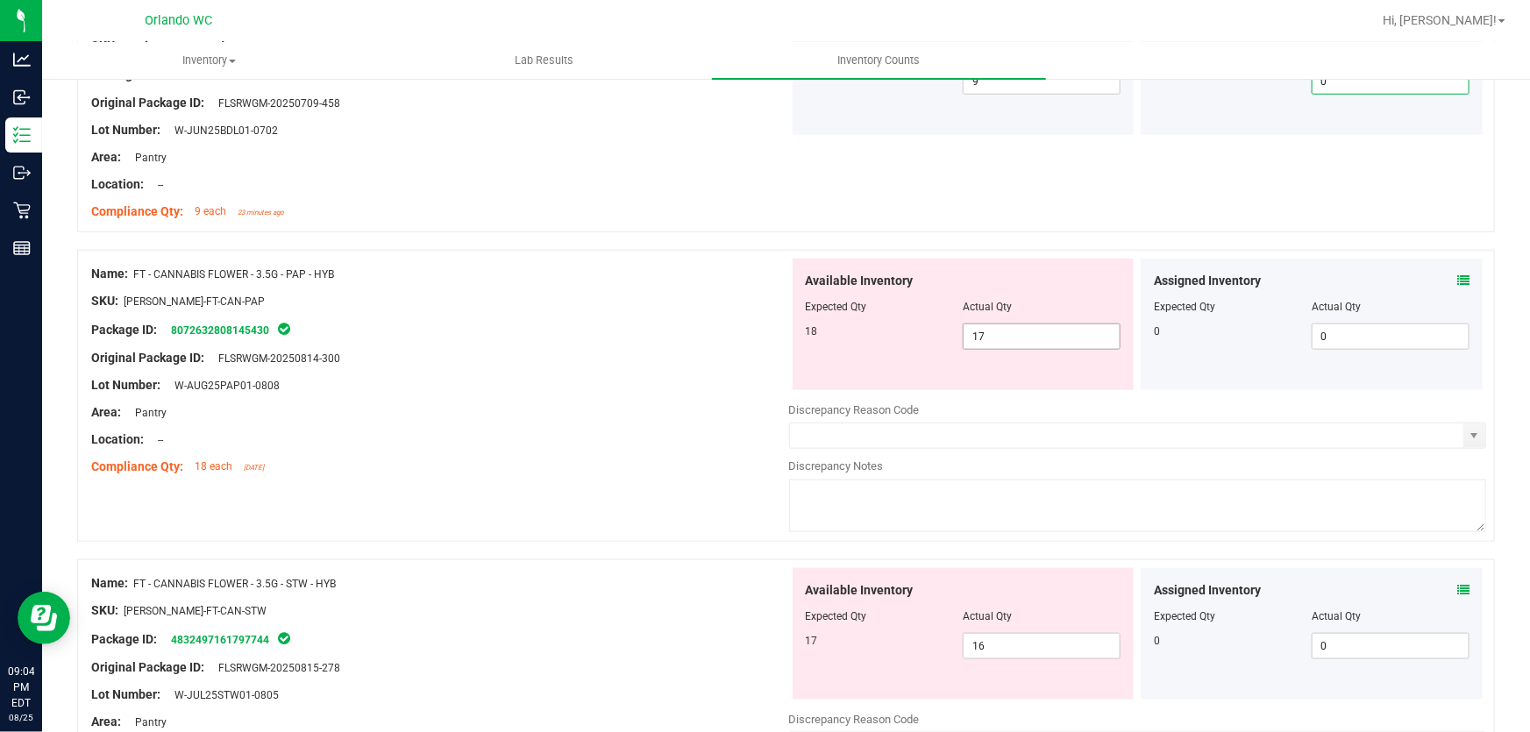
click at [1027, 339] on input "17" at bounding box center [1041, 336] width 156 height 25
click at [608, 423] on div at bounding box center [440, 426] width 698 height 9
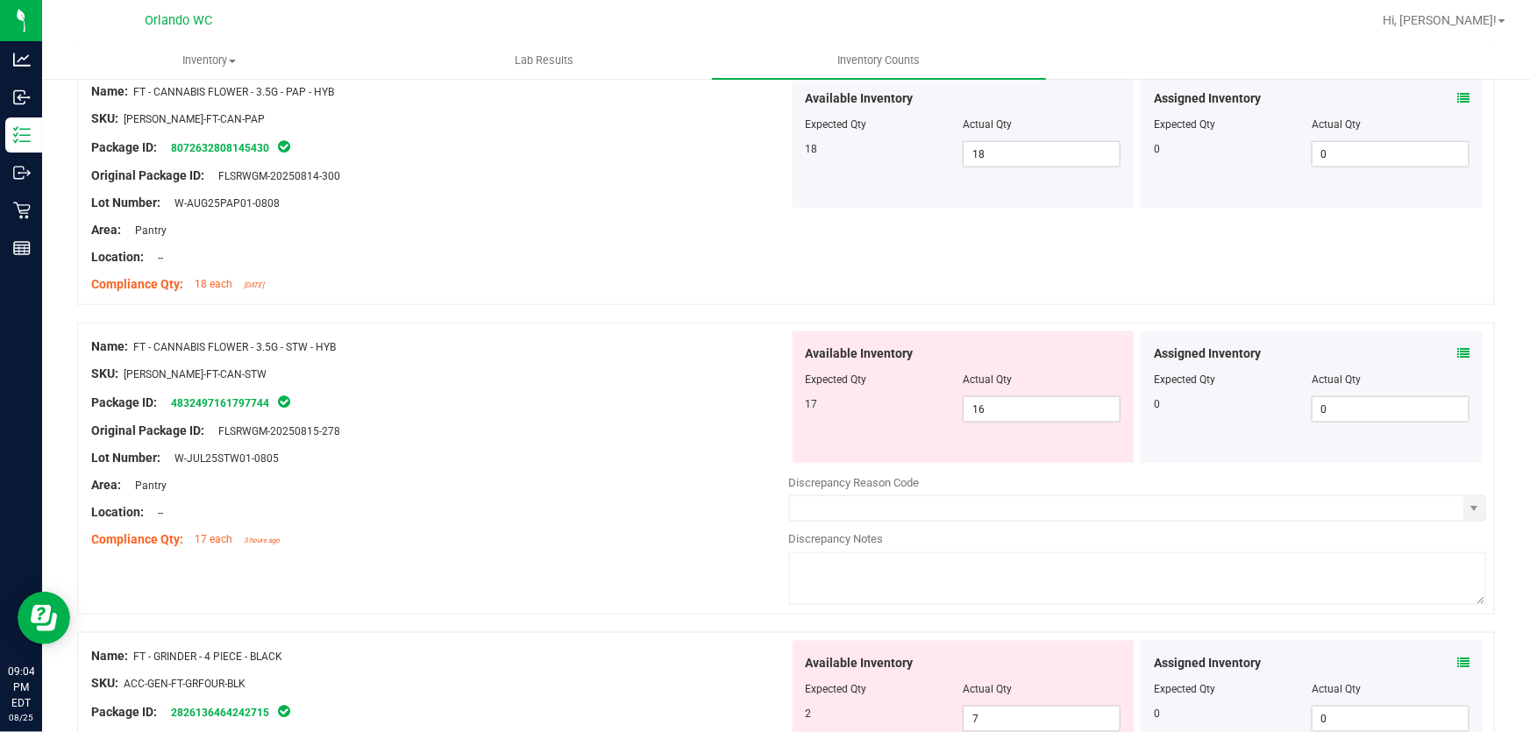
scroll to position [984, 0]
click at [993, 418] on input "16" at bounding box center [1041, 408] width 156 height 25
click at [629, 457] on div "Lot Number: W-JUL25STW01-0805" at bounding box center [440, 457] width 698 height 18
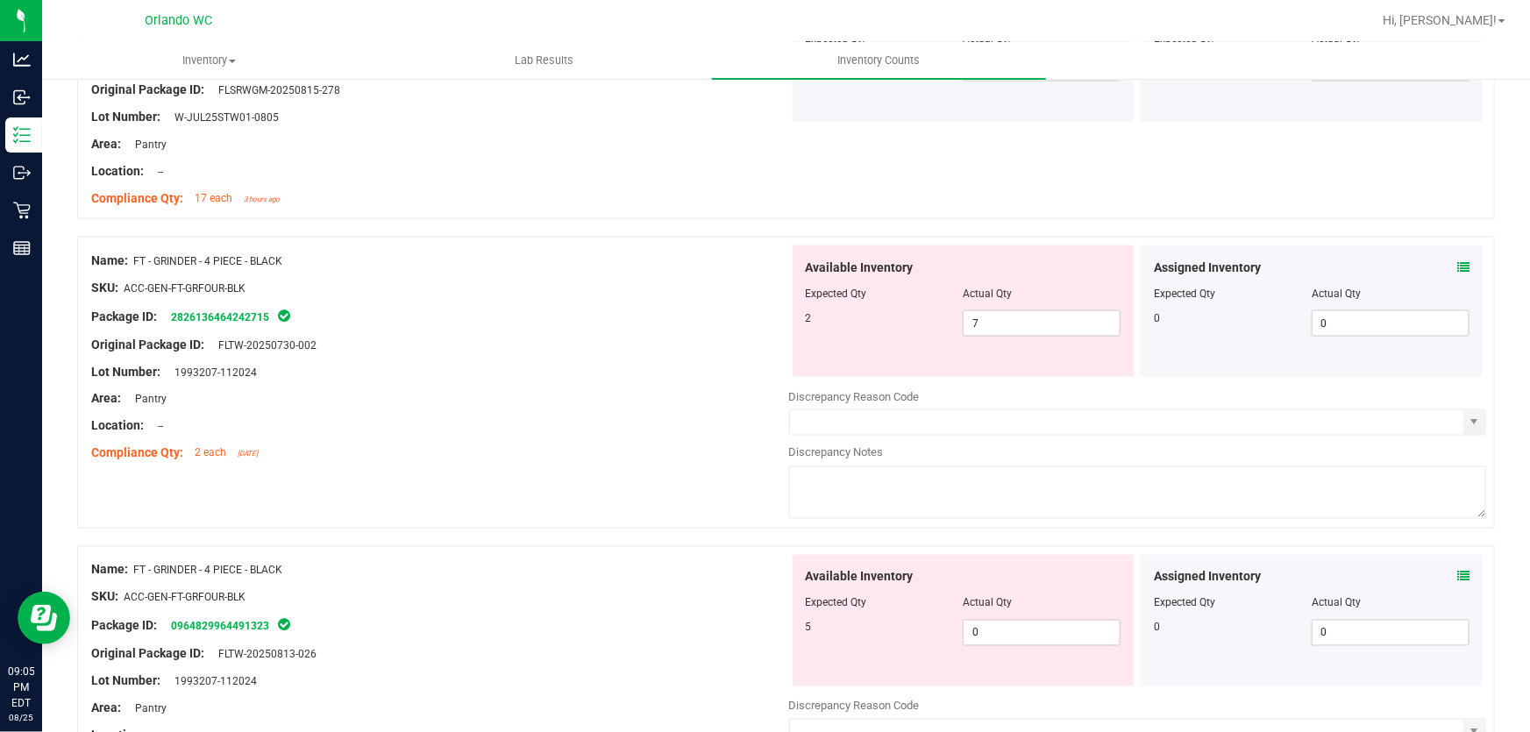
scroll to position [1368, 0]
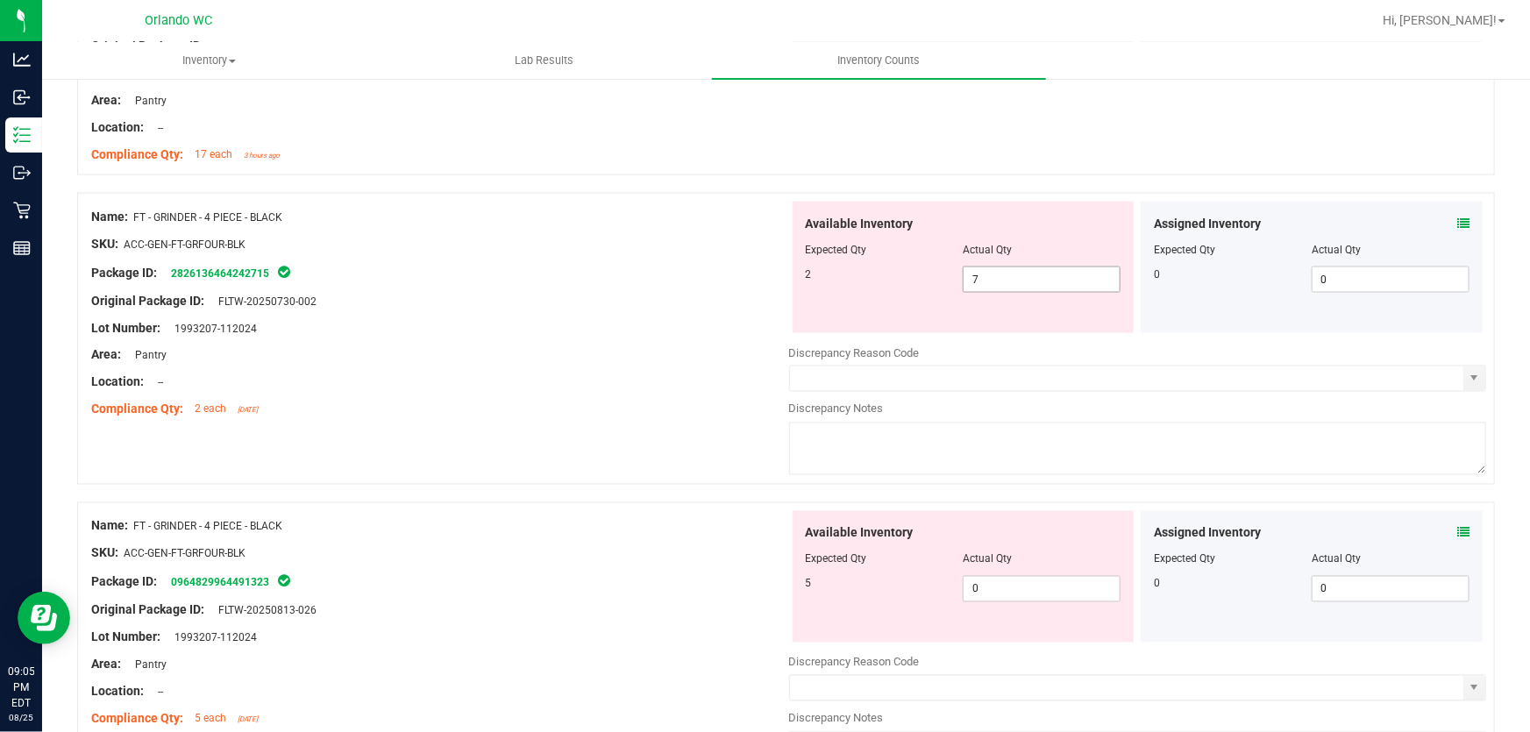
click at [1009, 278] on input "7" at bounding box center [1041, 279] width 156 height 25
click at [1017, 592] on div "Available Inventory Expected Qty Actual Qty 5 0 0" at bounding box center [1138, 650] width 698 height 278
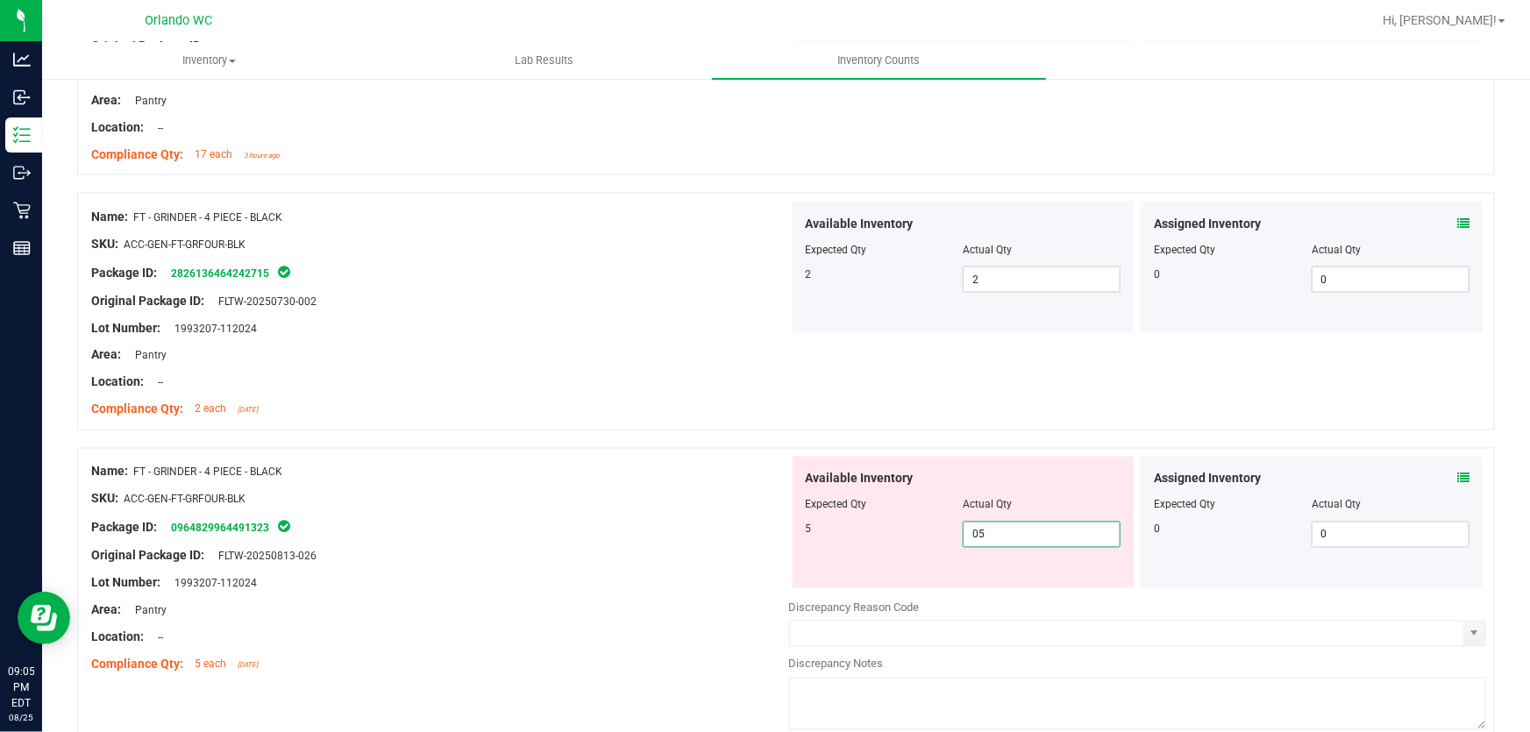
click at [625, 414] on div "Compliance Qty: 2 each [DATE]" at bounding box center [440, 410] width 698 height 18
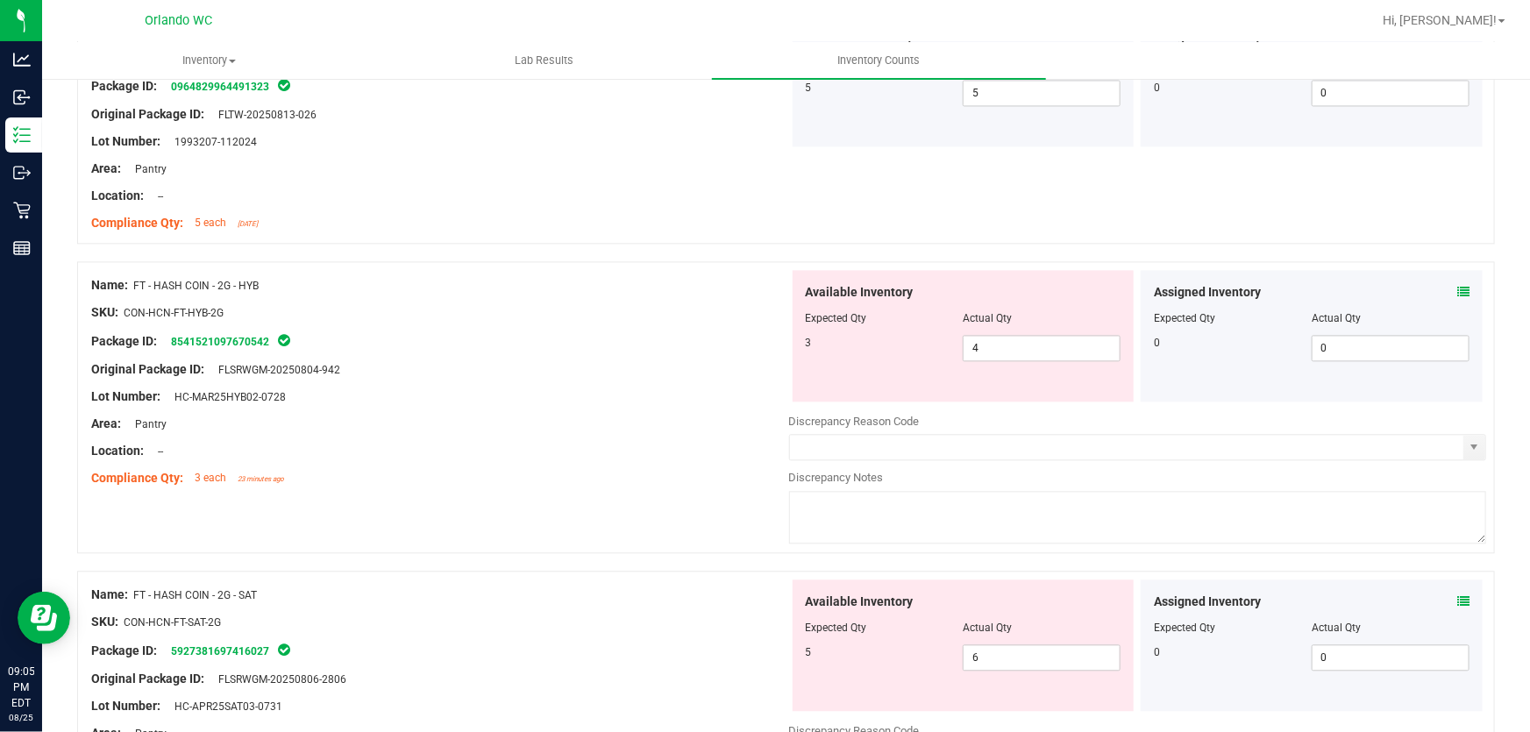
scroll to position [1814, 0]
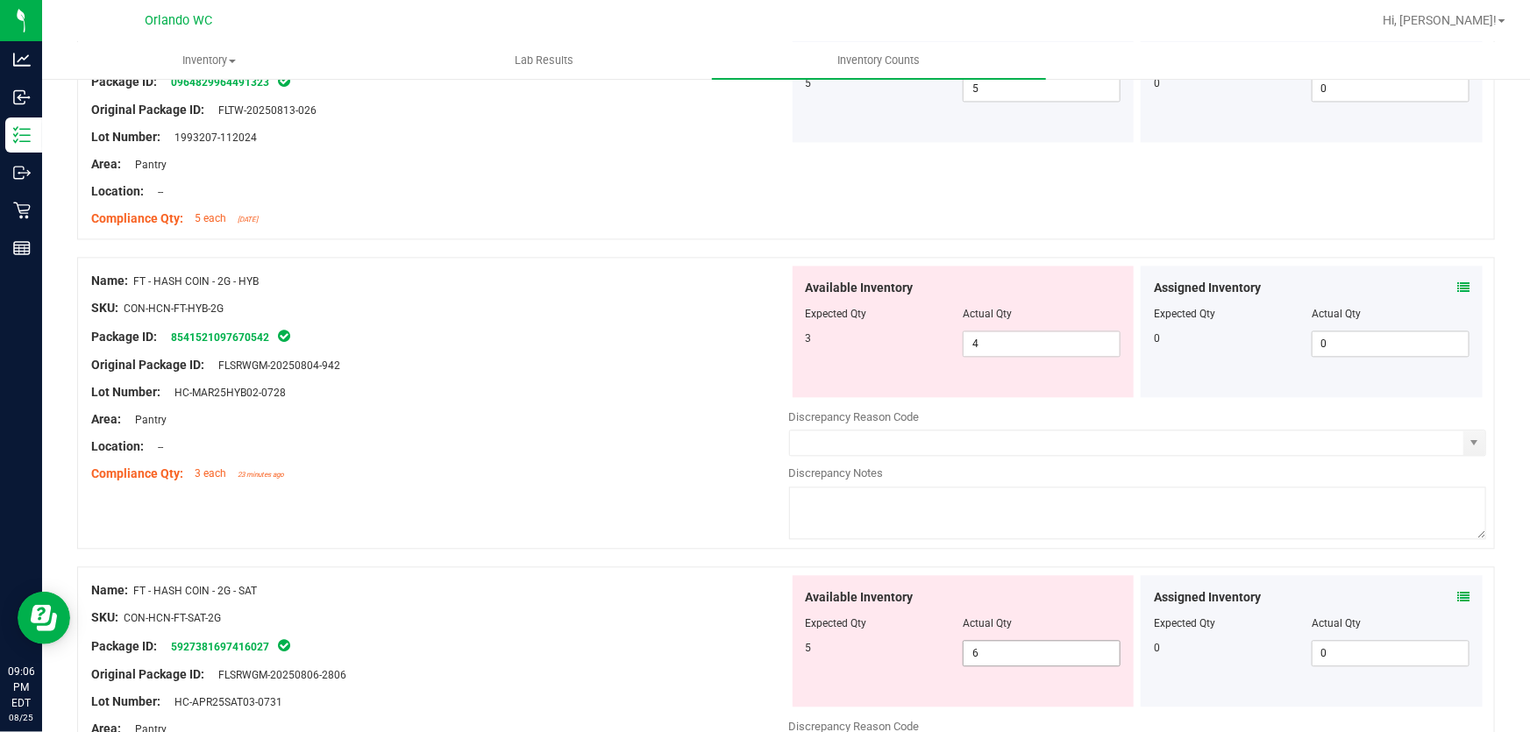
click at [1016, 650] on input "6" at bounding box center [1041, 653] width 156 height 25
click at [1012, 344] on input "4" at bounding box center [1041, 343] width 156 height 25
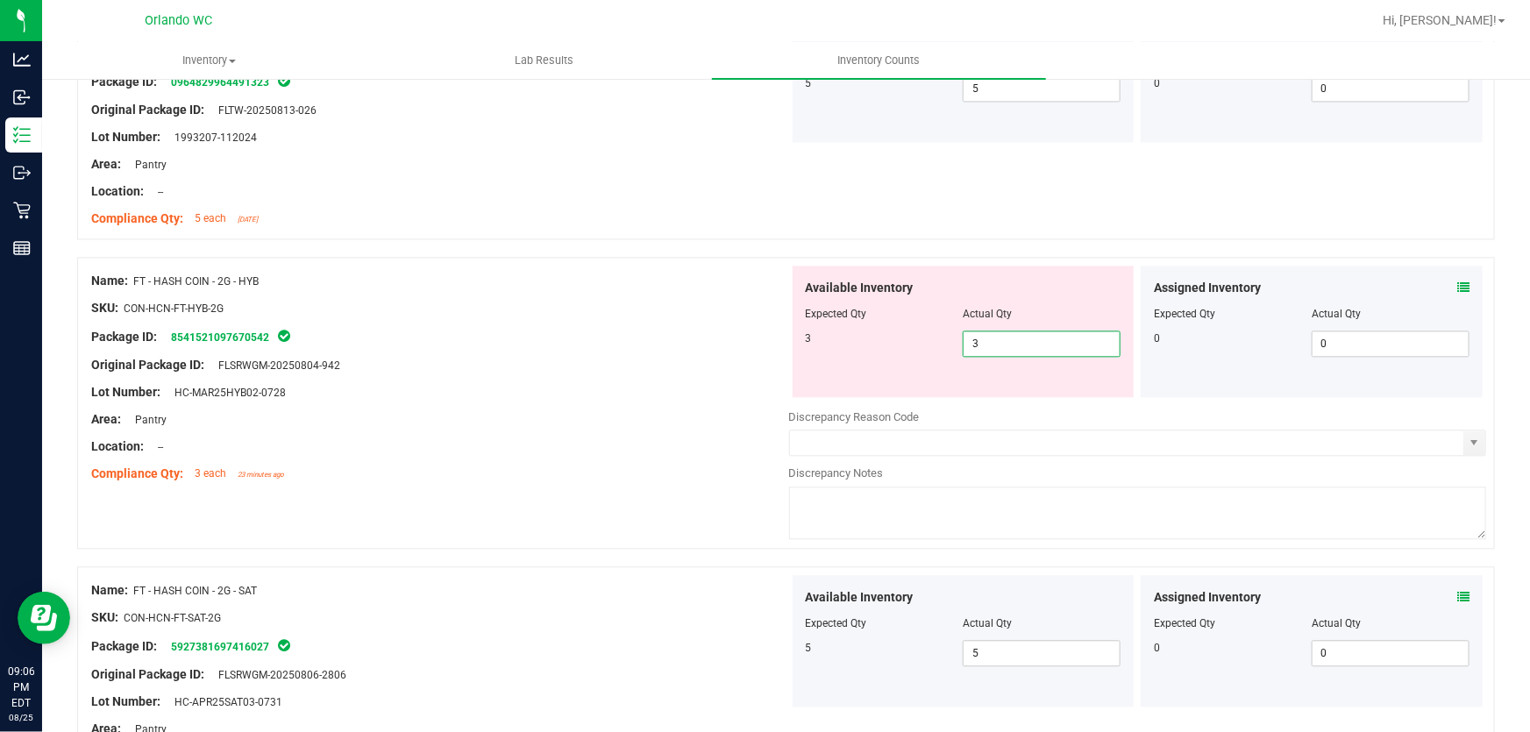
click at [633, 398] on div "Lot Number: HC-MAR25HYB02-0728" at bounding box center [440, 392] width 698 height 18
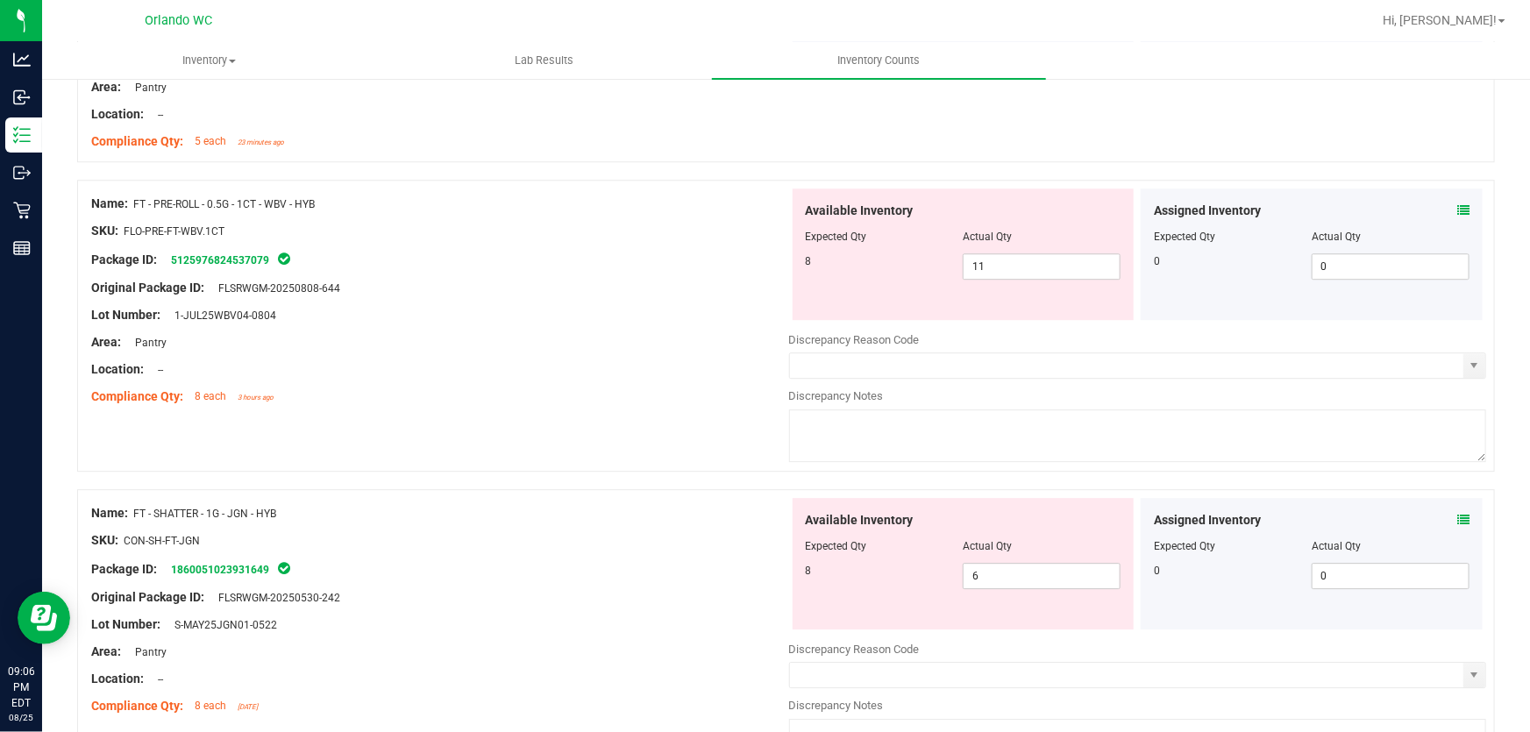
scroll to position [2411, 0]
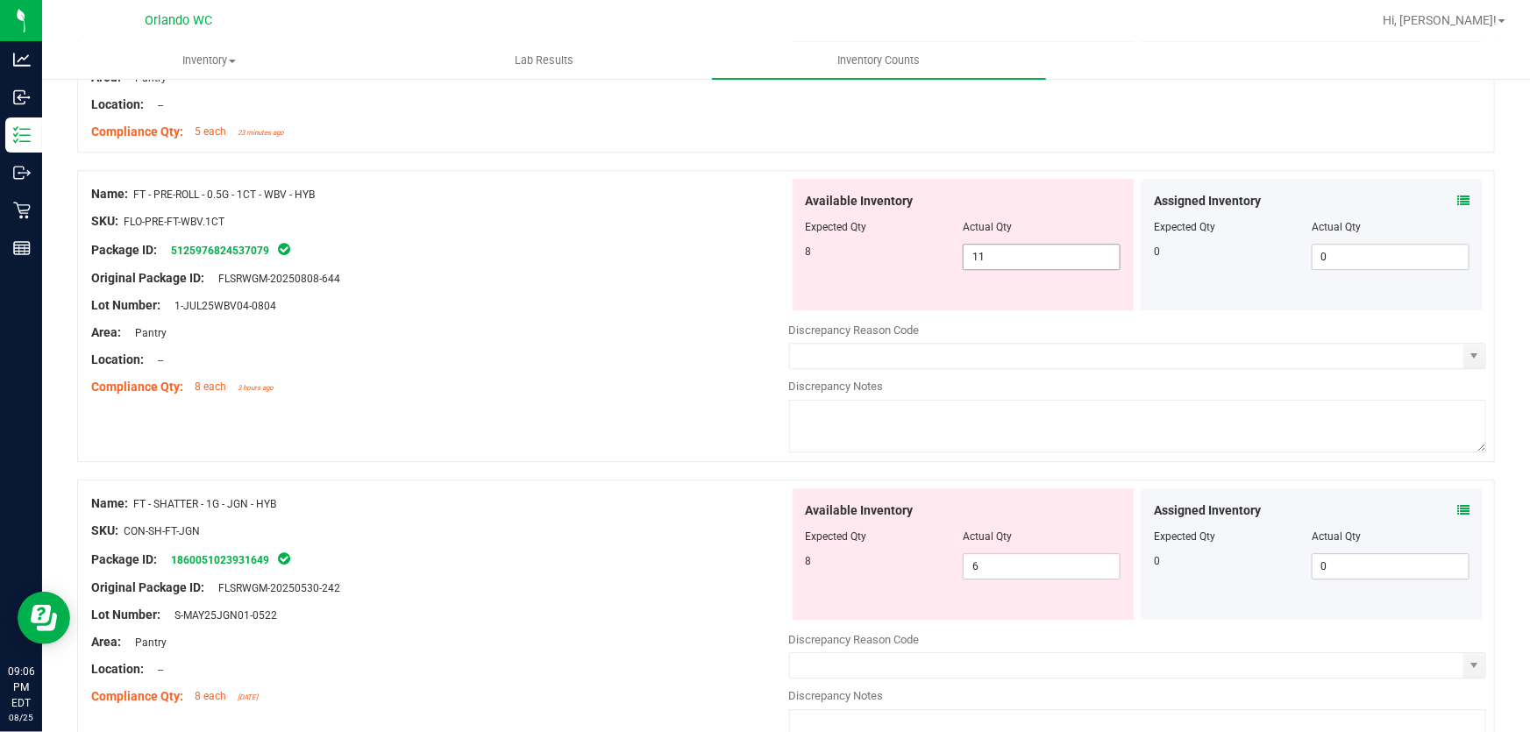
click at [975, 251] on input "11" at bounding box center [1041, 257] width 156 height 25
click at [625, 435] on div "Name: CCELL SILO BATTERY BLK SKU: ACC-VAP-CC-BATSIBLK Package ID: 9663297429045…" at bounding box center [785, 734] width 1417 height 5720
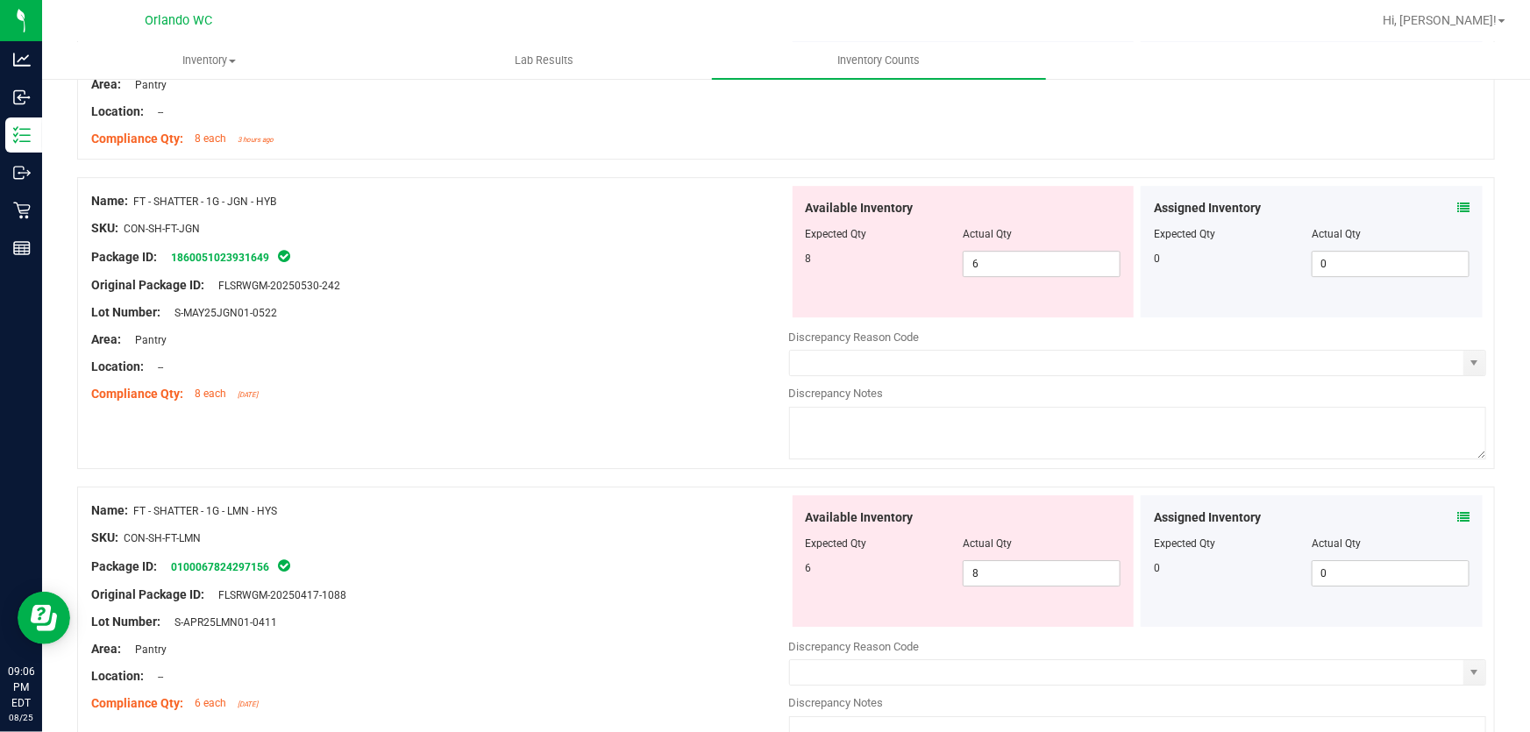
scroll to position [2670, 0]
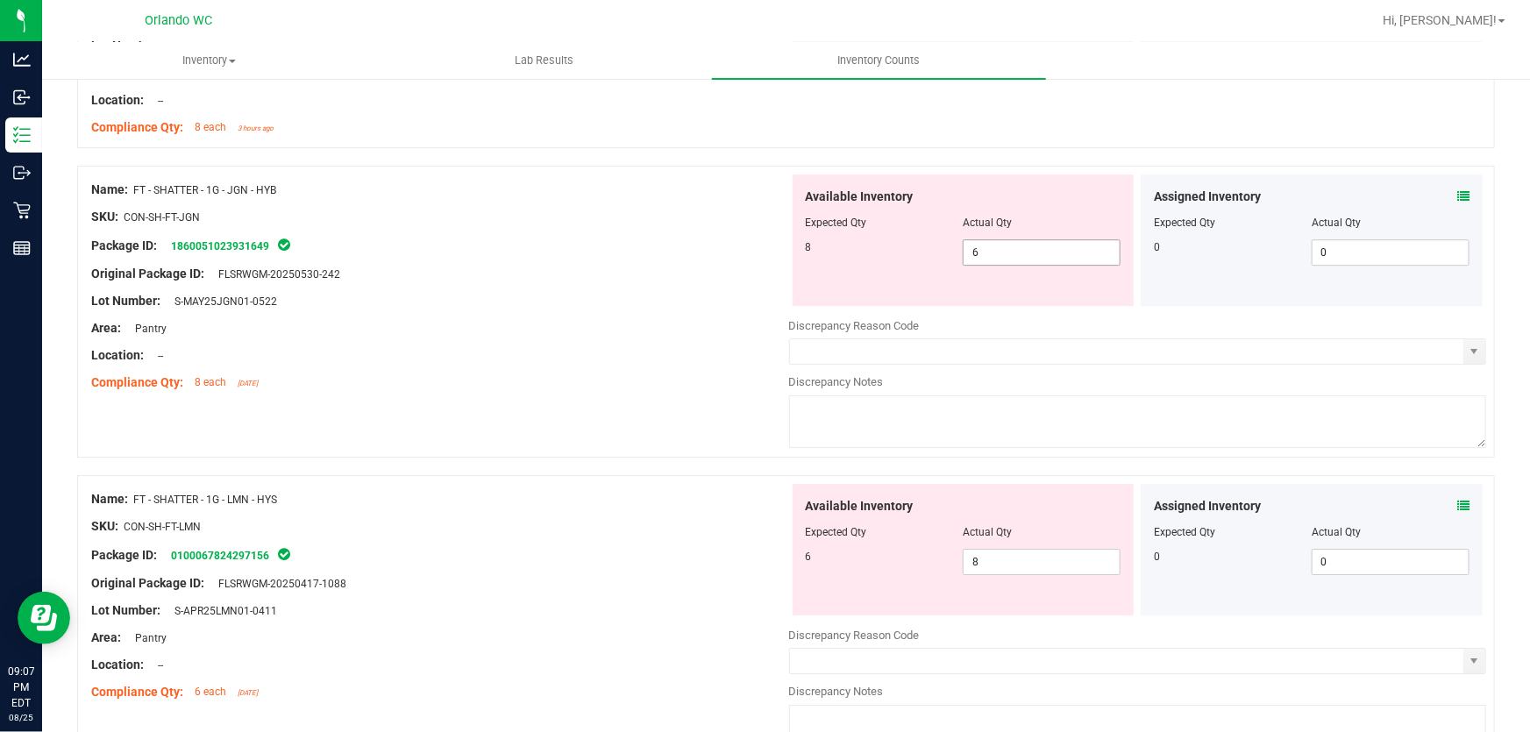
click at [991, 255] on input "6" at bounding box center [1041, 252] width 156 height 25
click at [634, 451] on div "Name: CCELL SILO BATTERY BLK SKU: ACC-VAP-CC-BATSIBLK Package ID: 9663297429045…" at bounding box center [785, 448] width 1417 height 5666
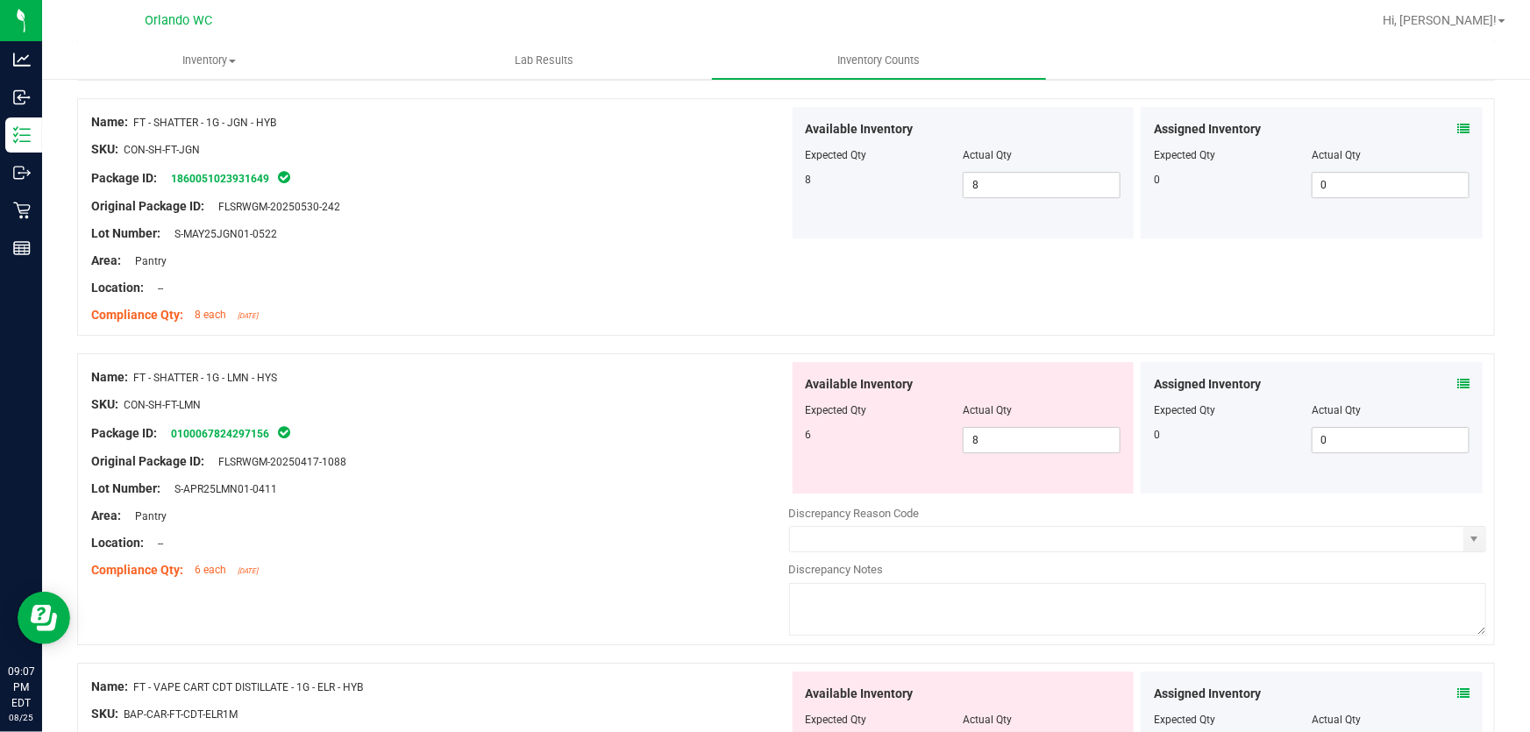
scroll to position [2772, 0]
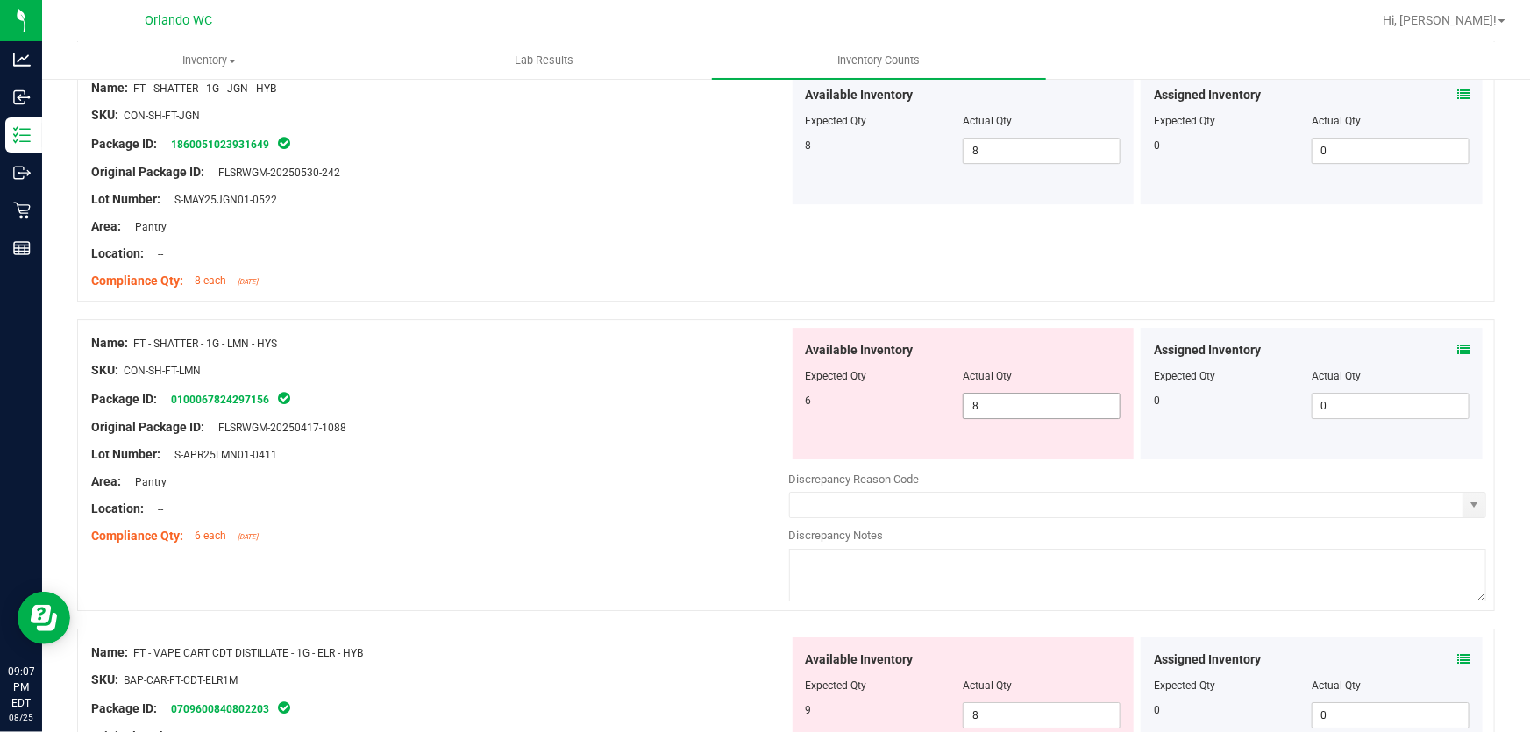
click at [986, 404] on input "8" at bounding box center [1041, 406] width 156 height 25
click at [615, 363] on div "SKU: CON-SH-FT-LMN" at bounding box center [440, 370] width 698 height 18
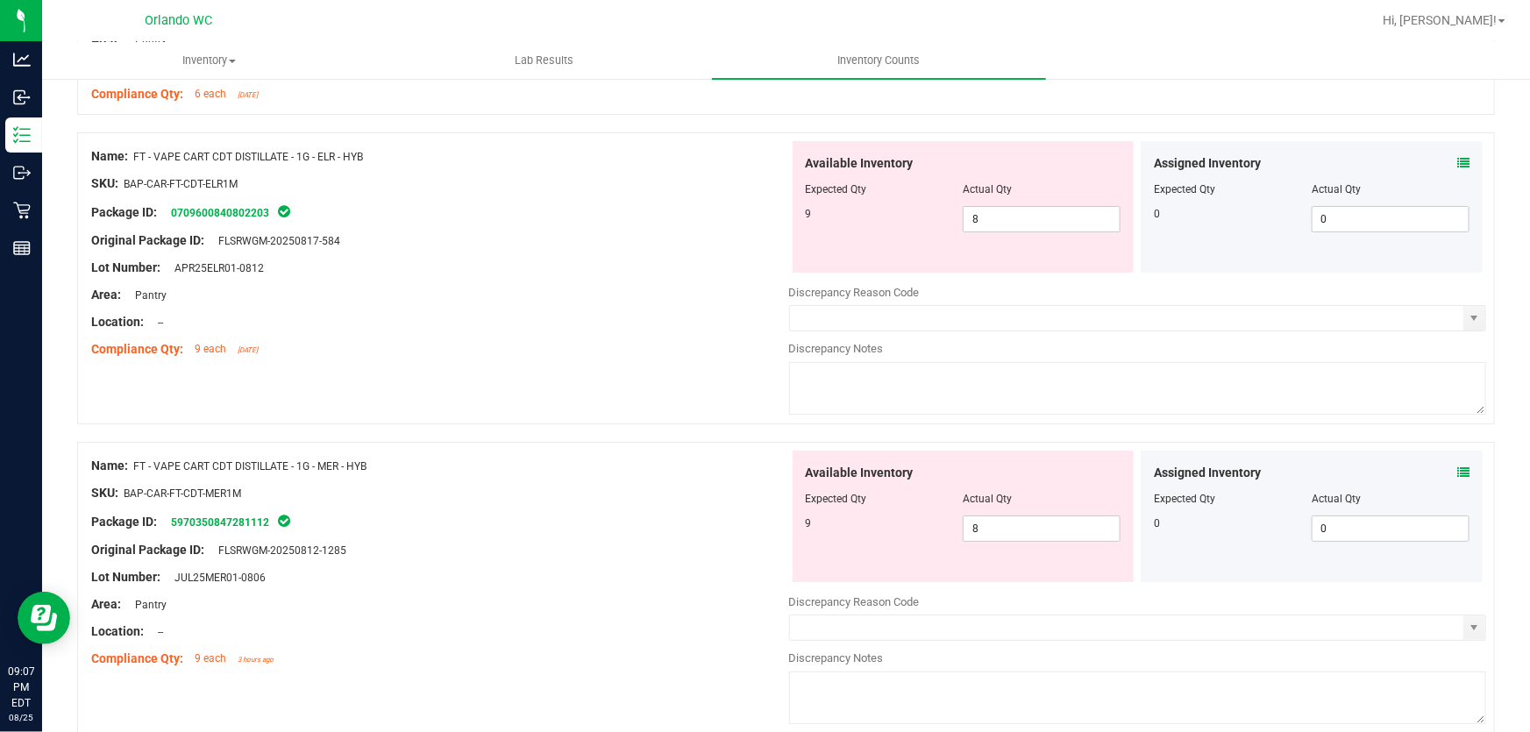
scroll to position [3216, 0]
click at [1006, 214] on input "8" at bounding box center [1041, 216] width 156 height 25
click at [1019, 525] on div "Available Inventory Expected Qty Actual Qty 9 8 8" at bounding box center [1138, 587] width 698 height 278
click at [602, 368] on div "Name: FT - VAPE CART CDT DISTILLATE - 1G - MER - HYB SKU: BAP-CAR-FT-CDT-MER1M …" at bounding box center [785, 285] width 1417 height 309
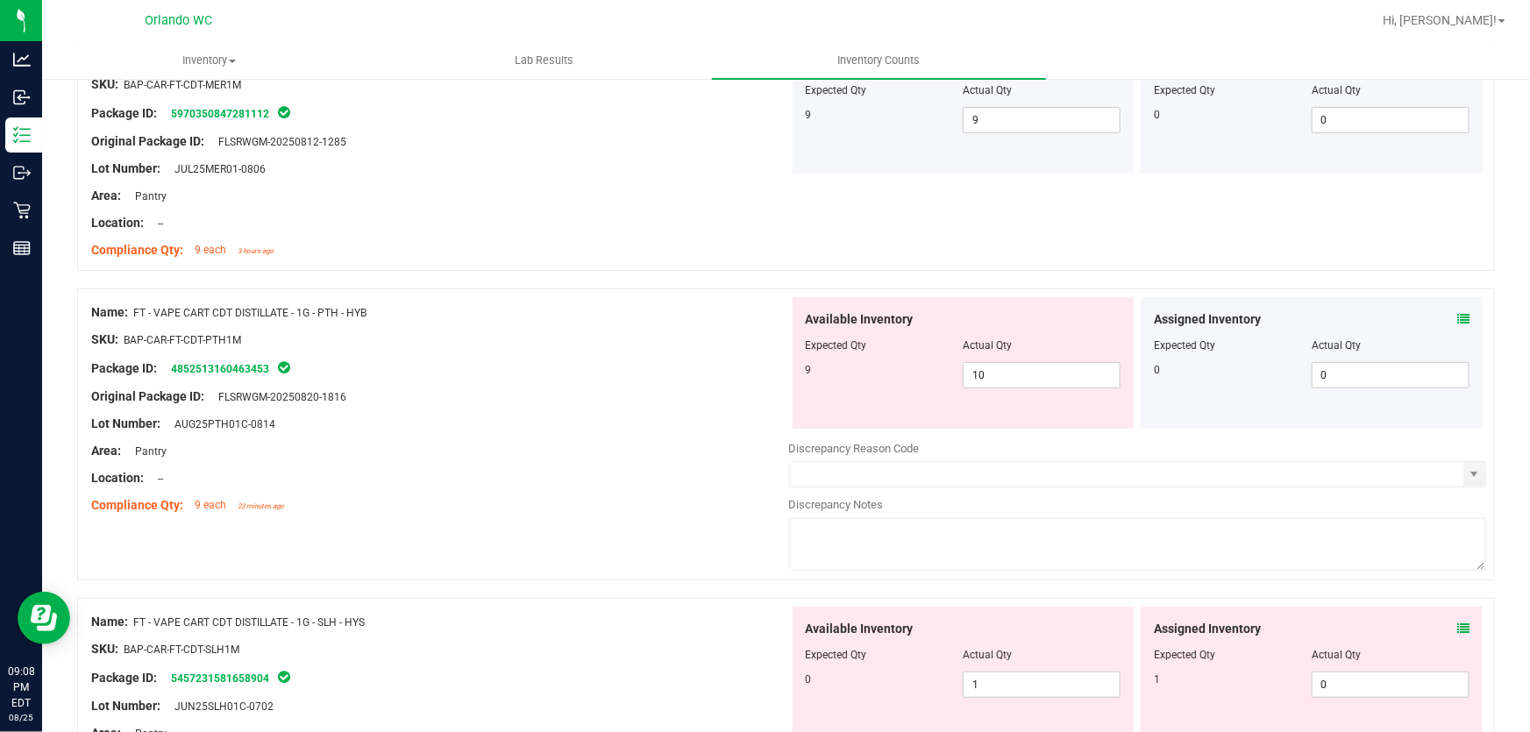
scroll to position [3608, 0]
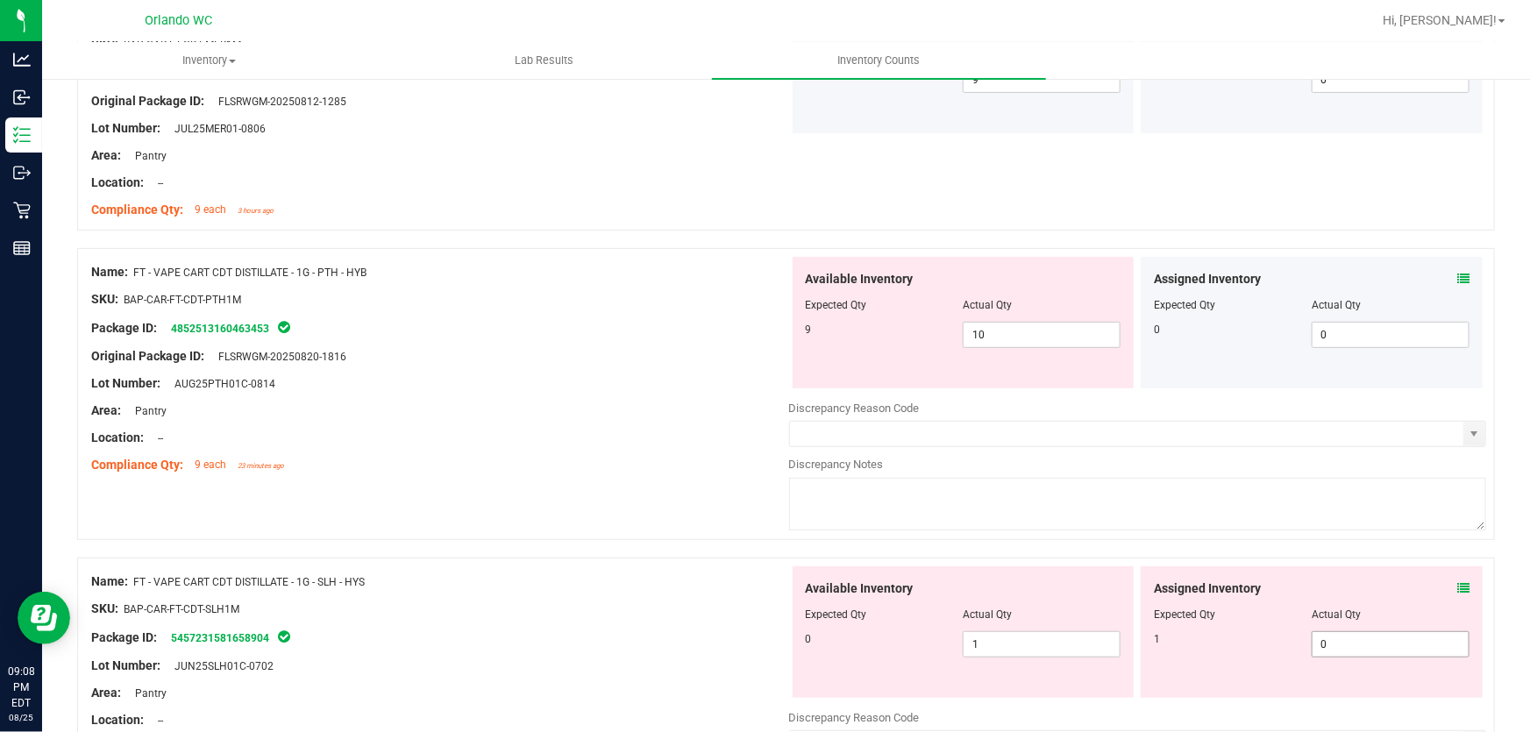
click at [1358, 639] on input "0" at bounding box center [1390, 644] width 156 height 25
click at [1019, 637] on input "1" at bounding box center [1041, 644] width 156 height 25
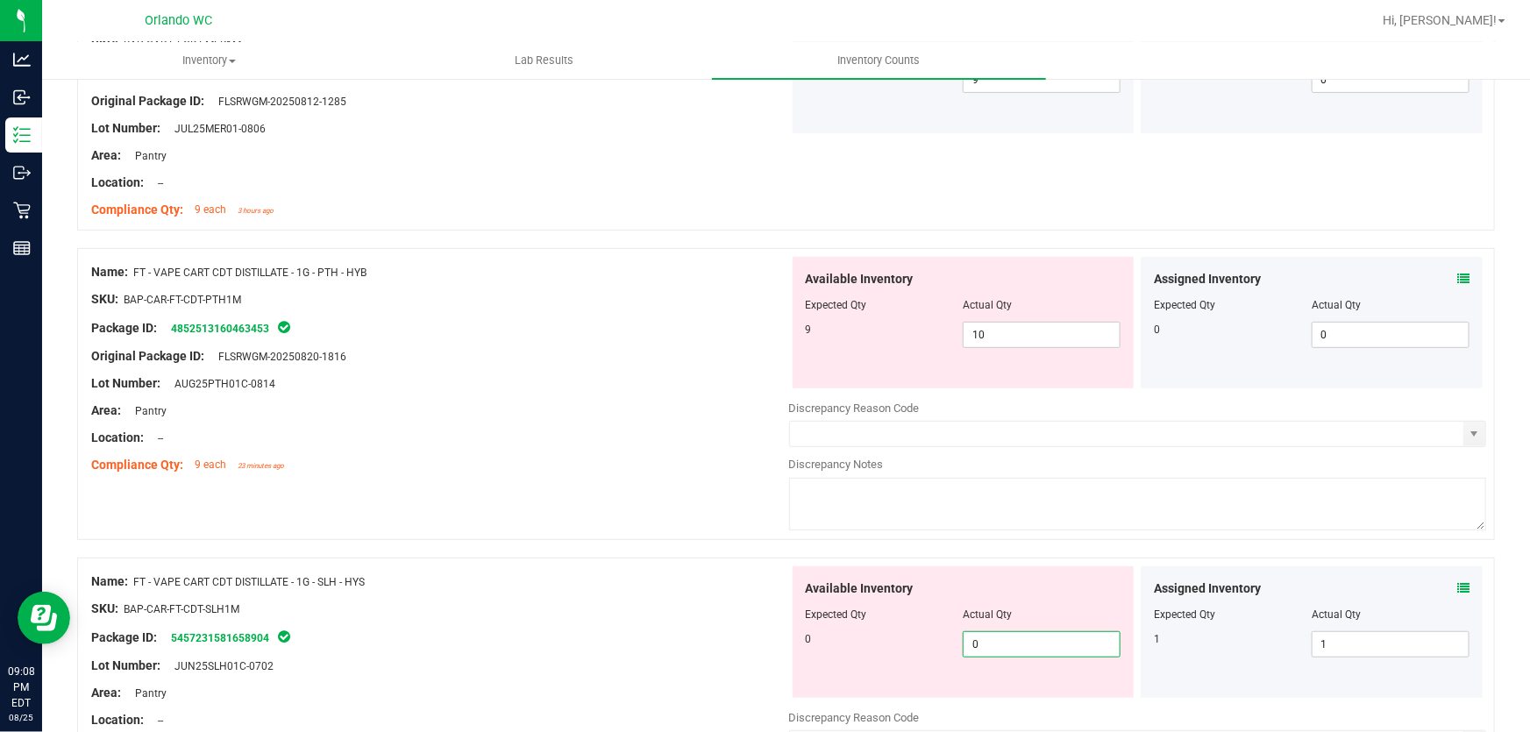
click at [640, 467] on div "Compliance Qty: 9 each 23 minutes ago" at bounding box center [440, 465] width 698 height 18
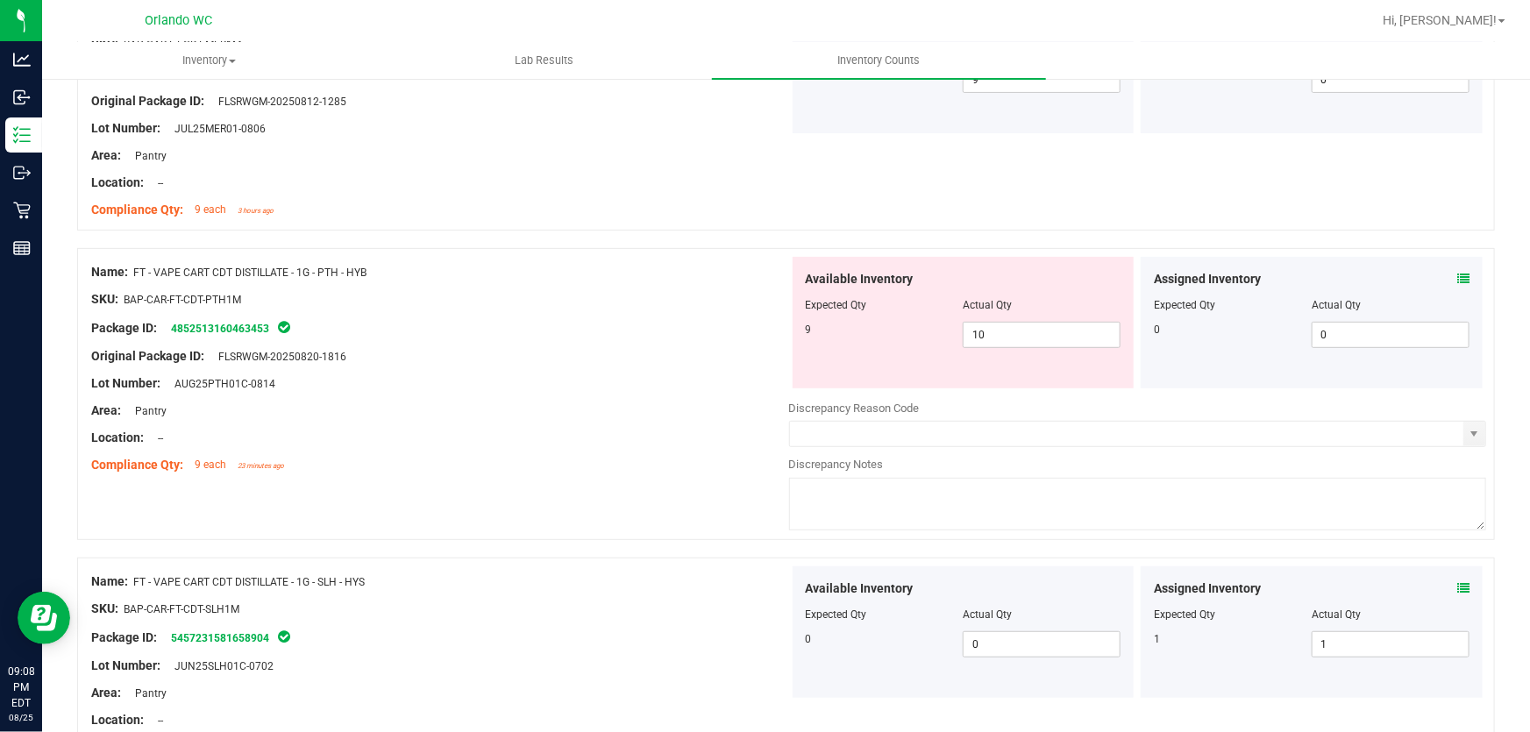
scroll to position [3660, 0]
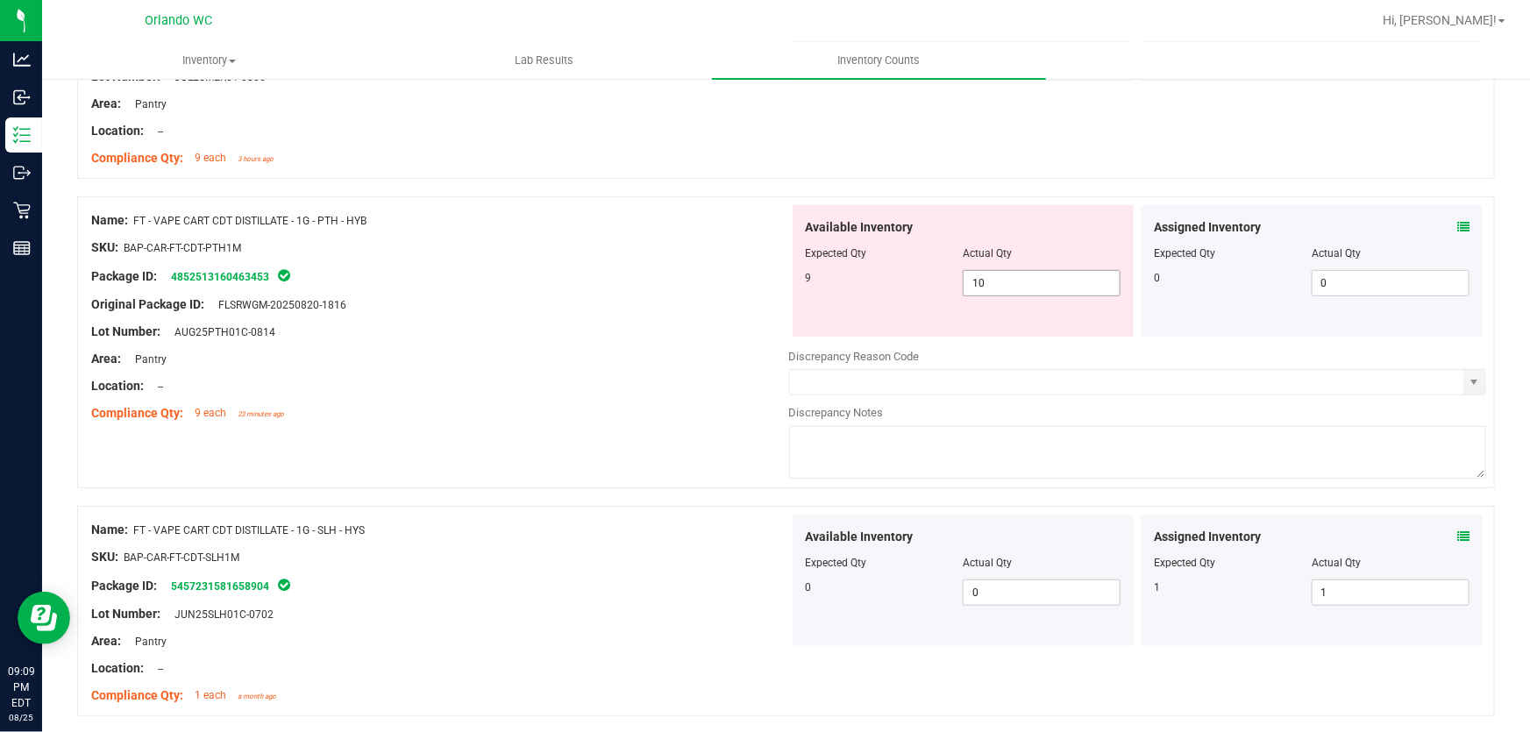
click at [1009, 281] on input "10" at bounding box center [1041, 283] width 156 height 25
click at [593, 369] on div at bounding box center [440, 372] width 698 height 9
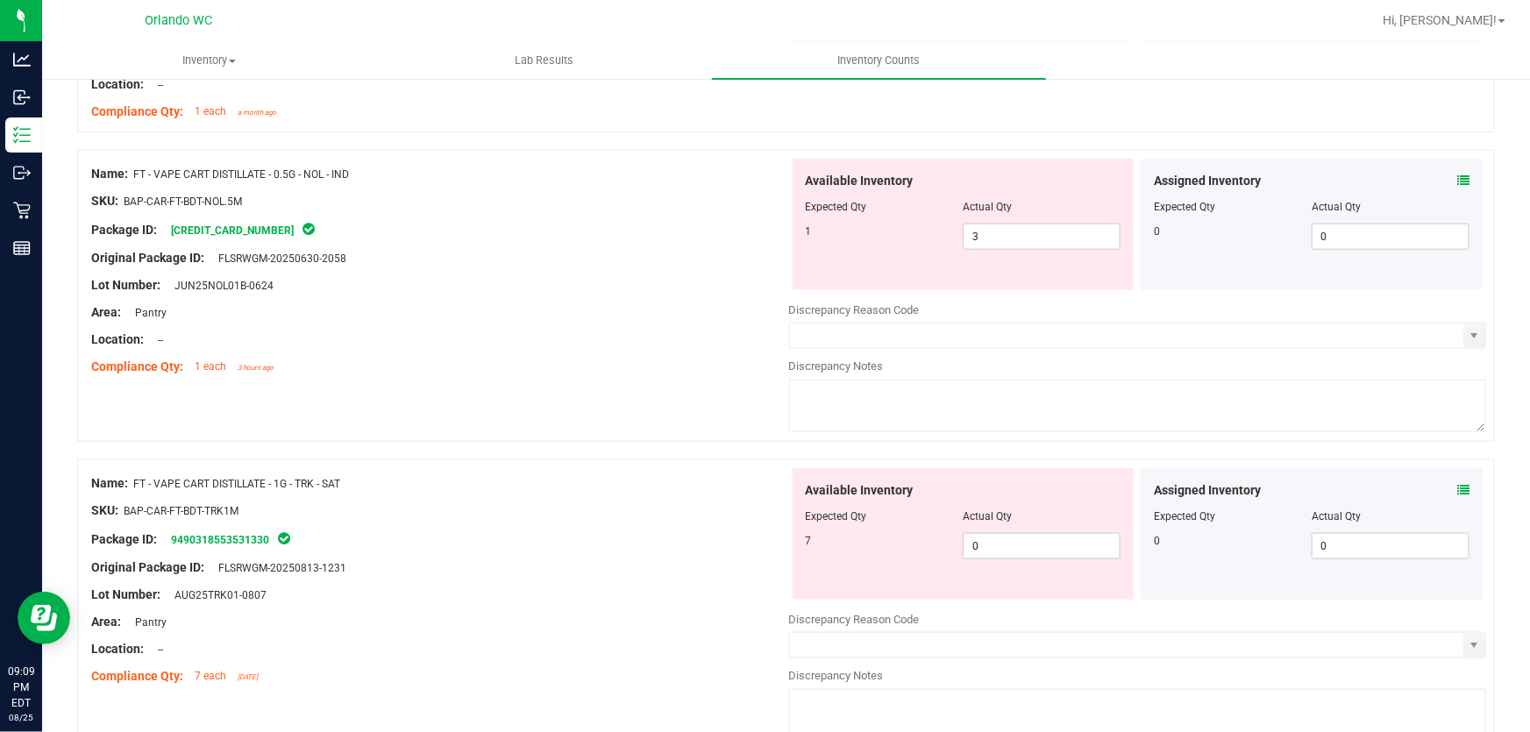
scroll to position [4195, 0]
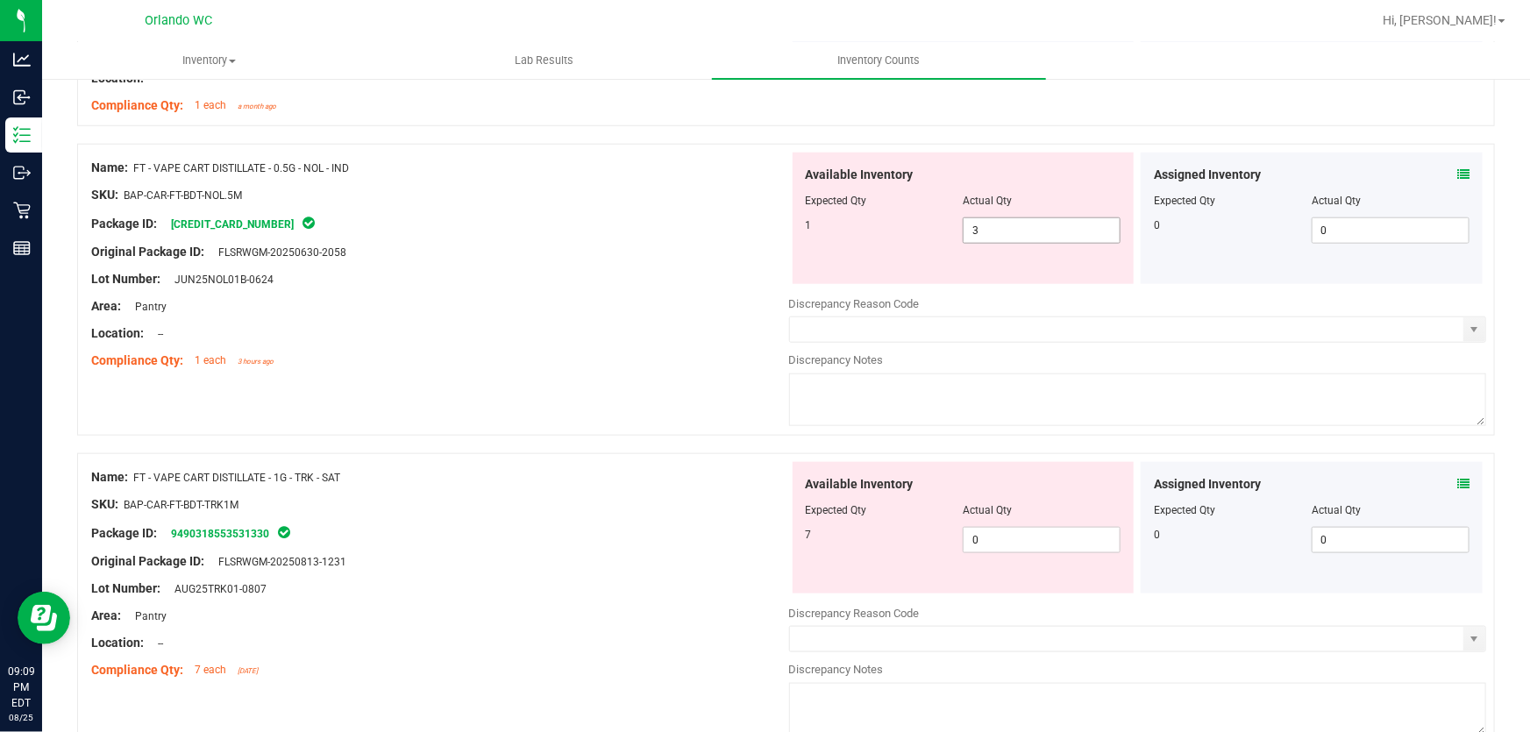
click at [1005, 228] on input "3" at bounding box center [1041, 230] width 156 height 25
click at [614, 307] on div "Area: Pantry" at bounding box center [440, 306] width 698 height 18
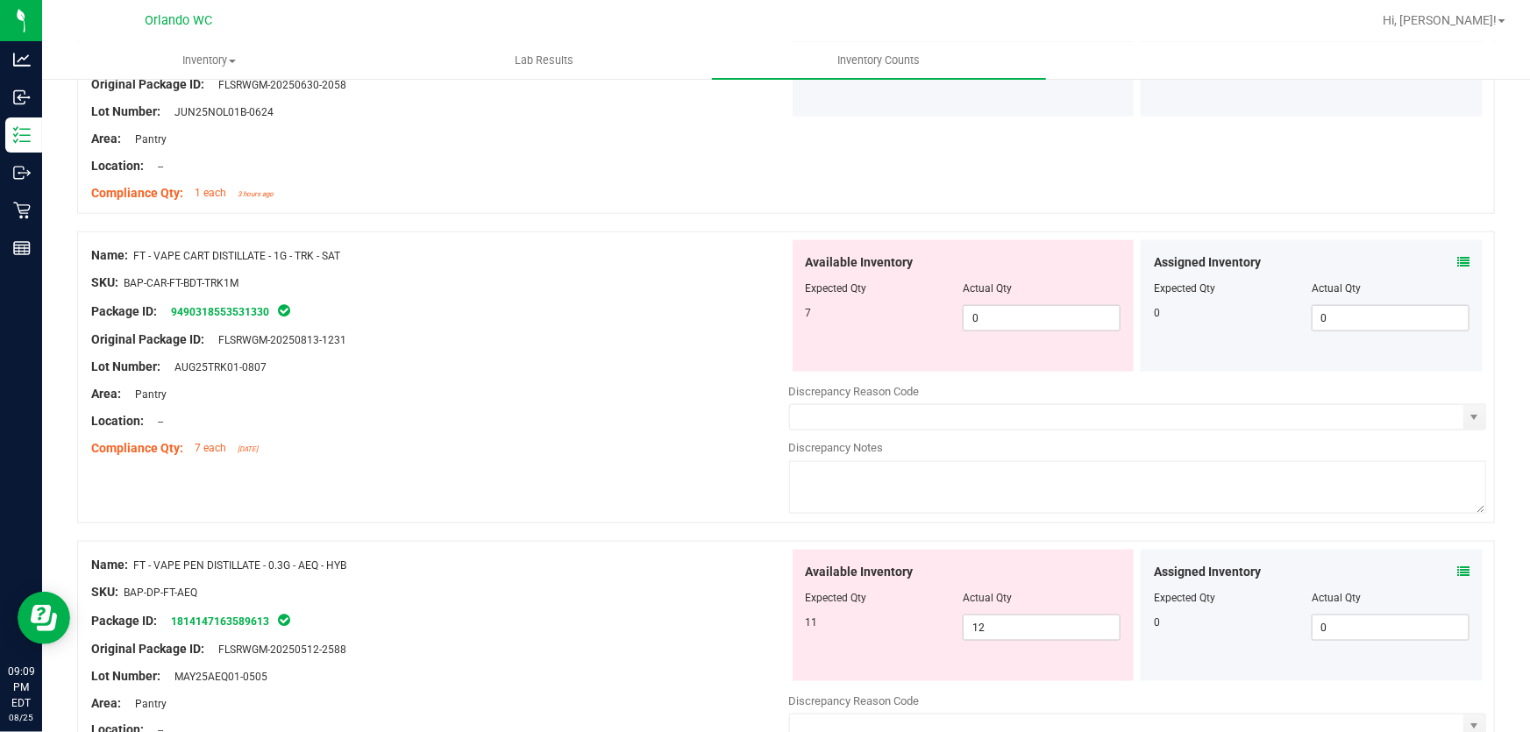
scroll to position [4364, 0]
click at [1024, 313] on input "0" at bounding box center [1041, 317] width 156 height 25
click at [613, 342] on div "Original Package ID: FLSRWGM-20250813-1231" at bounding box center [440, 339] width 698 height 18
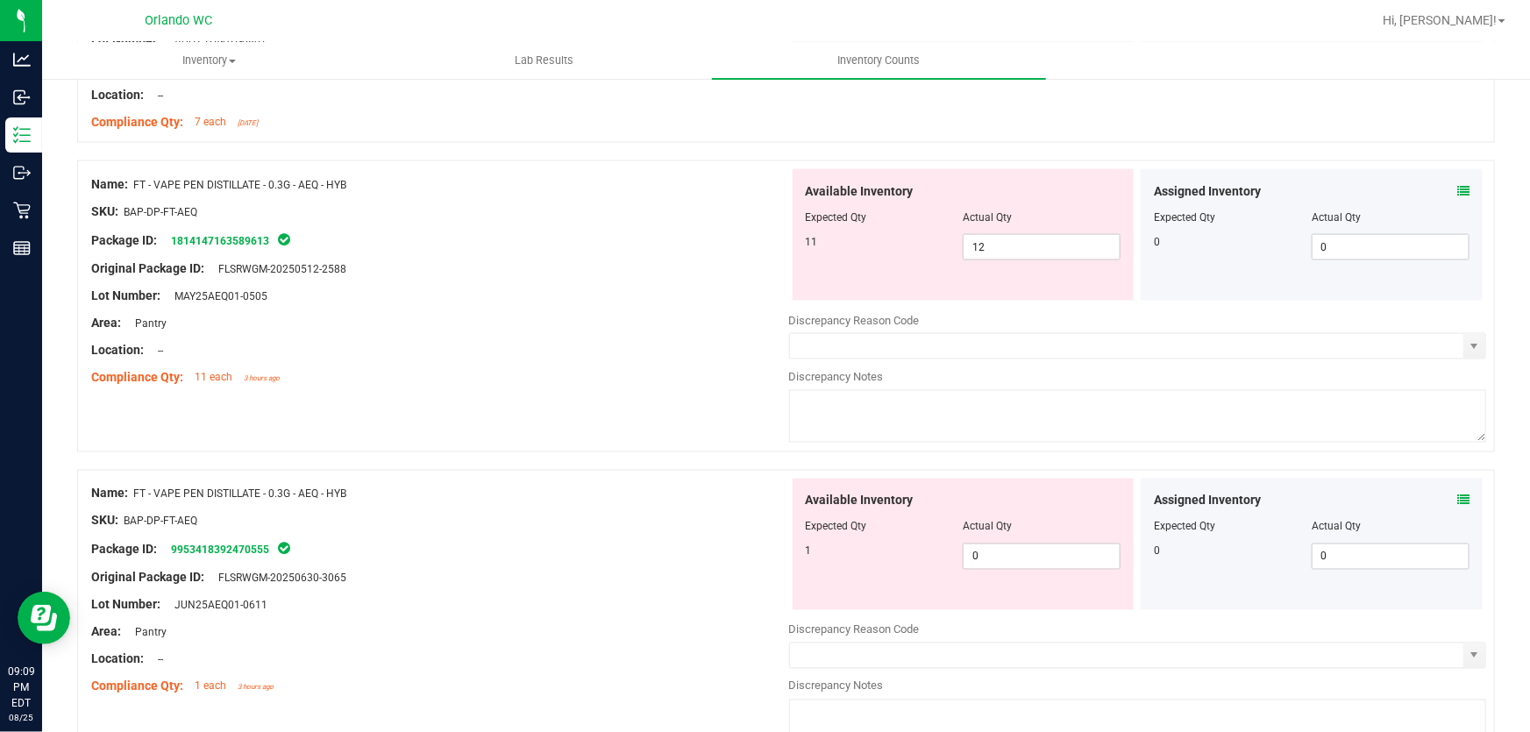
scroll to position [4690, 0]
click at [1022, 245] on input "12" at bounding box center [1041, 246] width 156 height 25
click at [1034, 558] on div "Available Inventory Expected Qty Actual Qty 1 0 0" at bounding box center [1138, 617] width 698 height 278
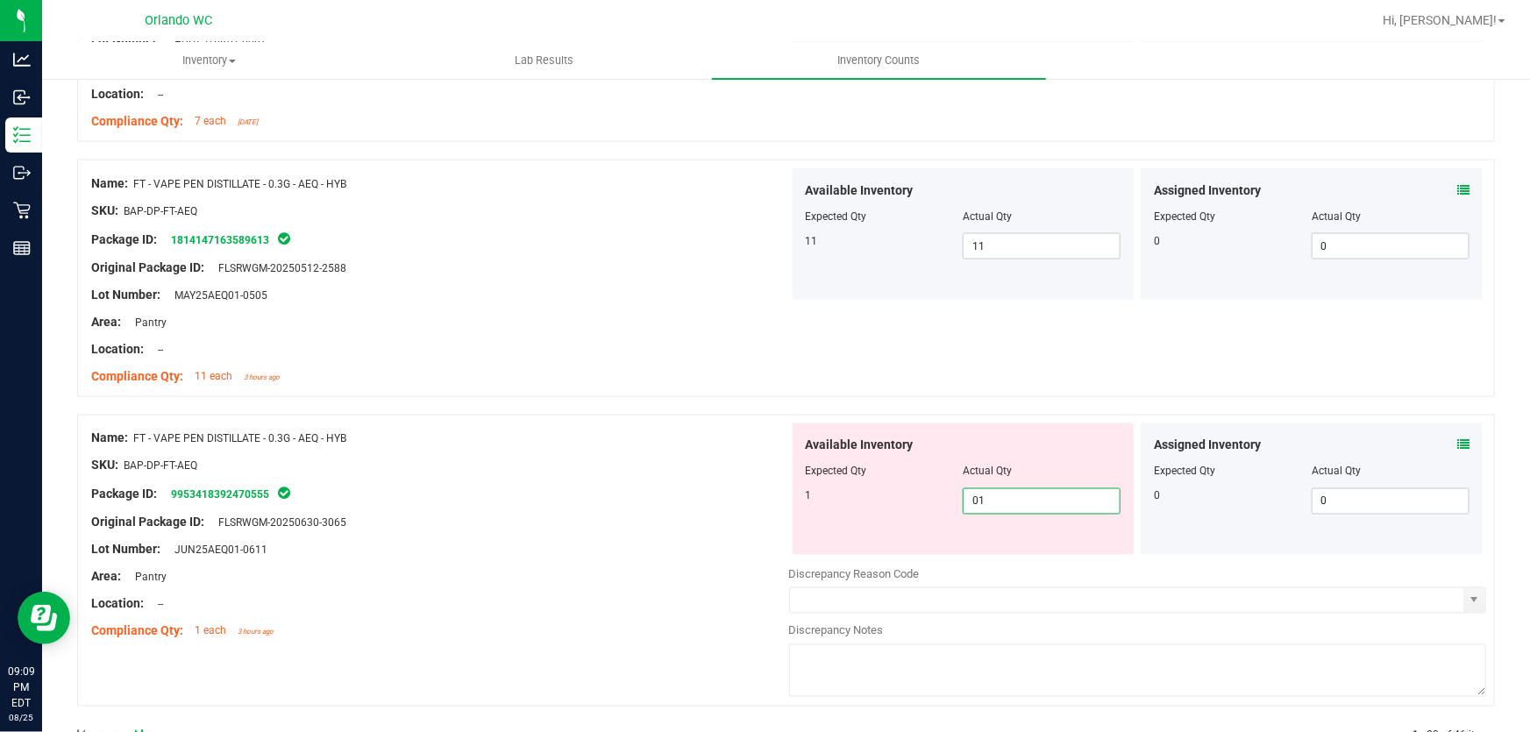
click at [644, 375] on div "Compliance Qty: 11 each 3 hours ago" at bounding box center [440, 376] width 698 height 18
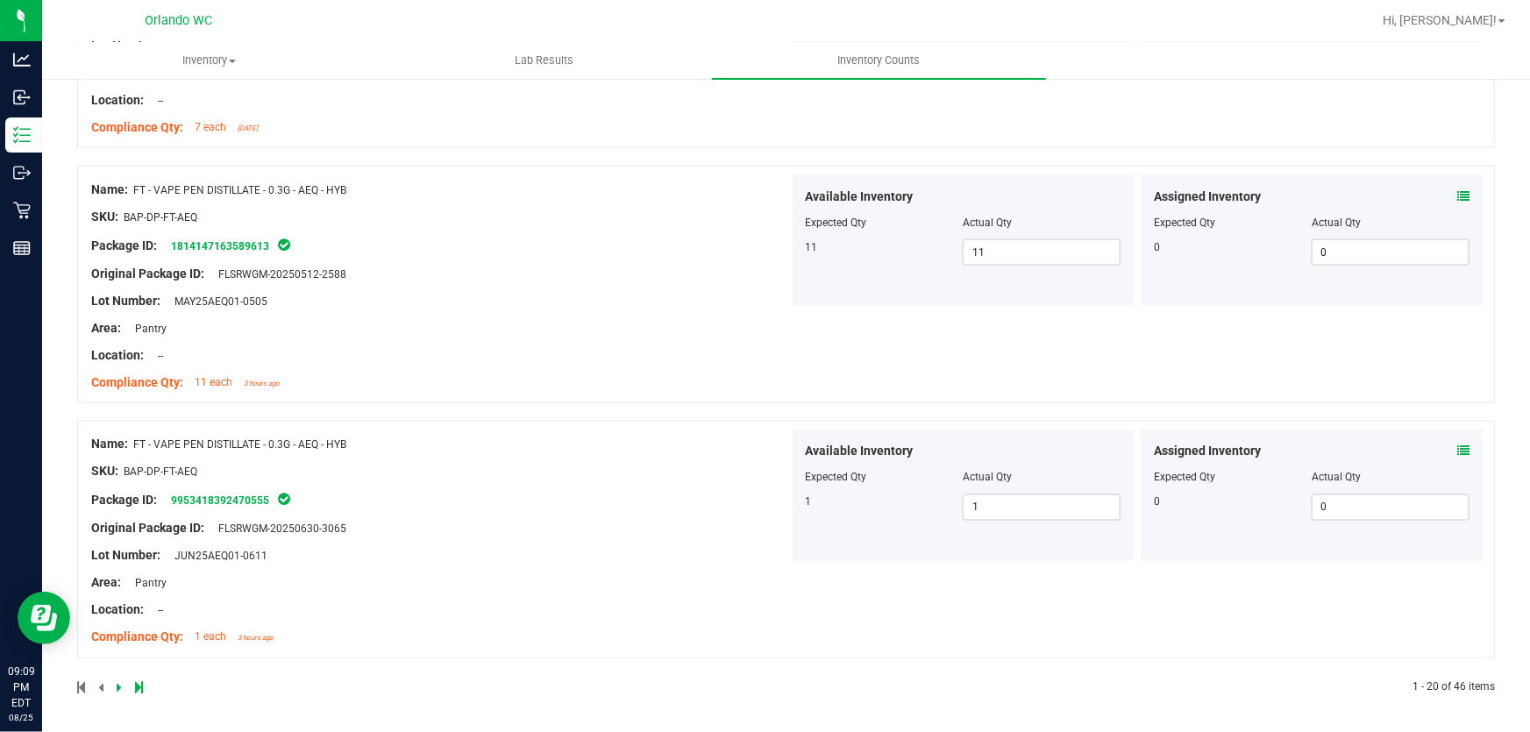
scroll to position [4683, 0]
click at [123, 684] on link at bounding box center [121, 689] width 8 height 12
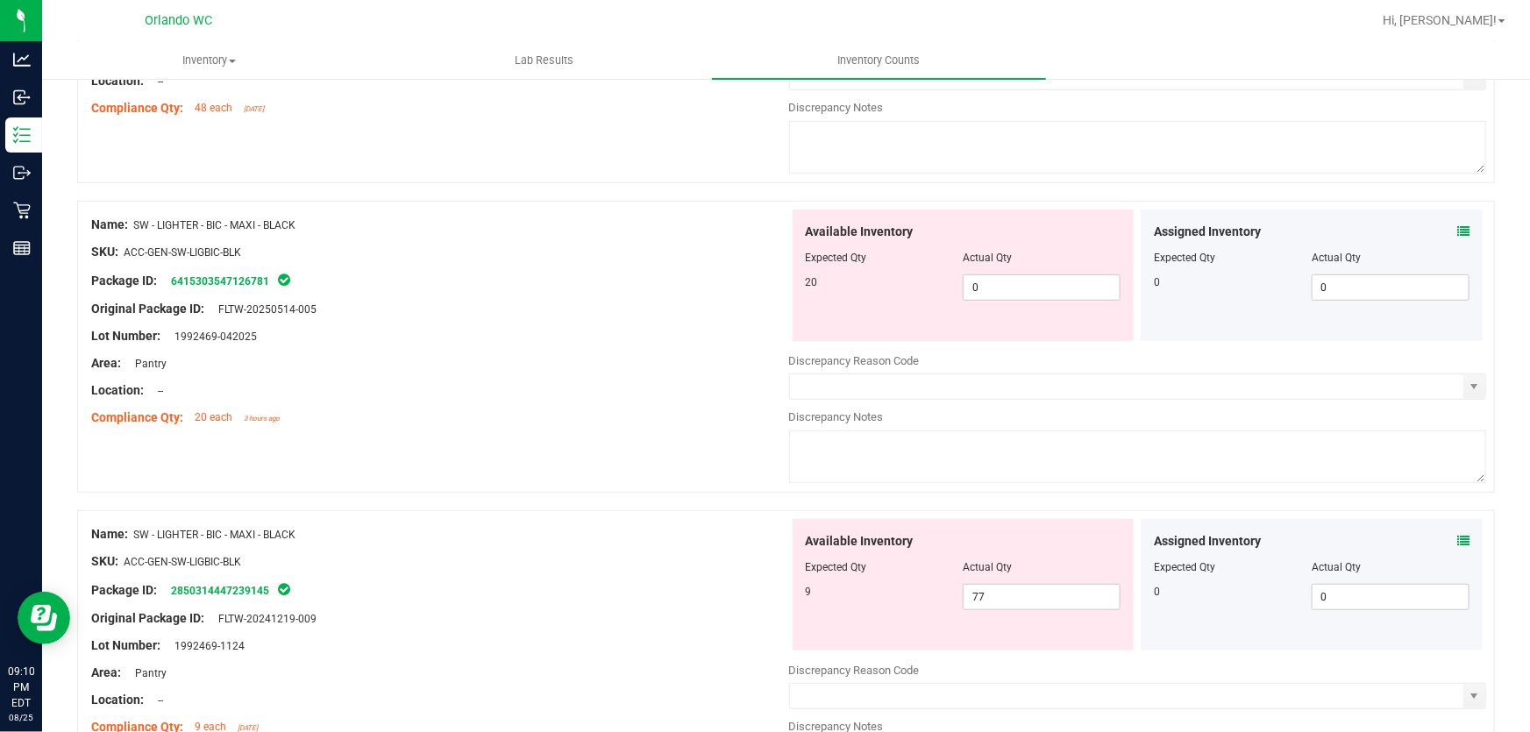
scroll to position [394, 0]
click at [1005, 595] on input "77" at bounding box center [1041, 596] width 156 height 25
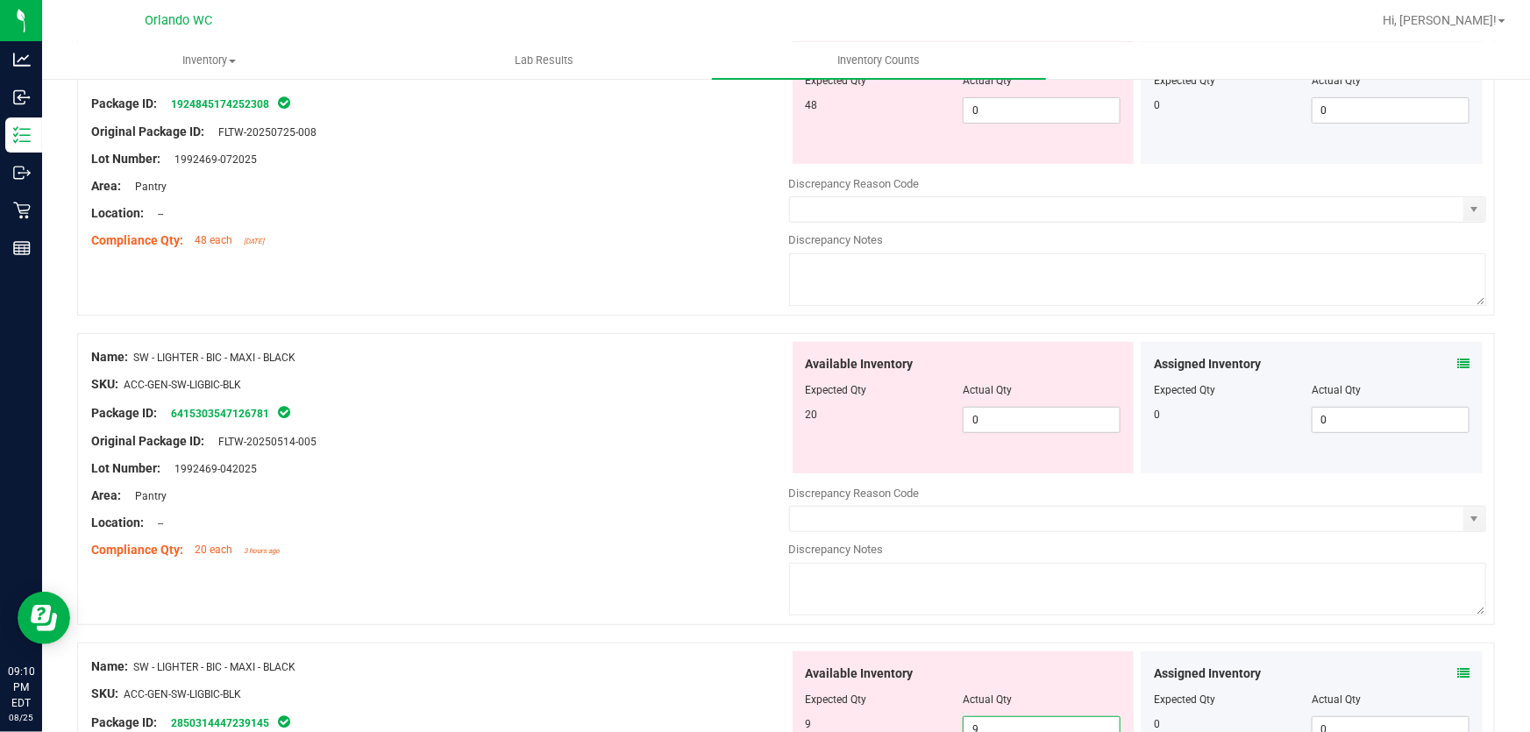
scroll to position [237, 0]
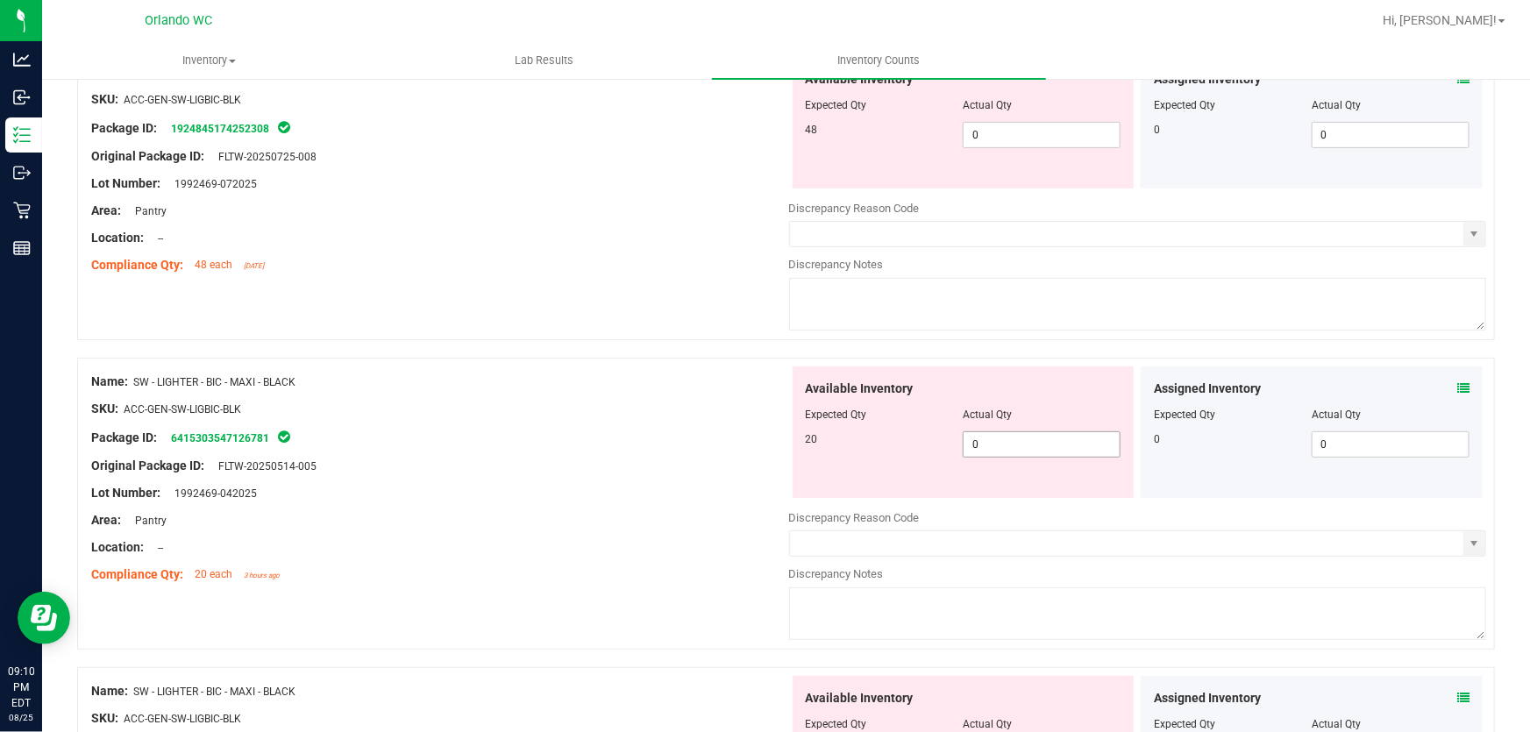
click at [1028, 446] on input "0" at bounding box center [1041, 444] width 156 height 25
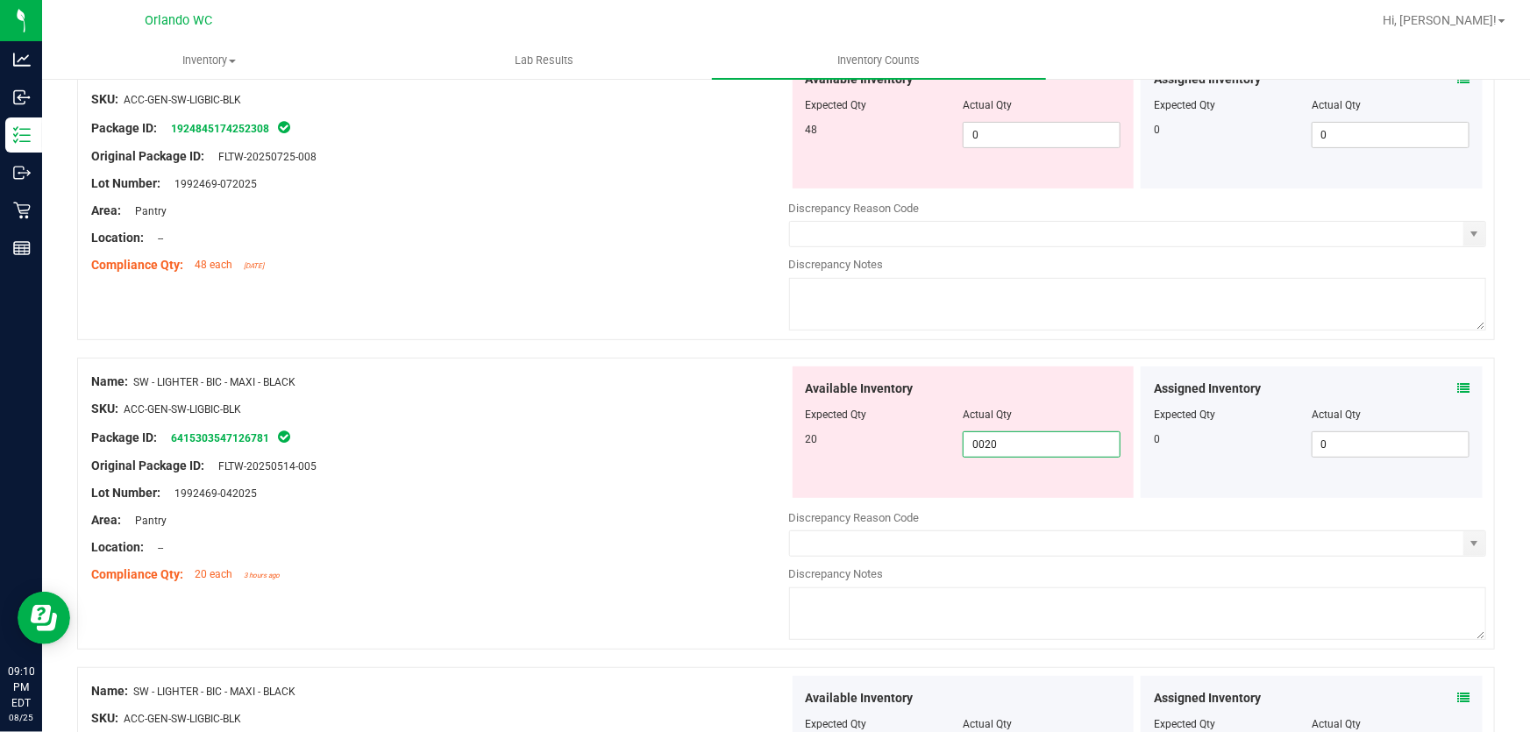
click at [709, 448] on div at bounding box center [440, 452] width 698 height 9
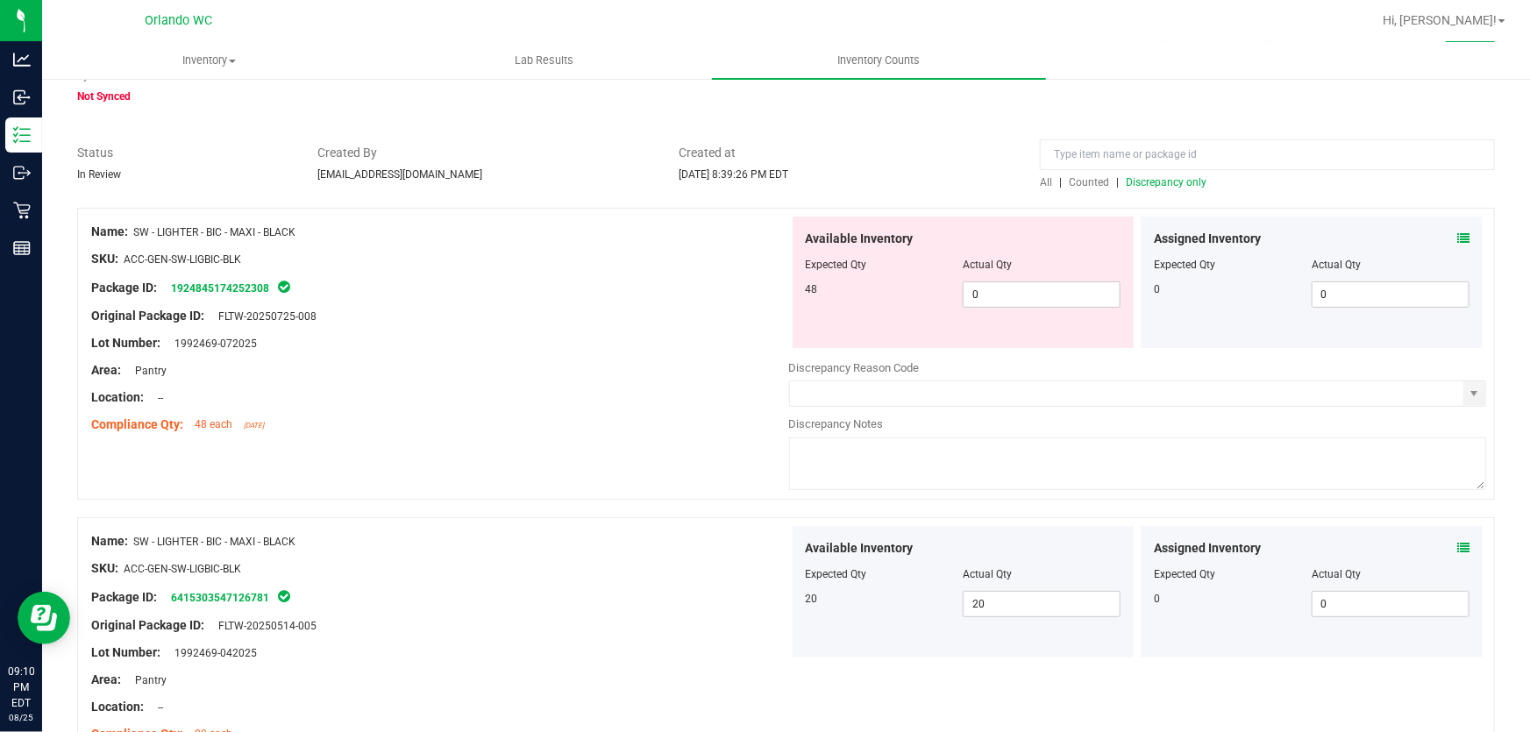
scroll to position [36, 0]
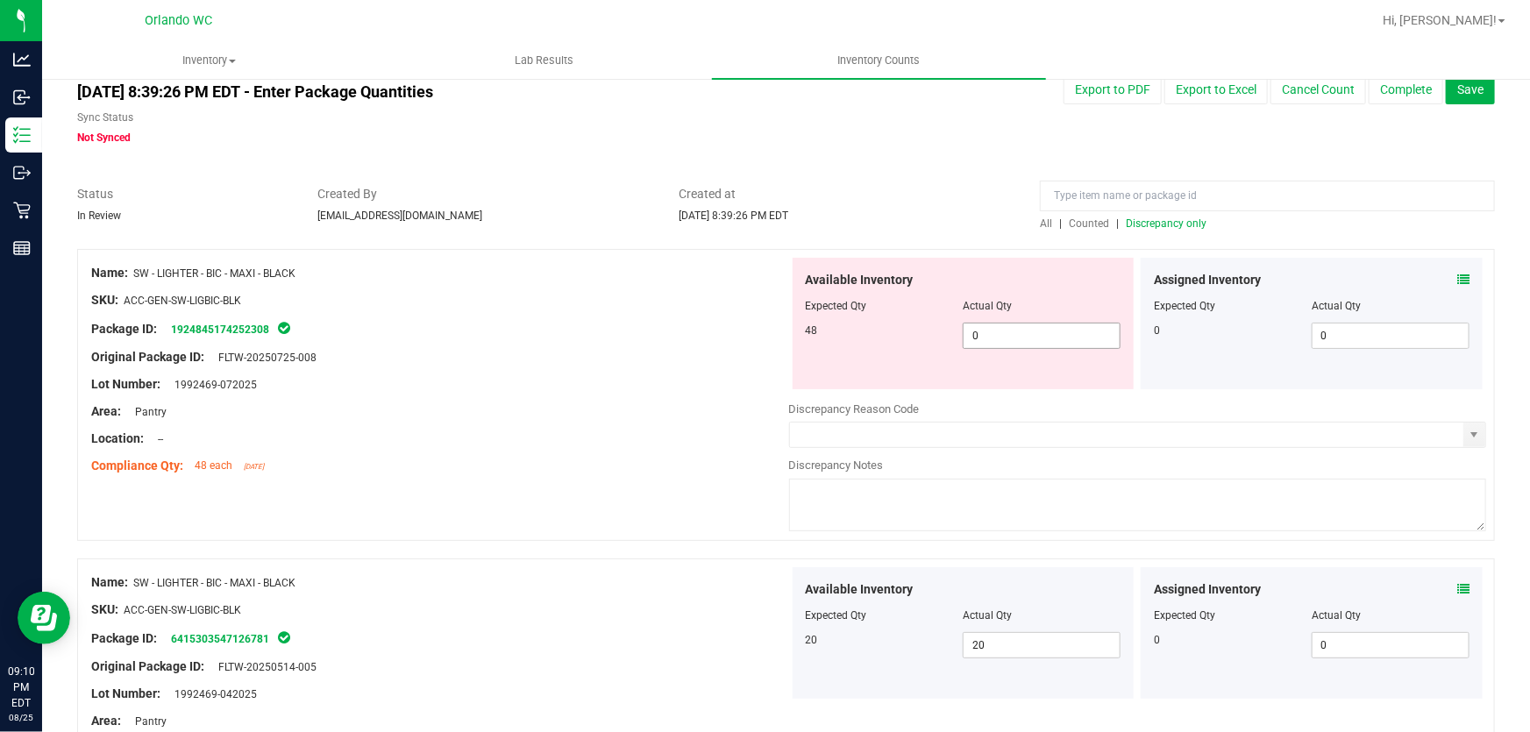
click at [1040, 334] on input "0" at bounding box center [1041, 335] width 156 height 25
click at [669, 375] on div "Lot Number: 1992469-072025" at bounding box center [440, 384] width 698 height 18
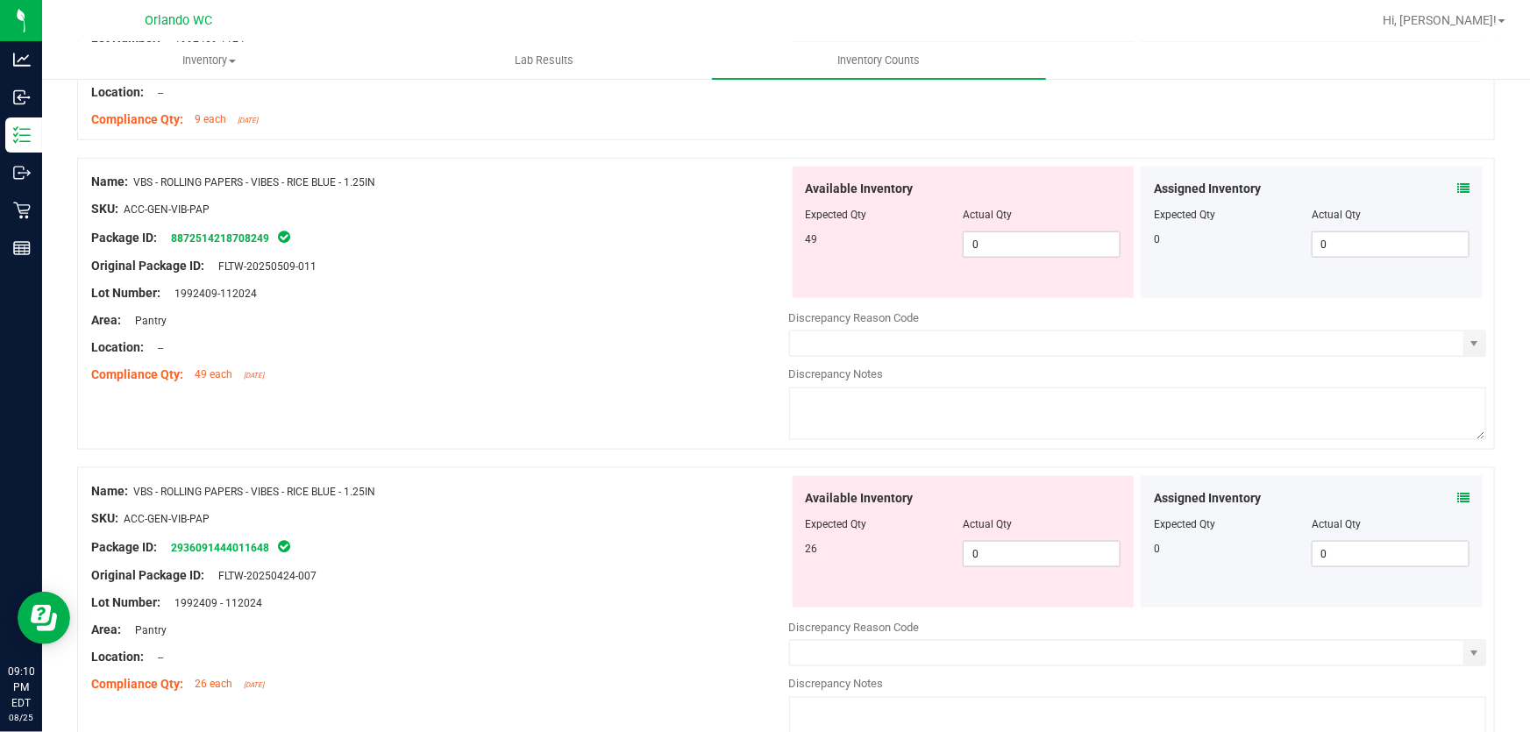
scroll to position [865, 0]
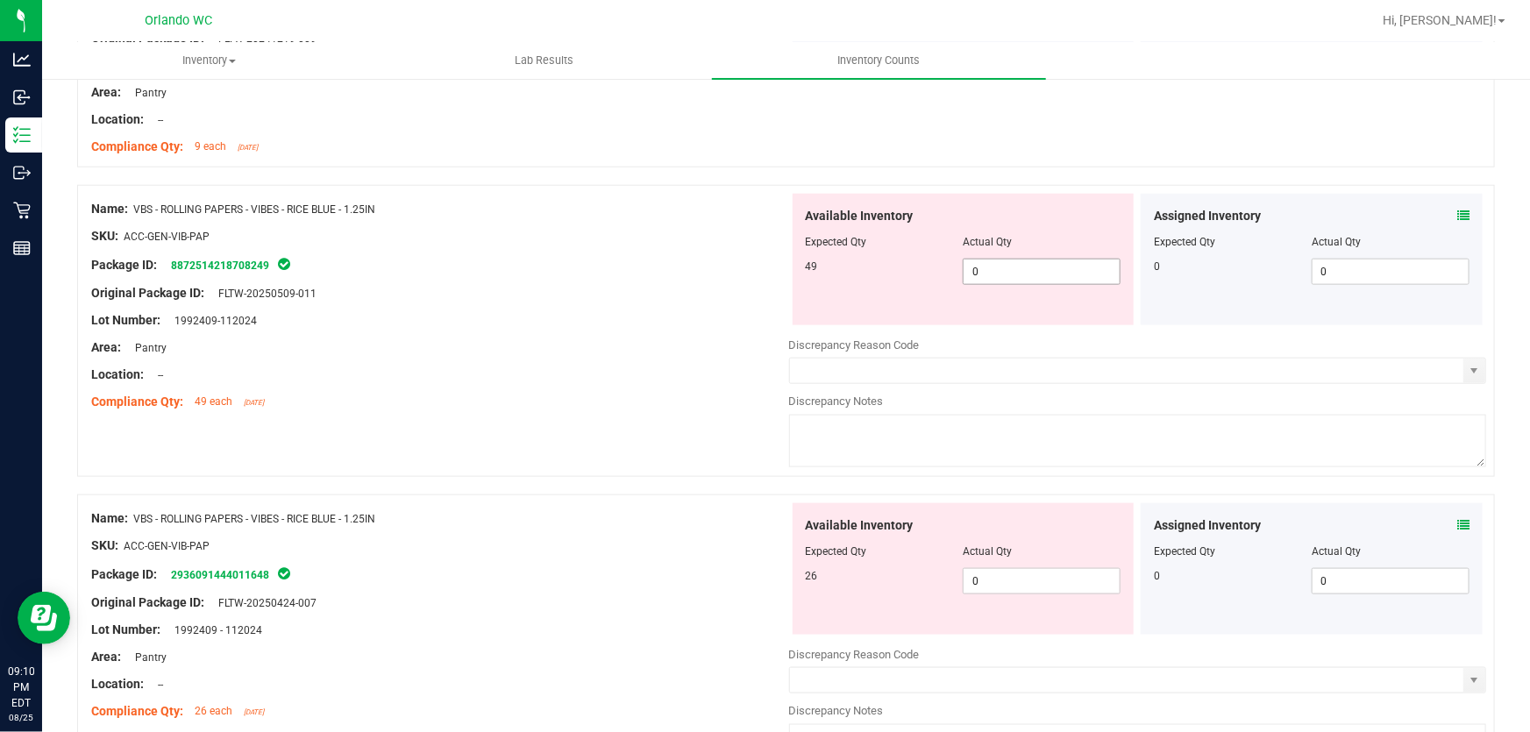
click at [1014, 272] on input "0" at bounding box center [1041, 271] width 156 height 25
click at [1034, 581] on div "Available Inventory Expected Qty Actual Qty 26 0 0" at bounding box center [1138, 642] width 698 height 278
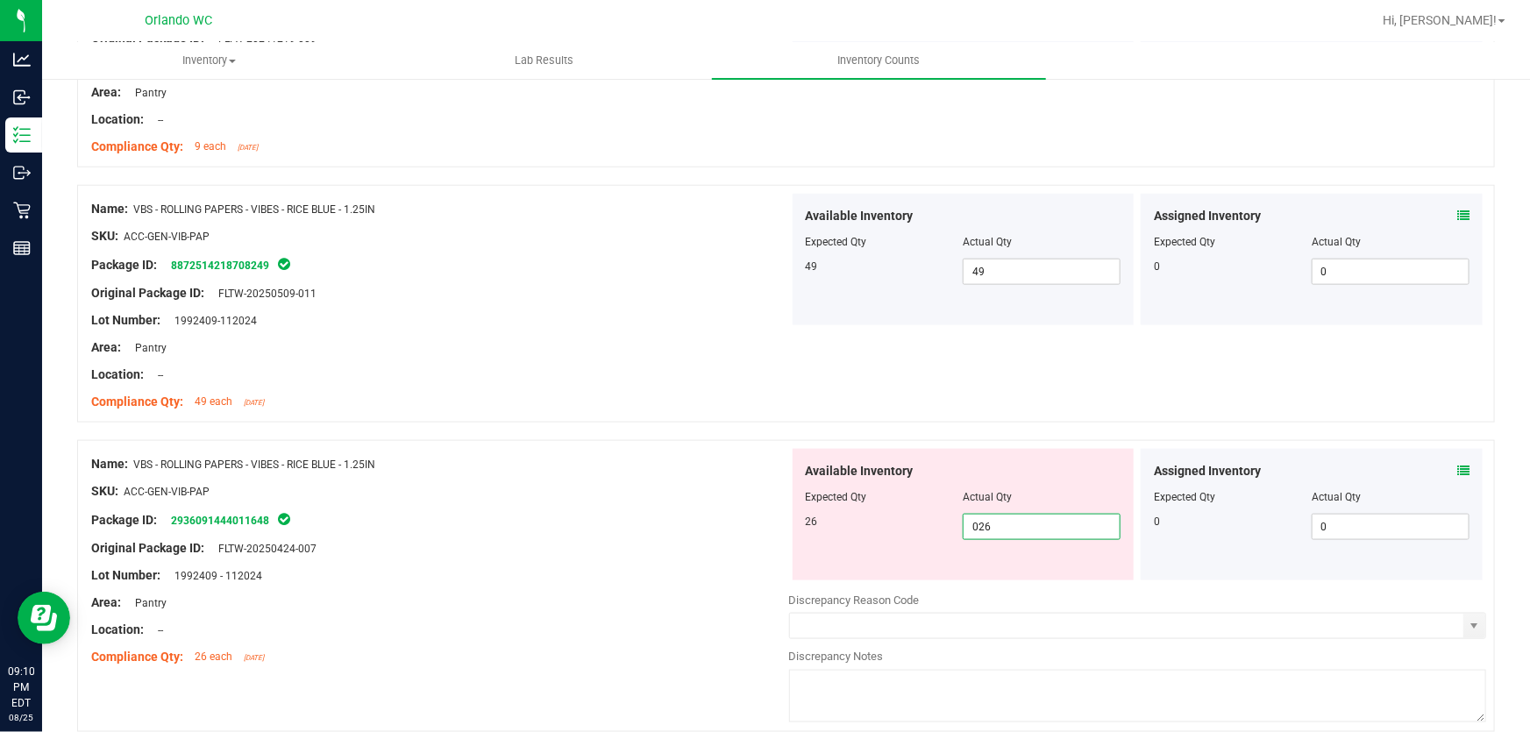
click at [701, 476] on div at bounding box center [440, 477] width 698 height 9
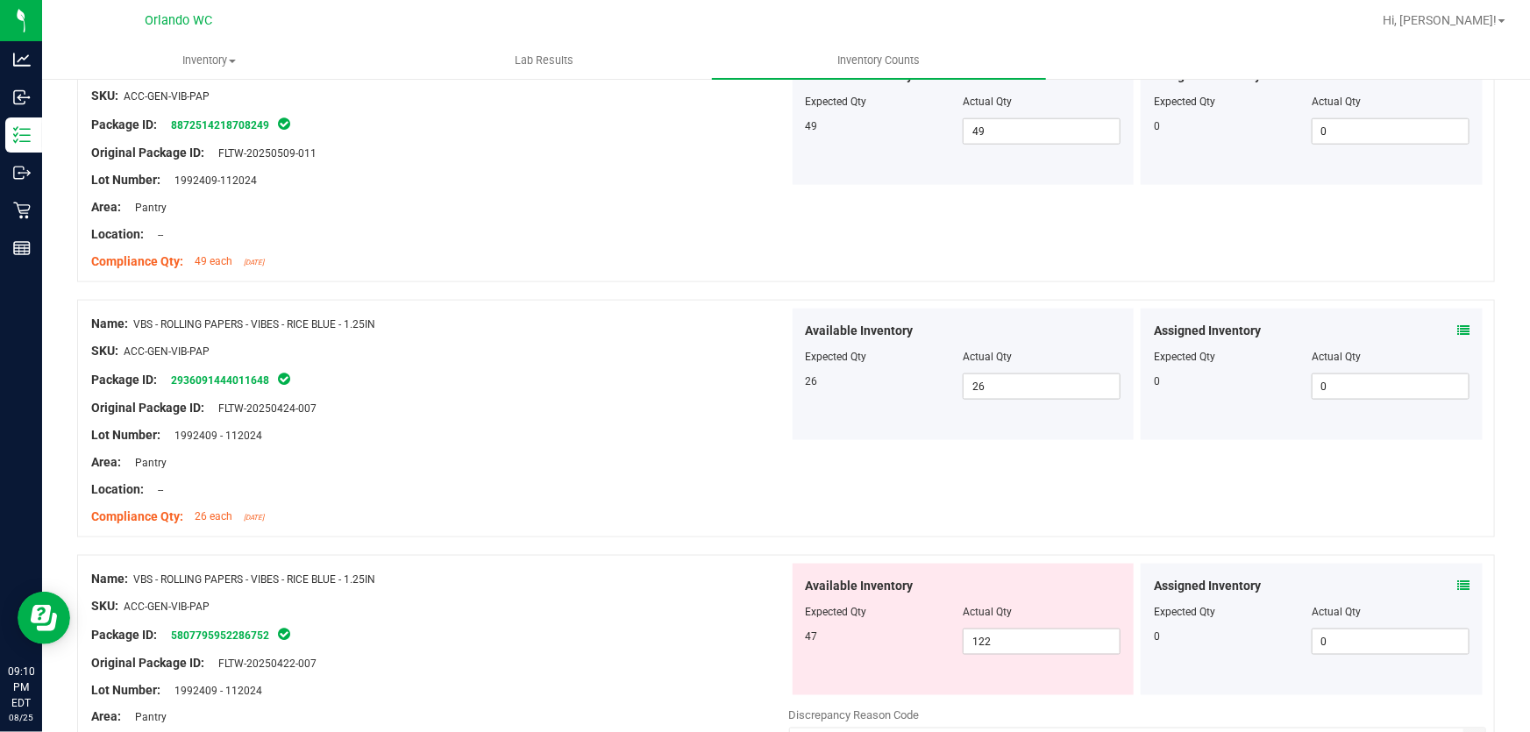
scroll to position [1050, 0]
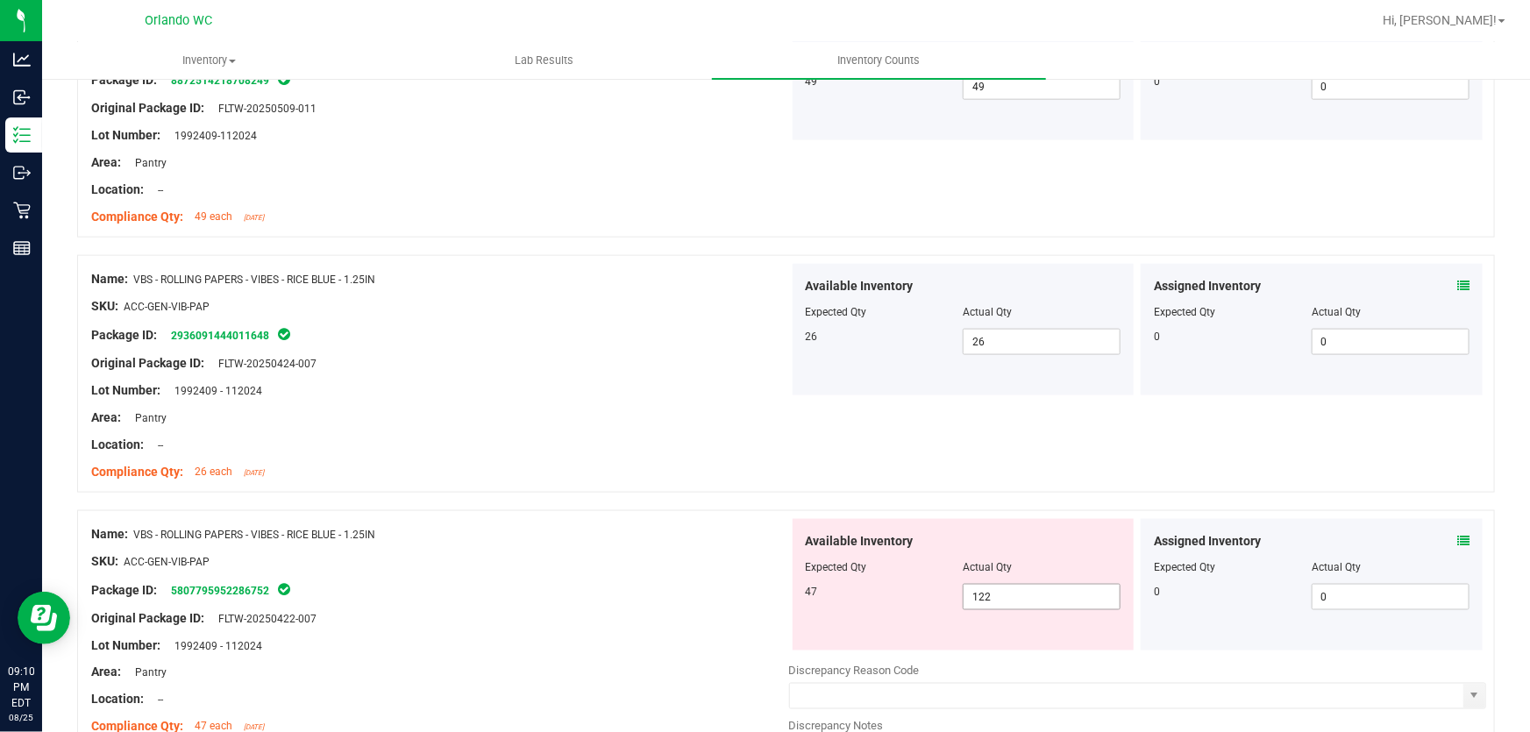
click at [1022, 601] on input "122" at bounding box center [1041, 597] width 156 height 25
click at [636, 446] on div "Location: --" at bounding box center [440, 445] width 698 height 18
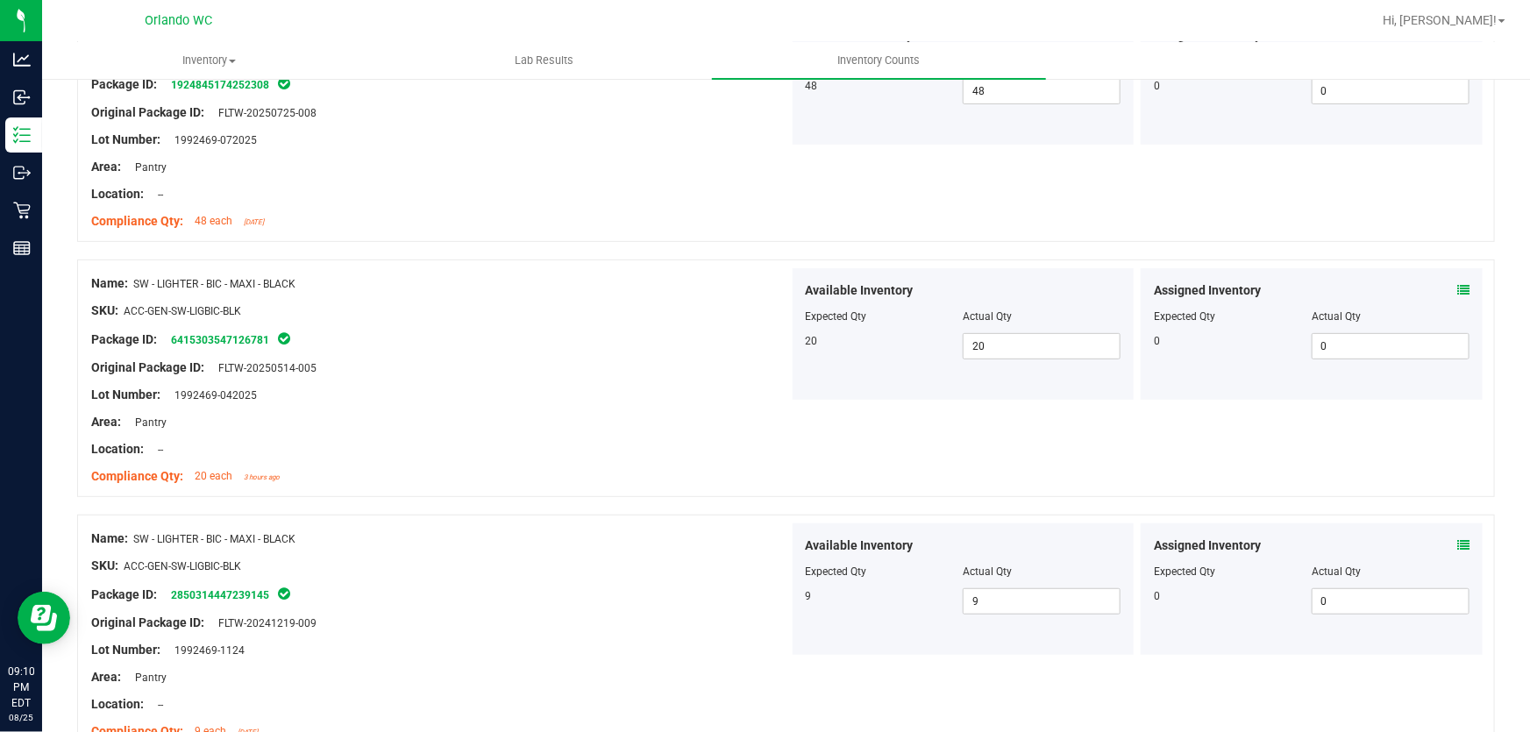
scroll to position [0, 0]
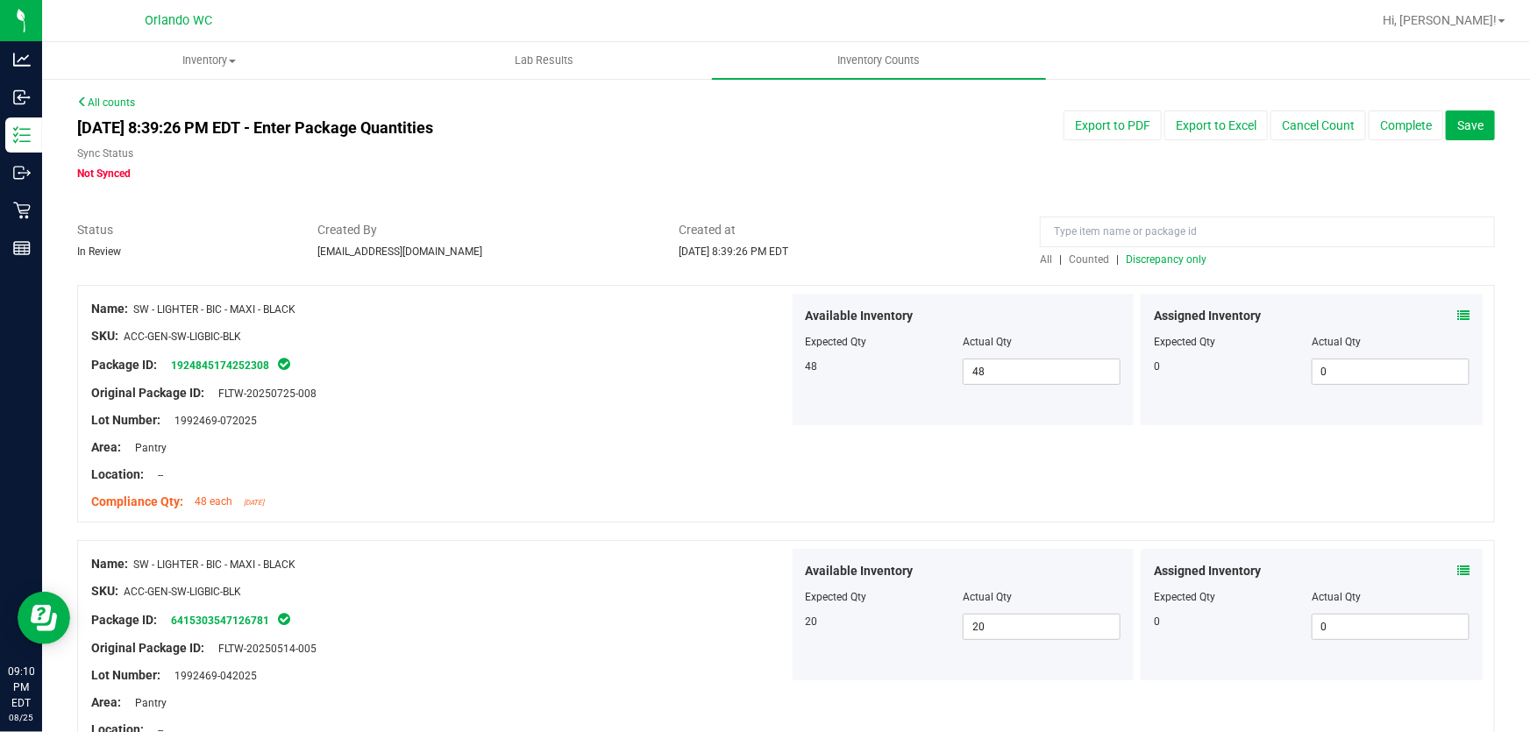
click at [1170, 259] on span "Discrepancy only" at bounding box center [1166, 259] width 81 height 12
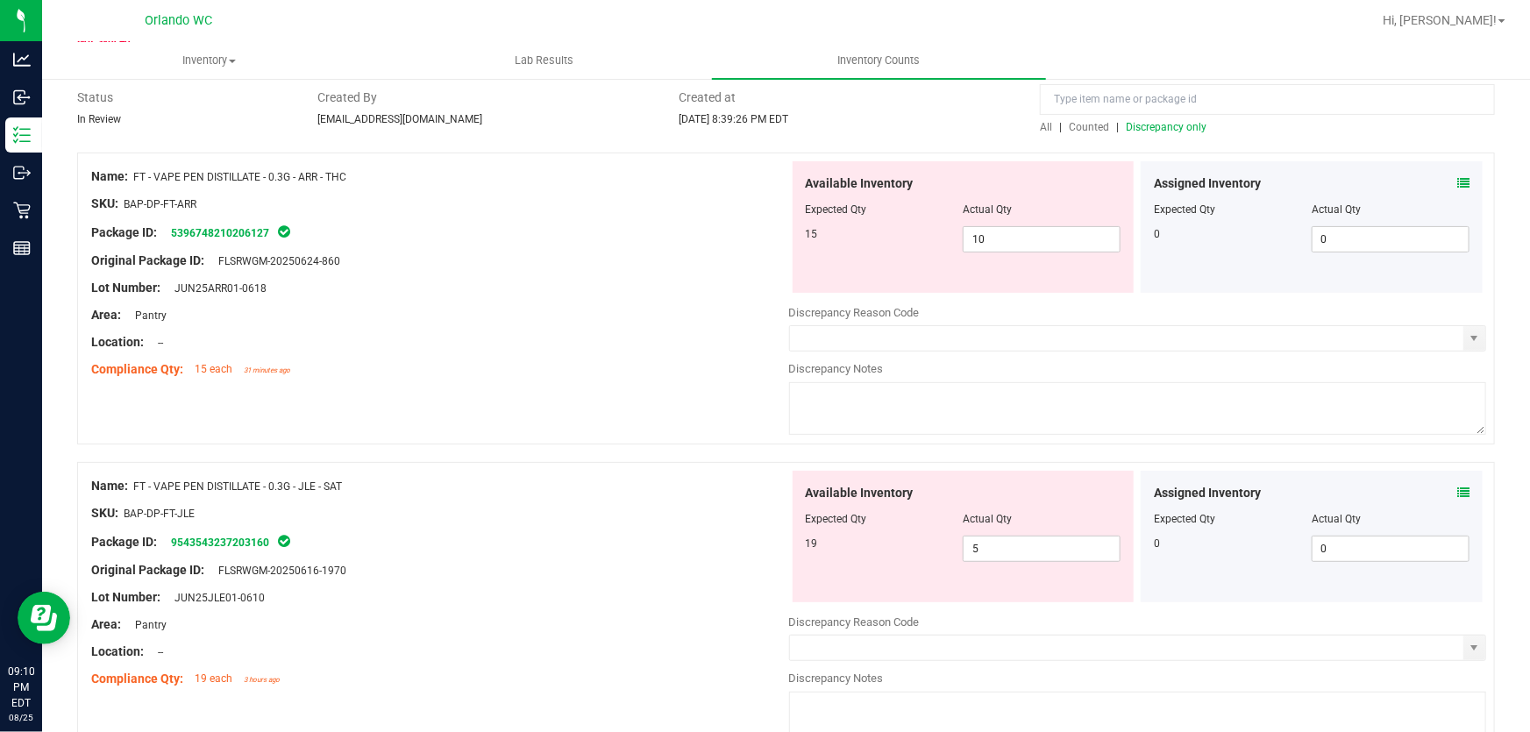
scroll to position [131, 0]
click at [1005, 240] on input "10" at bounding box center [1041, 240] width 156 height 25
click at [640, 309] on div "Area: Pantry" at bounding box center [440, 316] width 698 height 18
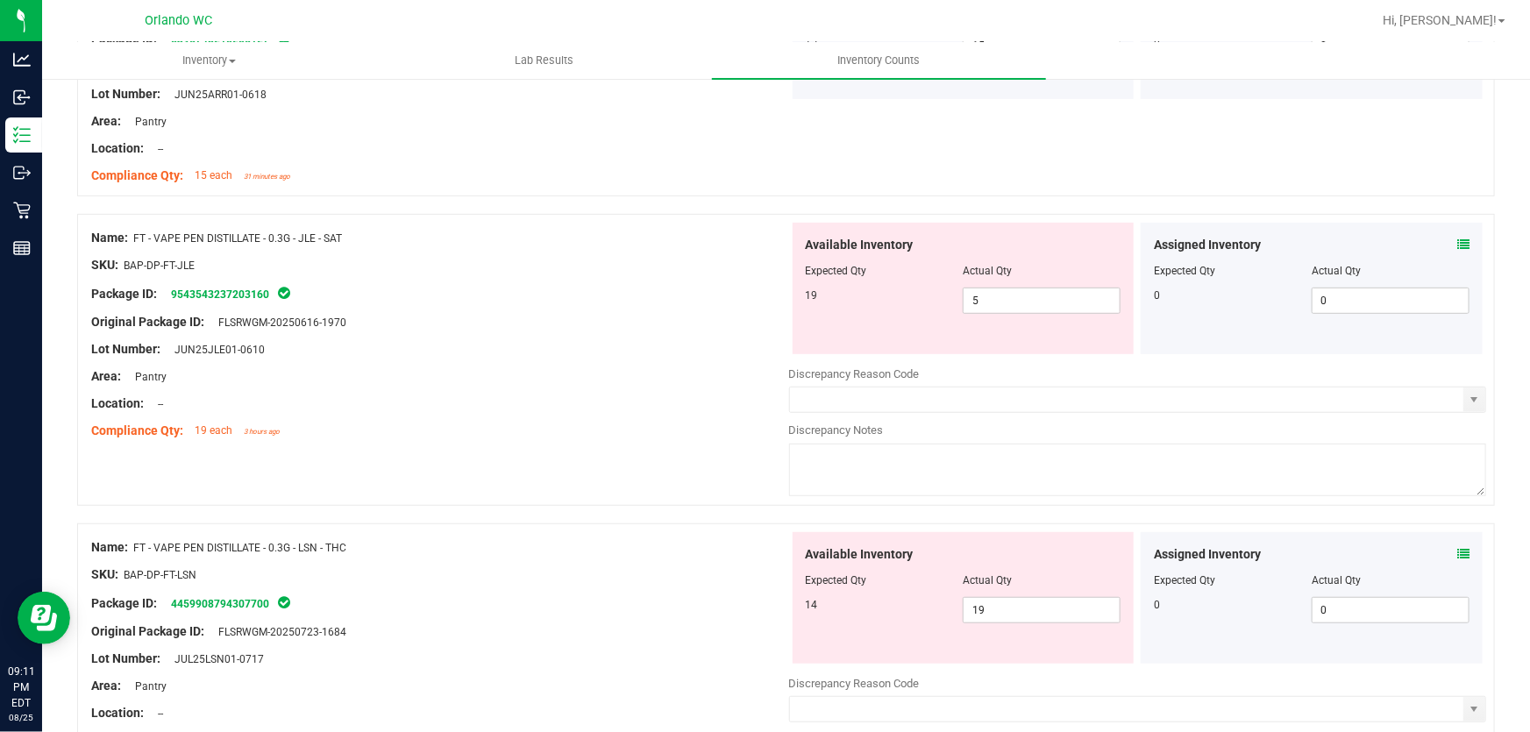
scroll to position [330, 0]
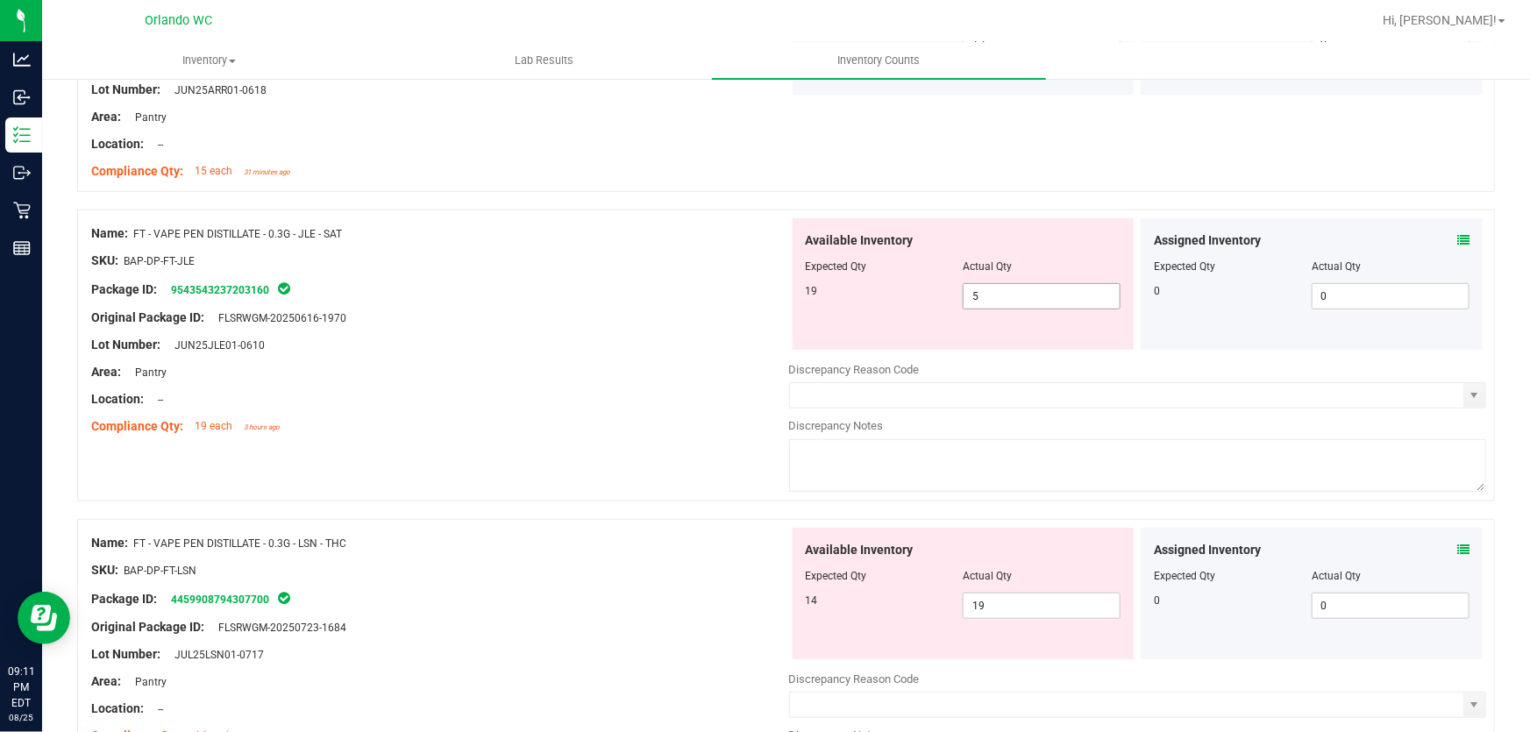
click at [1019, 293] on input "5" at bounding box center [1041, 296] width 156 height 25
click at [659, 366] on div "Area: Pantry" at bounding box center [440, 372] width 698 height 18
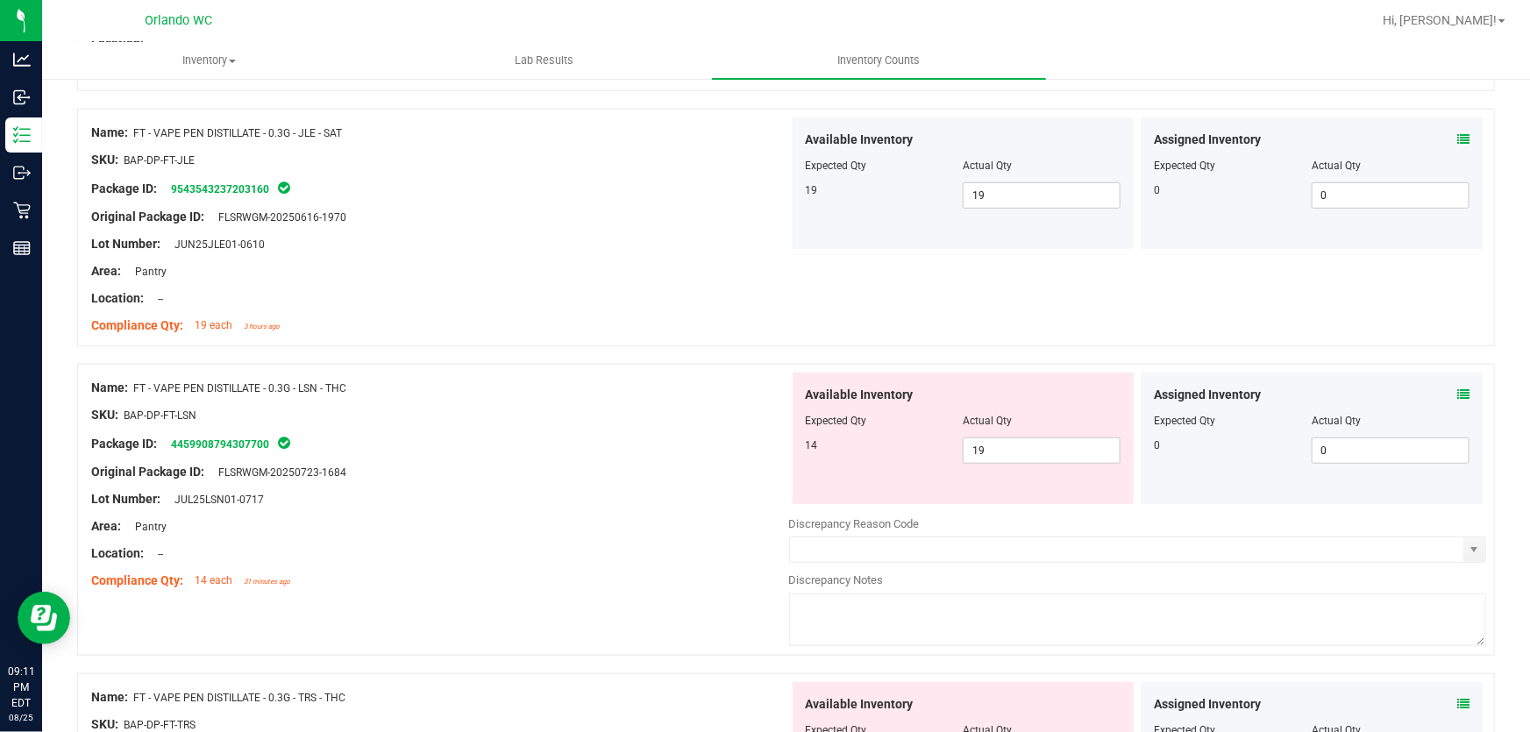
scroll to position [491, 0]
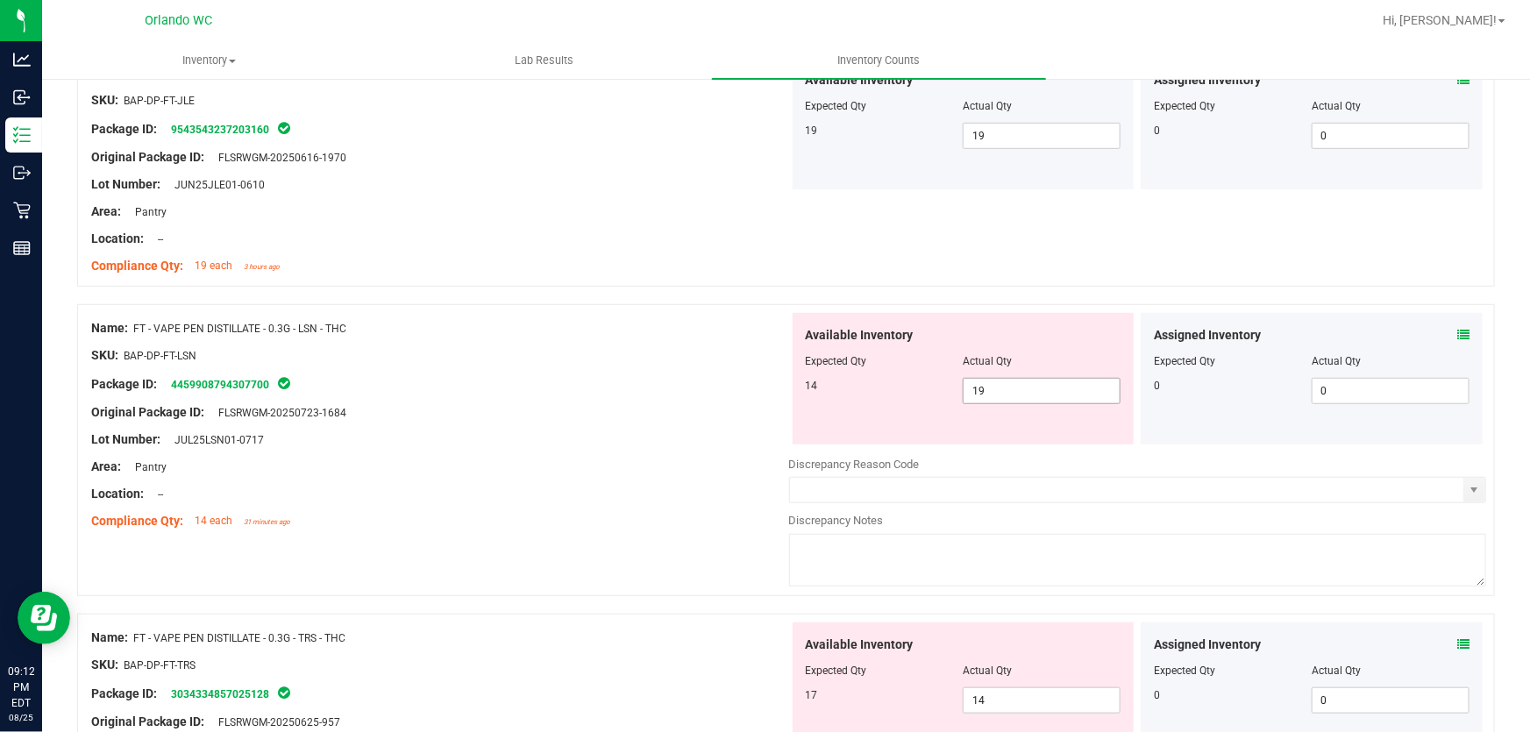
click at [995, 392] on input "19" at bounding box center [1041, 391] width 156 height 25
click at [625, 441] on div "Lot Number: JUL25LSN01-0717" at bounding box center [440, 439] width 698 height 18
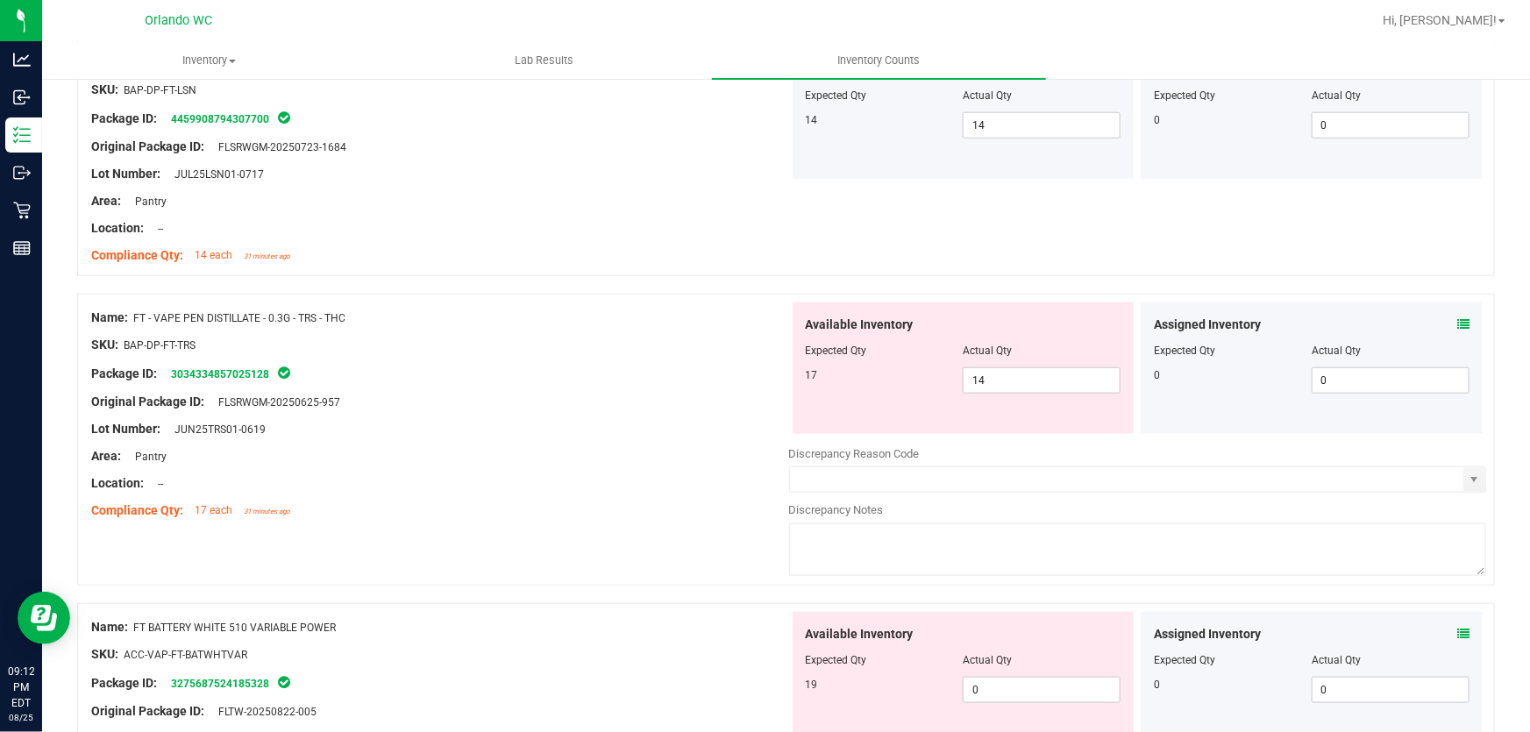
scroll to position [757, 0]
click at [1010, 388] on input "14" at bounding box center [1041, 379] width 156 height 25
click at [1015, 379] on input "14" at bounding box center [1041, 379] width 156 height 25
click at [643, 427] on div "Lot Number: JUN25TRS01-0619" at bounding box center [440, 428] width 698 height 18
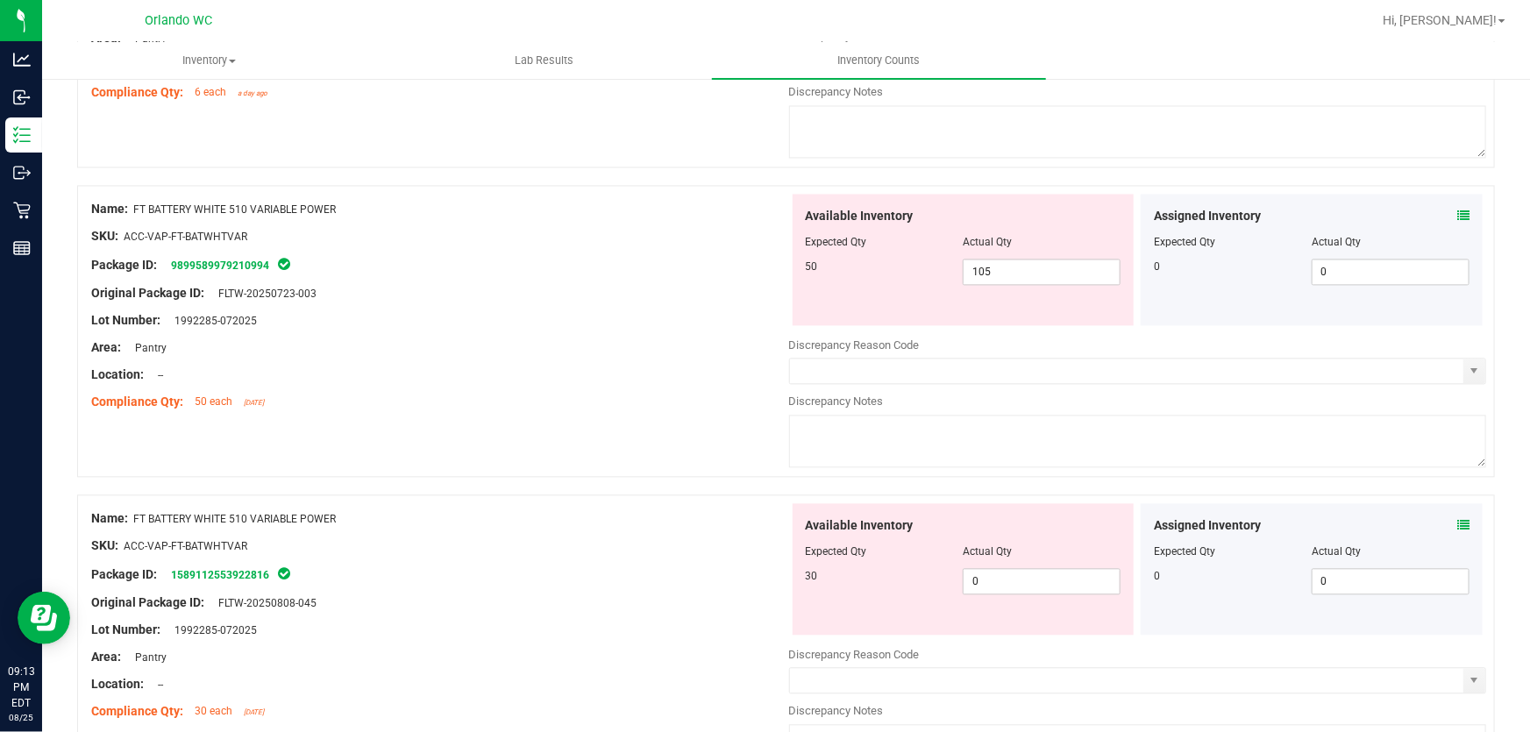
scroll to position [1780, 0]
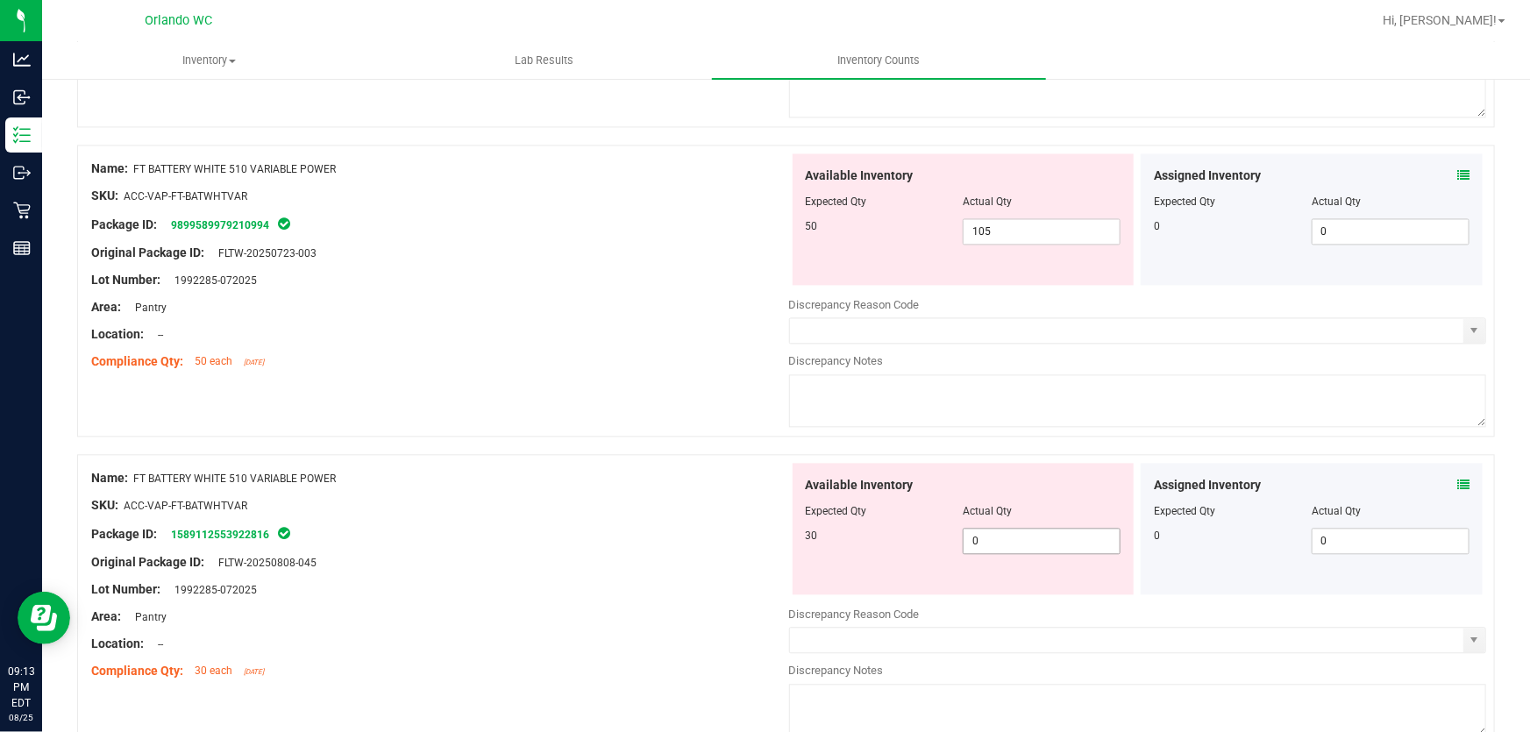
click at [1019, 542] on input "0" at bounding box center [1041, 541] width 156 height 25
click at [1018, 235] on input "105" at bounding box center [1041, 231] width 156 height 25
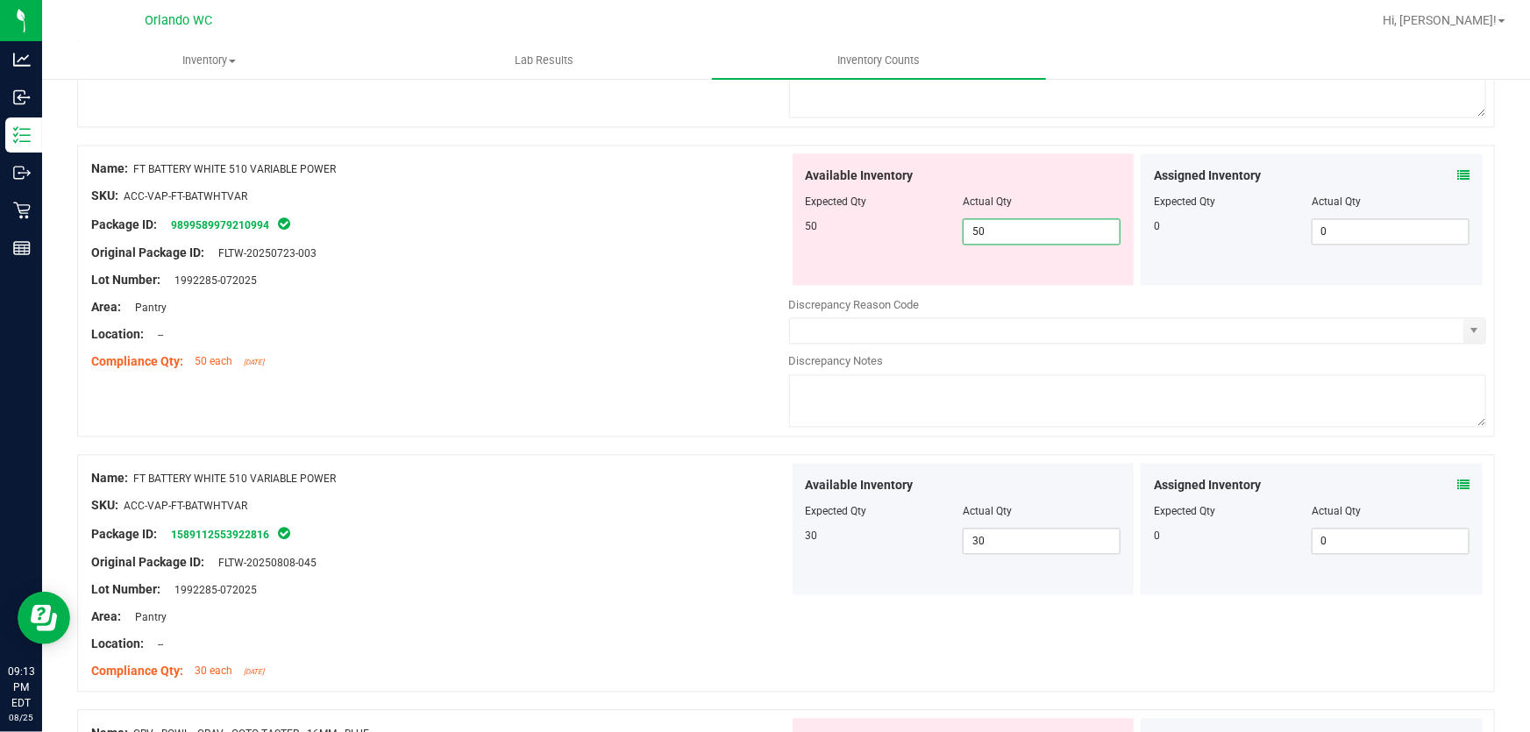
click at [649, 361] on div "Compliance Qty: 50 each [DATE]" at bounding box center [440, 361] width 698 height 18
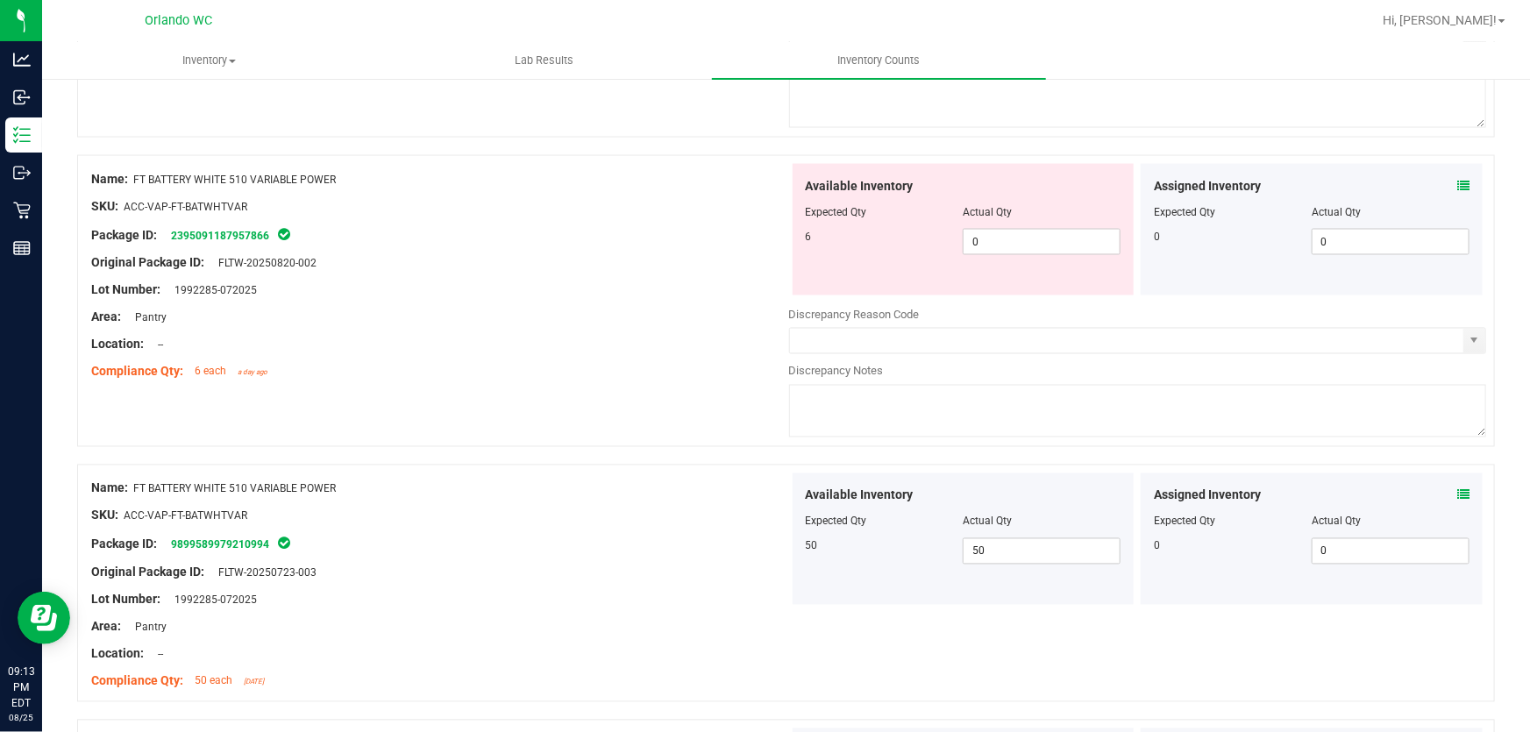
scroll to position [1459, 0]
click at [1009, 235] on input "0" at bounding box center [1041, 243] width 156 height 25
click at [584, 324] on div "Area: Pantry" at bounding box center [440, 318] width 698 height 18
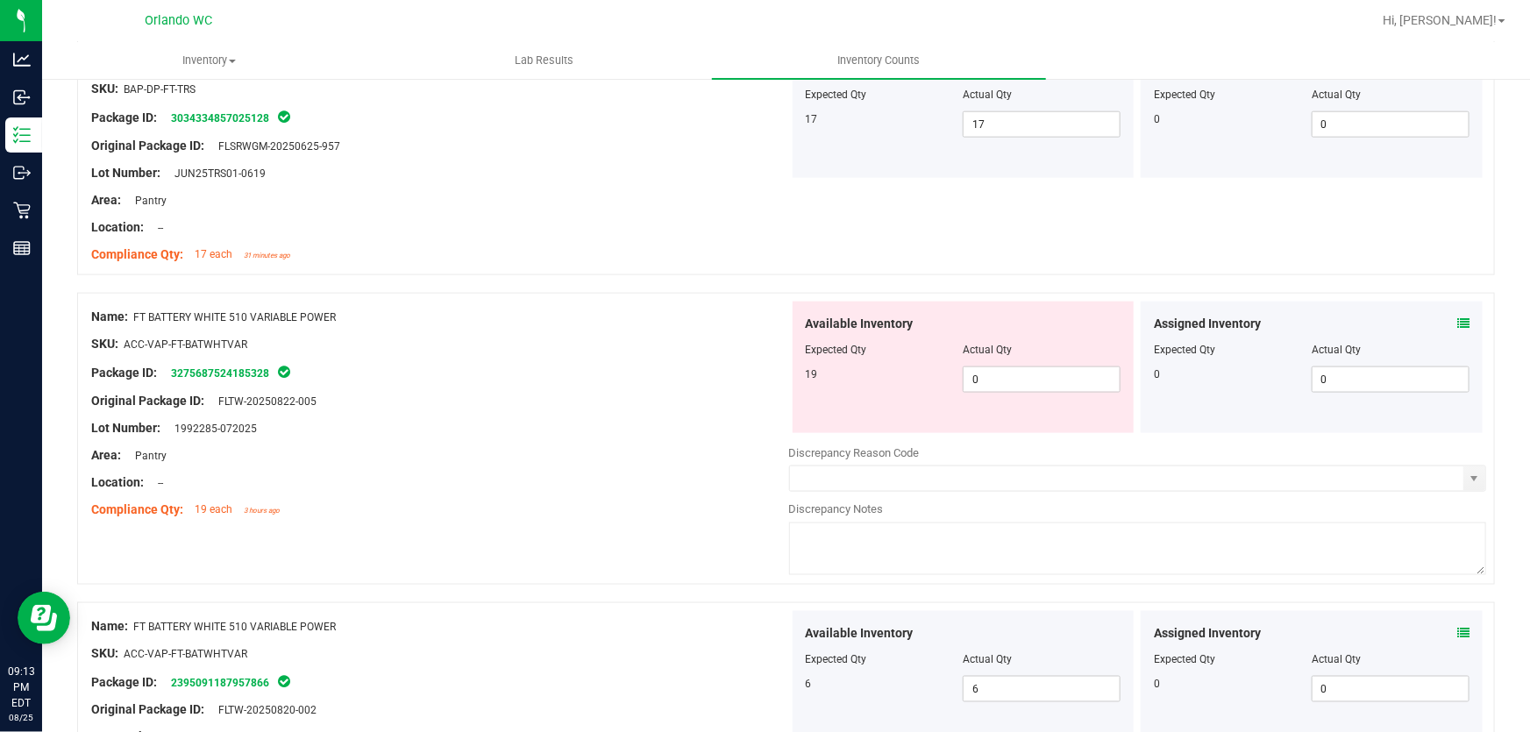
scroll to position [1012, 0]
click at [1032, 382] on input "0" at bounding box center [1041, 380] width 156 height 25
click at [624, 426] on div "Lot Number: 1992285-072025" at bounding box center [440, 429] width 698 height 18
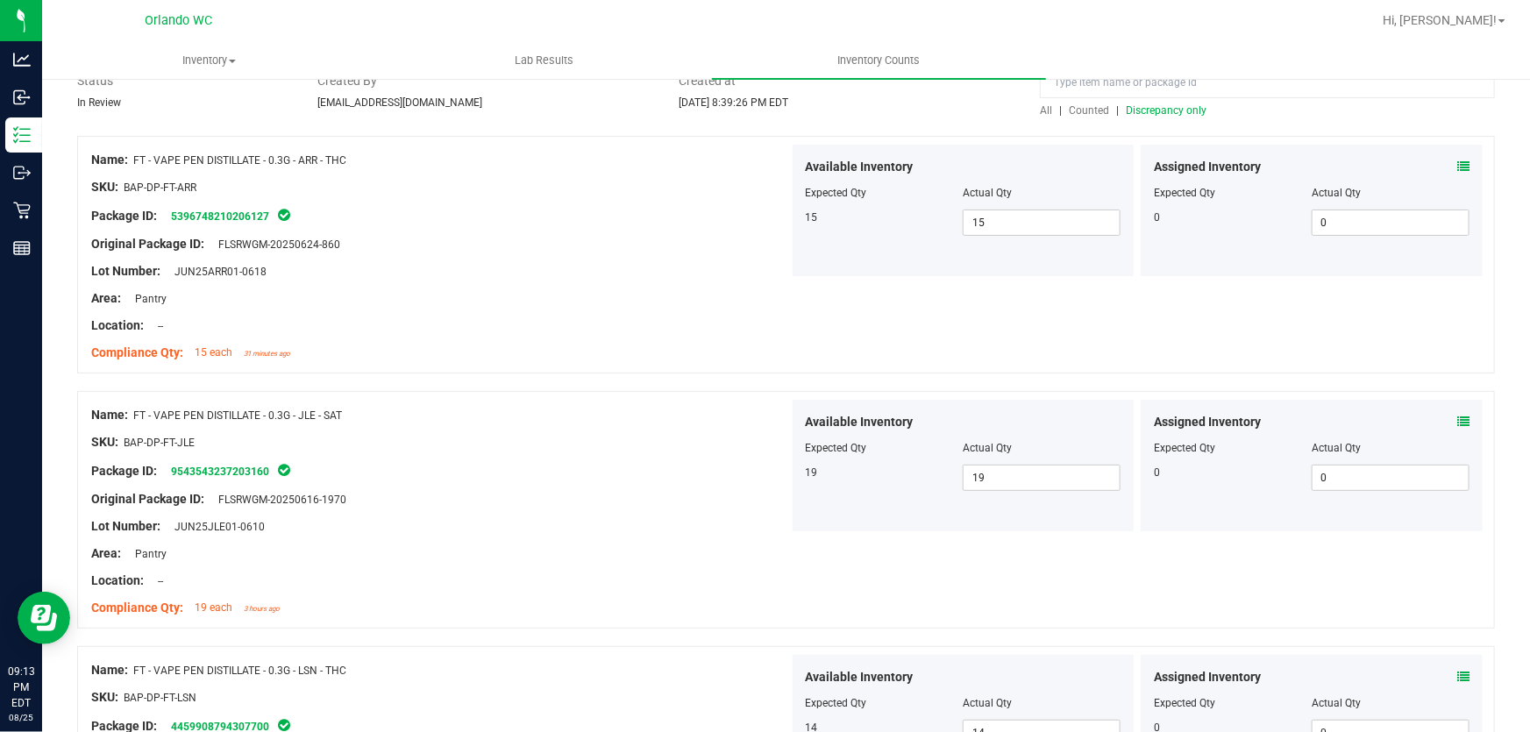
scroll to position [0, 0]
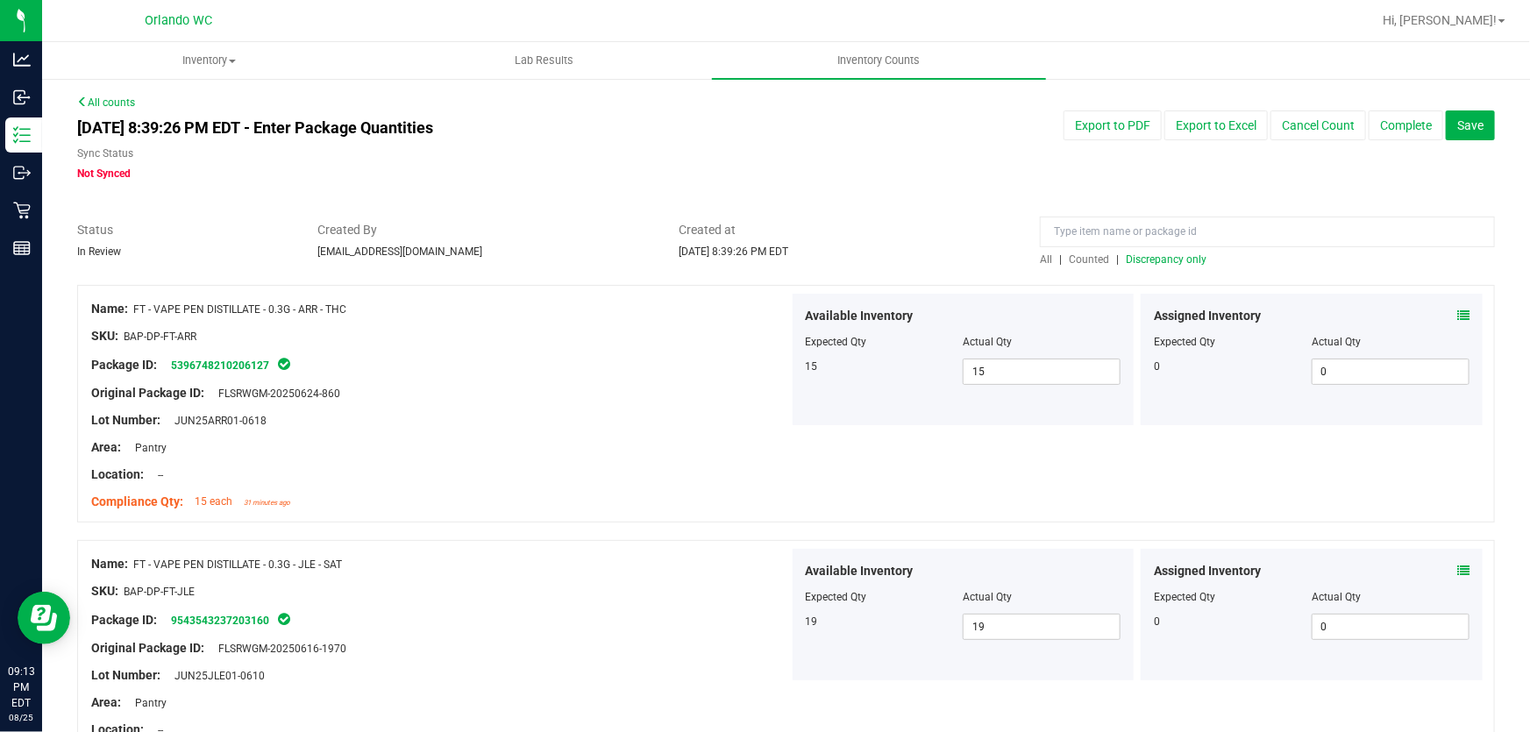
click at [1181, 263] on span "Discrepancy only" at bounding box center [1166, 259] width 81 height 12
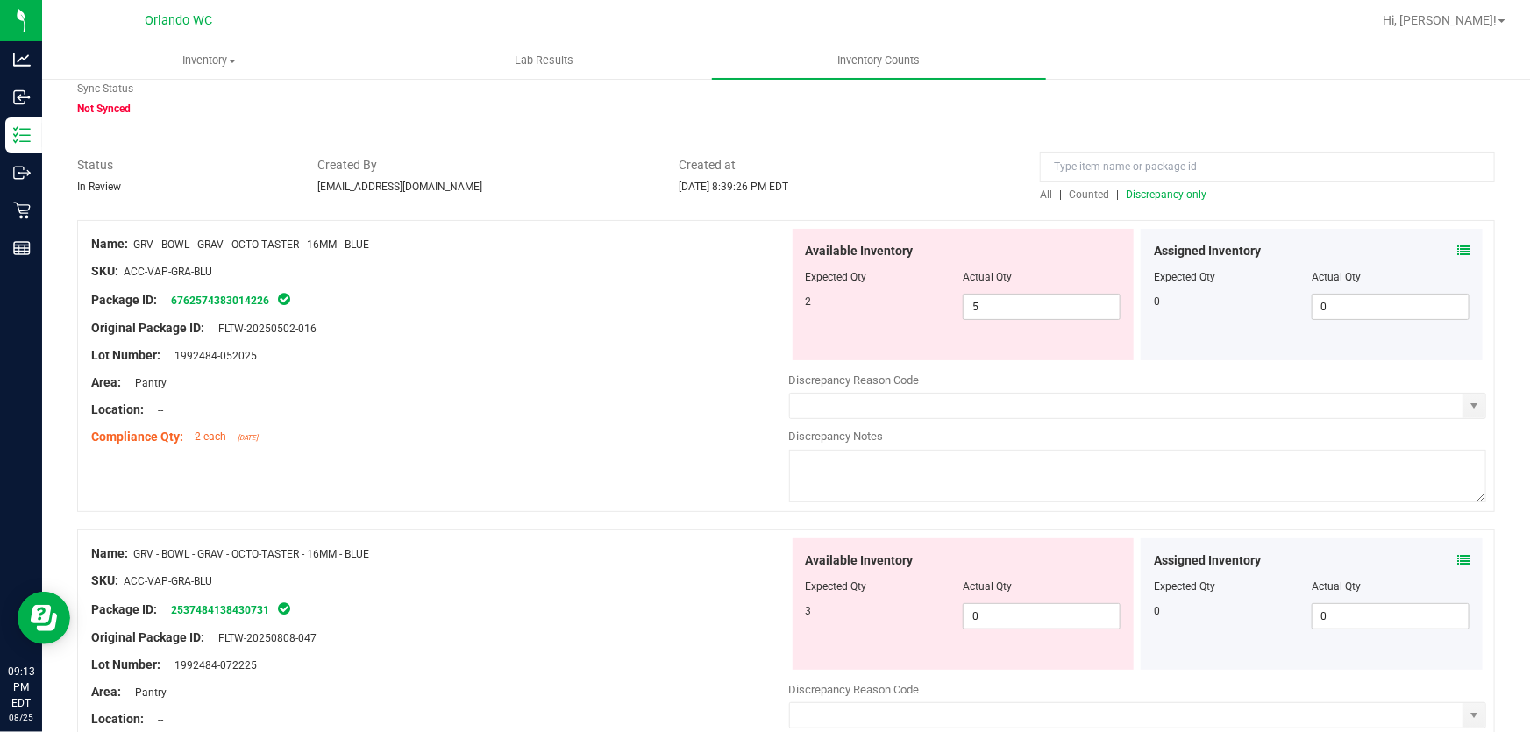
scroll to position [107, 0]
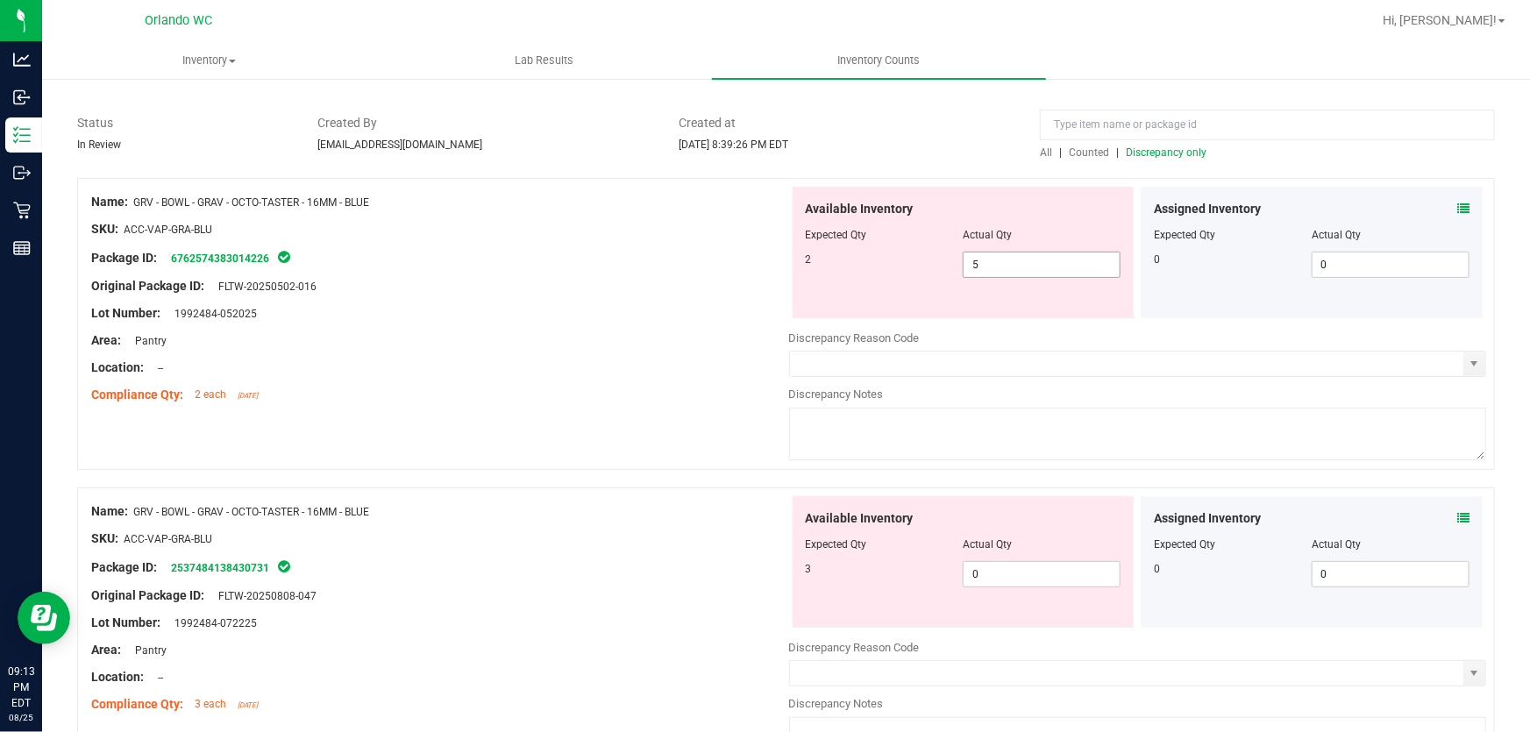
click at [997, 266] on input "5" at bounding box center [1041, 264] width 156 height 25
click at [1014, 576] on div "Available Inventory Expected Qty Actual Qty 3 0 0" at bounding box center [1138, 635] width 698 height 278
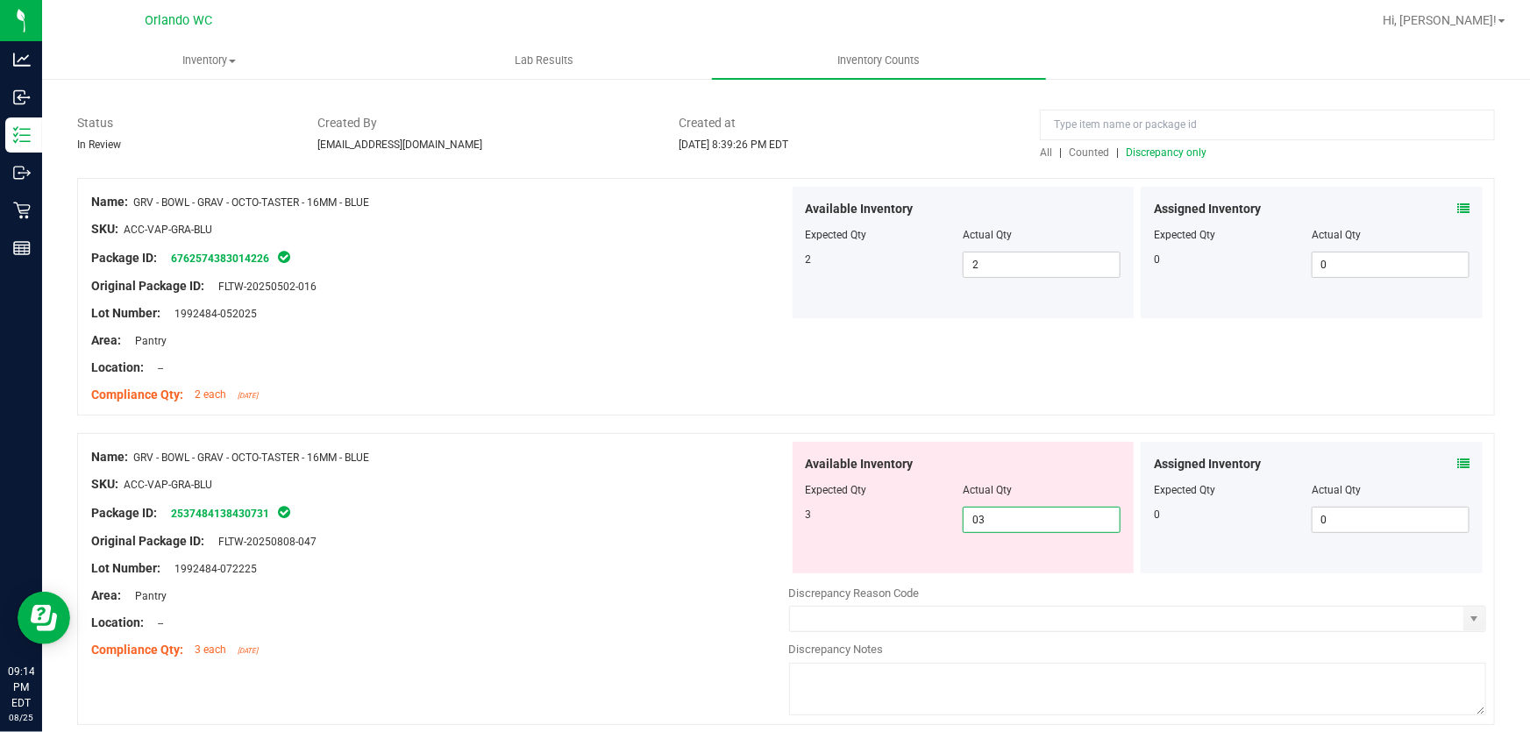
click at [648, 456] on div "Name: GRV - BOWL - GRAV - OCTO-TASTER - 16MM - BLUE" at bounding box center [440, 457] width 698 height 18
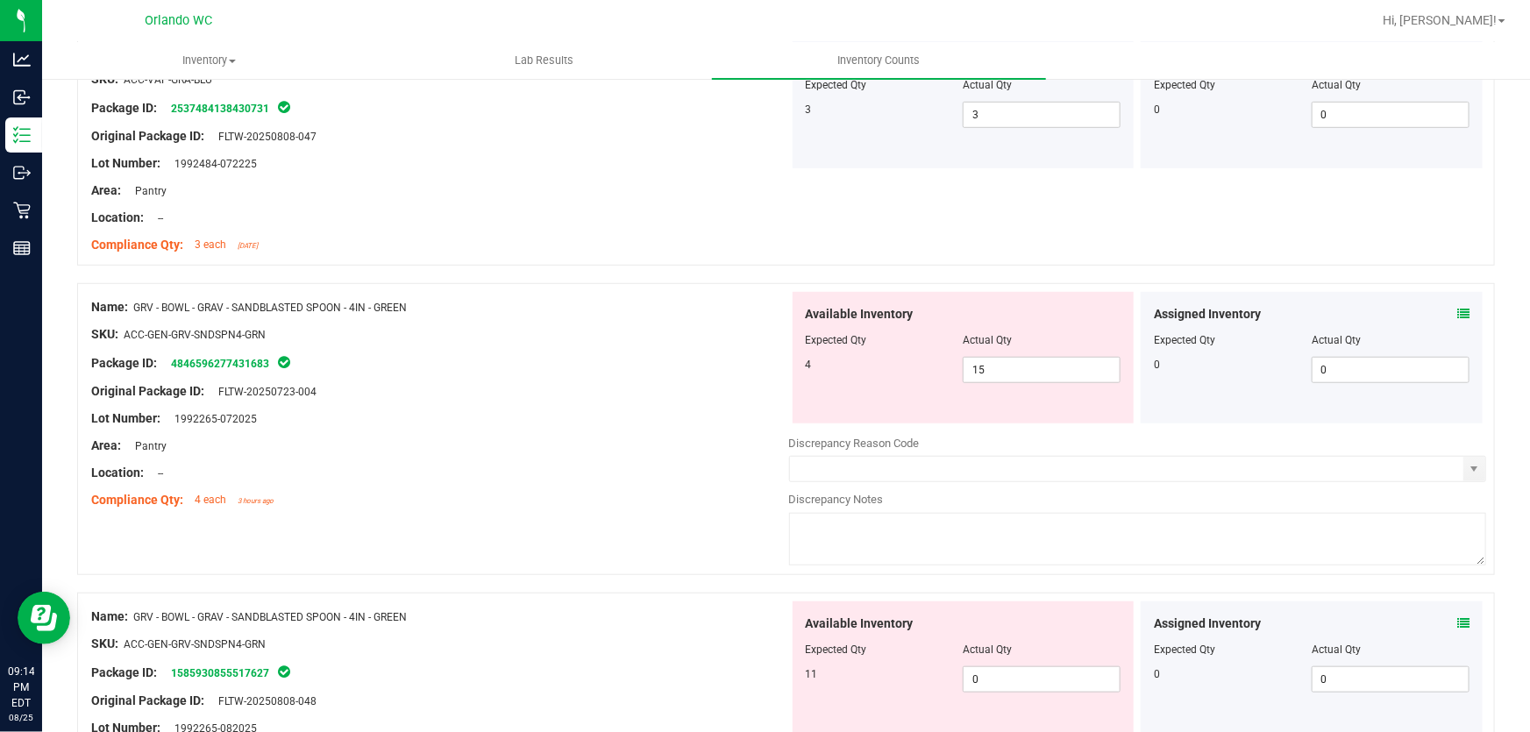
scroll to position [551, 0]
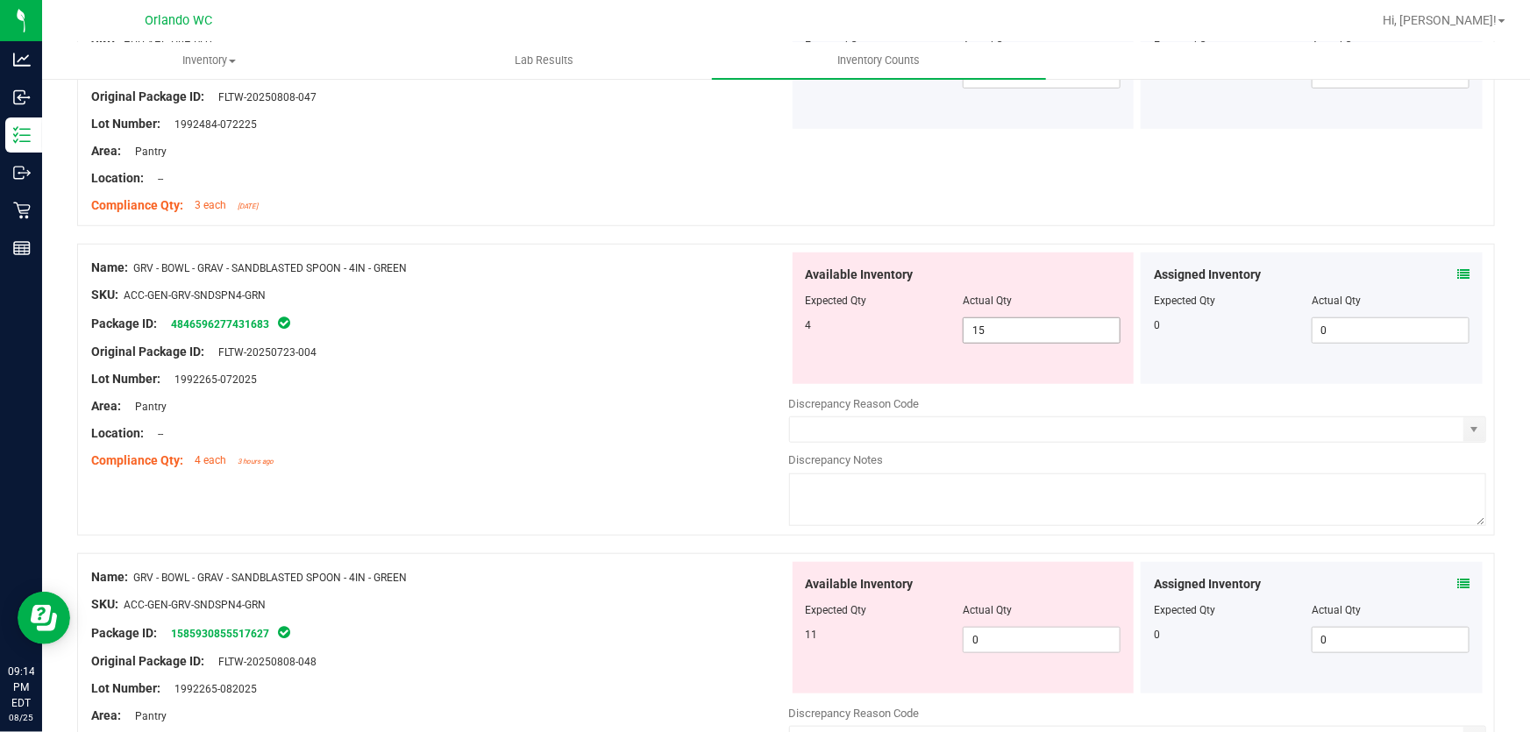
click at [1024, 334] on input "15" at bounding box center [1041, 330] width 156 height 25
click at [1014, 640] on div "Available Inventory Expected Qty Actual Qty 11 0 0" at bounding box center [1138, 701] width 698 height 278
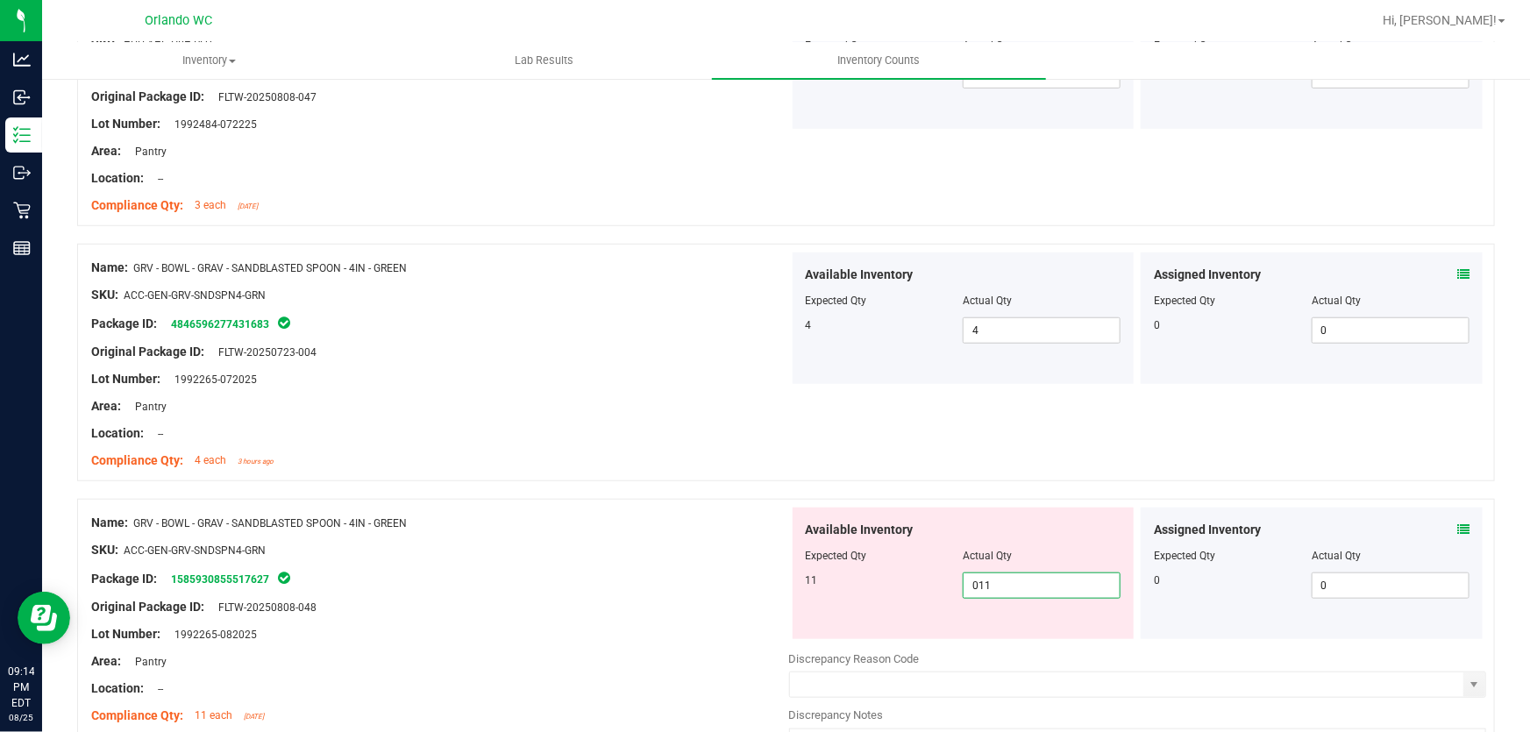
click at [660, 446] on div at bounding box center [440, 447] width 698 height 9
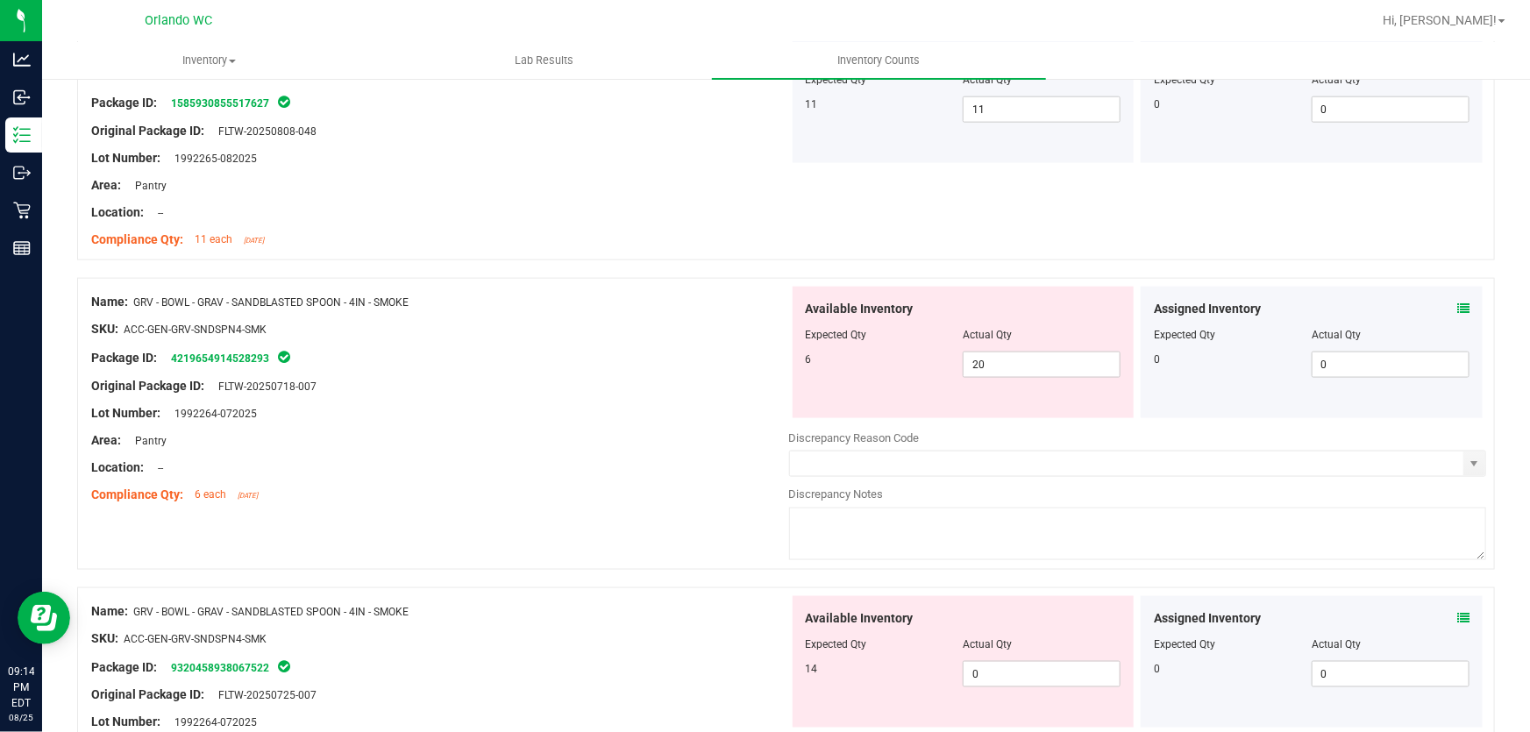
scroll to position [1056, 0]
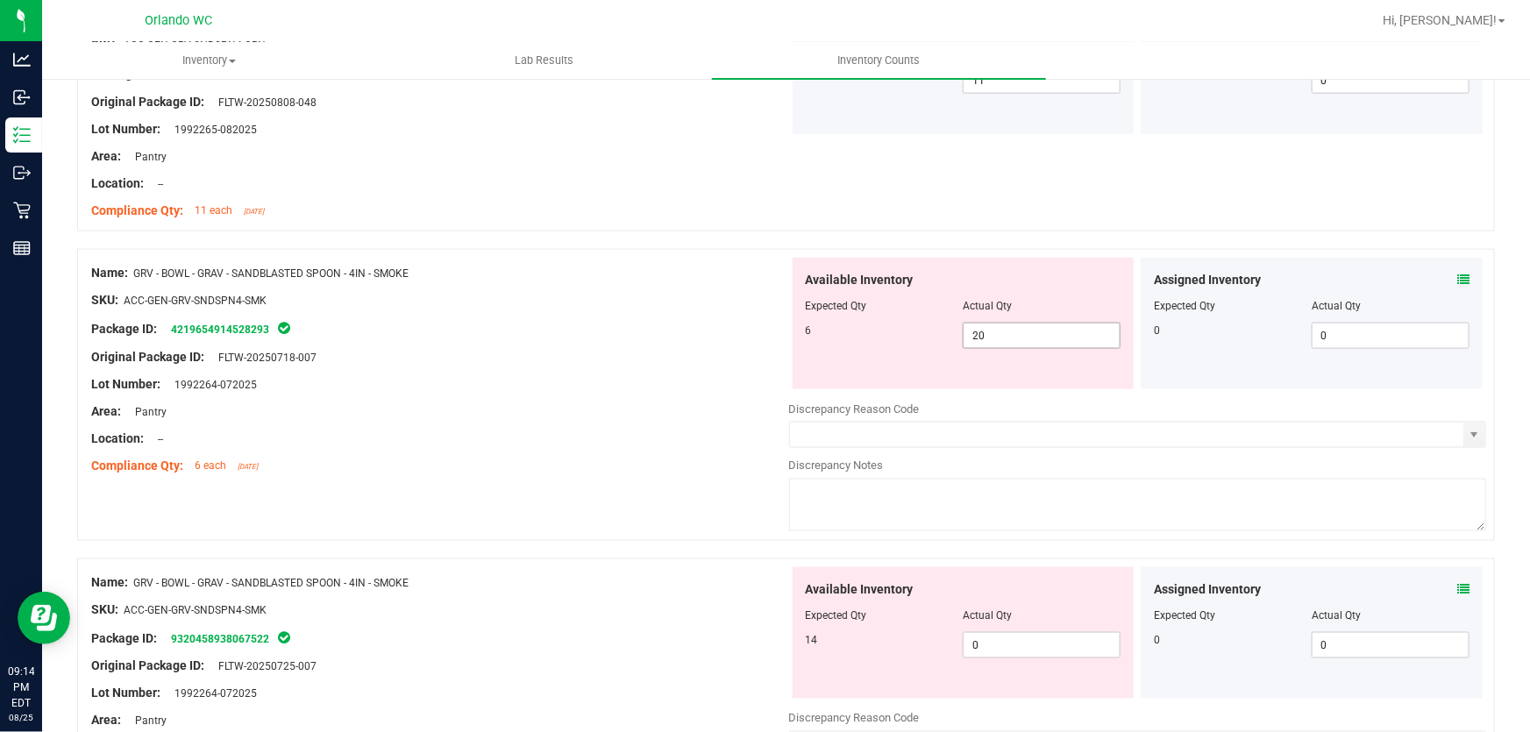
click at [1012, 333] on input "20" at bounding box center [1041, 335] width 156 height 25
click at [1013, 641] on div "Available Inventory Expected Qty Actual Qty 14 0 0" at bounding box center [963, 632] width 342 height 131
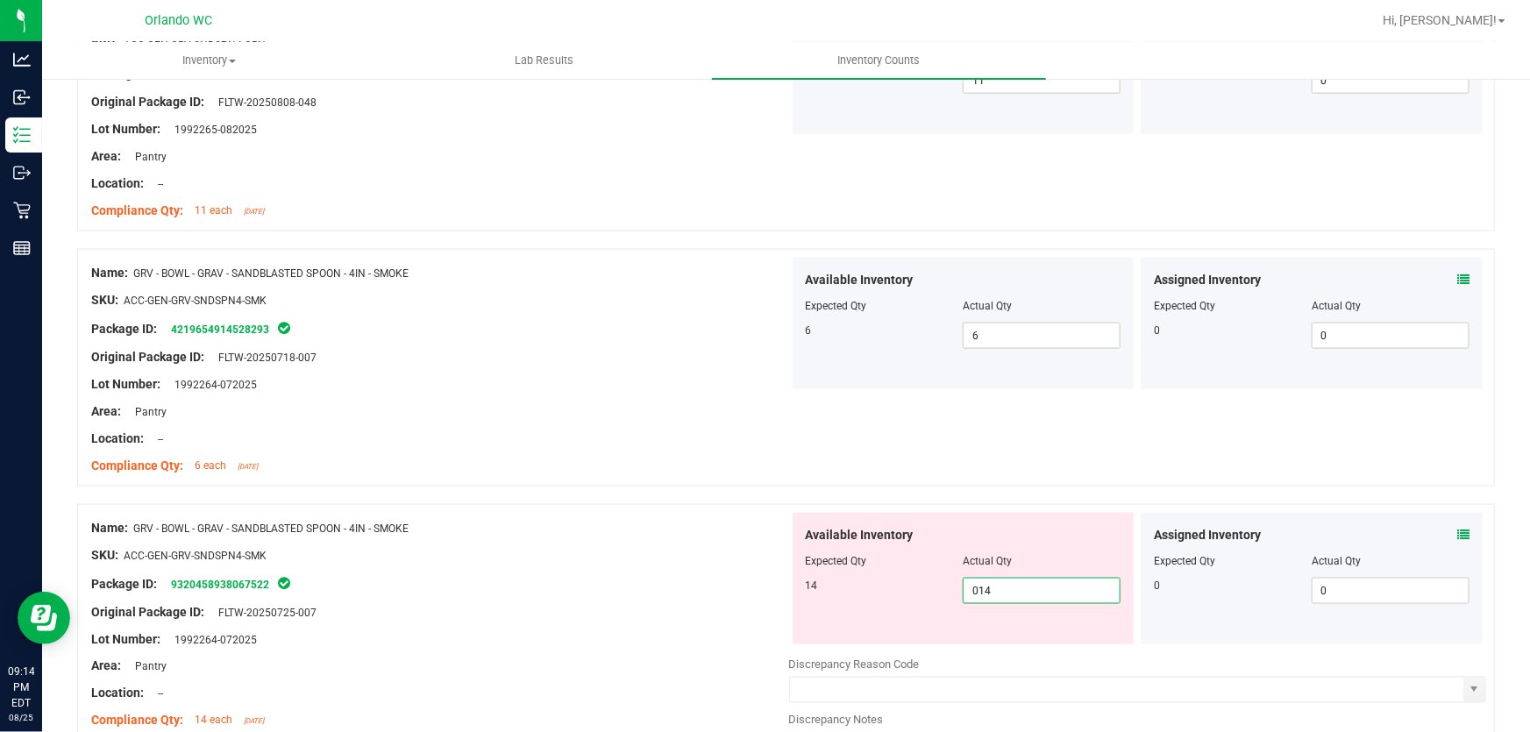
click at [673, 470] on div "Compliance Qty: 6 each [DATE]" at bounding box center [440, 466] width 698 height 18
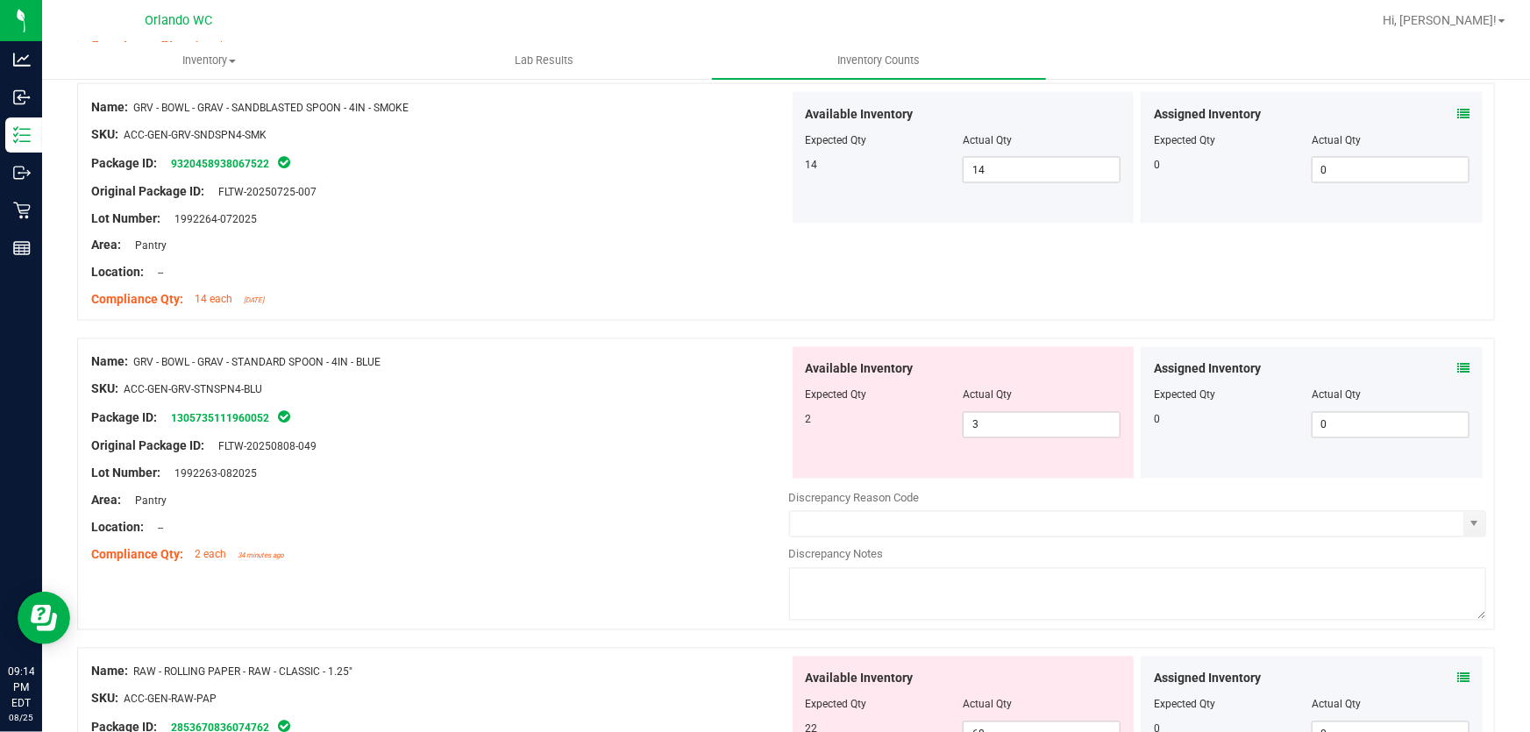
scroll to position [1476, 0]
click at [996, 428] on input "3" at bounding box center [1041, 426] width 156 height 25
click at [613, 438] on div "Original Package ID: FLTW-20250808-049" at bounding box center [440, 447] width 698 height 18
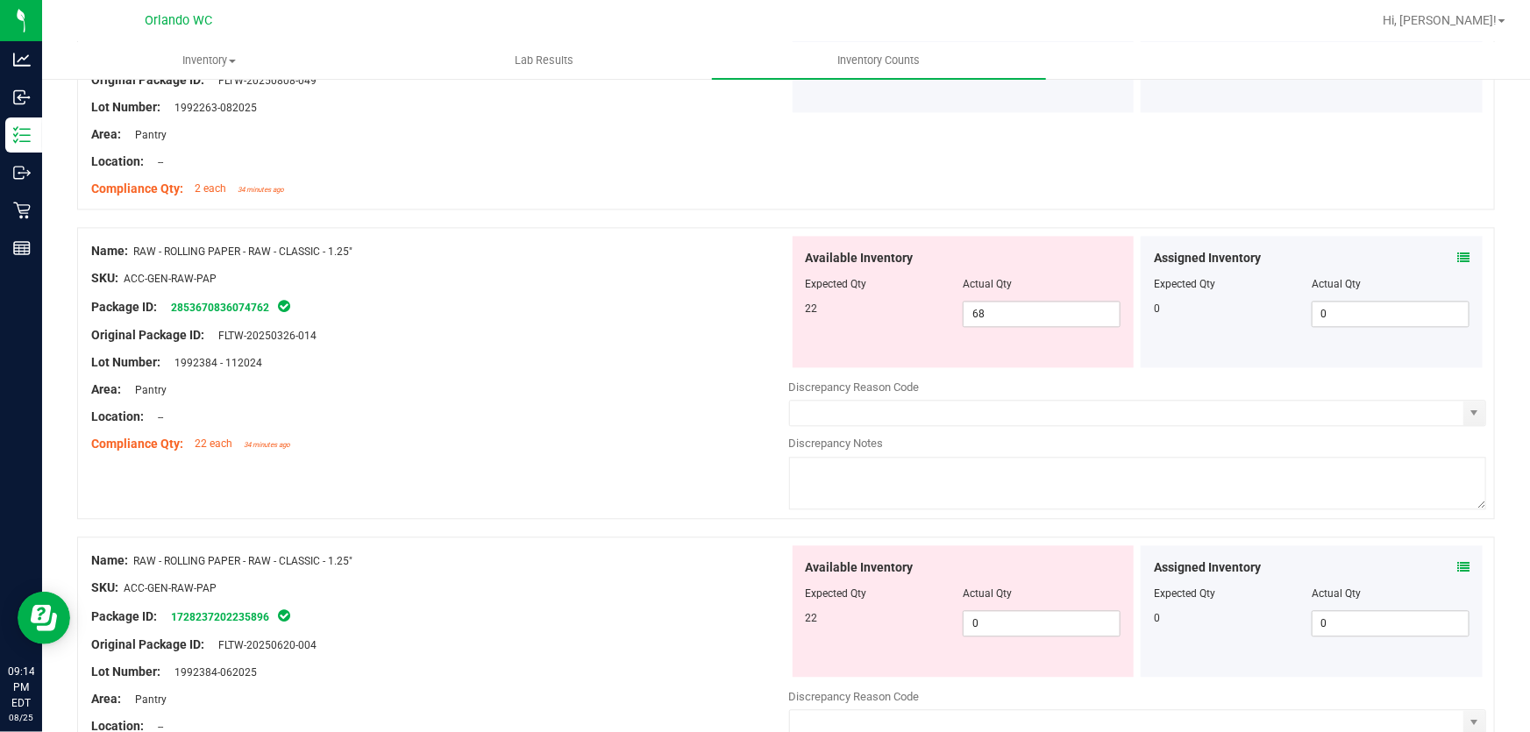
scroll to position [1845, 0]
click at [1012, 307] on input "68" at bounding box center [1041, 312] width 156 height 25
click at [1026, 622] on div "Available Inventory Expected Qty Actual Qty 22 0 0" at bounding box center [1138, 682] width 698 height 278
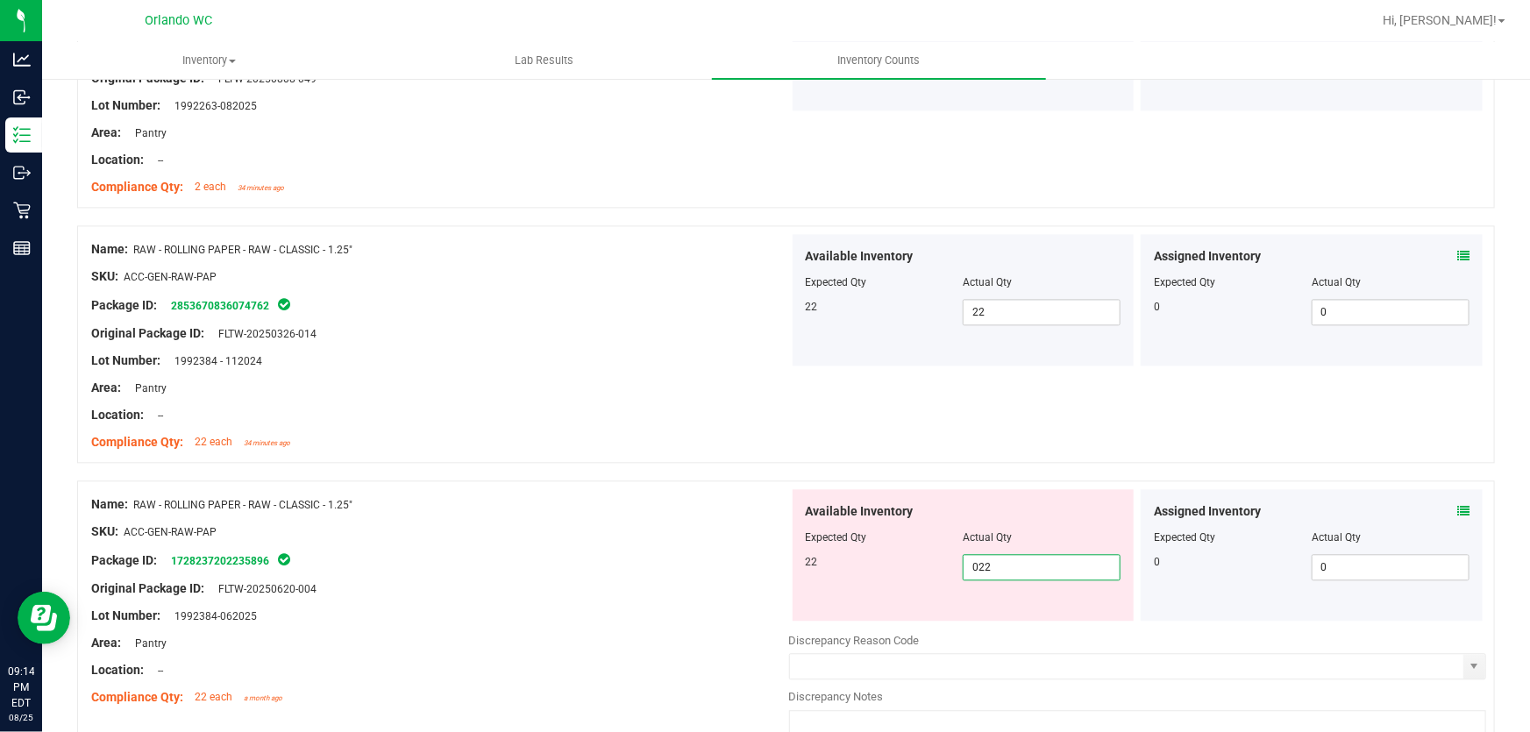
click at [671, 447] on div "Compliance Qty: 22 each 34 minutes ago" at bounding box center [440, 442] width 698 height 18
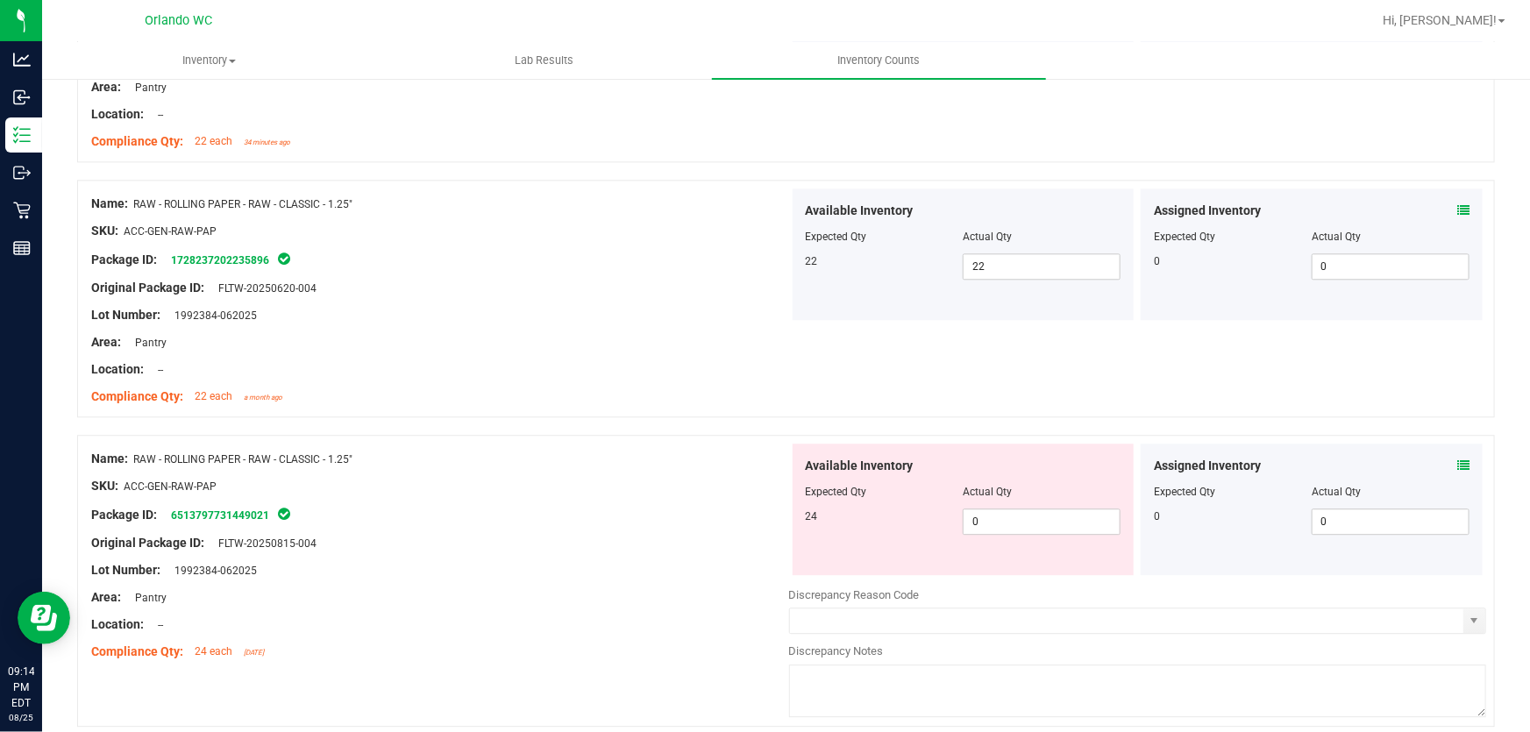
scroll to position [2148, 0]
click at [1022, 522] on input "0" at bounding box center [1041, 520] width 156 height 25
click at [629, 397] on div "Compliance Qty: 22 each a month ago" at bounding box center [440, 395] width 698 height 18
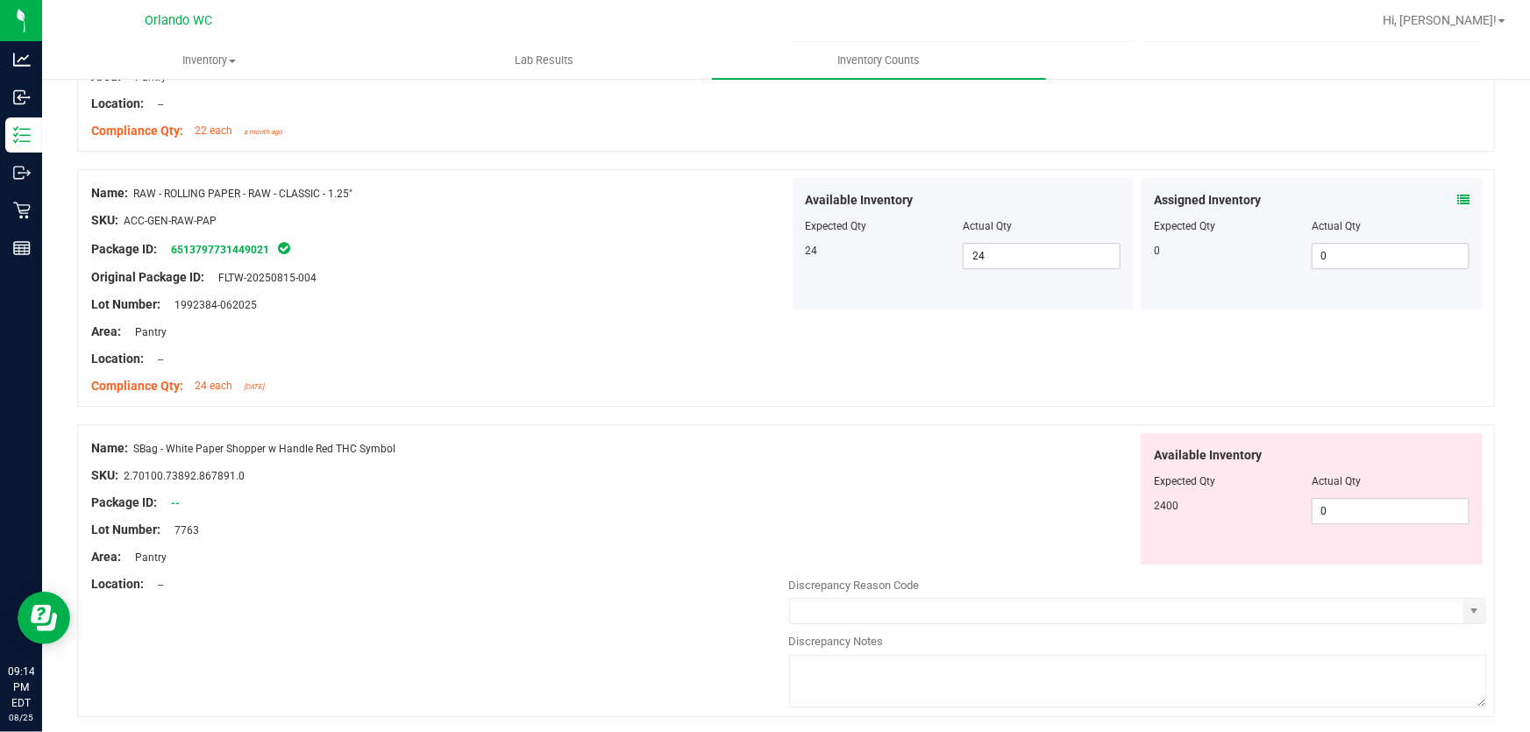
scroll to position [2423, 0]
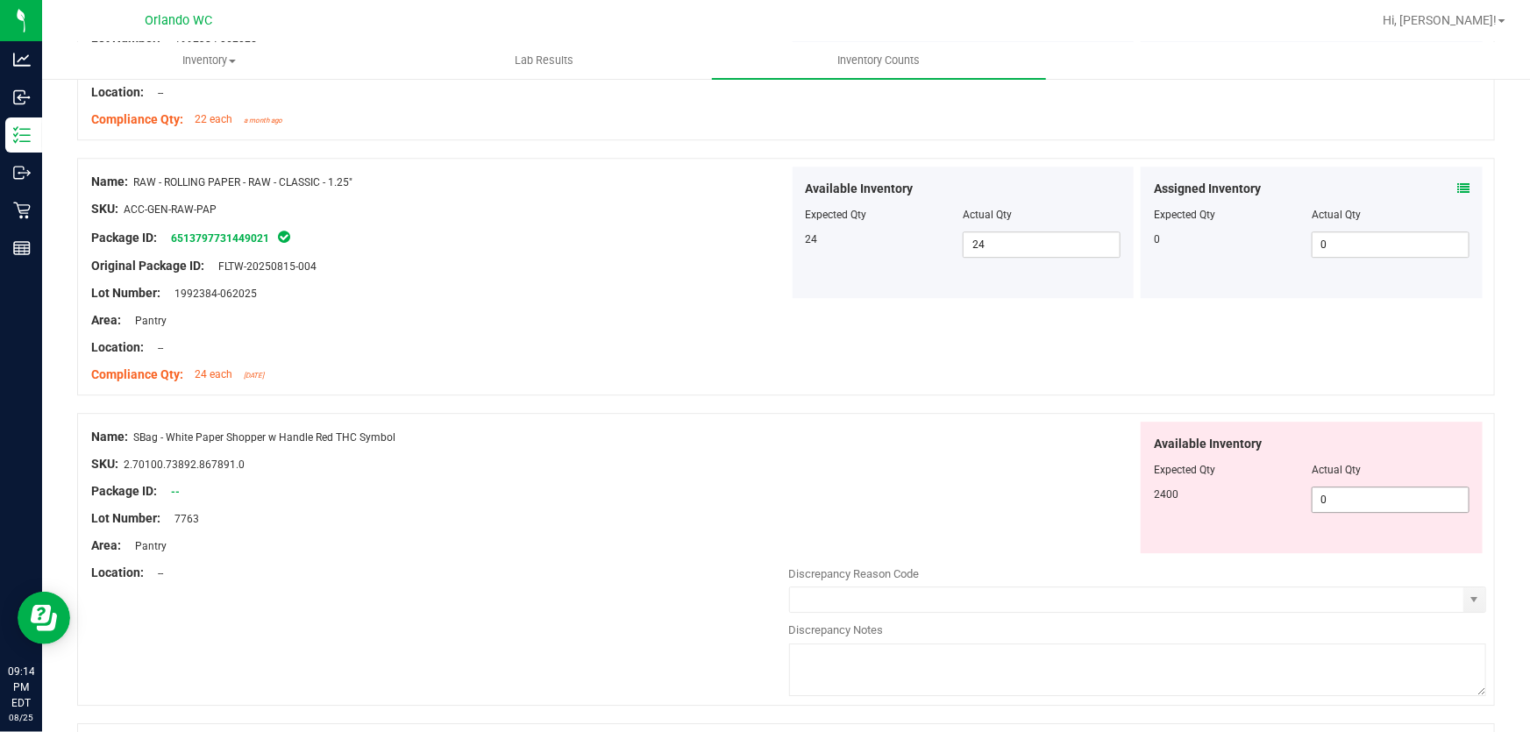
click at [1350, 498] on input "0" at bounding box center [1390, 499] width 156 height 25
click at [859, 455] on div "Available Inventory Expected Qty Actual Qty 2400 0 02400" at bounding box center [1138, 488] width 698 height 132
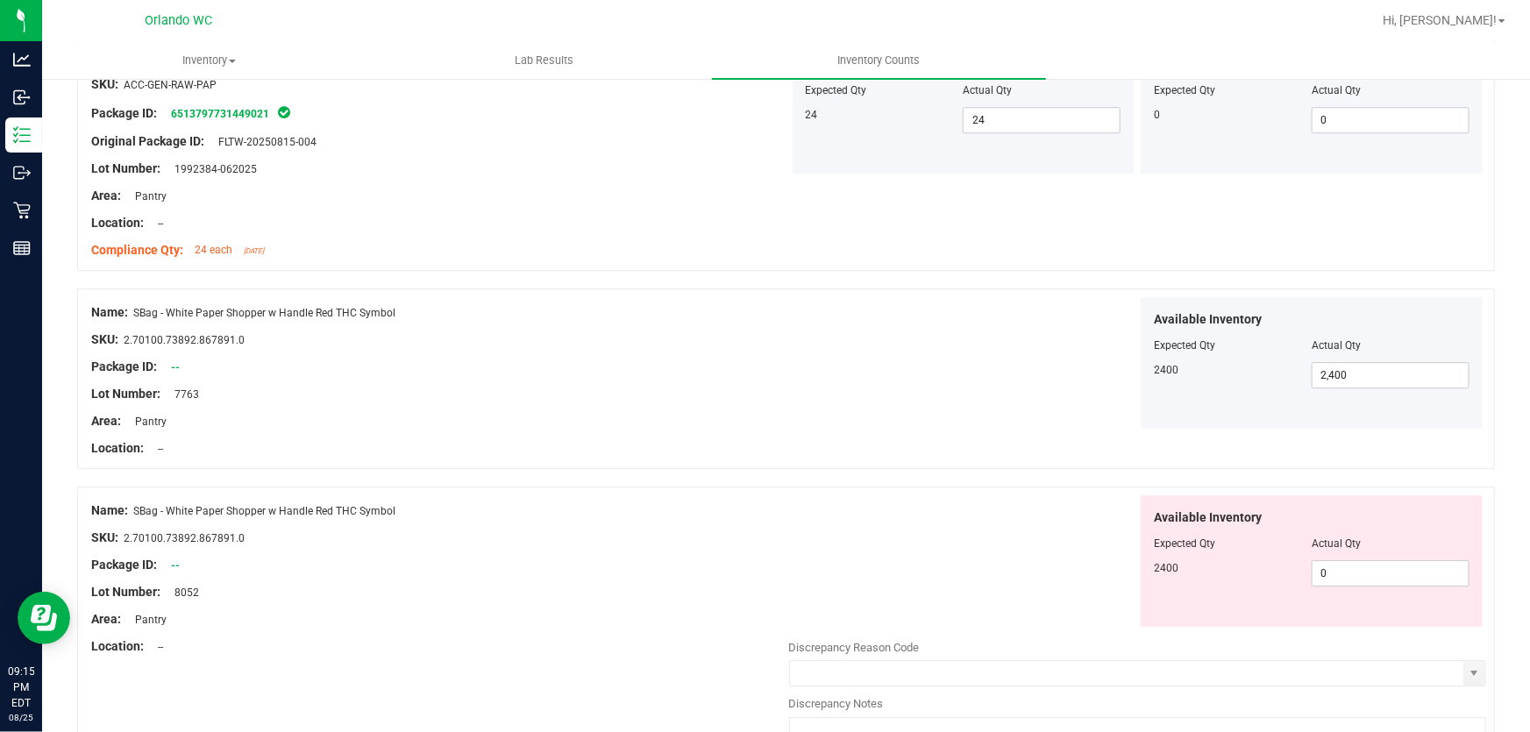
scroll to position [2625, 0]
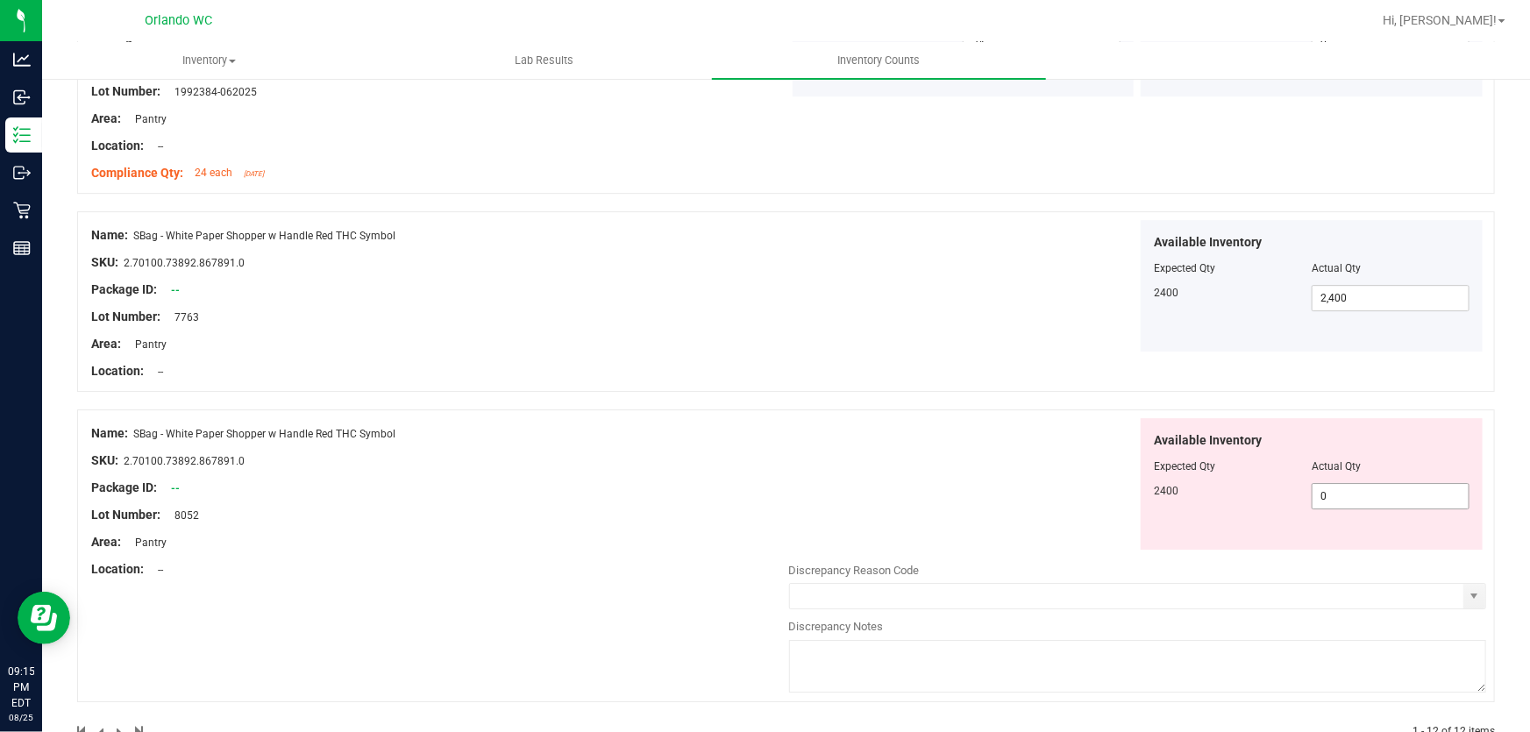
click at [1334, 494] on input "0" at bounding box center [1390, 496] width 156 height 25
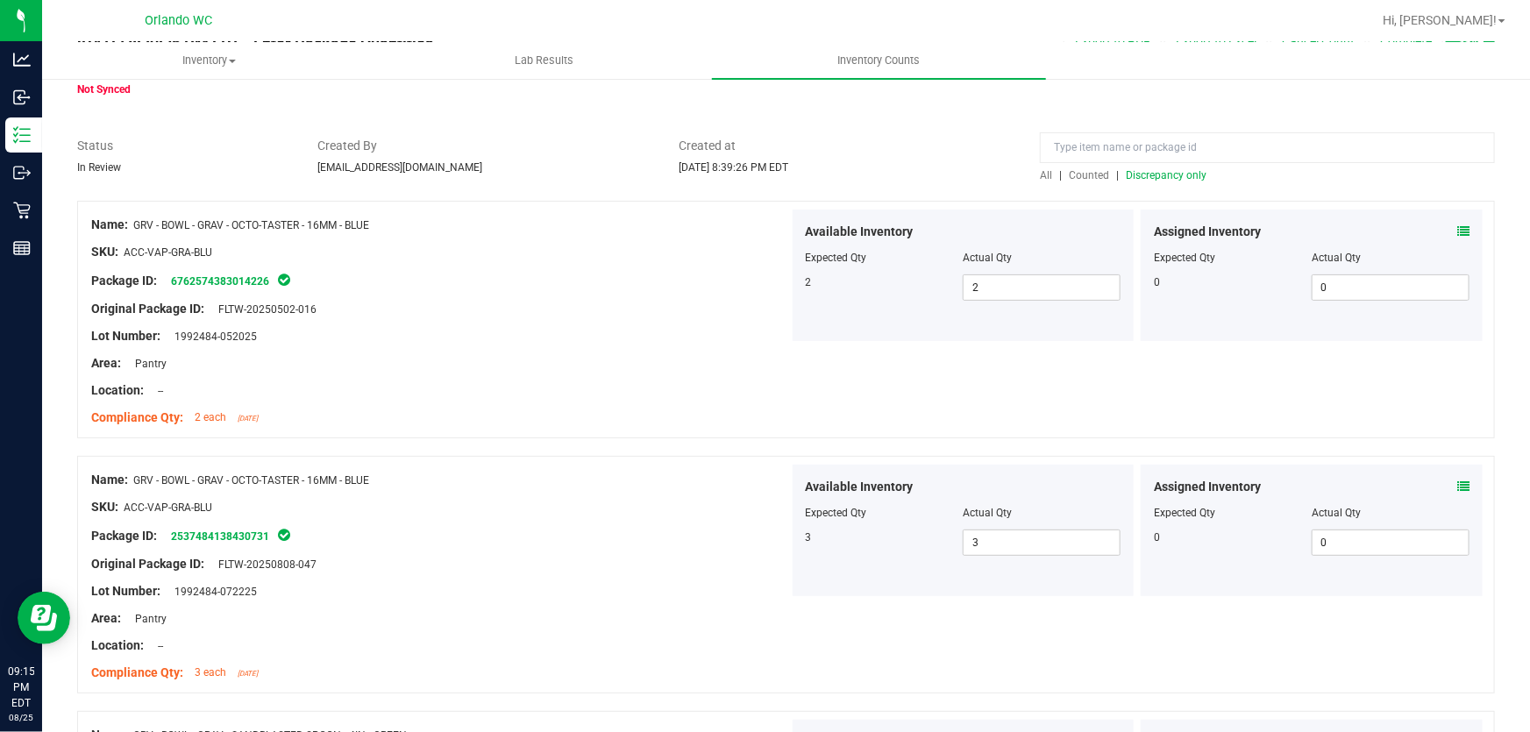
scroll to position [0, 0]
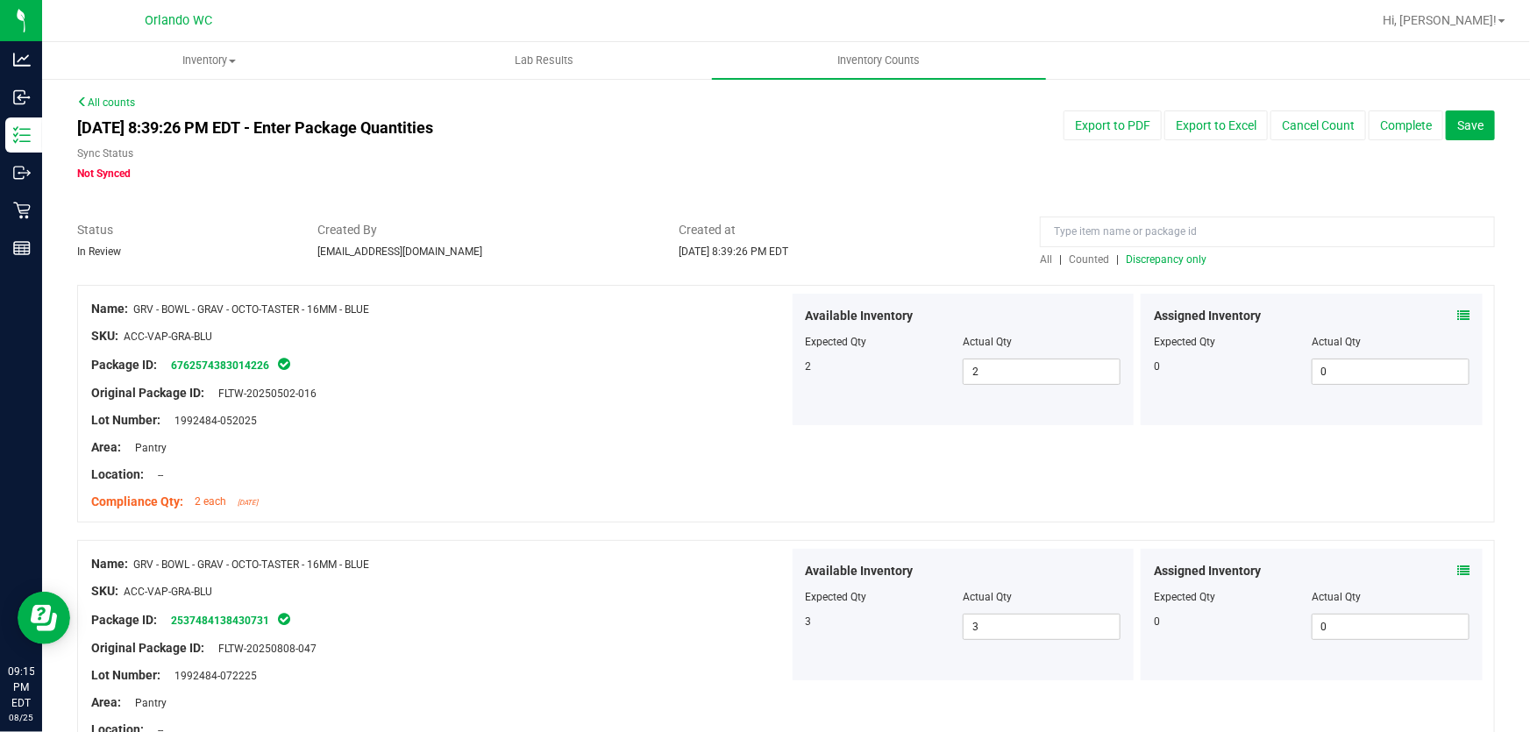
click at [1177, 259] on span "Discrepancy only" at bounding box center [1166, 259] width 81 height 12
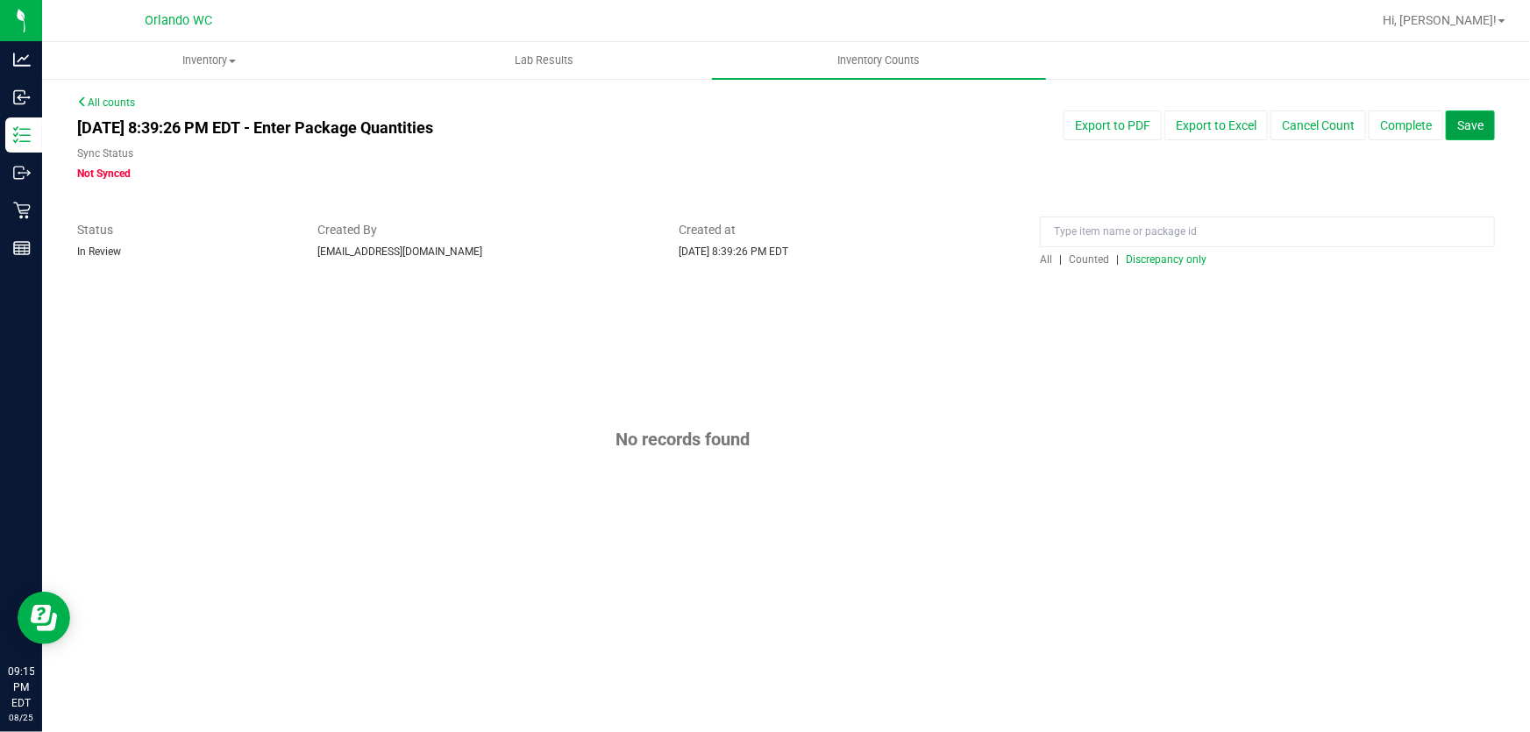
click at [1481, 122] on span "Save" at bounding box center [1470, 125] width 26 height 14
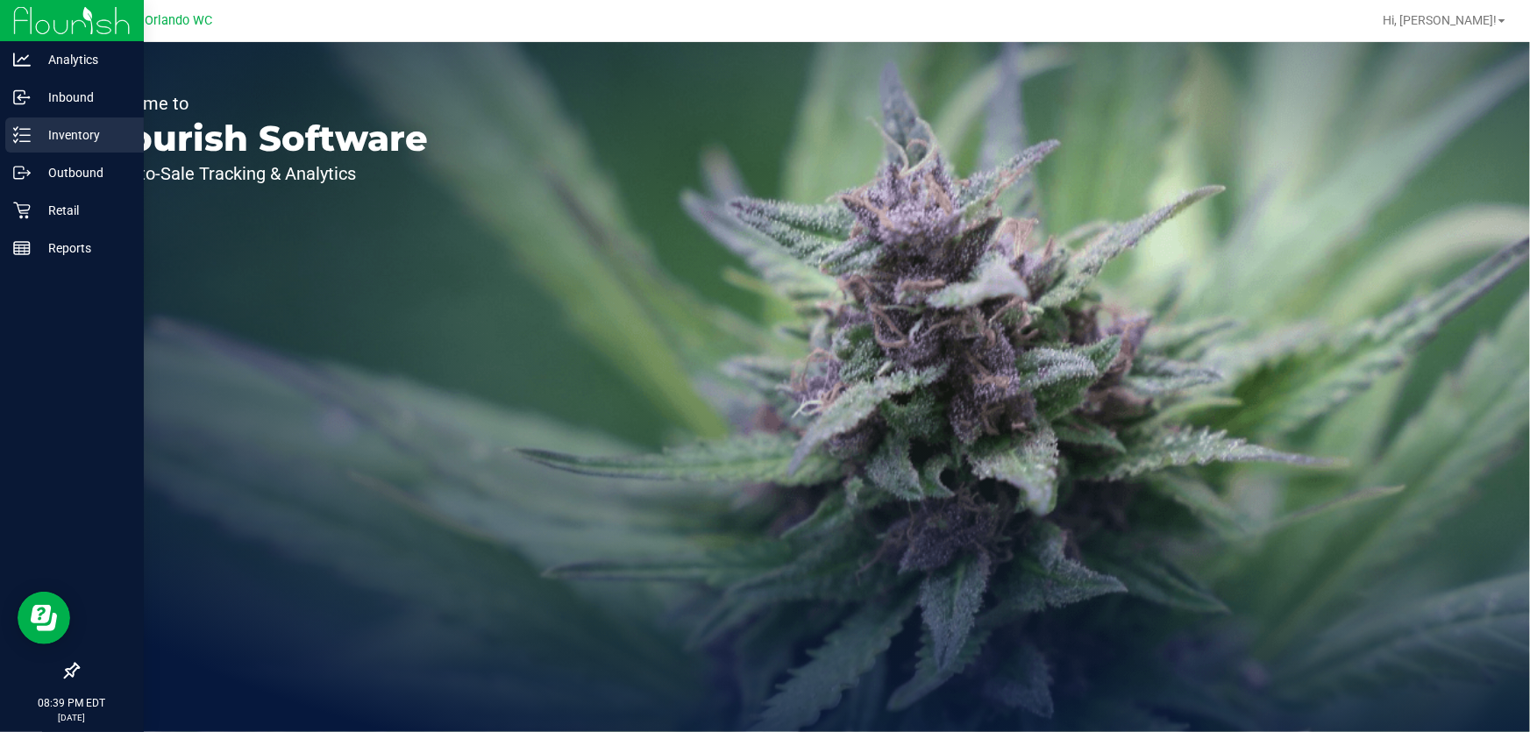
click at [31, 131] on p "Inventory" at bounding box center [83, 134] width 105 height 21
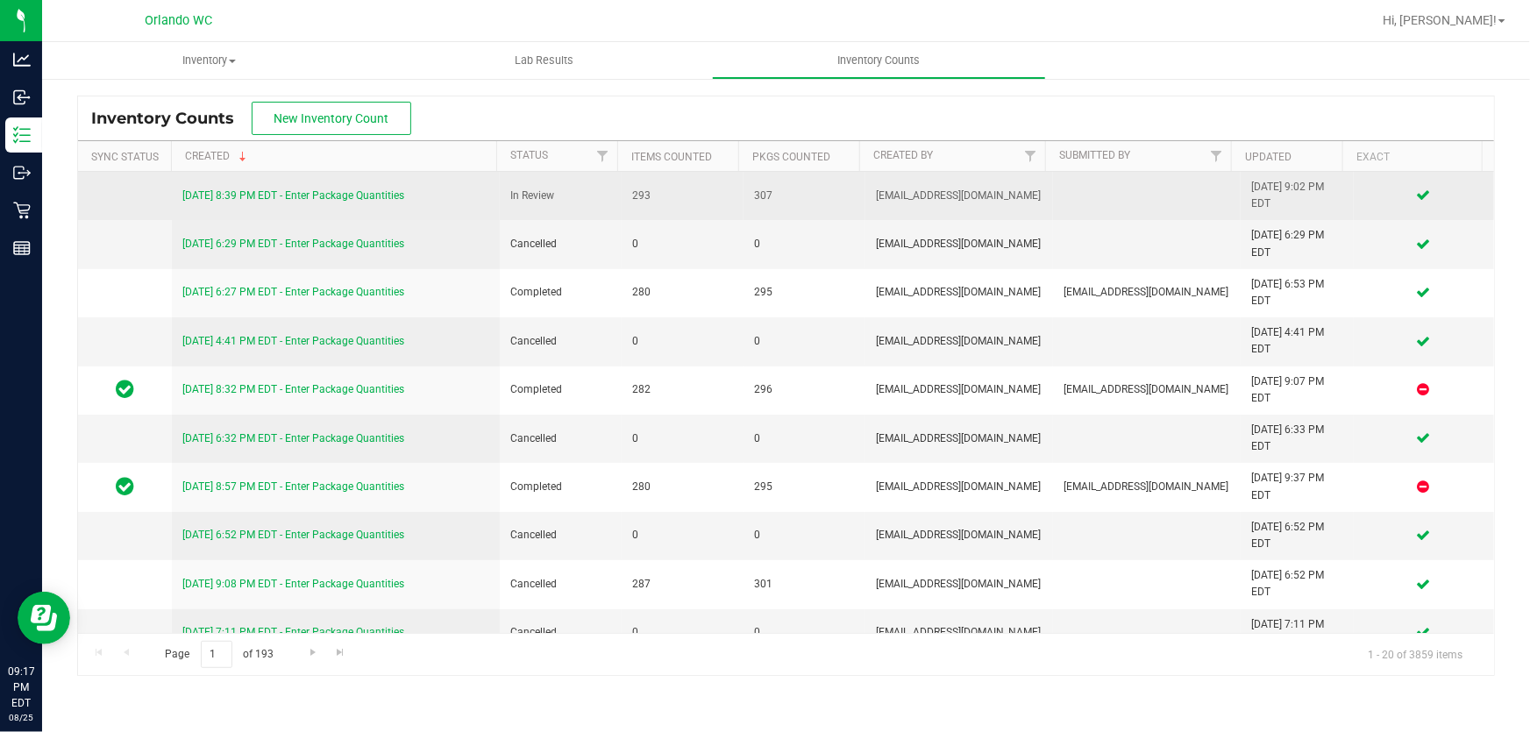
click at [344, 197] on link "[DATE] 8:39 PM EDT - Enter Package Quantities" at bounding box center [293, 195] width 222 height 12
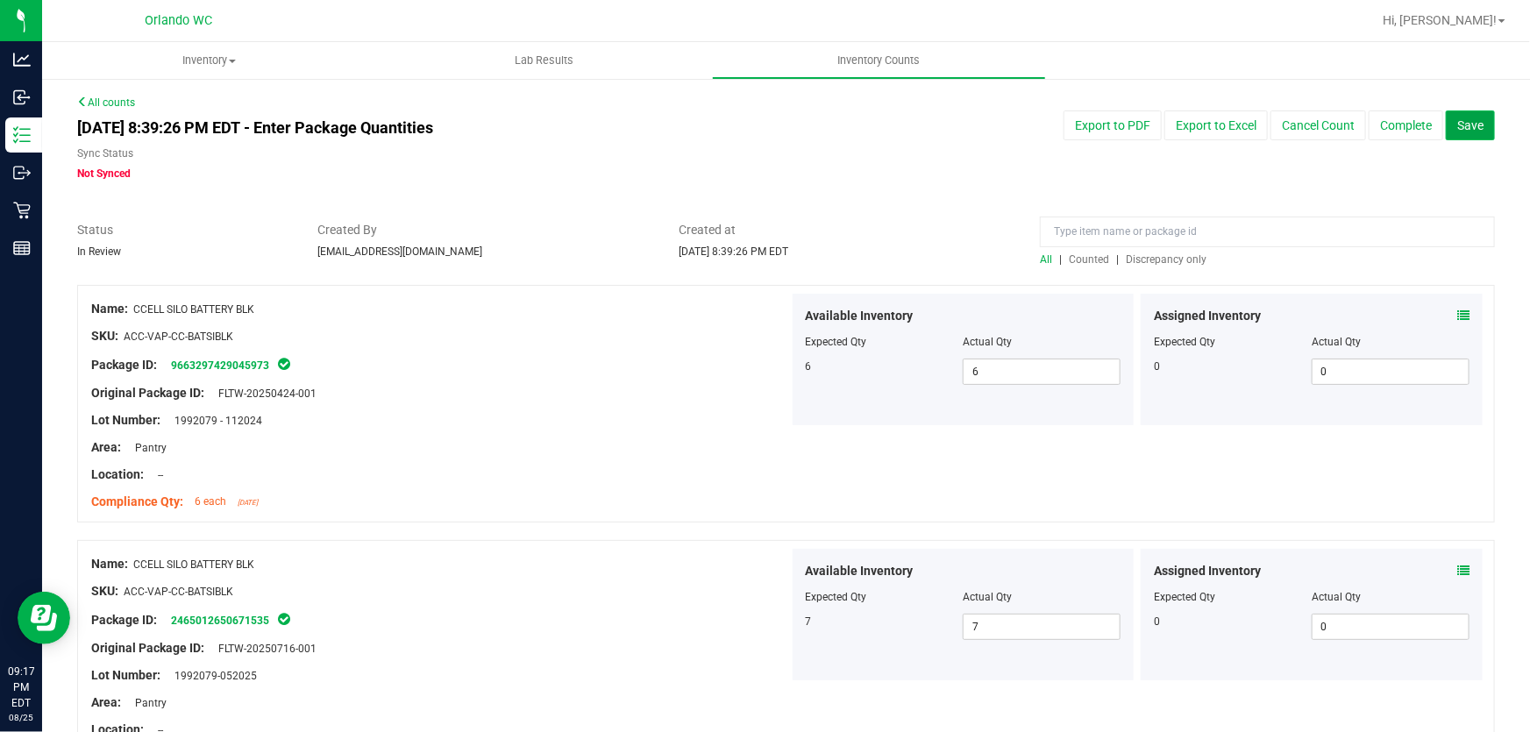
click at [1463, 129] on span "Save" at bounding box center [1470, 125] width 26 height 14
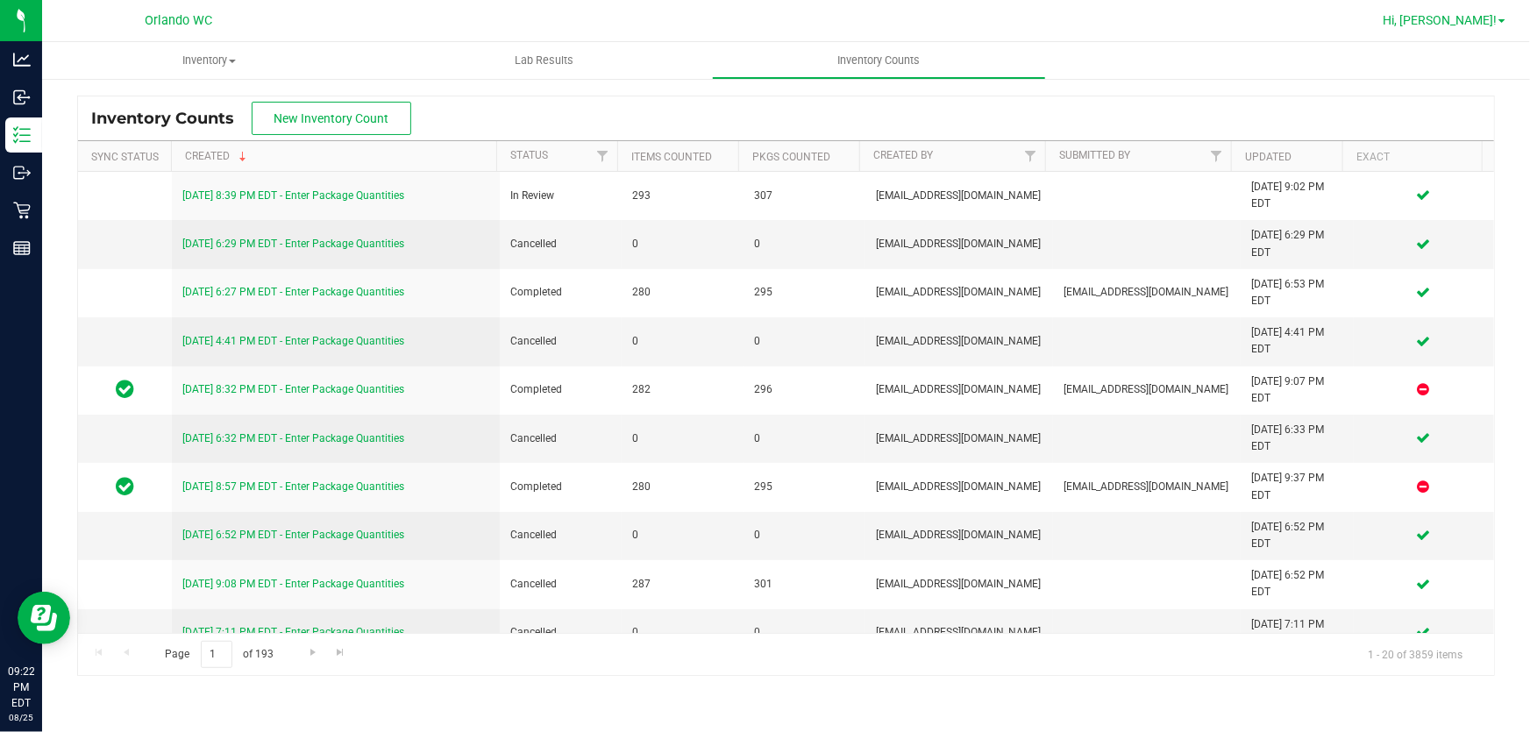
click at [1493, 22] on span "Hi, [PERSON_NAME]!" at bounding box center [1439, 20] width 114 height 14
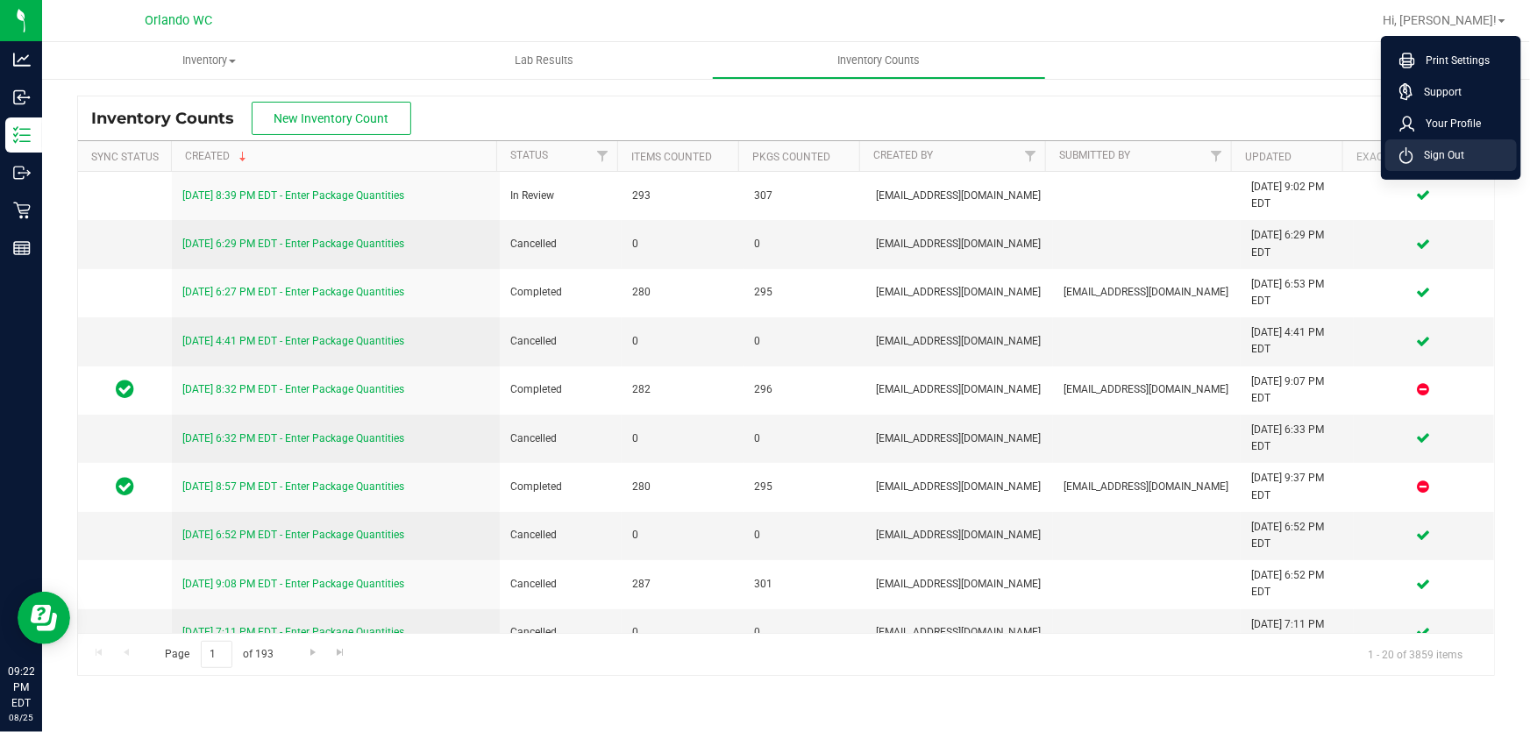
click at [1453, 167] on li "Sign Out" at bounding box center [1450, 155] width 131 height 32
